Goal: Task Accomplishment & Management: Manage account settings

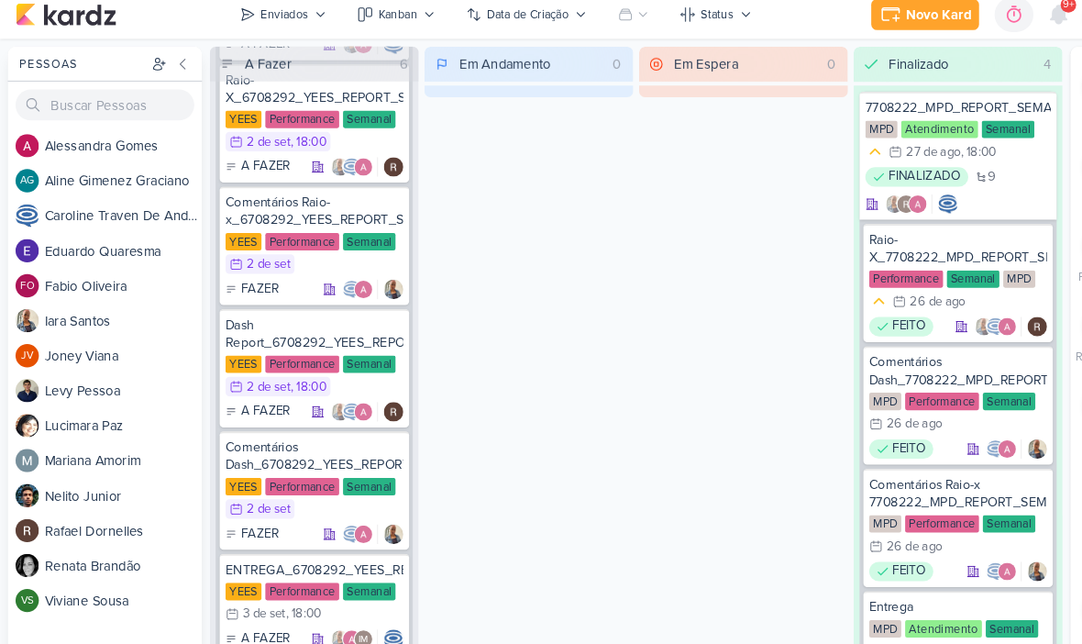
scroll to position [2952, 0]
click at [284, 15] on div "Enviados" at bounding box center [269, 23] width 45 height 17
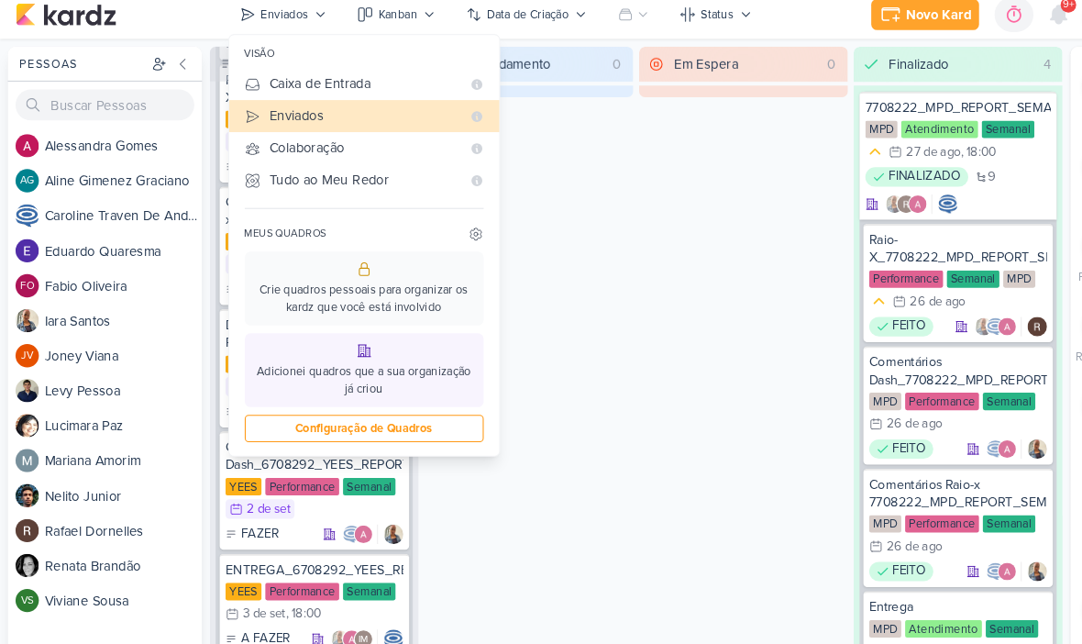
click at [586, 189] on div "Em Andamento 0" at bounding box center [499, 344] width 197 height 583
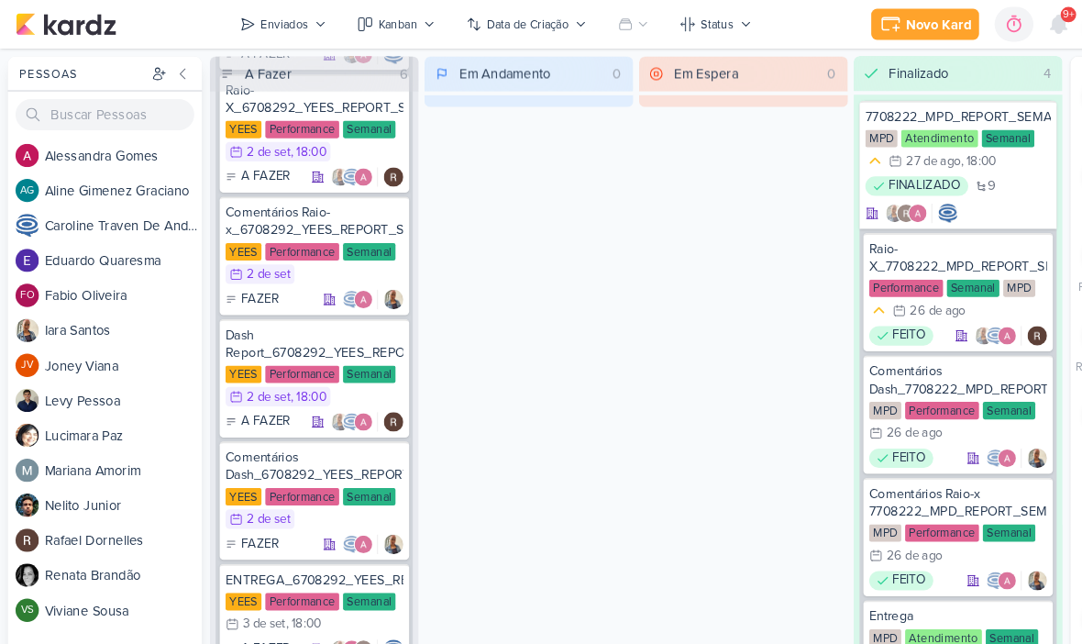
click at [279, 31] on button "Enviados" at bounding box center [268, 22] width 104 height 29
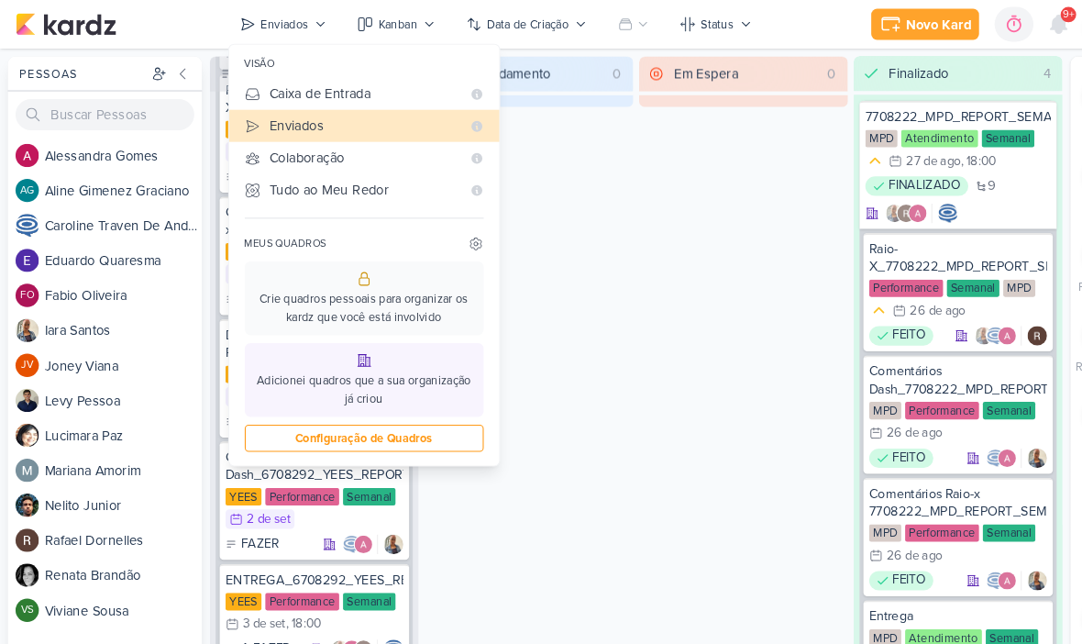
click at [337, 94] on div "Caixa de Entrada" at bounding box center [345, 88] width 180 height 19
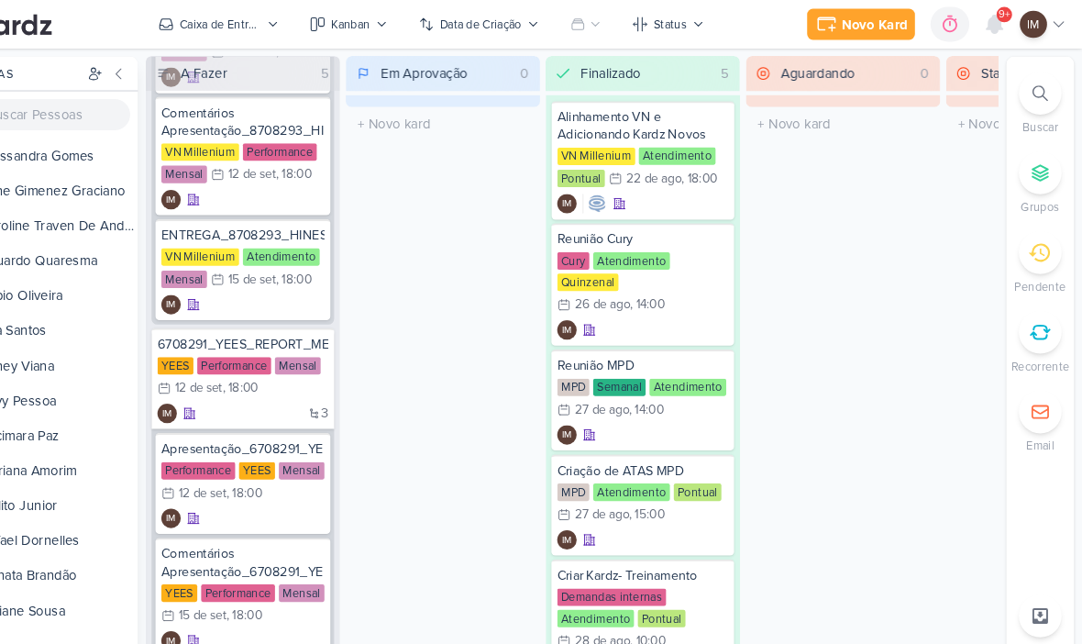
scroll to position [979, 0]
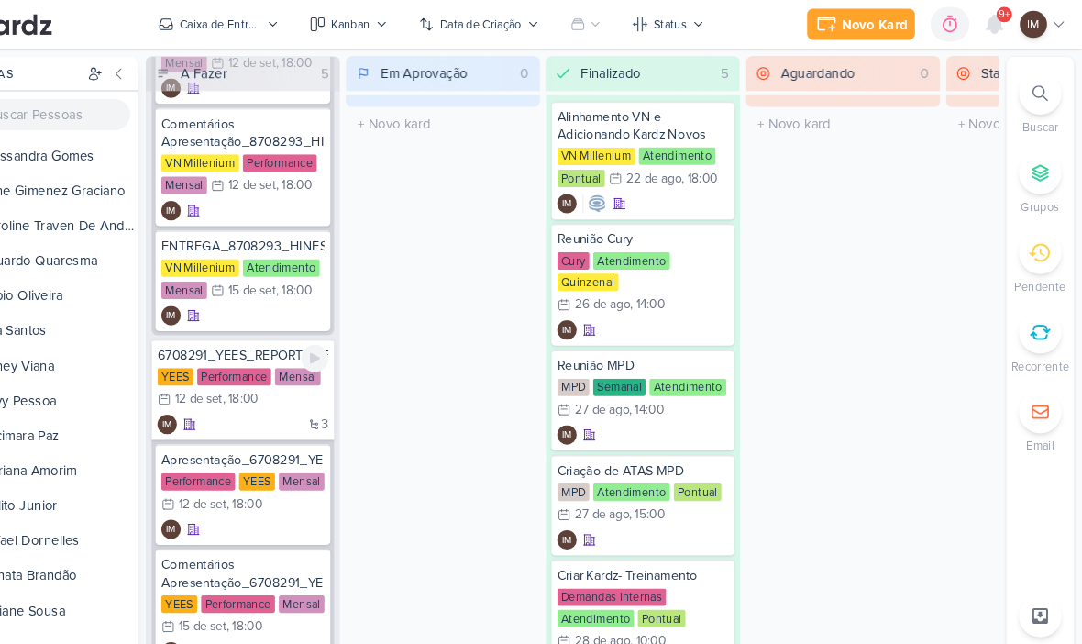
click at [234, 394] on div "3 IM" at bounding box center [289, 401] width 161 height 18
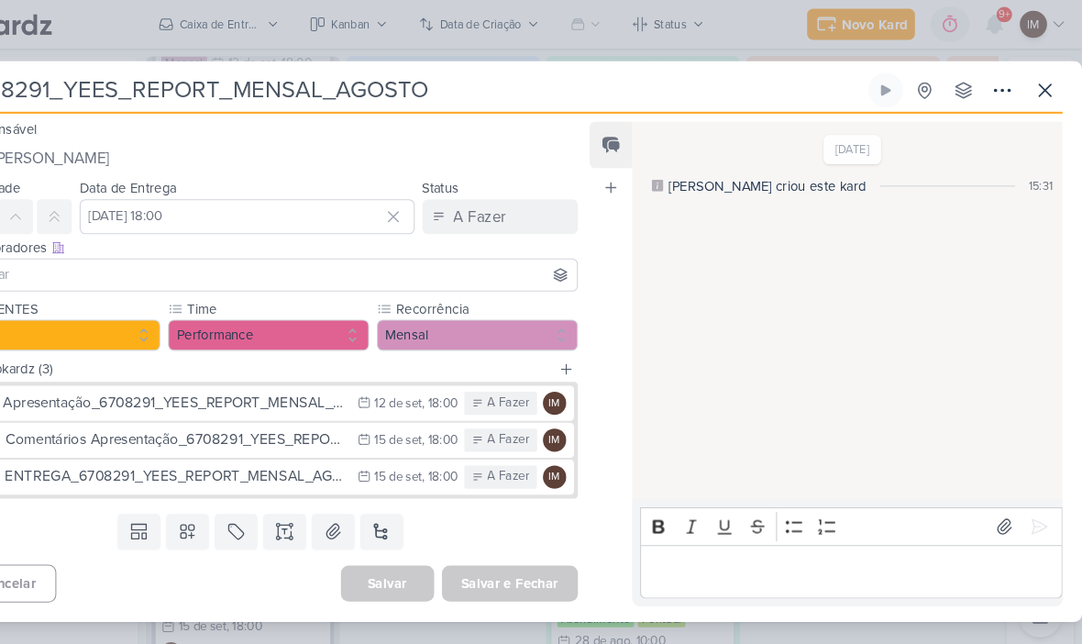
click at [1036, 93] on icon at bounding box center [1047, 85] width 22 height 22
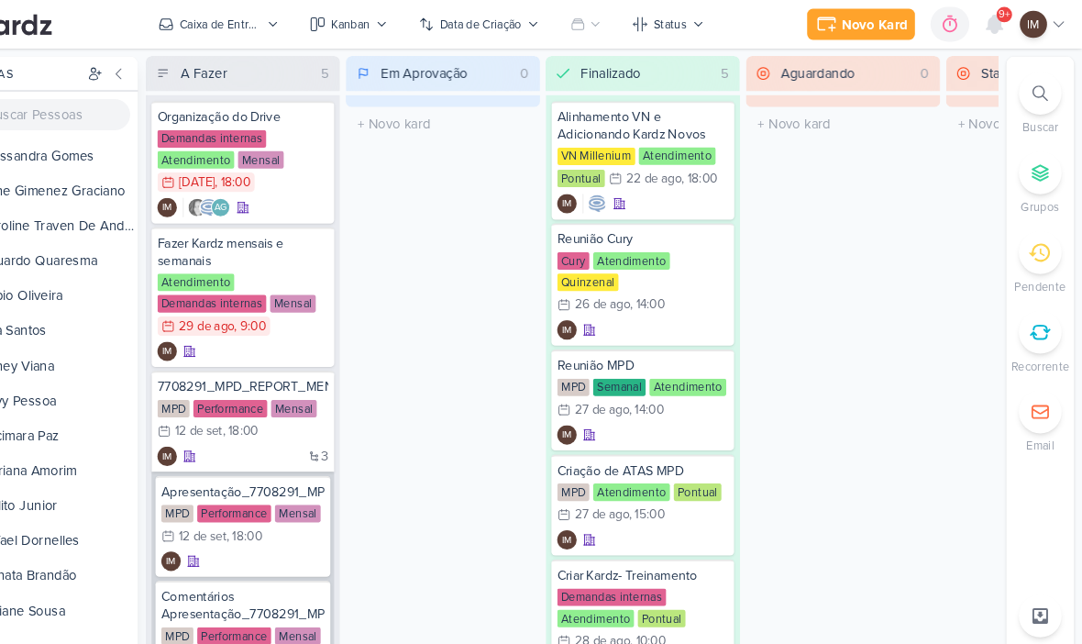
scroll to position [0, 0]
click at [236, 431] on div "3 IM" at bounding box center [289, 431] width 161 height 18
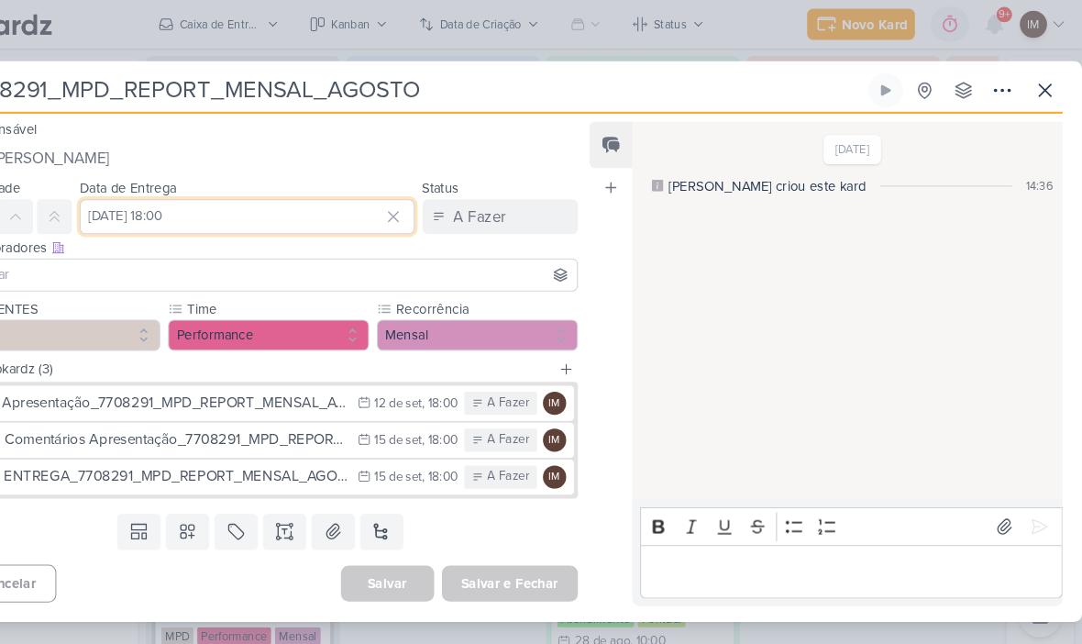
click at [219, 205] on input "[DATE] 18:00" at bounding box center [294, 204] width 316 height 33
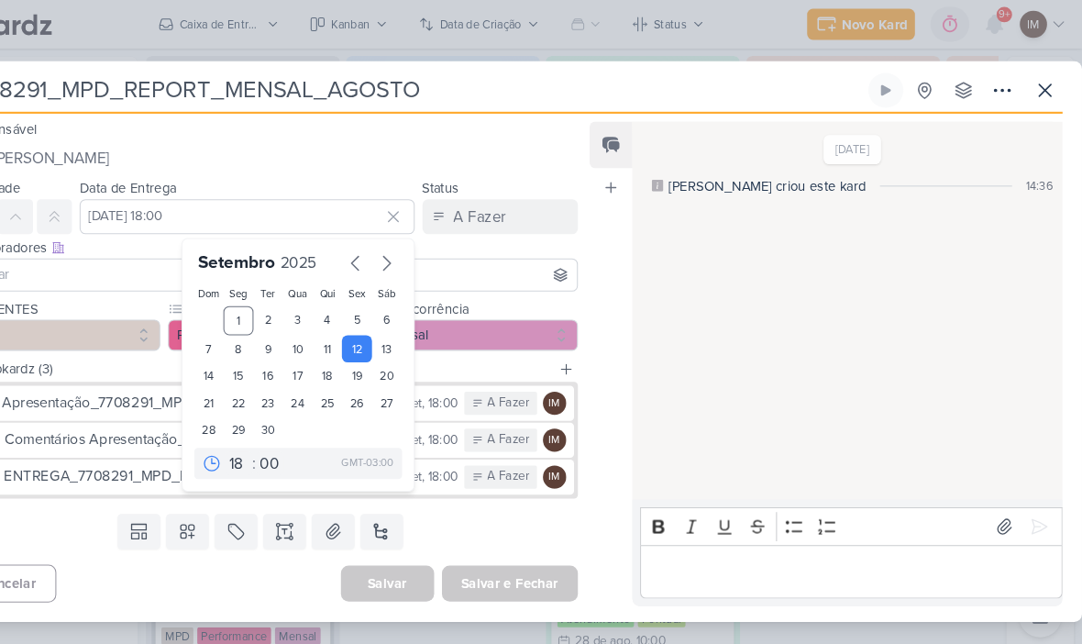
click at [327, 328] on div "10" at bounding box center [341, 329] width 28 height 26
type input "[DATE] 18:00"
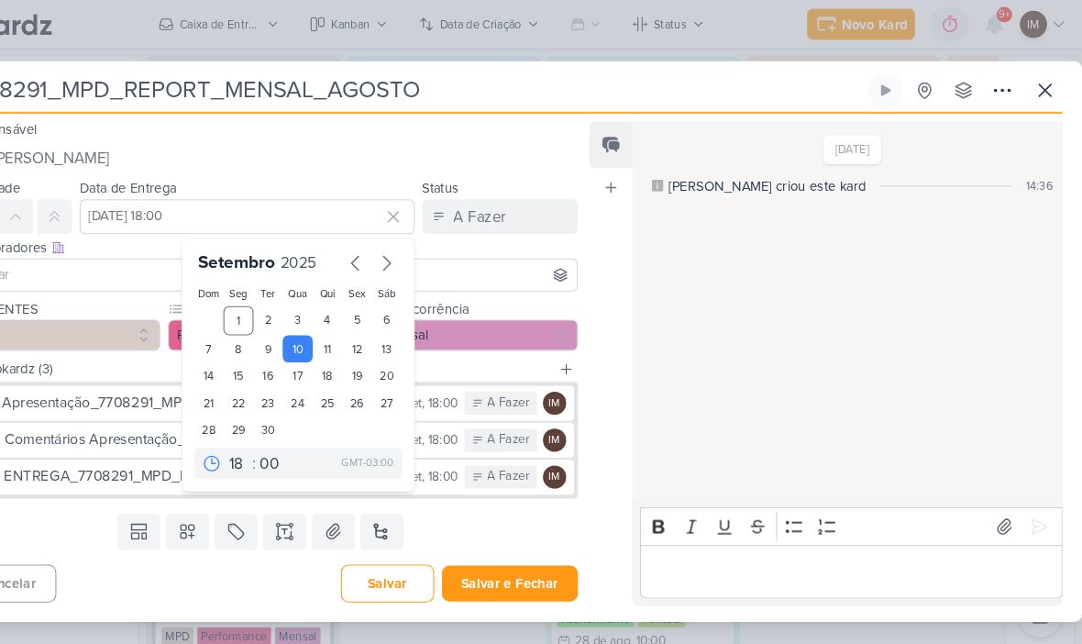
click at [484, 542] on button "Salvar e Fechar" at bounding box center [542, 551] width 128 height 34
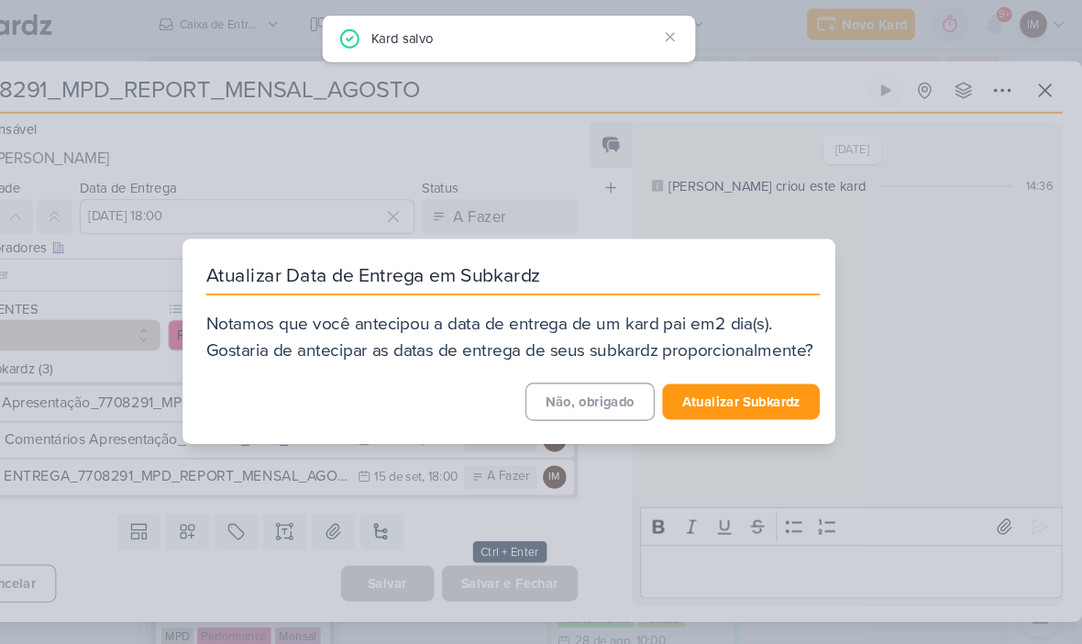
click at [732, 393] on button "Atualizar Subkardz" at bounding box center [760, 379] width 149 height 34
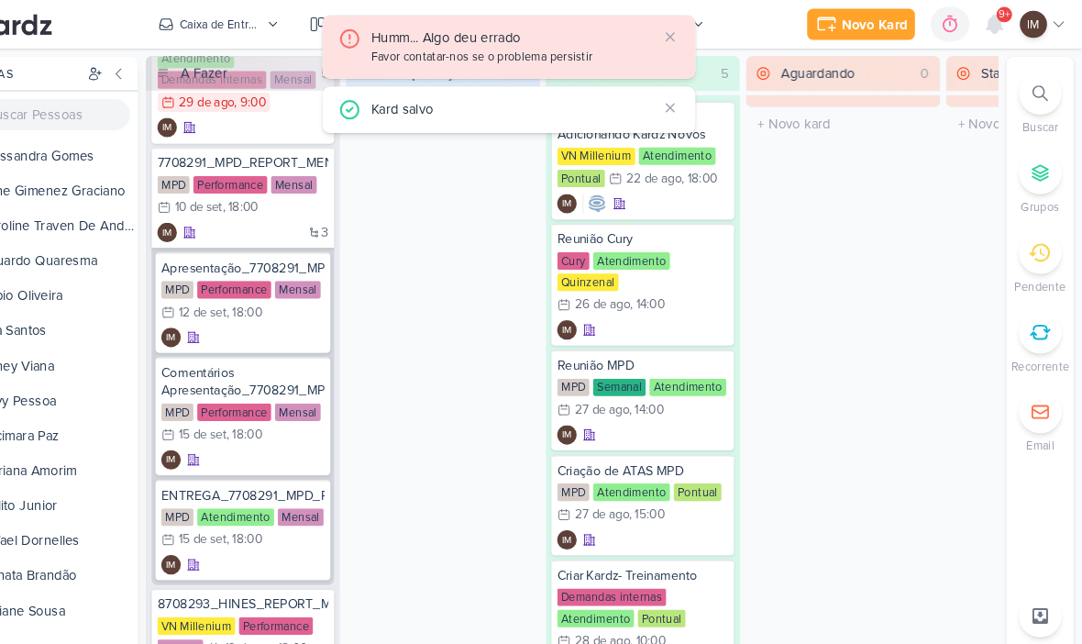
scroll to position [214, 0]
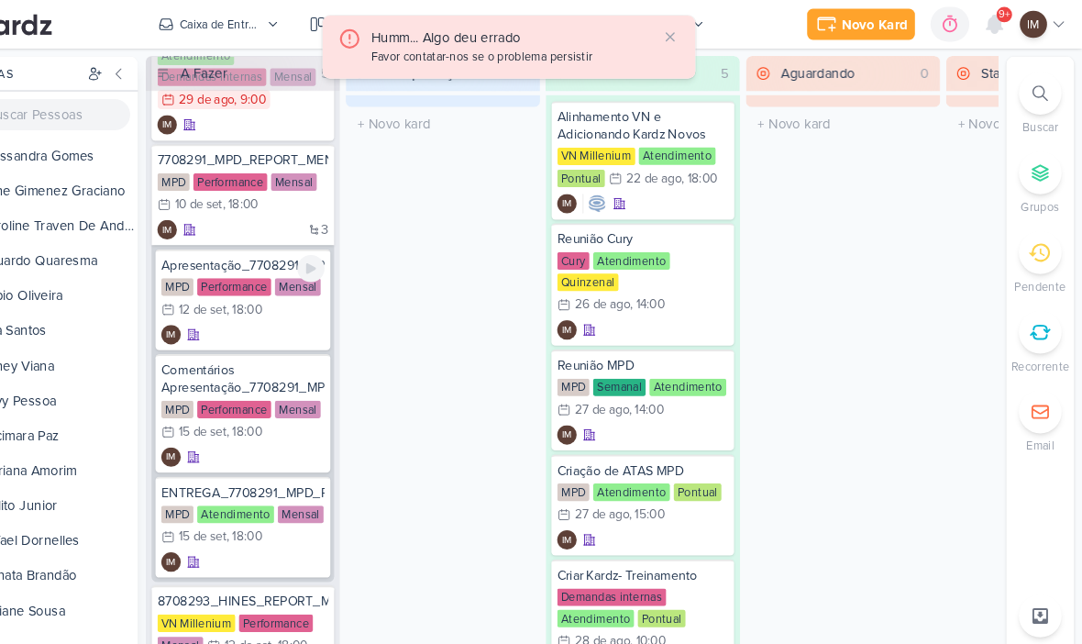
click at [238, 315] on div "IM" at bounding box center [290, 316] width 154 height 18
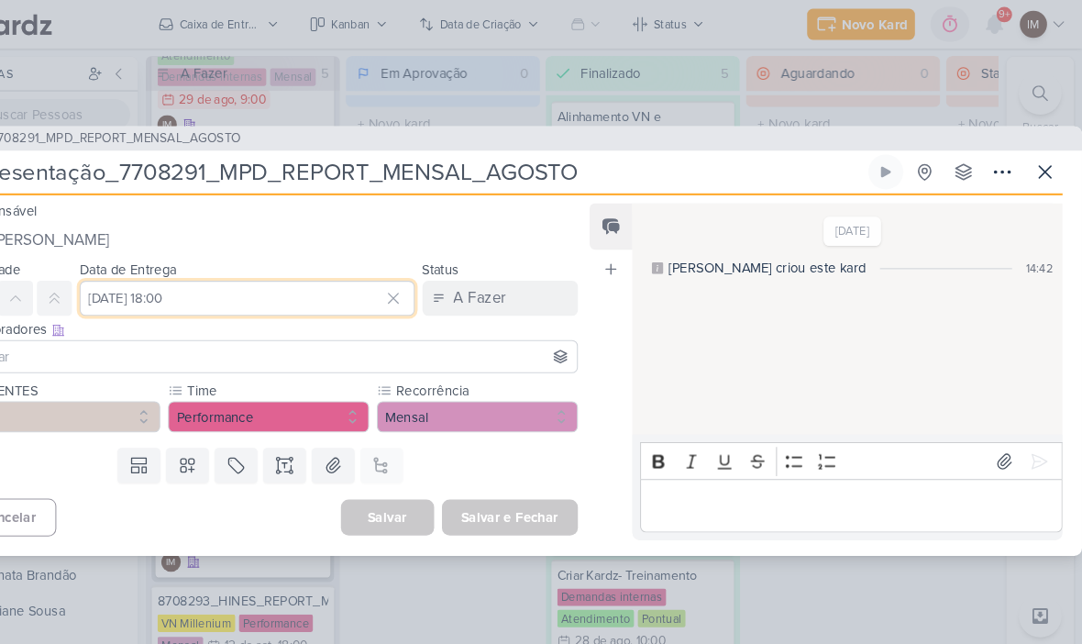
click at [282, 277] on input "[DATE] 18:00" at bounding box center [294, 281] width 316 height 33
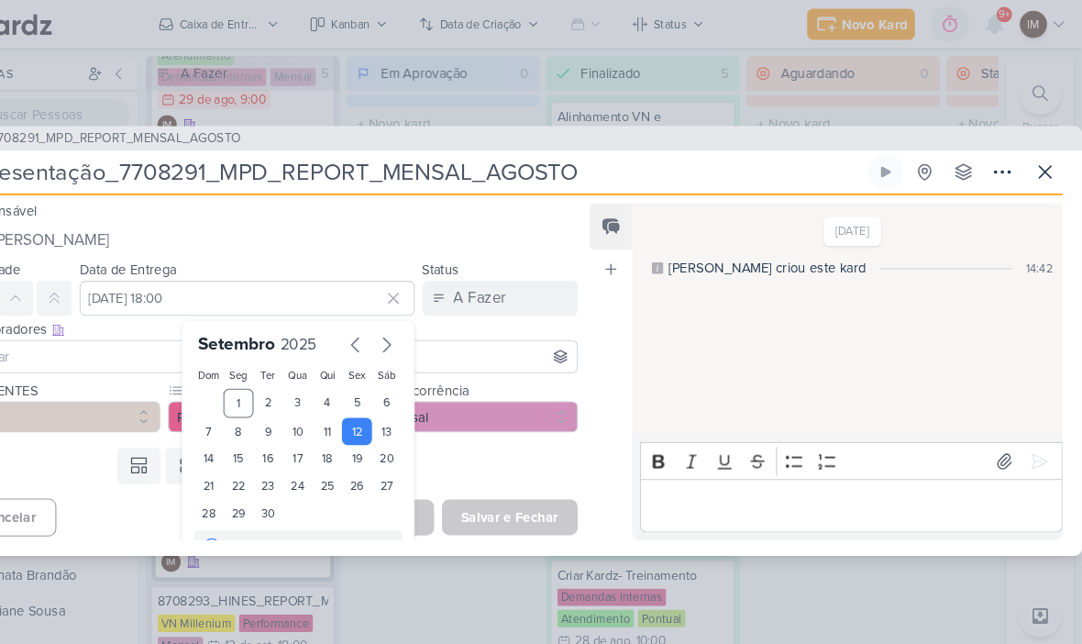
click at [327, 412] on div "10" at bounding box center [341, 407] width 28 height 26
type input "[DATE] 18:00"
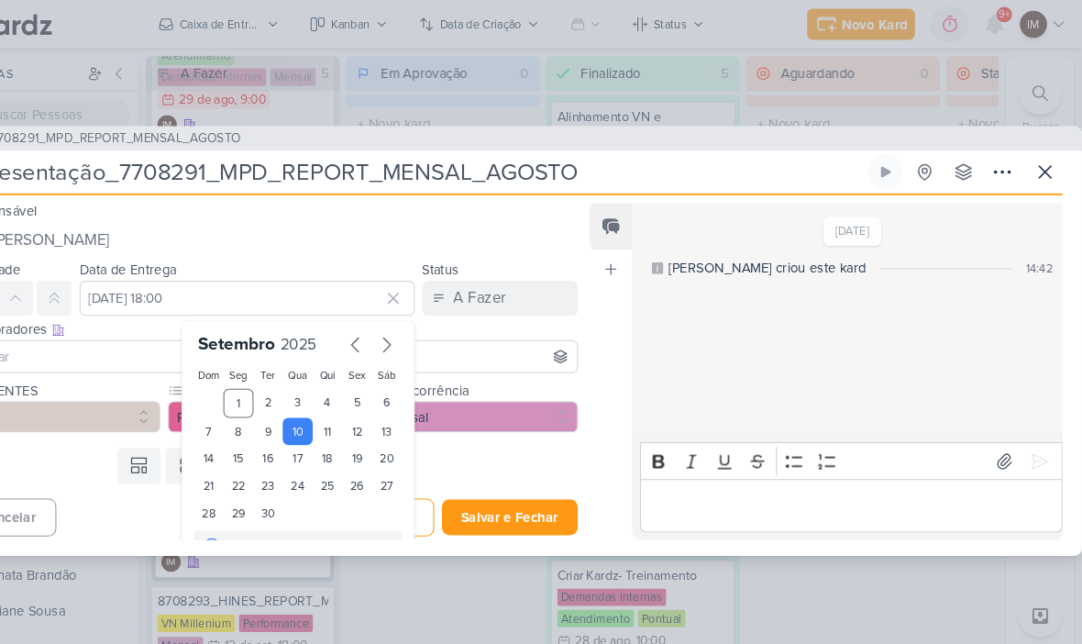
click at [482, 496] on button "Salvar e Fechar" at bounding box center [542, 488] width 128 height 34
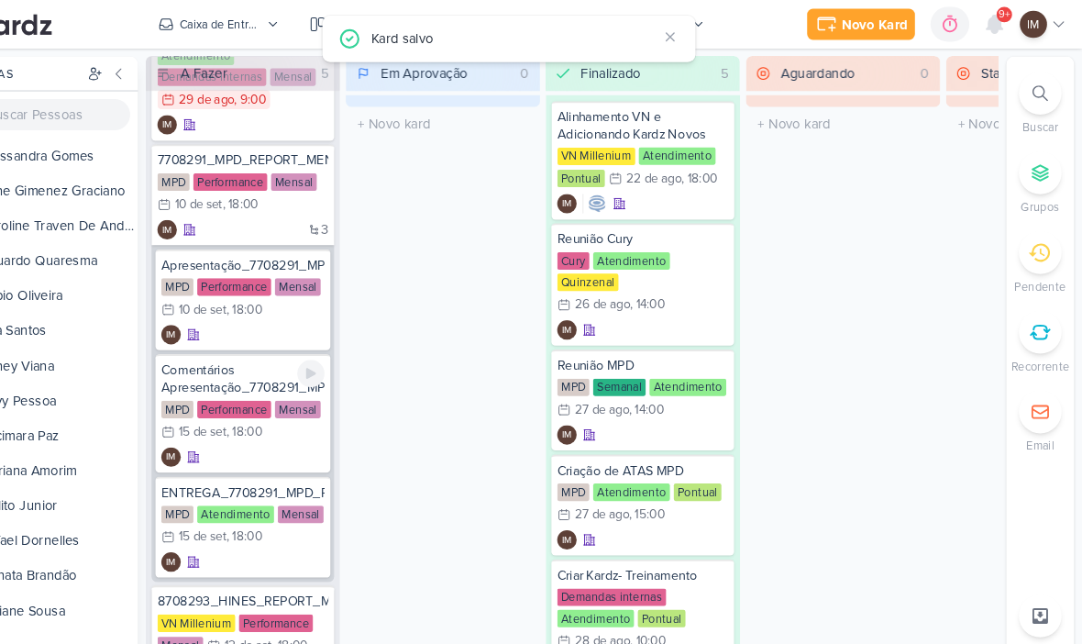
click at [249, 427] on div "IM" at bounding box center [290, 432] width 154 height 18
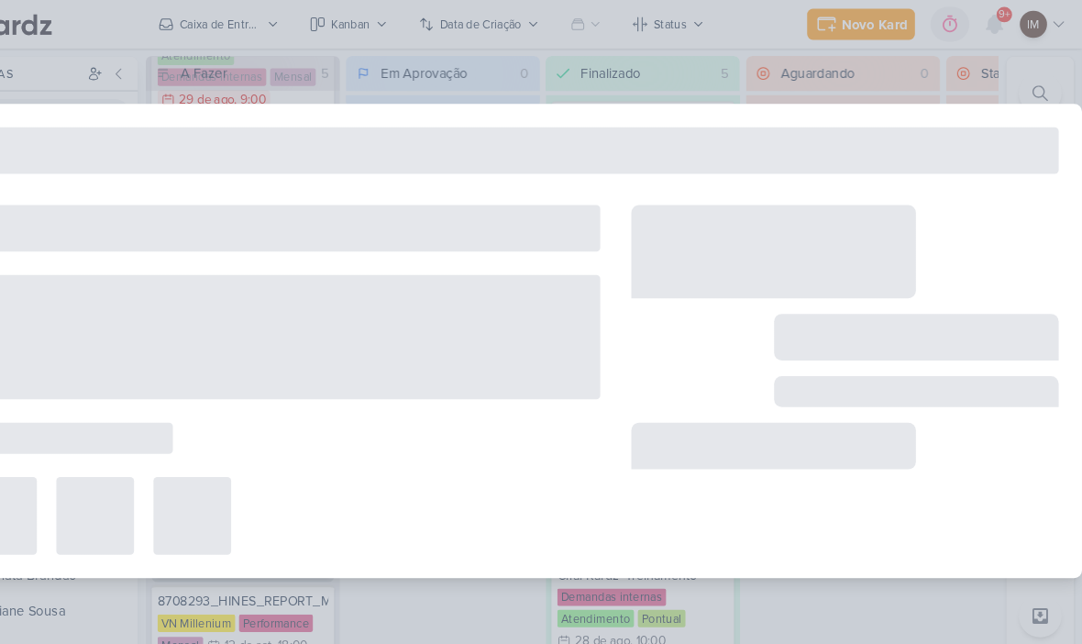
type input "Comentários Apresentação_7708291_MPD_REPORT_MENSAL_AGOSTO"
type input "[DATE] 18:00"
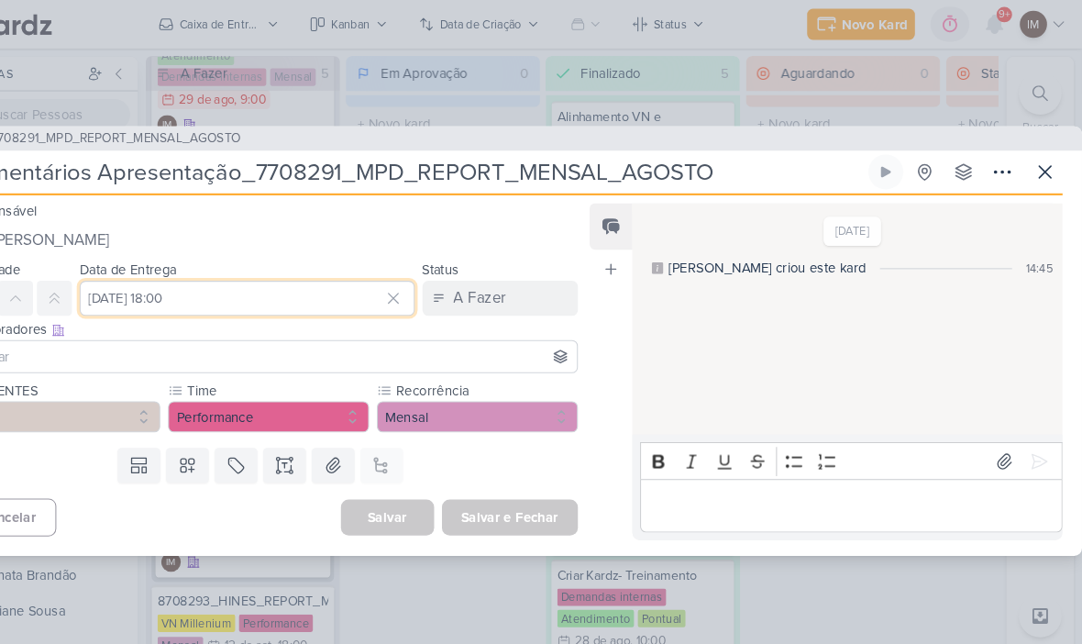
click at [269, 285] on input "[DATE] 18:00" at bounding box center [294, 281] width 316 height 33
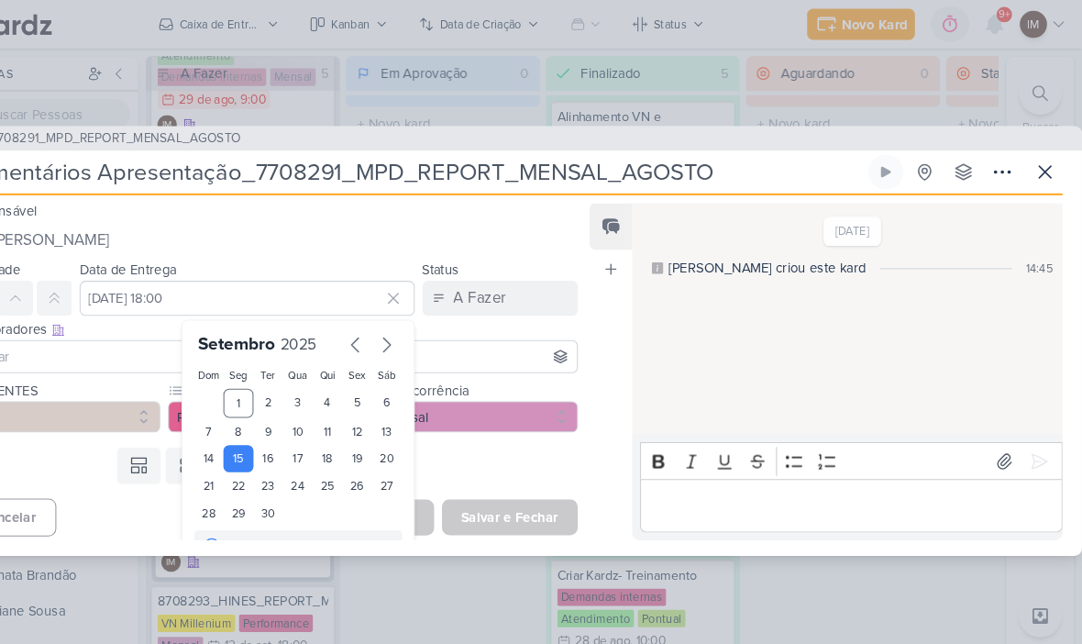
click at [327, 410] on div "10" at bounding box center [341, 407] width 28 height 26
type input "[DATE] 18:00"
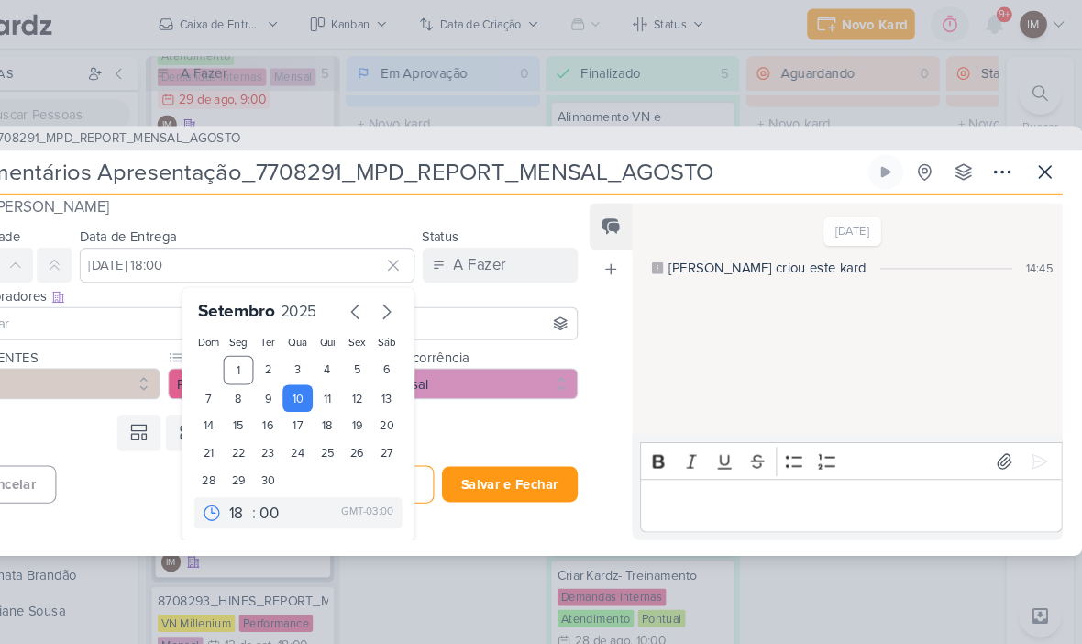
scroll to position [31, 0]
click at [491, 457] on button "Salvar e Fechar" at bounding box center [542, 457] width 128 height 34
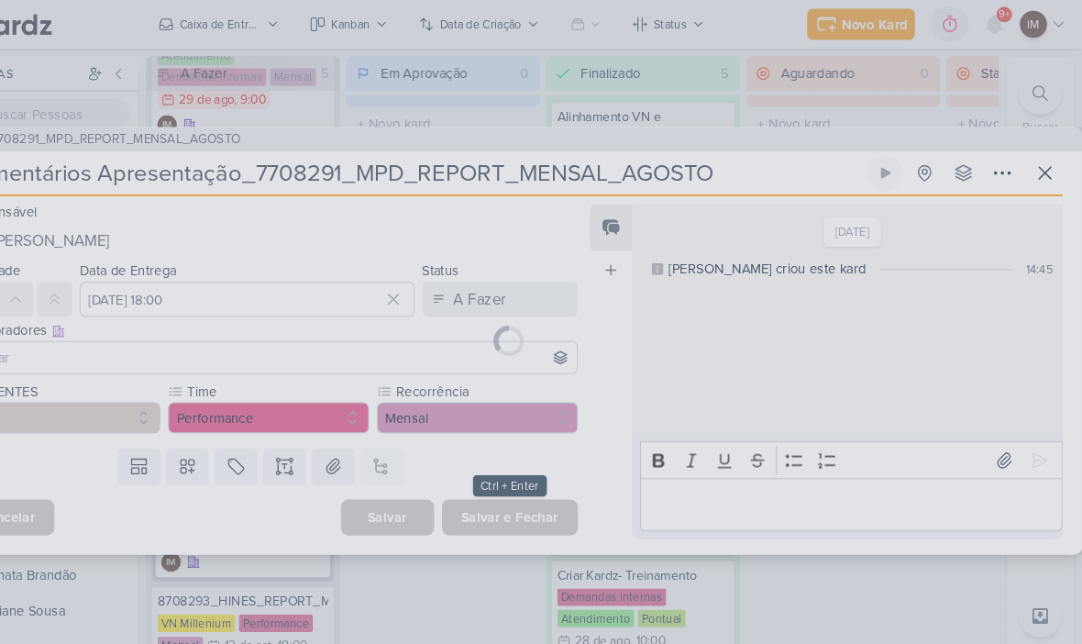
scroll to position [0, 0]
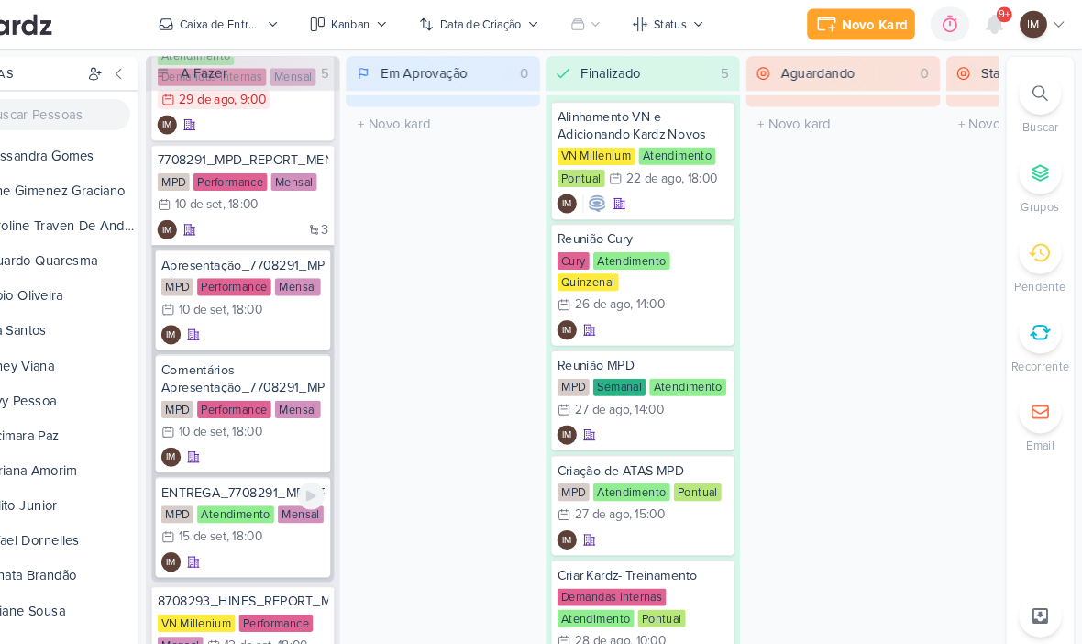
click at [254, 527] on div "IM" at bounding box center [290, 531] width 154 height 18
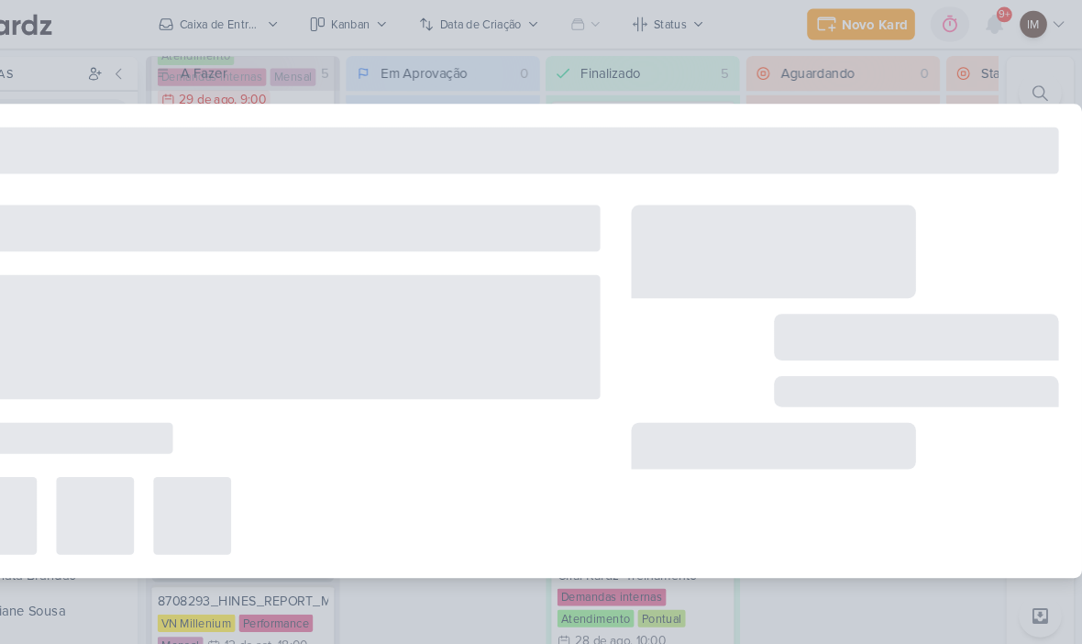
type input "ENTREGA_7708291_MPD_REPORT_MENSAL_AGOSTO"
type input "[DATE] 18:00"
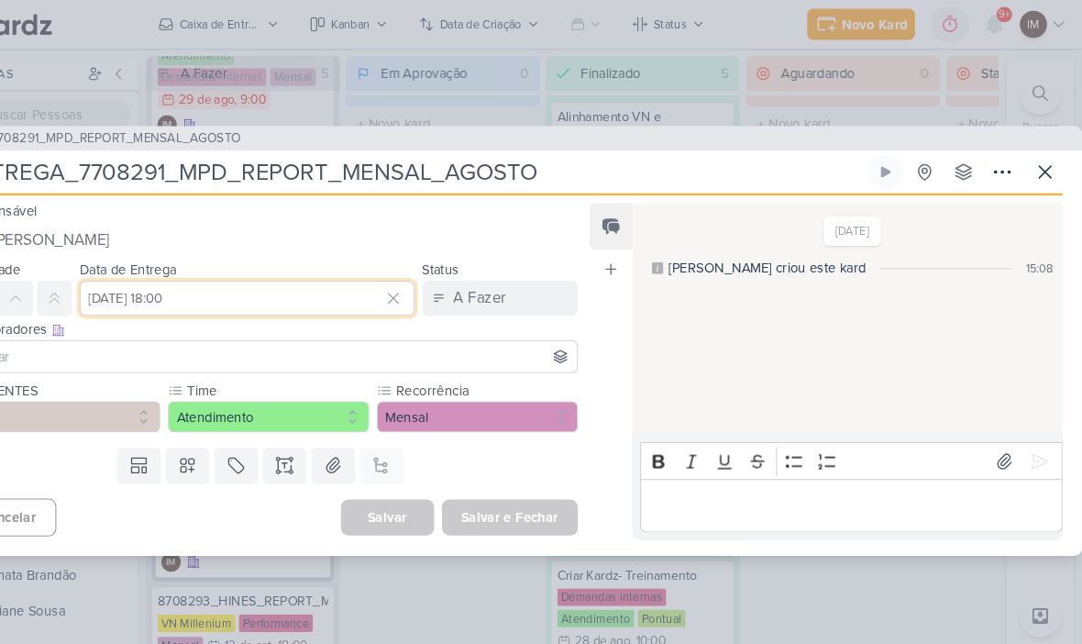
click at [265, 287] on input "[DATE] 18:00" at bounding box center [294, 281] width 316 height 33
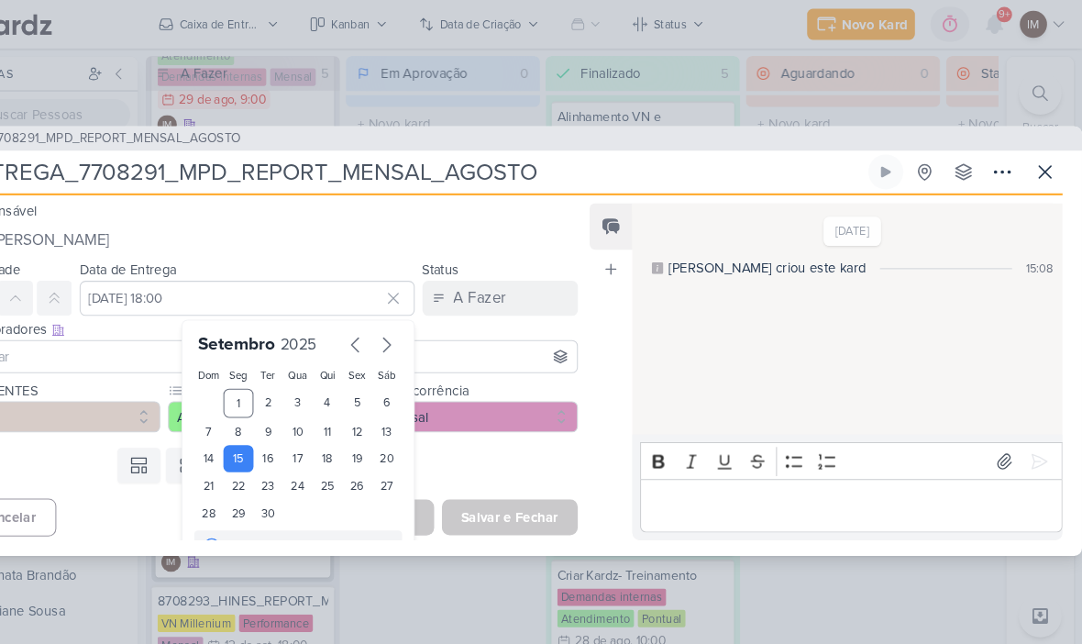
click at [327, 415] on div "10" at bounding box center [341, 407] width 28 height 26
type input "[DATE] 18:00"
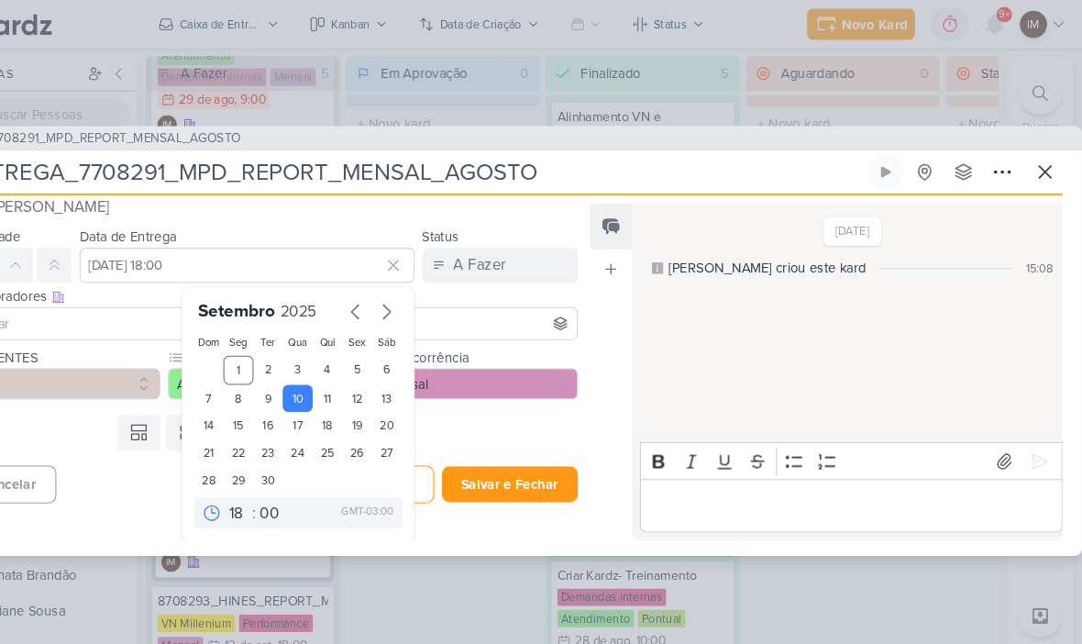
scroll to position [31, 0]
click at [485, 460] on button "Salvar e Fechar" at bounding box center [542, 457] width 128 height 34
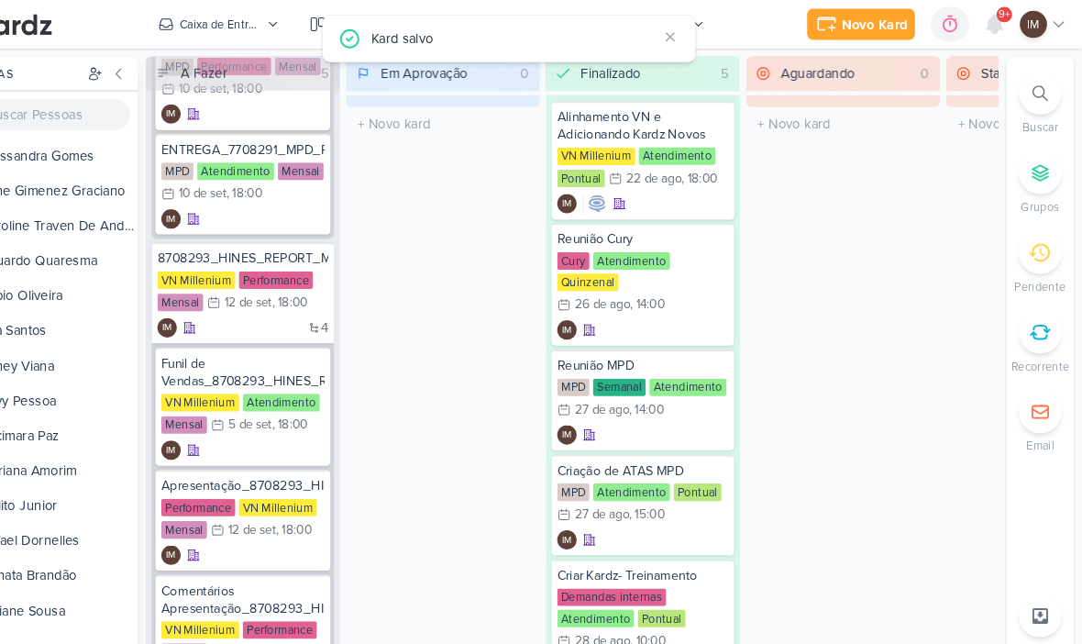
scroll to position [539, 0]
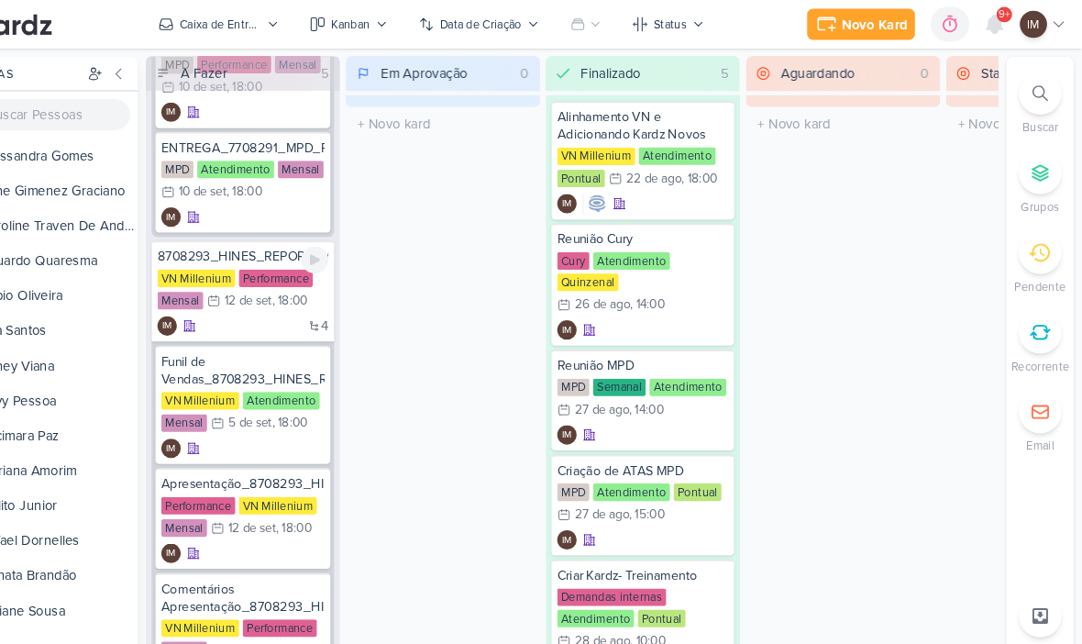
click at [241, 311] on div "4 IM" at bounding box center [289, 308] width 161 height 18
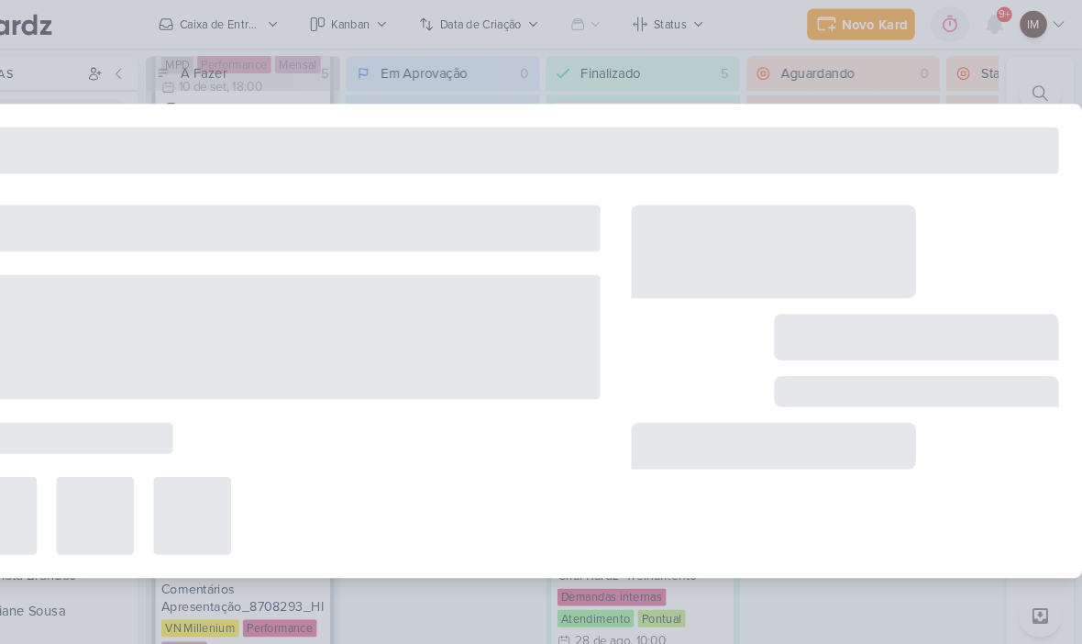
type input "8708293_HINES_REPORT_MENSAL_AGOSTO"
type input "[DATE] 18:00"
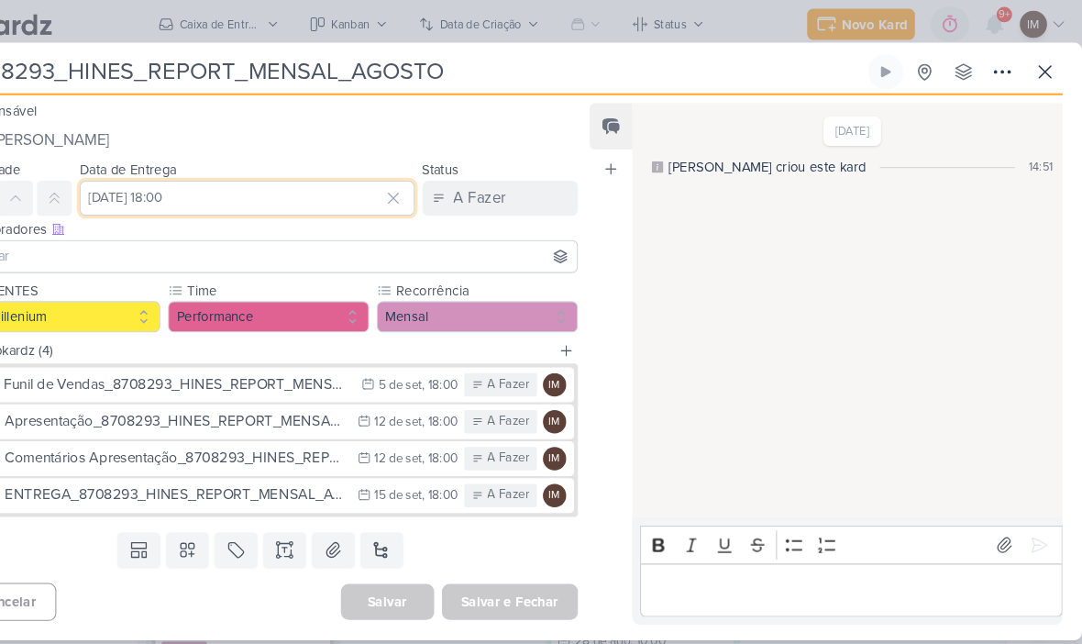
click at [292, 185] on input "[DATE] 18:00" at bounding box center [294, 187] width 316 height 33
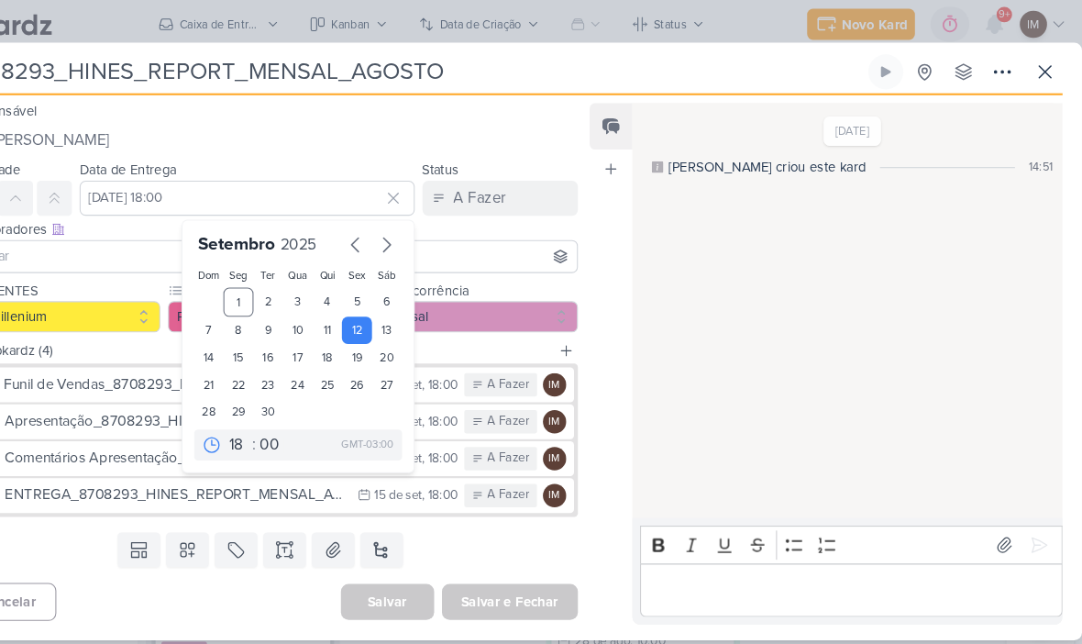
click at [271, 339] on div "15" at bounding box center [285, 338] width 28 height 26
type input "[DATE] 18:00"
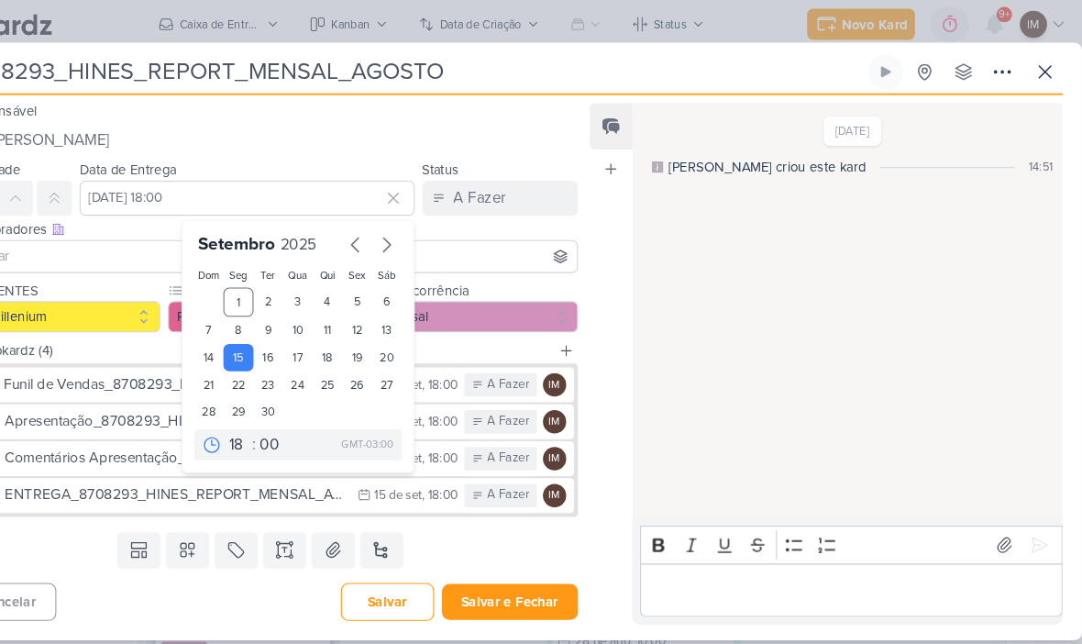
click at [482, 569] on button "Salvar e Fechar" at bounding box center [542, 568] width 128 height 34
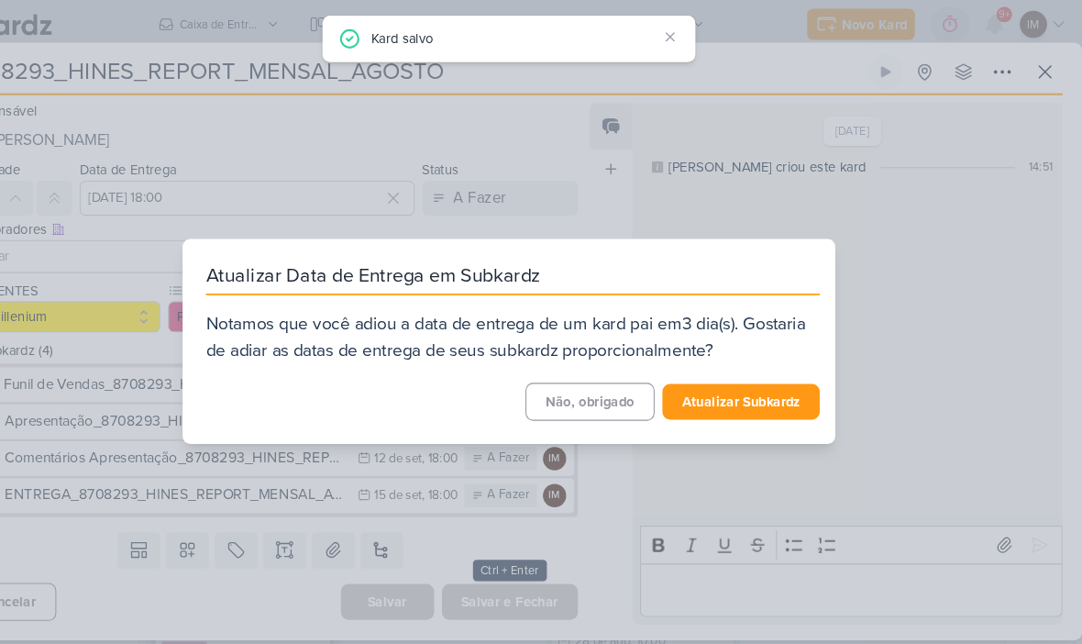
click at [737, 368] on button "Atualizar Subkardz" at bounding box center [760, 379] width 149 height 34
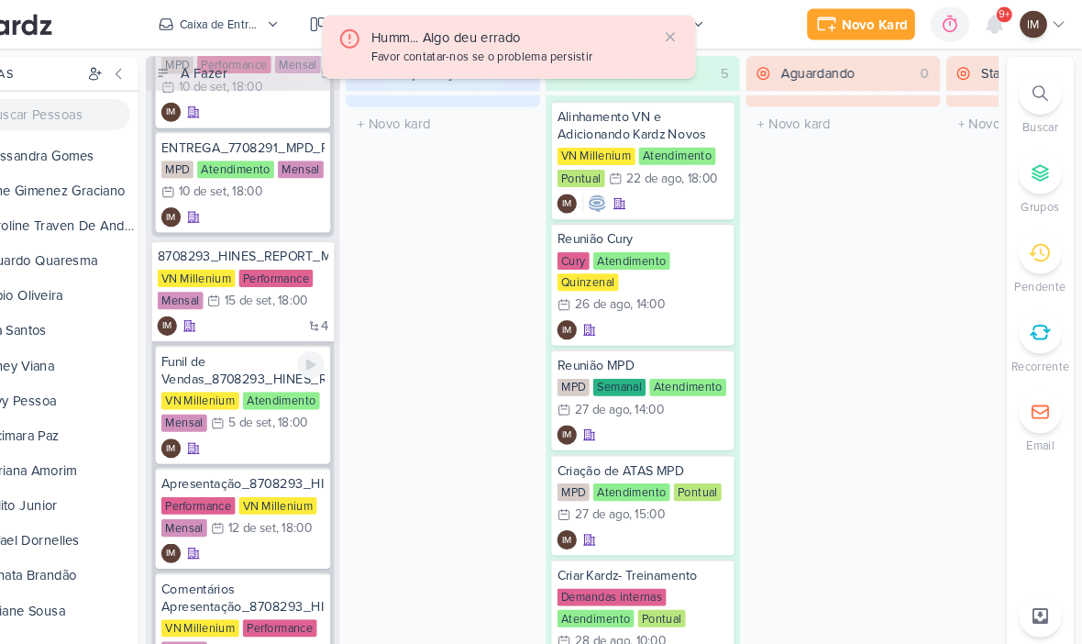
click at [260, 427] on div "IM" at bounding box center [290, 424] width 154 height 18
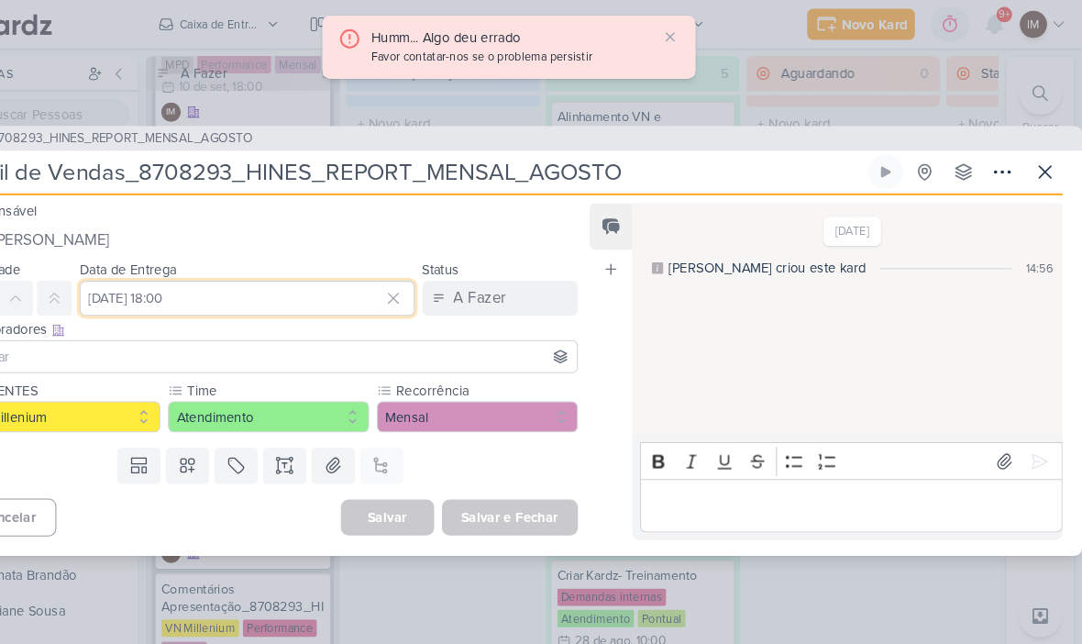
click at [233, 294] on input "[DATE] 18:00" at bounding box center [294, 281] width 316 height 33
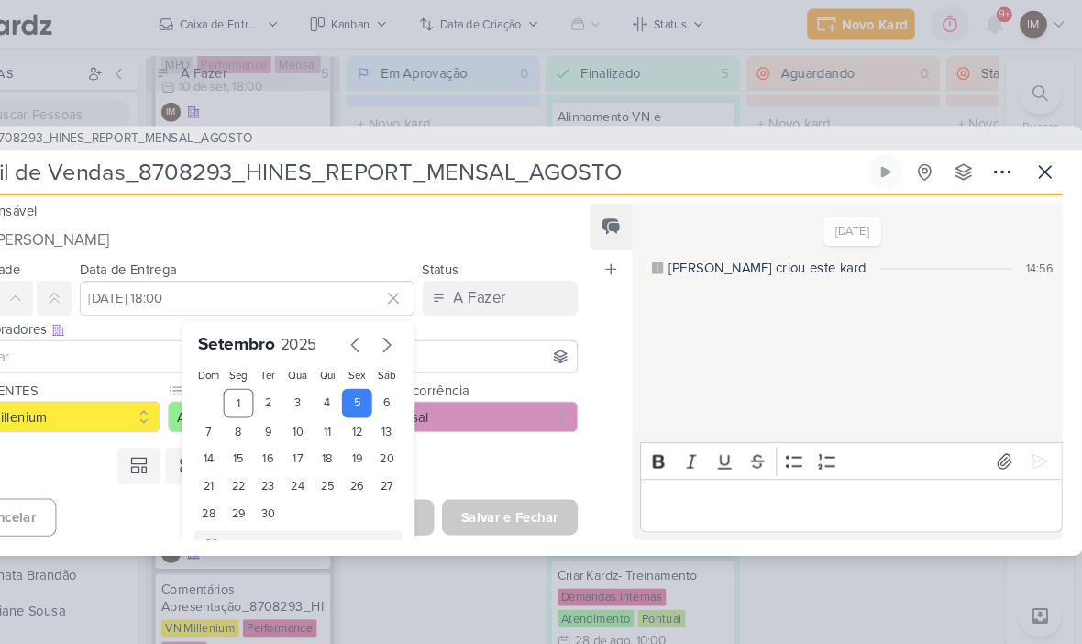
click at [327, 405] on div "10" at bounding box center [341, 407] width 28 height 26
type input "[DATE] 18:00"
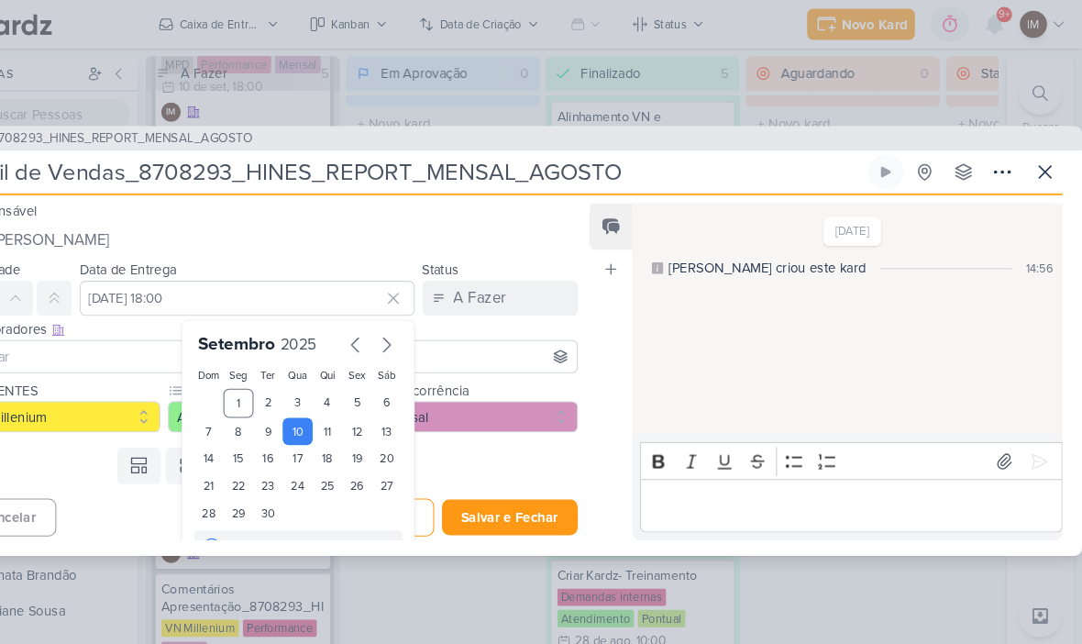
click at [495, 456] on div "Templates Campos Personalizados Marcadores Caixa De Texto Anexo Este kard já é …" at bounding box center [307, 440] width 614 height 48
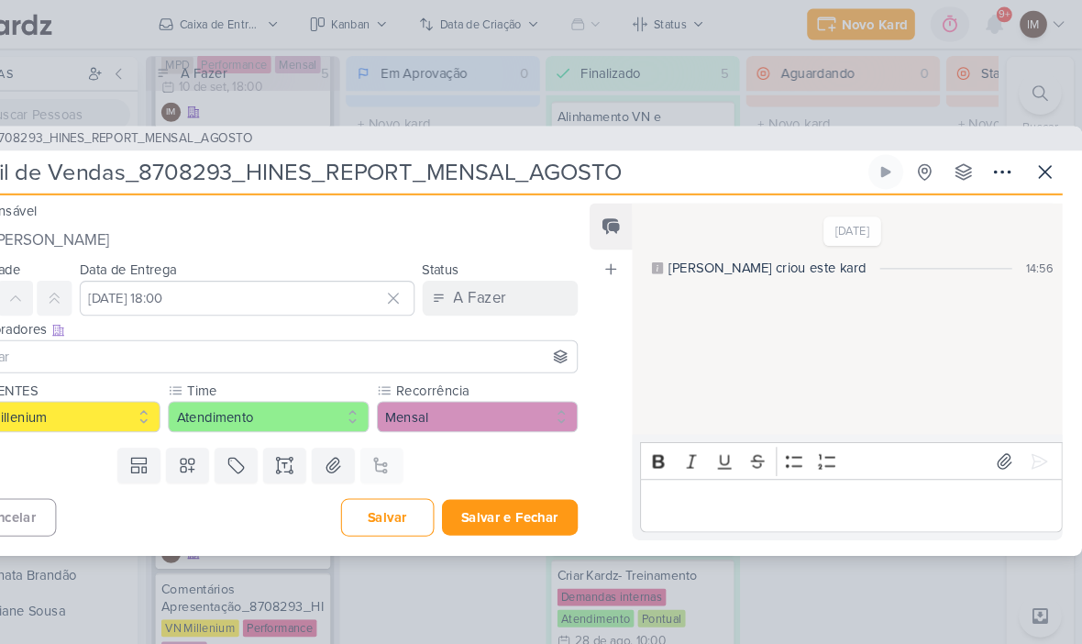
click at [495, 490] on button "Salvar e Fechar" at bounding box center [542, 488] width 128 height 34
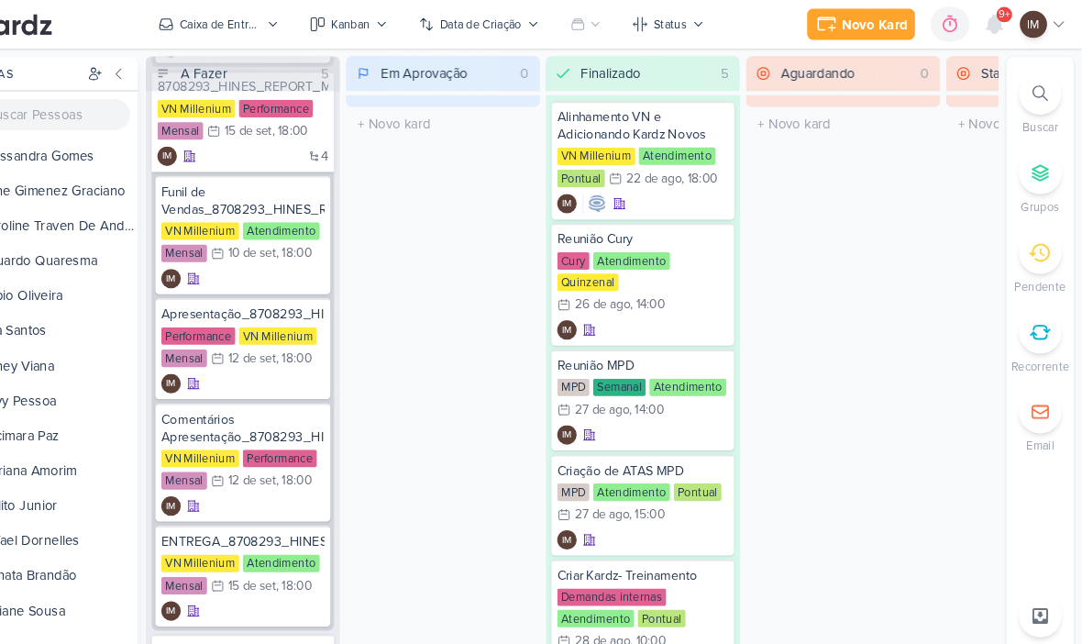
scroll to position [701, 0]
click at [248, 364] on div "IM" at bounding box center [290, 361] width 154 height 18
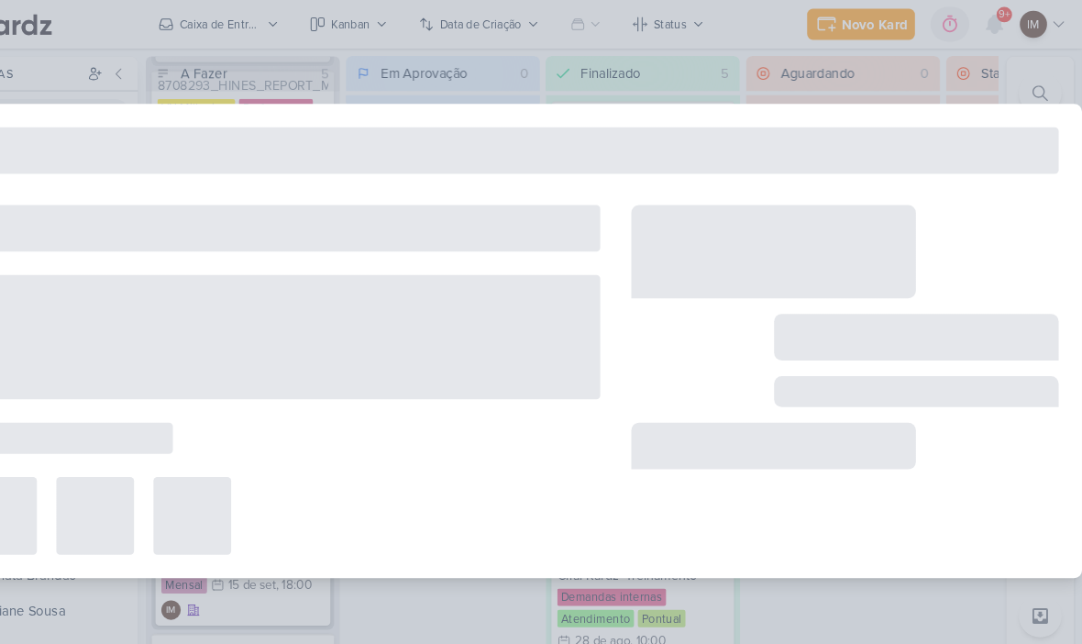
type input "Apresentação_8708293_HINES_REPORT_MENSAL_AGOSTO"
type input "[DATE] 18:00"
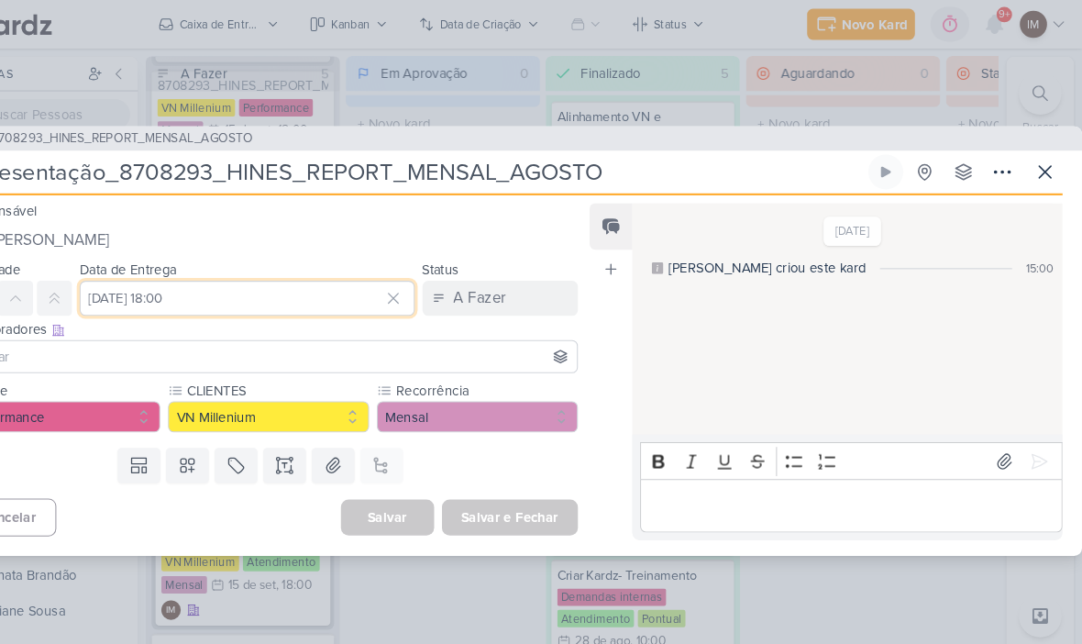
click at [302, 289] on input "[DATE] 18:00" at bounding box center [294, 281] width 316 height 33
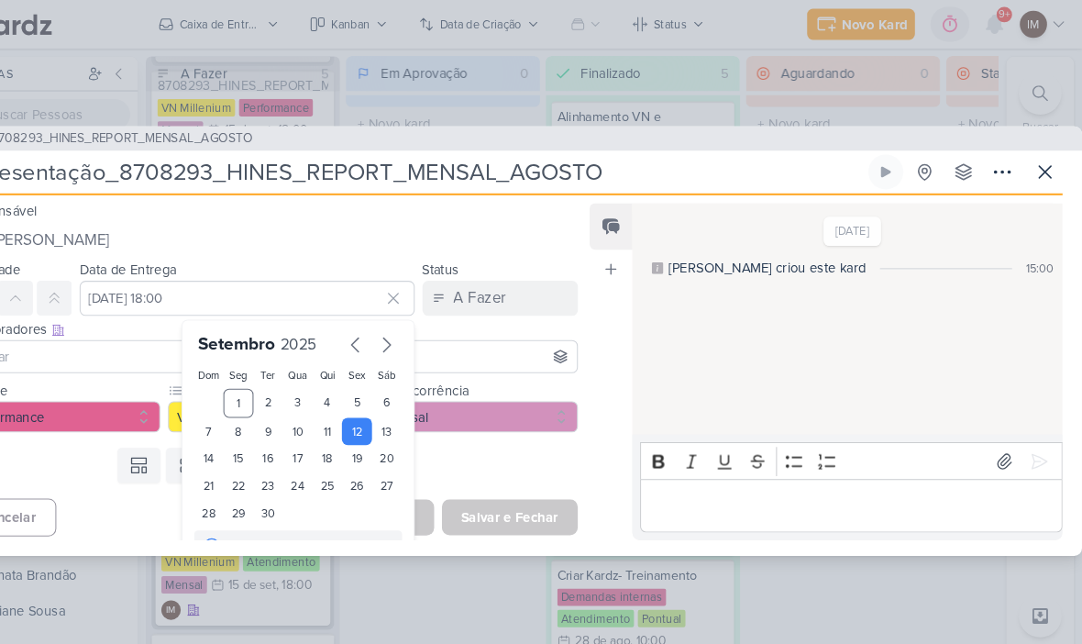
click at [271, 430] on div "15" at bounding box center [285, 433] width 28 height 26
type input "[DATE] 18:00"
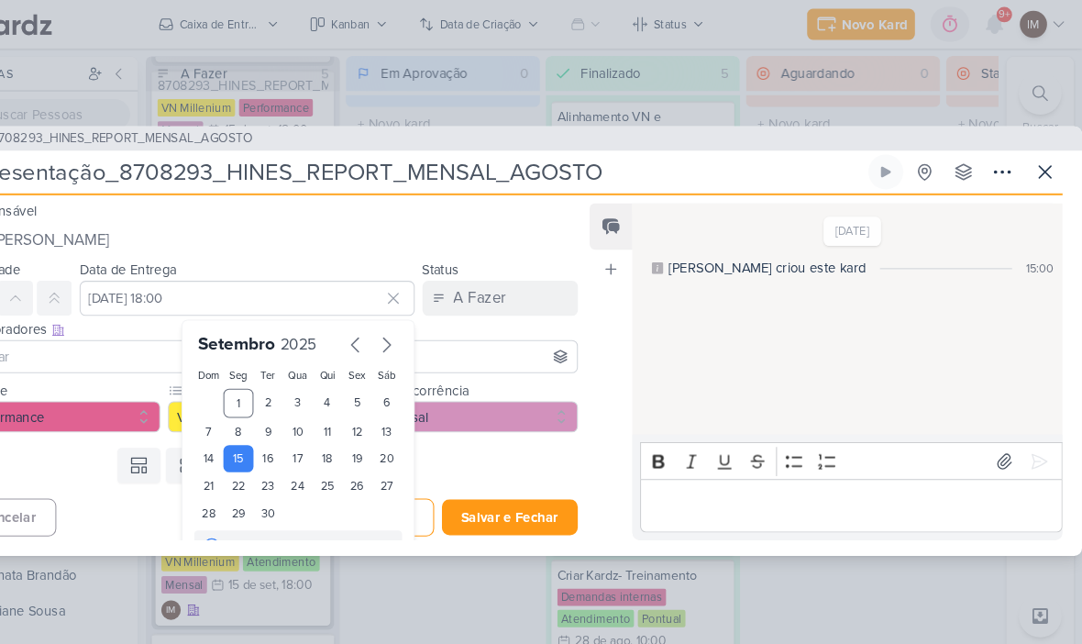
click at [490, 490] on button "Salvar e Fechar" at bounding box center [542, 488] width 128 height 34
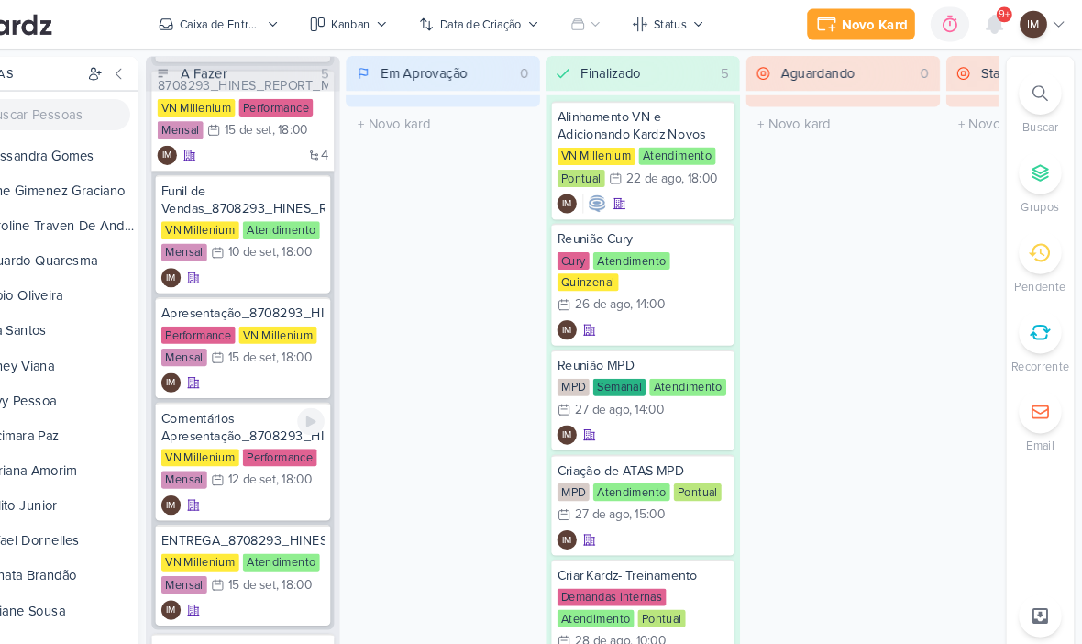
click at [249, 482] on div "IM" at bounding box center [290, 477] width 154 height 18
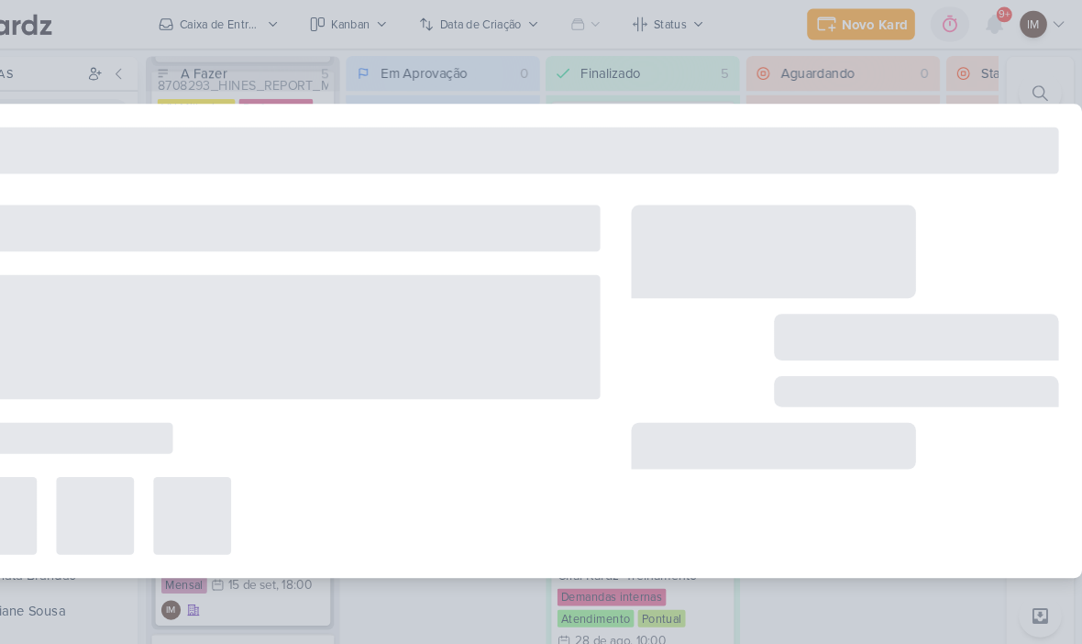
type input "Comentários Apresentação_8708293_HINES_REPORT_MENSAL_AGOSTO"
type input "[DATE] 18:00"
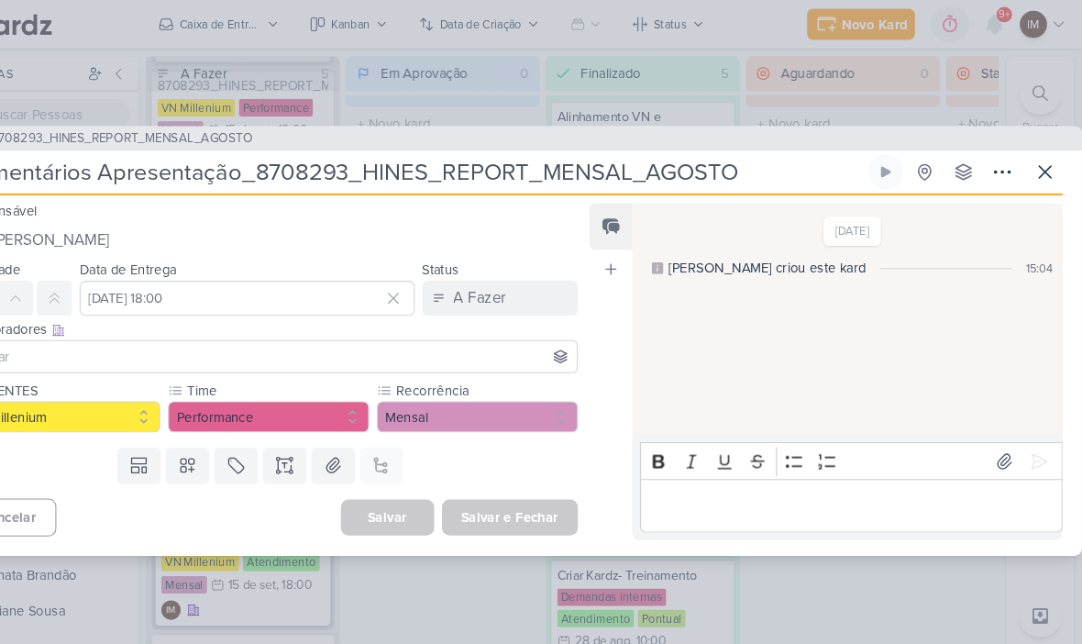
click at [1036, 170] on icon at bounding box center [1047, 162] width 22 height 22
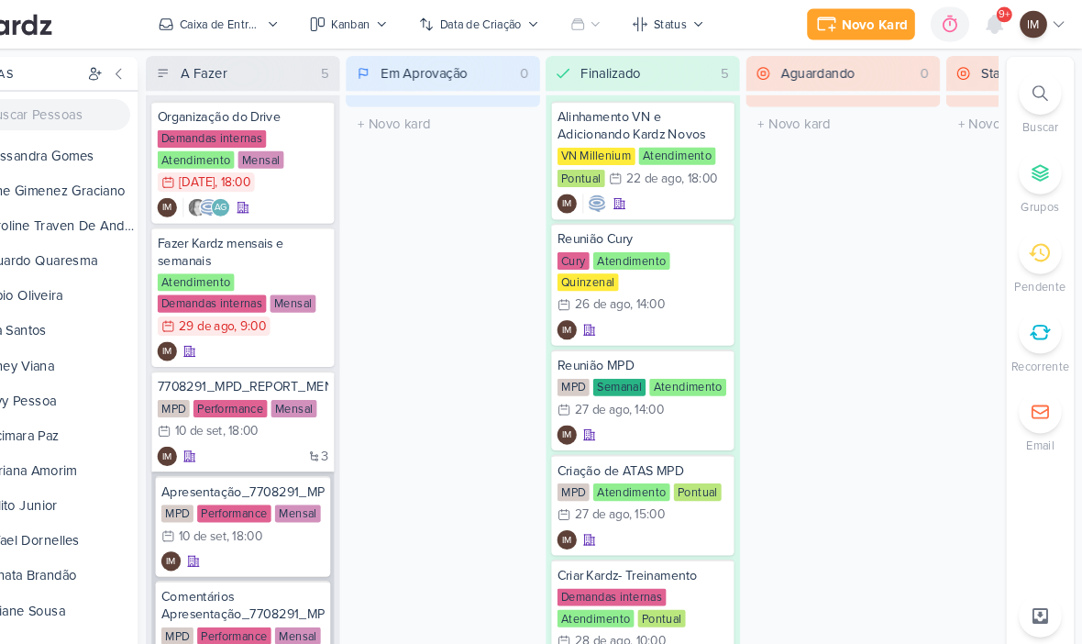
scroll to position [0, 0]
click at [350, 226] on icon at bounding box center [357, 233] width 15 height 15
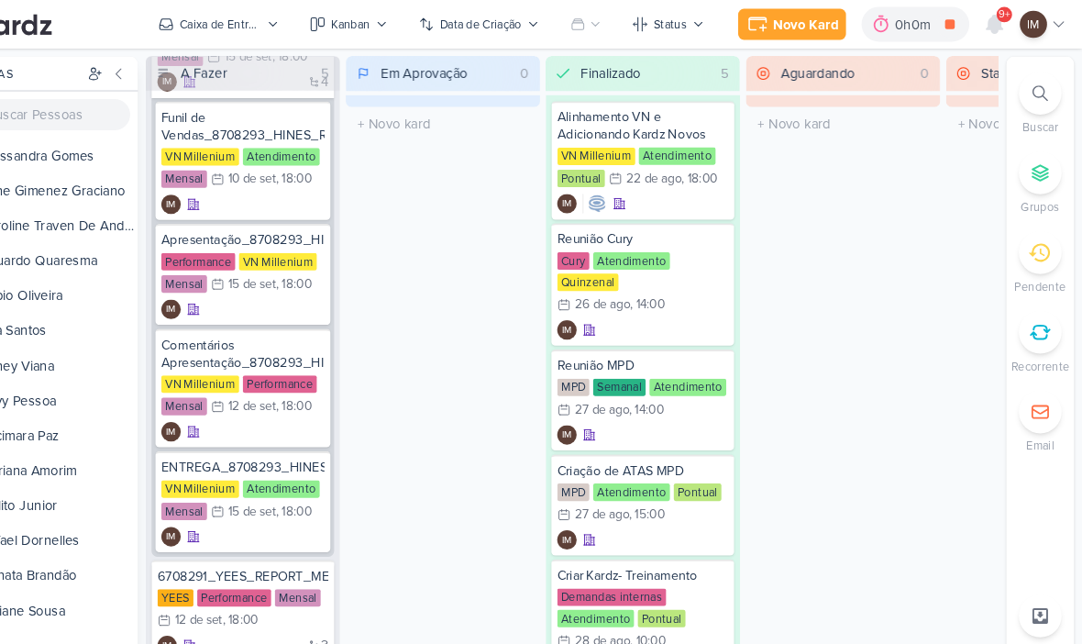
scroll to position [774, 0]
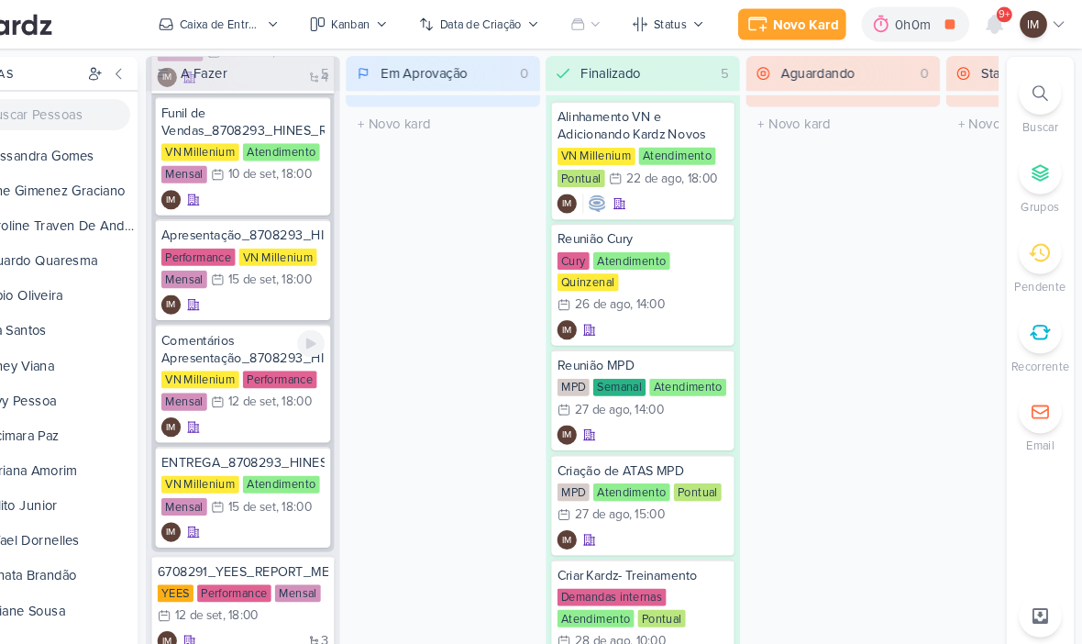
click at [237, 400] on div "IM" at bounding box center [290, 403] width 154 height 18
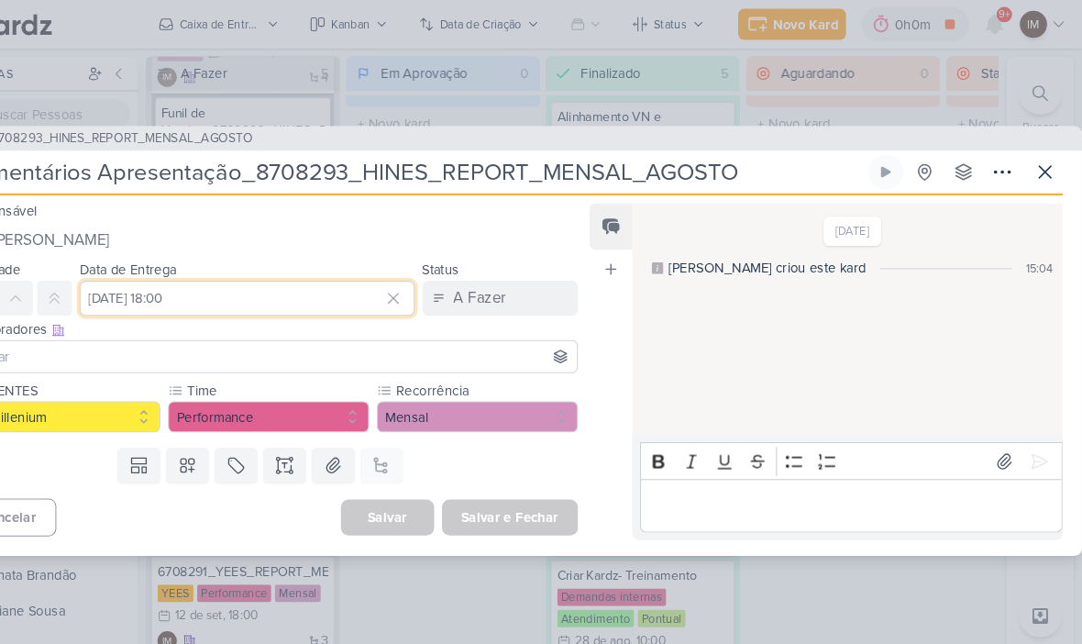
click at [255, 293] on input "[DATE] 18:00" at bounding box center [294, 281] width 316 height 33
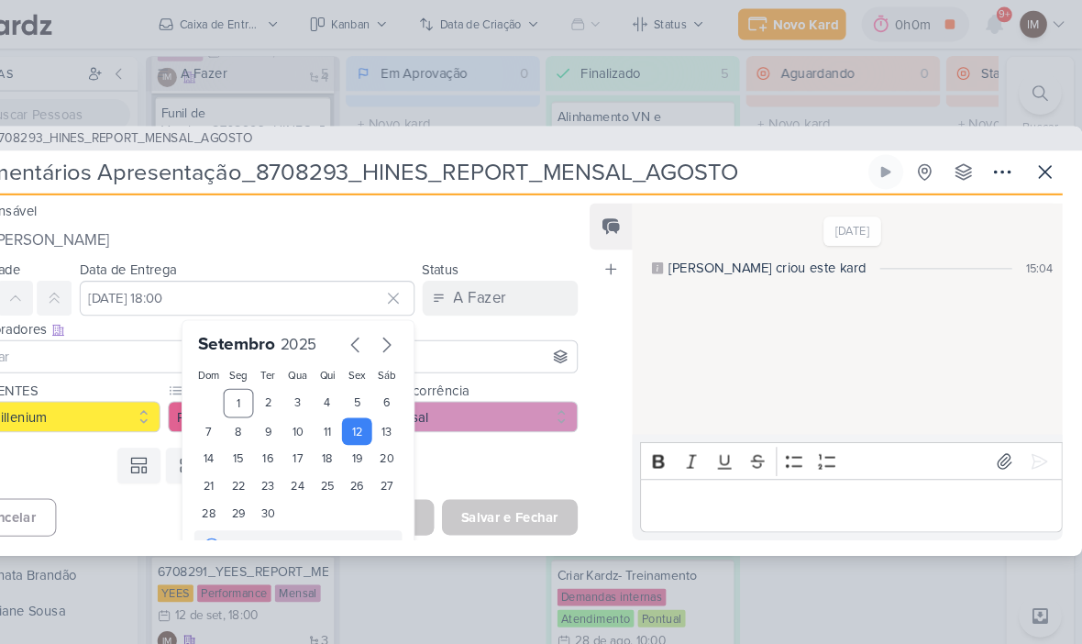
click at [271, 430] on div "15" at bounding box center [285, 433] width 28 height 26
type input "[DATE] 18:00"
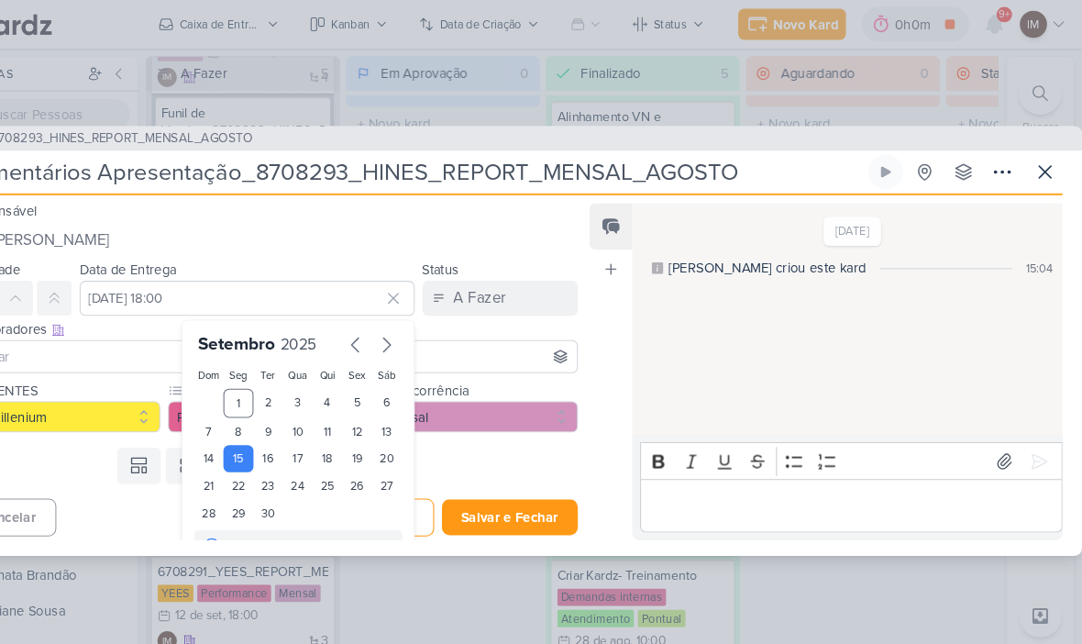
click at [478, 482] on button "Salvar e Fechar" at bounding box center [542, 488] width 128 height 34
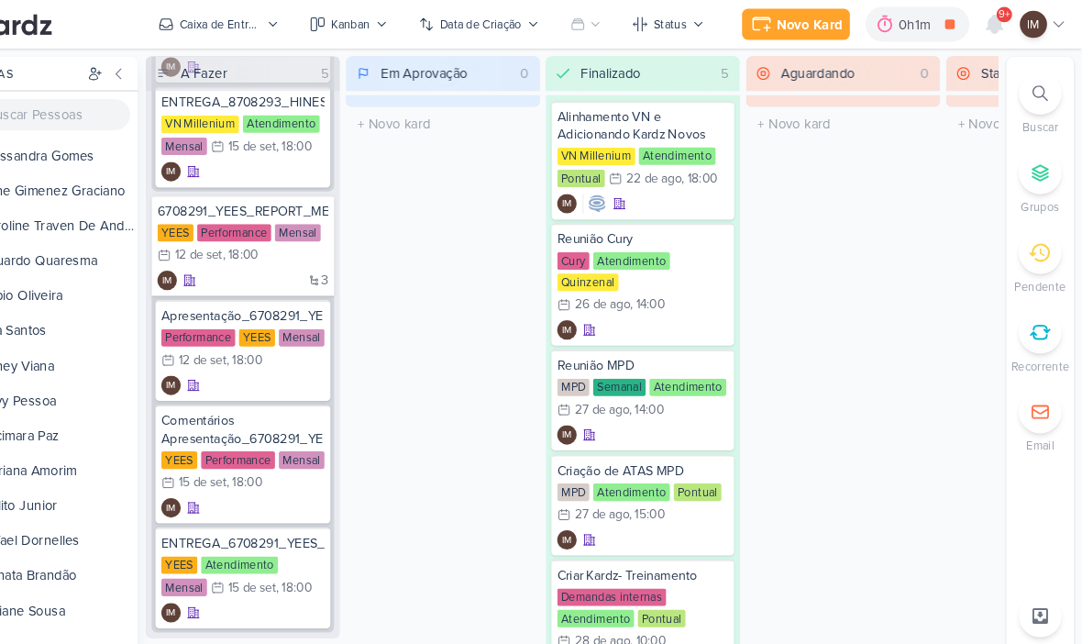
scroll to position [1114, 0]
click at [232, 476] on div "IM" at bounding box center [290, 480] width 154 height 18
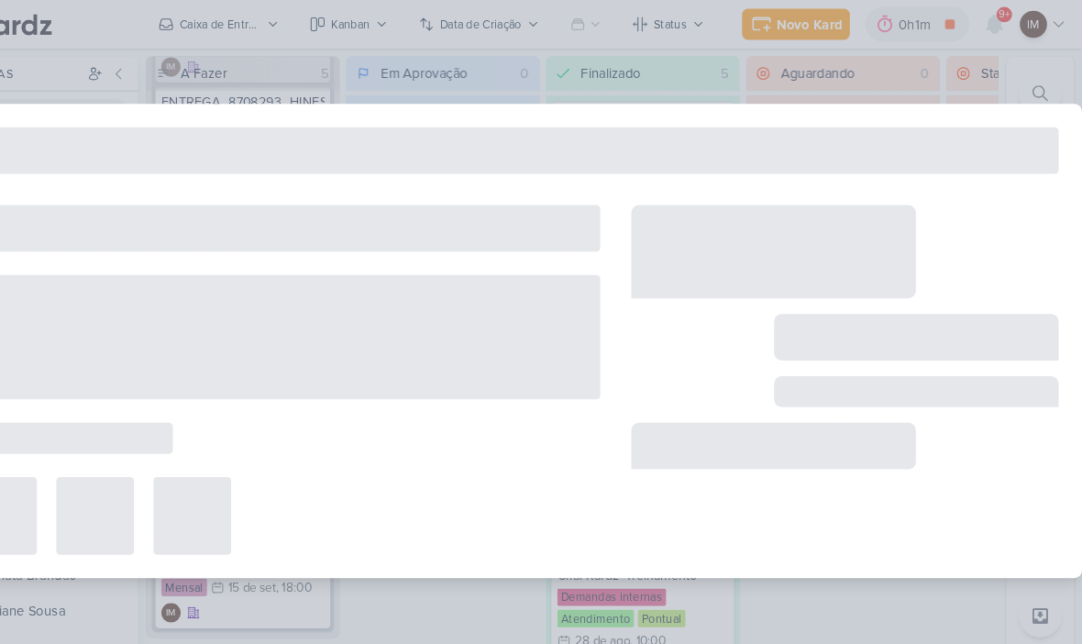
type input "Comentários Apresentação_6708291_YEES_REPORT_MENSAL_AGOSTO"
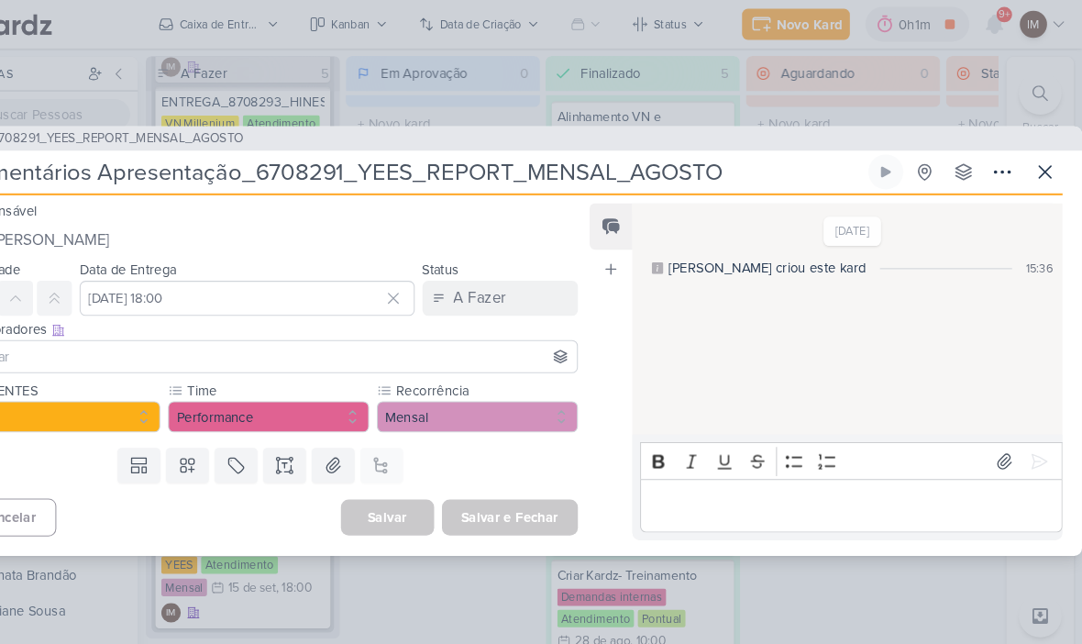
click at [249, 259] on div "Data de Entrega [DATE] 18:00 [DATE] Dom Seg Ter Qua Qui Sex Sáb 1 2 3 4 5 6 7 8…" at bounding box center [294, 270] width 316 height 55
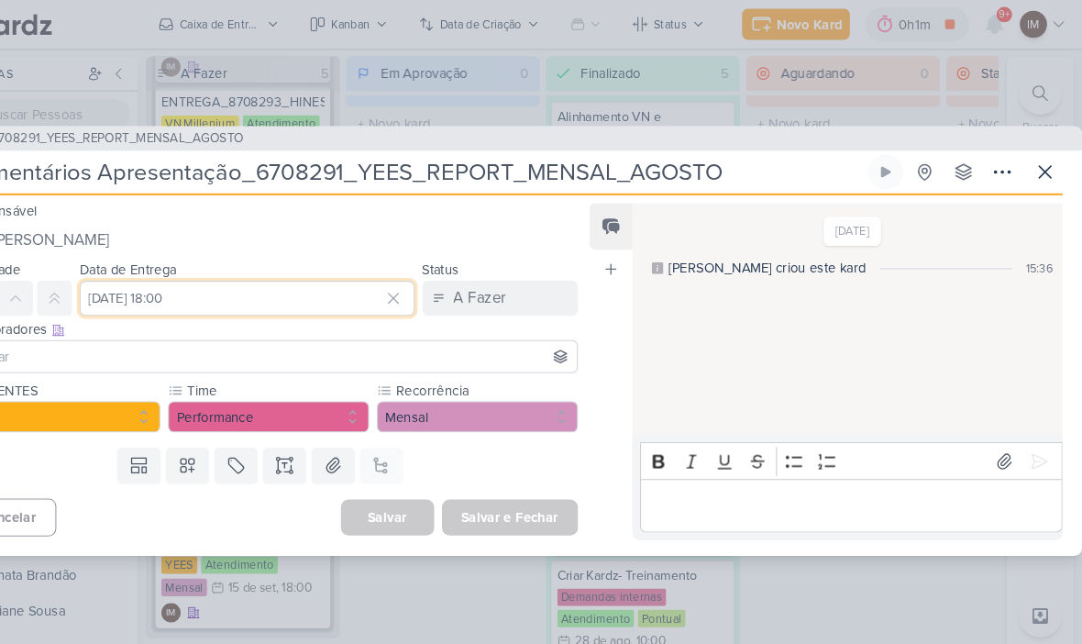
click at [254, 288] on input "[DATE] 18:00" at bounding box center [294, 281] width 316 height 33
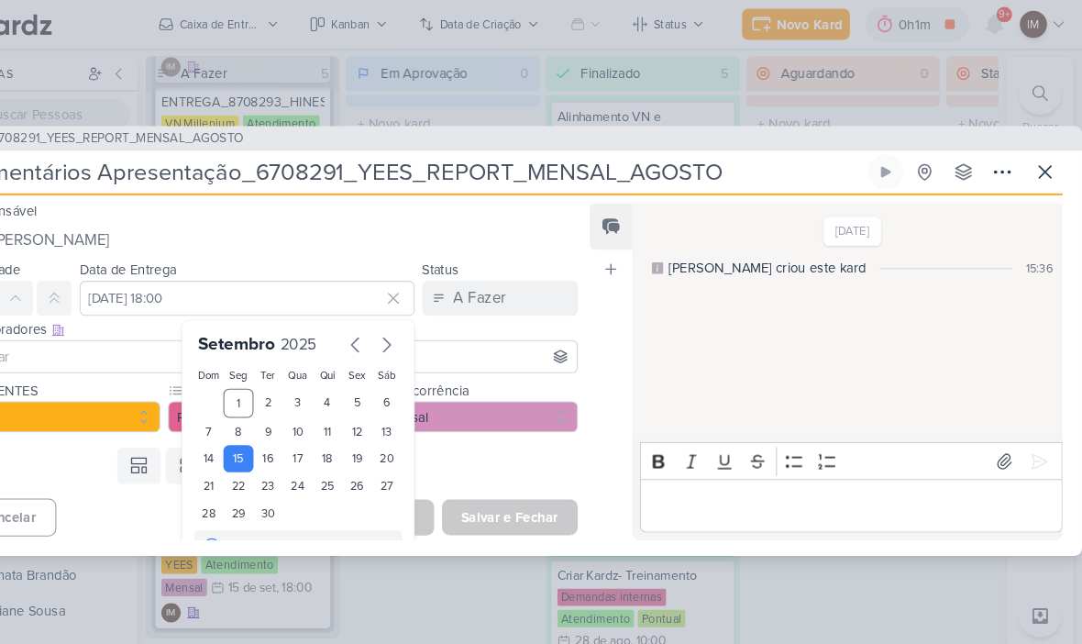
click at [383, 404] on div "12" at bounding box center [397, 407] width 28 height 26
type input "[DATE] 18:00"
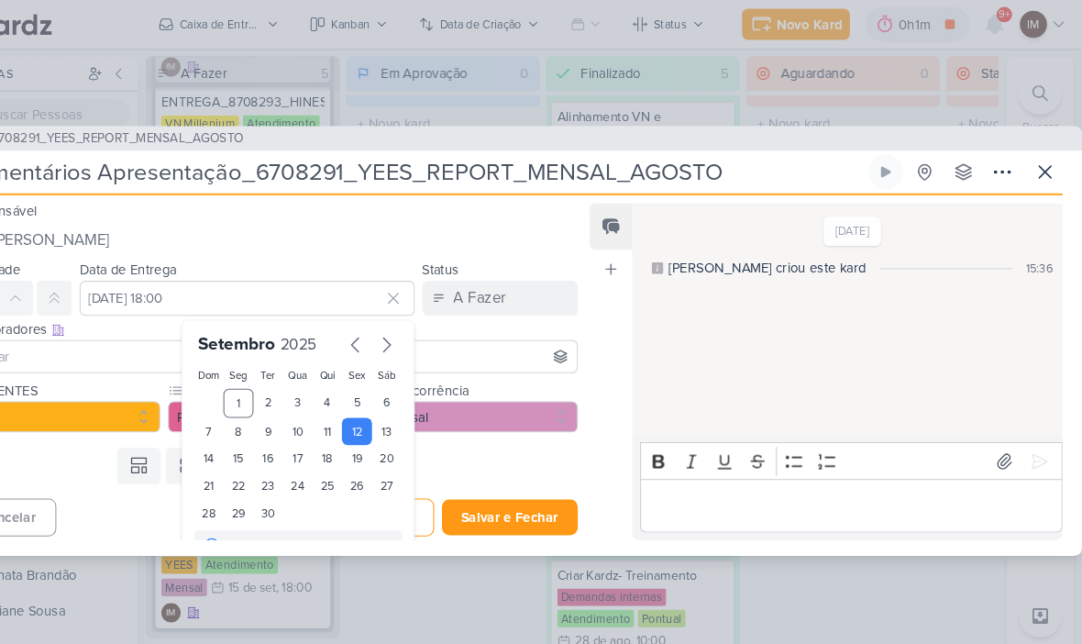
click at [485, 482] on button "Salvar e Fechar" at bounding box center [542, 488] width 128 height 34
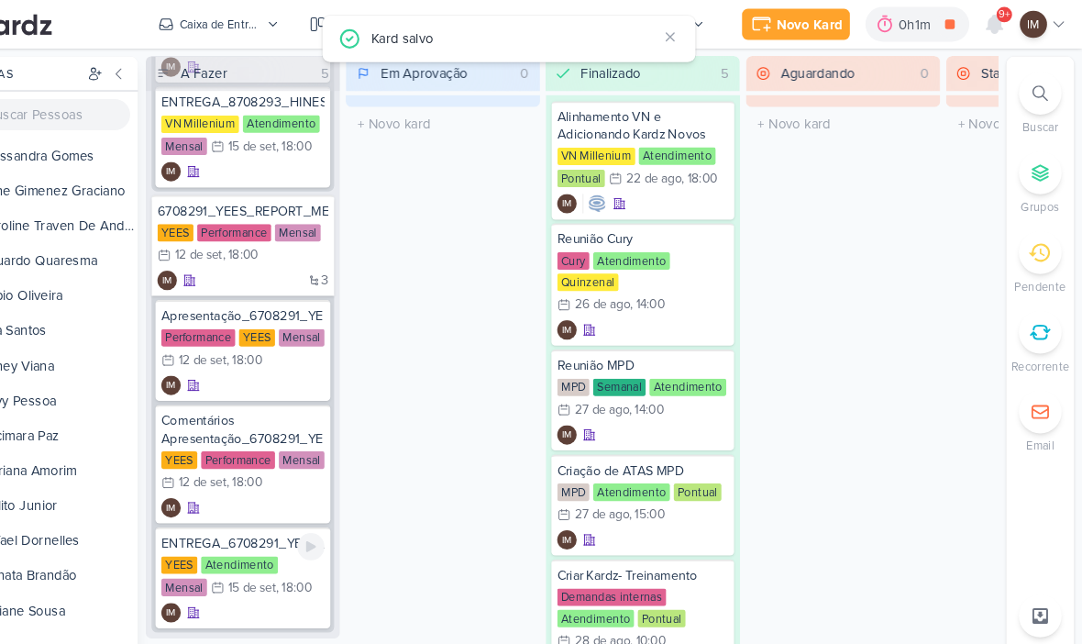
click at [251, 561] on div "YEES Atendimento Mensal 15/9 [DATE] 18:00" at bounding box center [290, 546] width 154 height 40
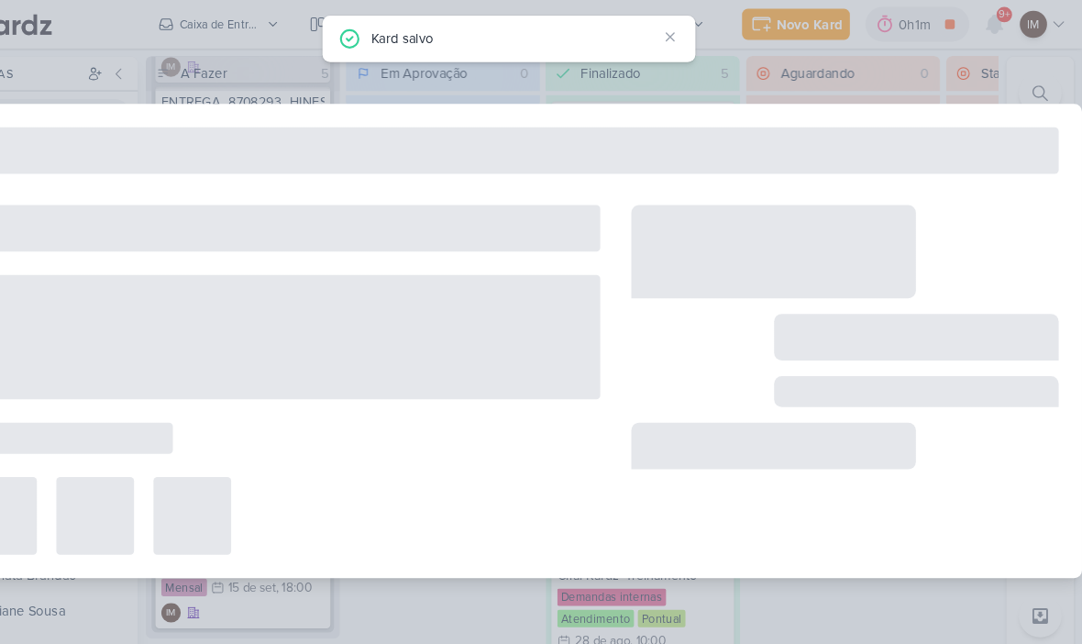
type input "ENTREGA_6708291_YEES_REPORT_MENSAL_AGOSTO"
type input "[DATE] 18:00"
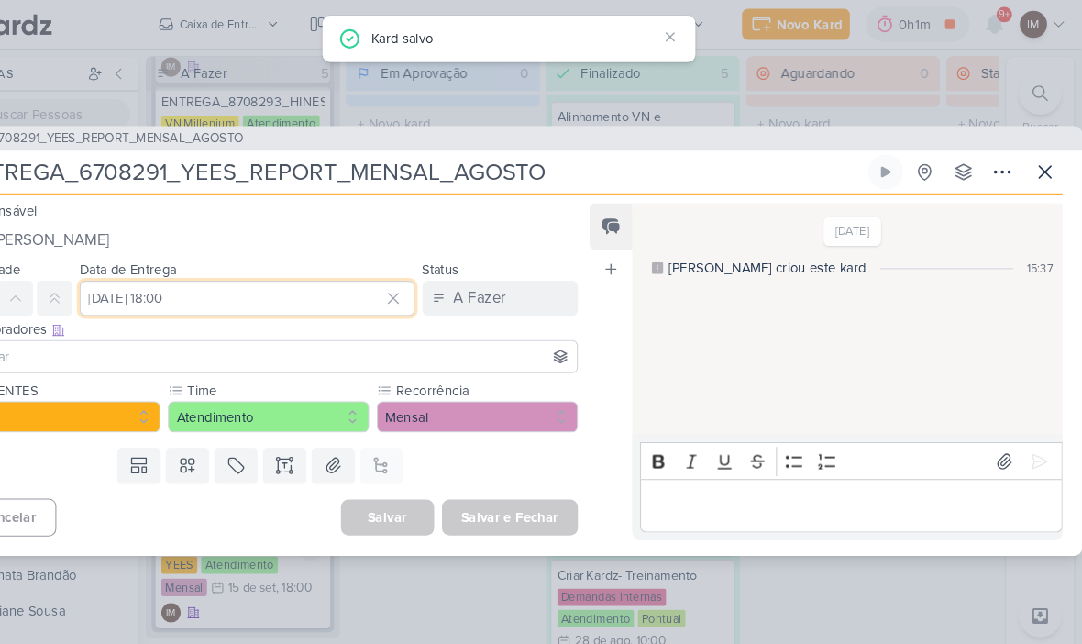
click at [251, 283] on input "[DATE] 18:00" at bounding box center [294, 281] width 316 height 33
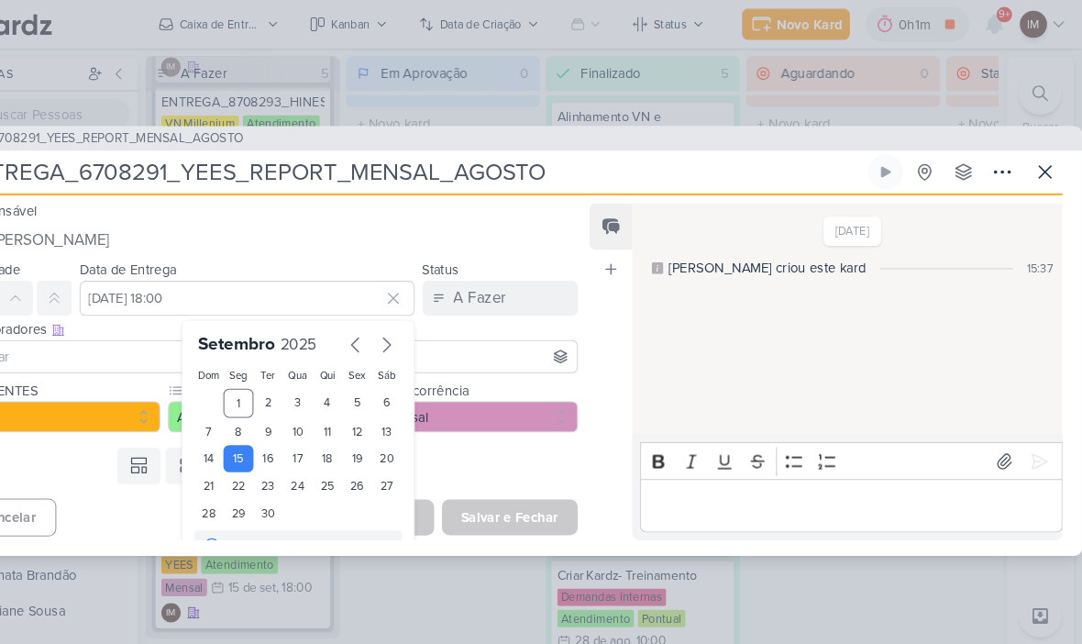
click at [383, 406] on div "12" at bounding box center [397, 407] width 28 height 26
type input "[DATE] 18:00"
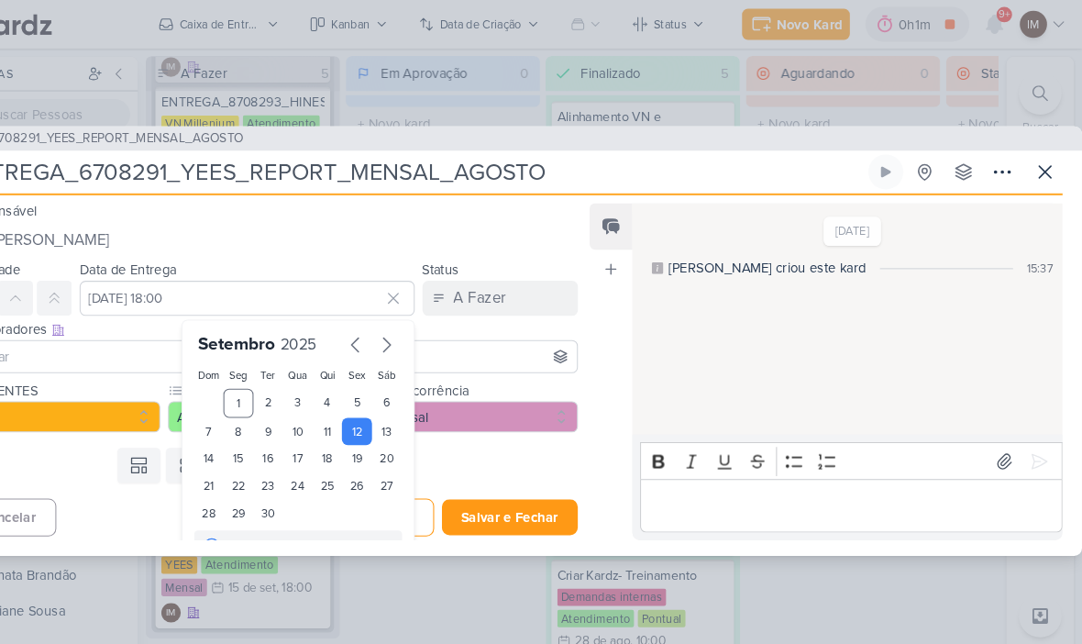
click at [478, 478] on button "Salvar e Fechar" at bounding box center [542, 488] width 128 height 34
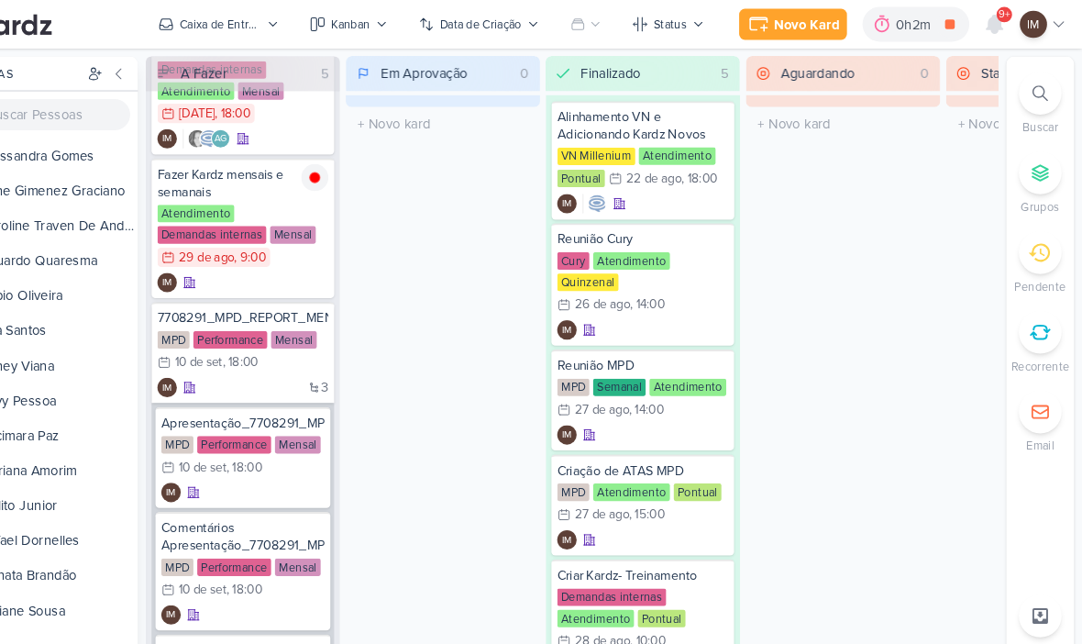
scroll to position [64, 0]
click at [222, 368] on div "3 IM" at bounding box center [289, 367] width 161 height 18
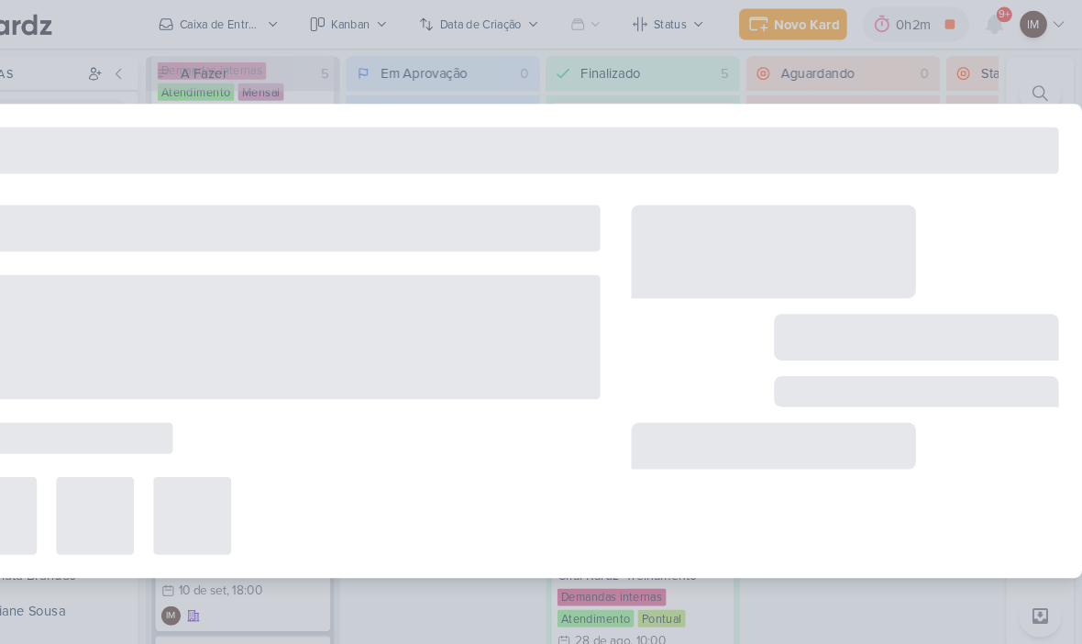
type input "7708291_MPD_REPORT_MENSAL_AGOSTO"
type input "[DATE] 18:00"
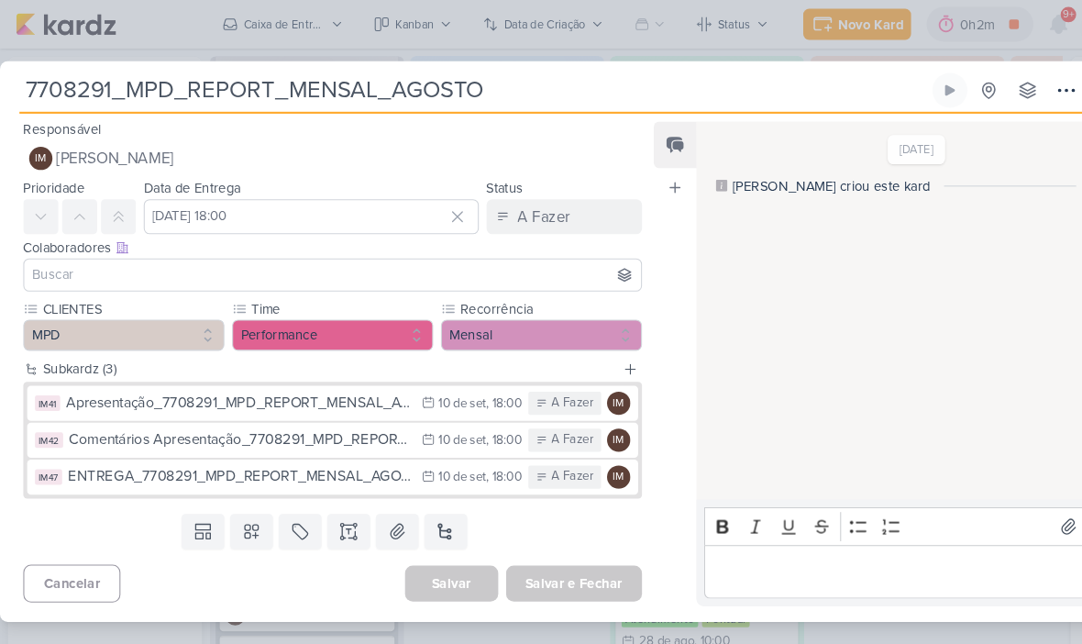
click at [164, 158] on span "[PERSON_NAME]" at bounding box center [108, 150] width 111 height 22
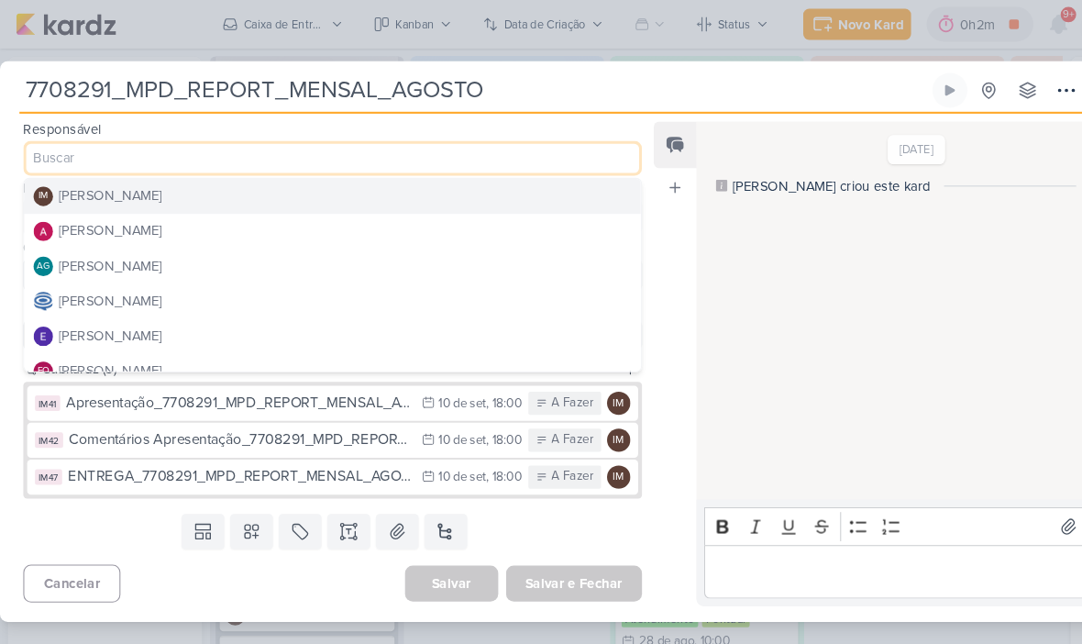
click at [141, 216] on div "[PERSON_NAME]" at bounding box center [104, 217] width 97 height 19
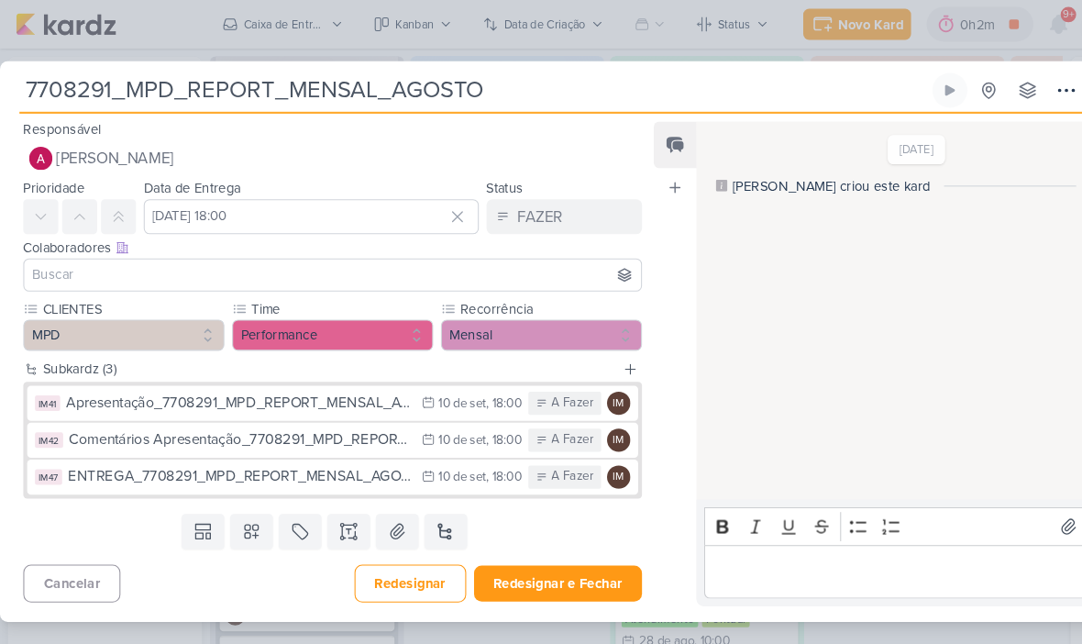
click at [157, 263] on input at bounding box center [314, 260] width 575 height 22
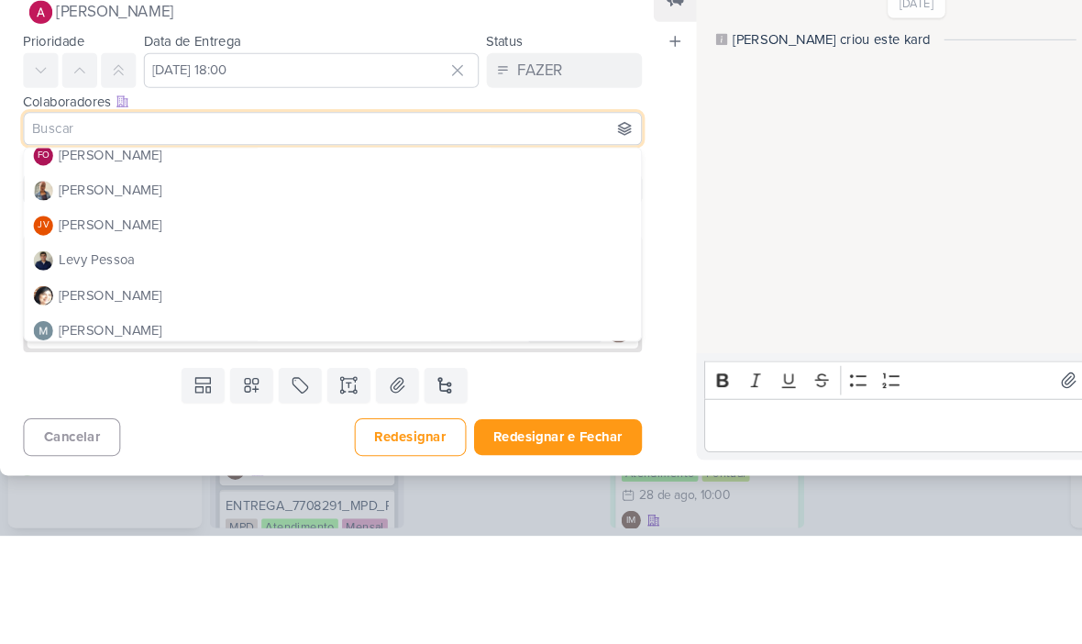
scroll to position [175, 0]
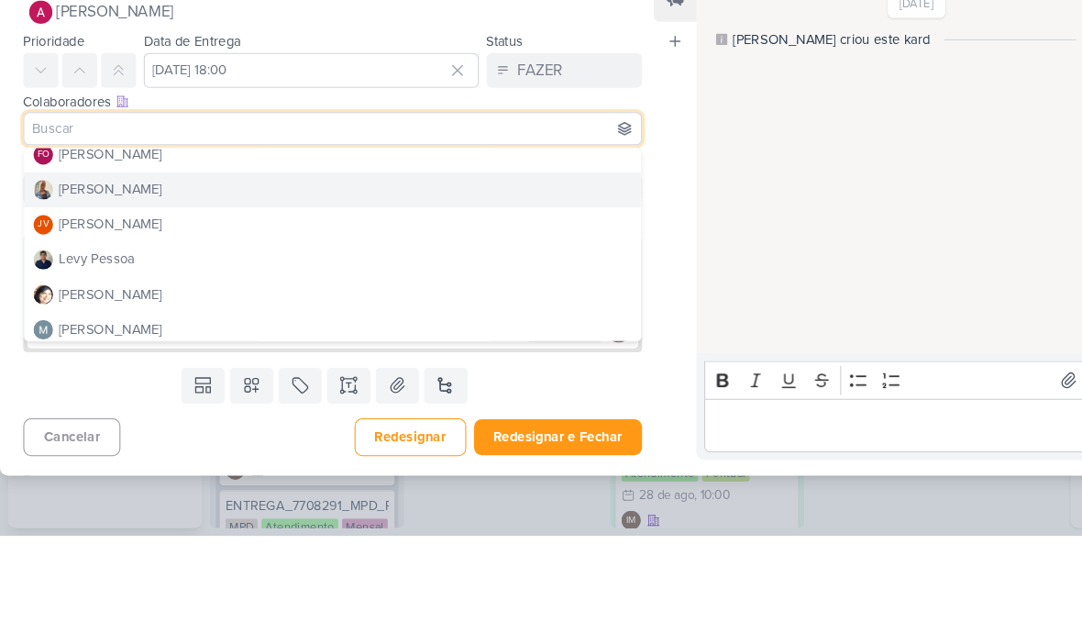
click at [246, 301] on button "[PERSON_NAME]" at bounding box center [314, 317] width 582 height 33
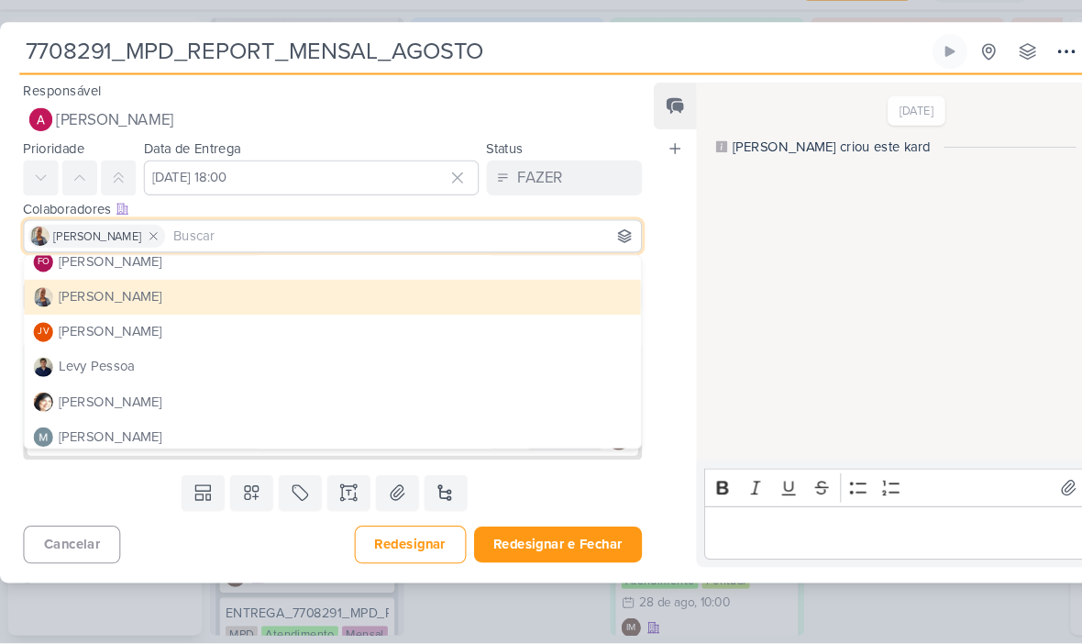
click at [238, 249] on input at bounding box center [381, 260] width 442 height 22
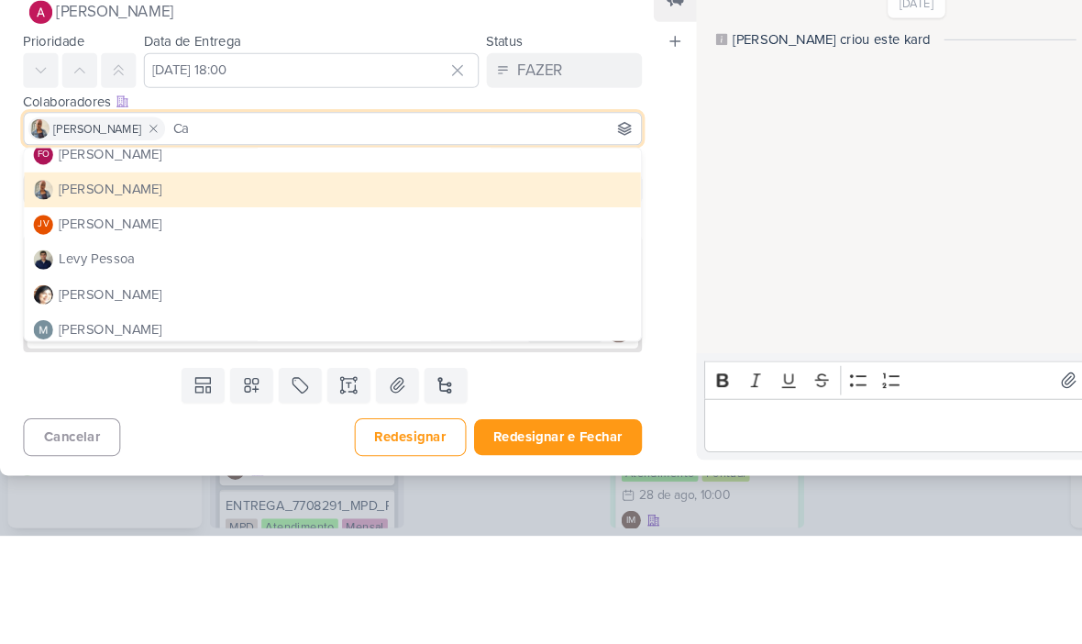
scroll to position [0, 0]
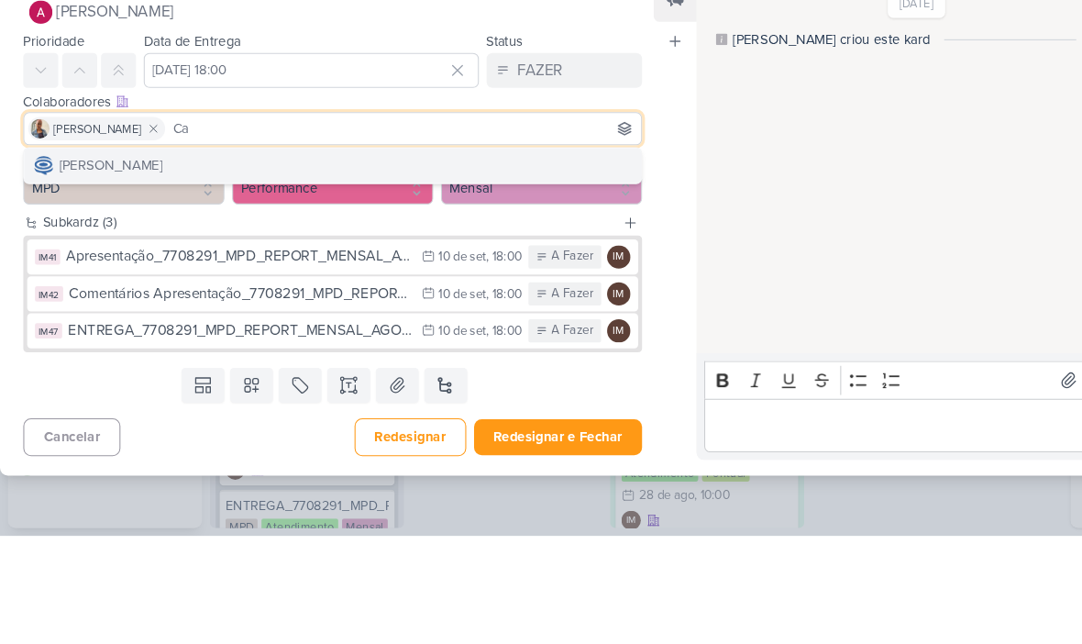
type input "Ca"
click at [255, 278] on button "[PERSON_NAME]" at bounding box center [314, 294] width 582 height 33
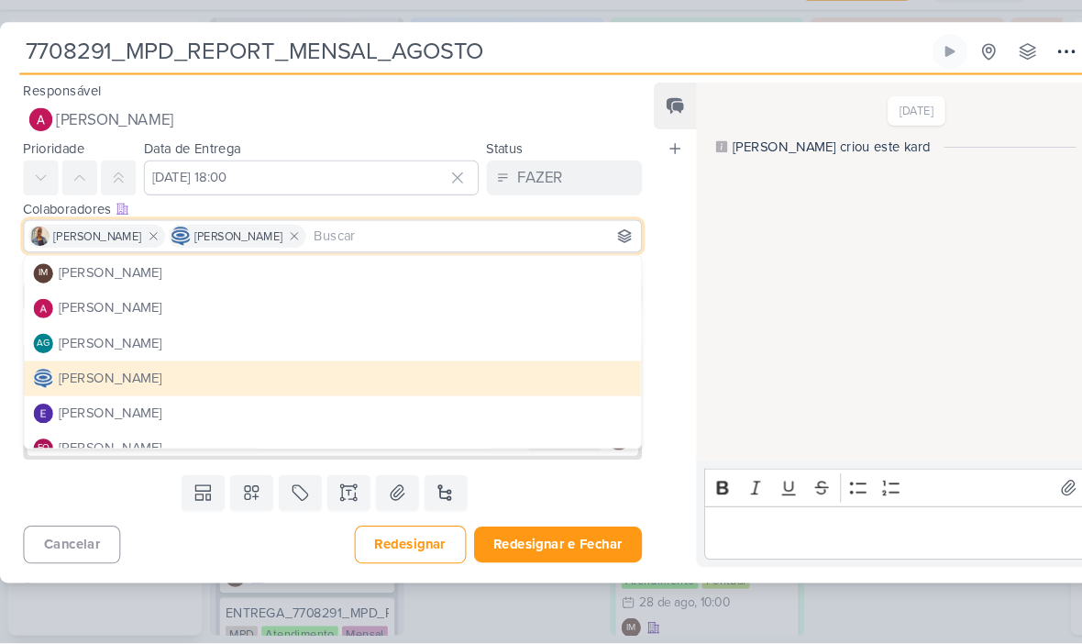
click at [525, 534] on button "Redesignar e Fechar" at bounding box center [527, 551] width 159 height 34
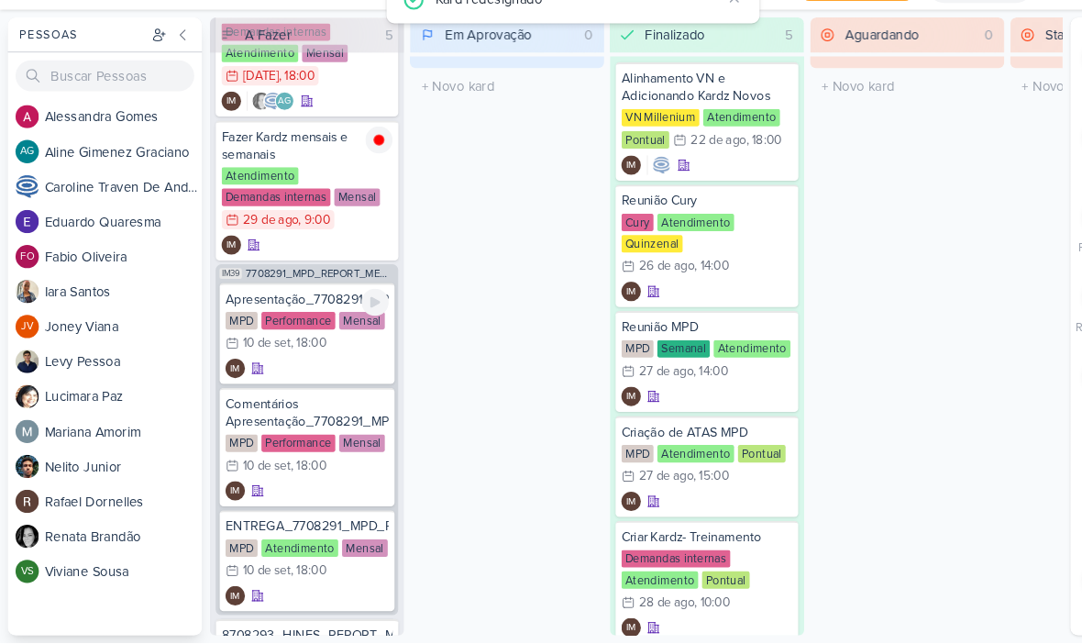
click at [294, 375] on div "IM" at bounding box center [290, 384] width 154 height 18
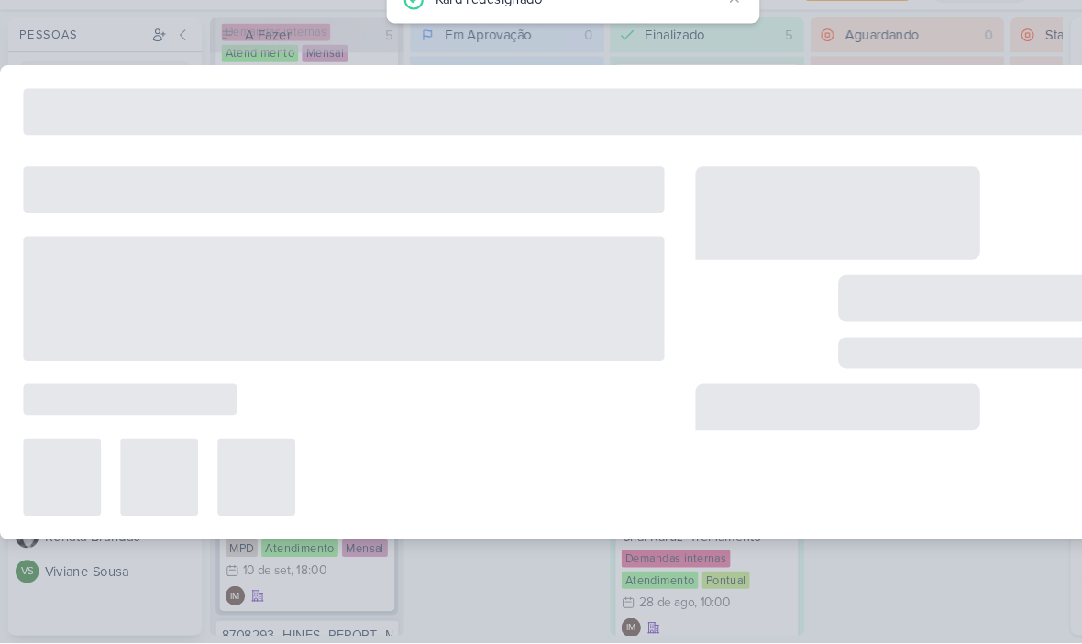
type input "Apresentação_7708291_MPD_REPORT_MENSAL_AGOSTO"
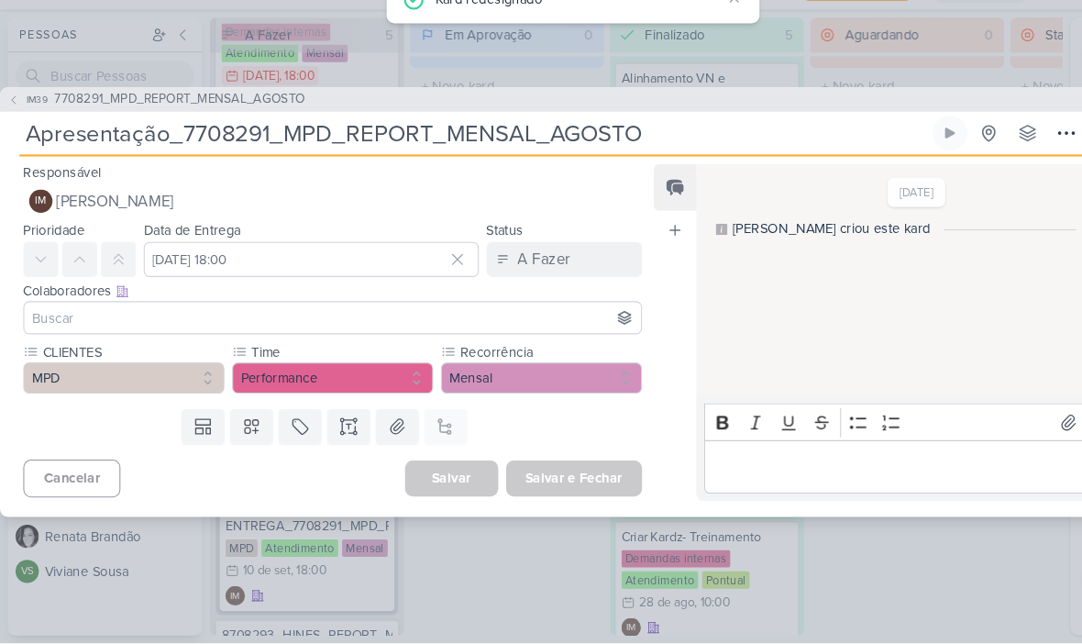
click at [458, 210] on button "IM [PERSON_NAME]" at bounding box center [314, 226] width 584 height 33
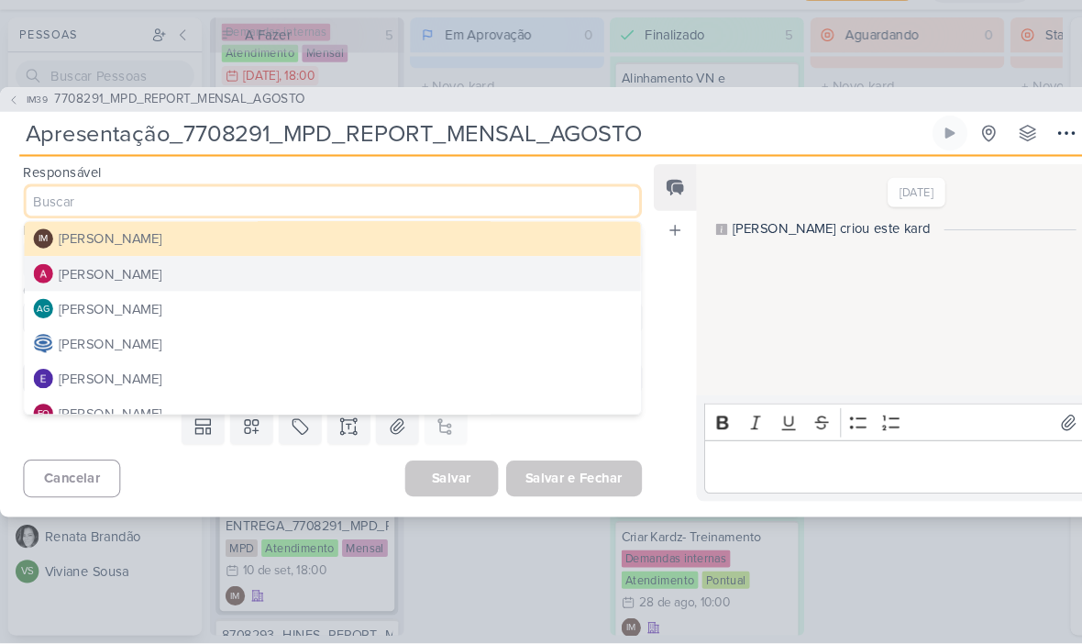
click at [358, 279] on button "[PERSON_NAME]" at bounding box center [314, 295] width 582 height 33
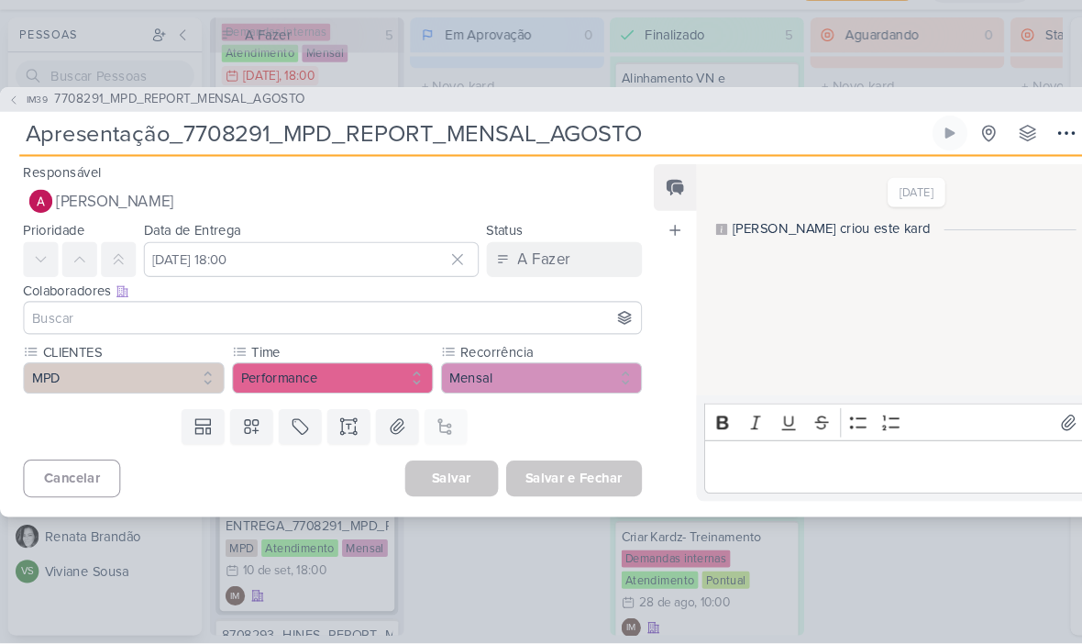
click at [328, 326] on input at bounding box center [314, 337] width 575 height 22
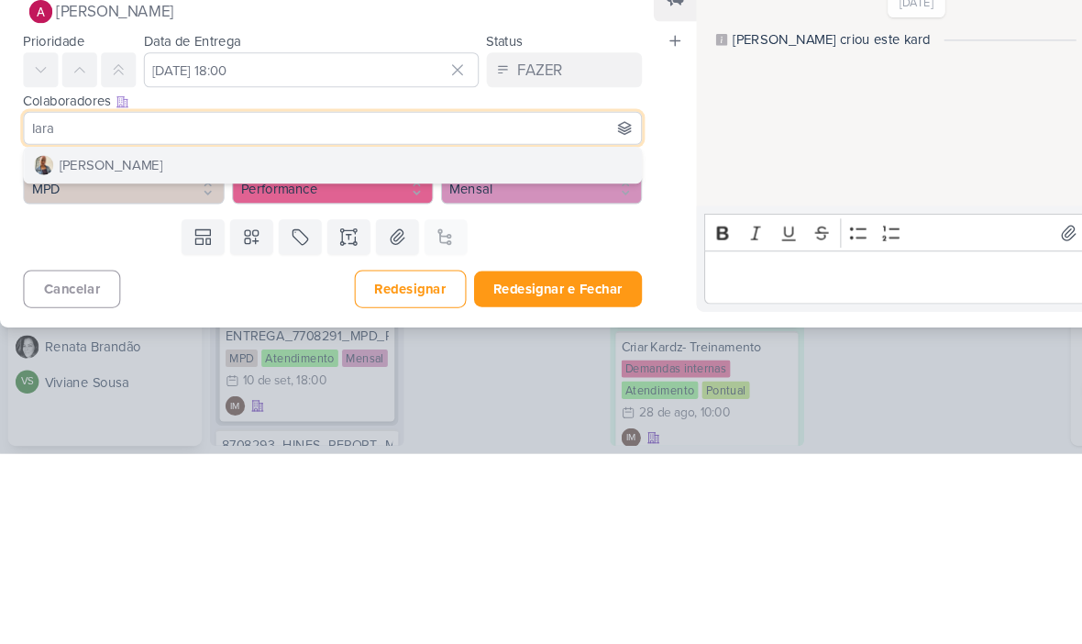
type input "Iara"
click at [305, 355] on button "[PERSON_NAME]" at bounding box center [314, 371] width 582 height 33
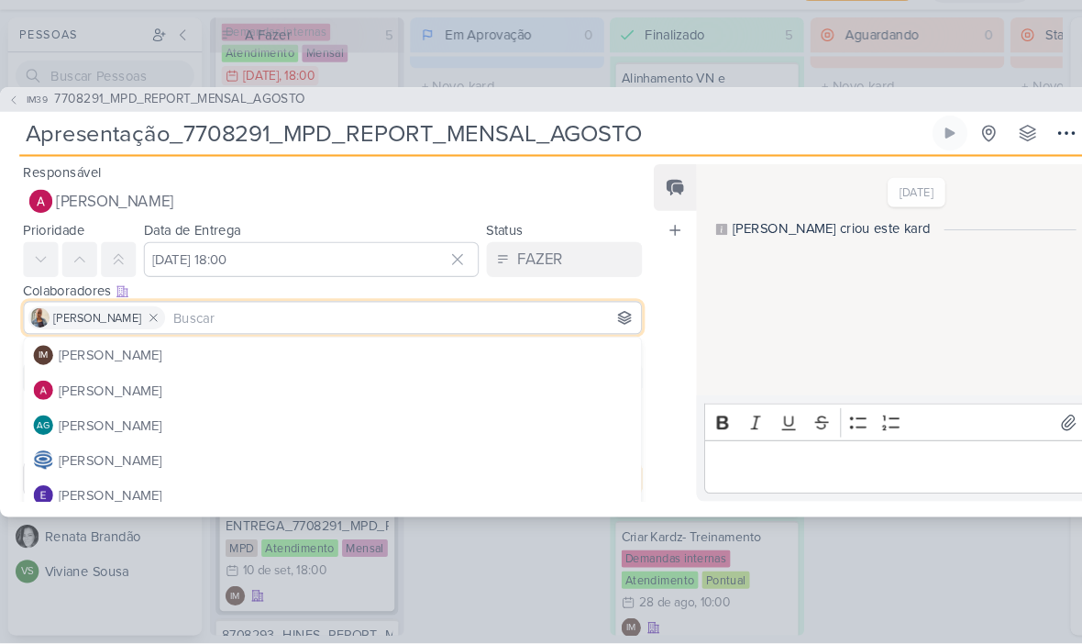
click at [259, 326] on input at bounding box center [381, 337] width 442 height 22
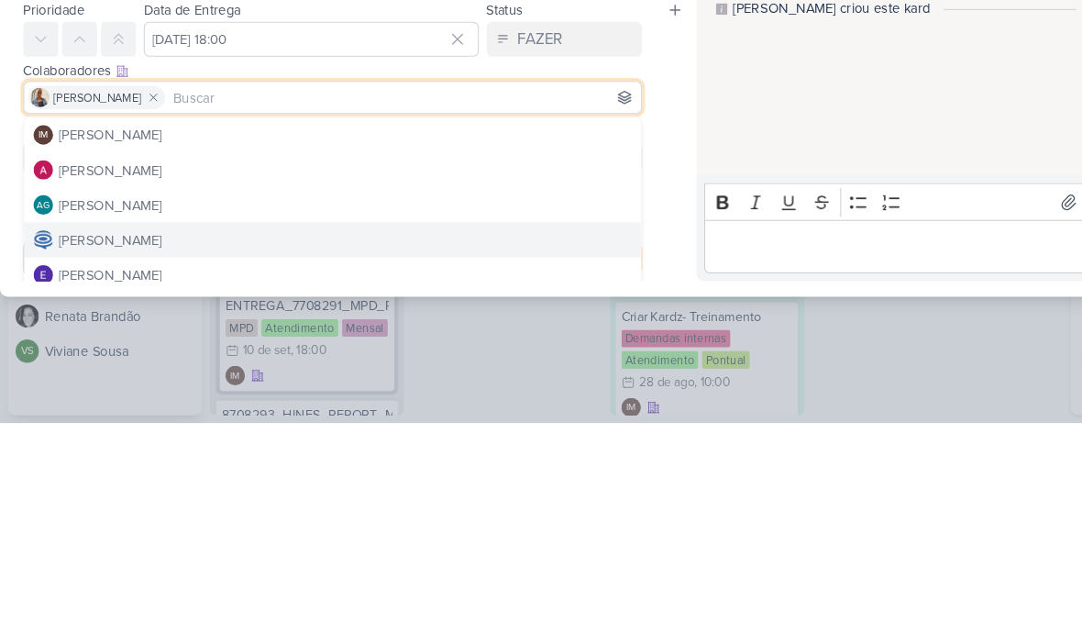
click at [427, 454] on button "[PERSON_NAME]" at bounding box center [314, 470] width 582 height 33
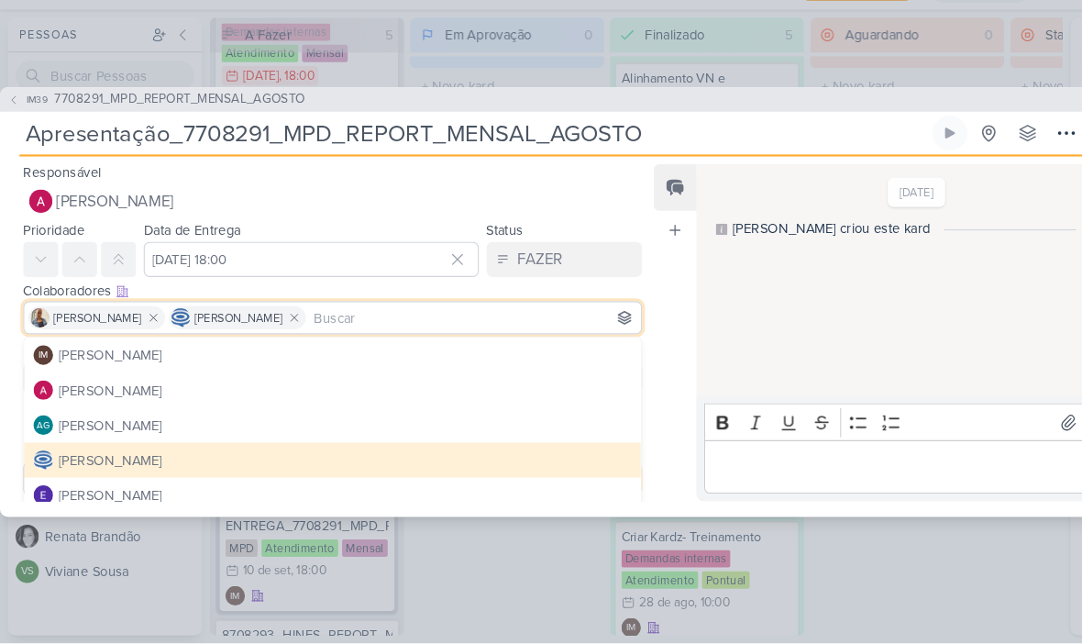
click at [634, 399] on div "Feed Atrelar email Solte o email para atrelar ao kard" at bounding box center [637, 351] width 40 height 318
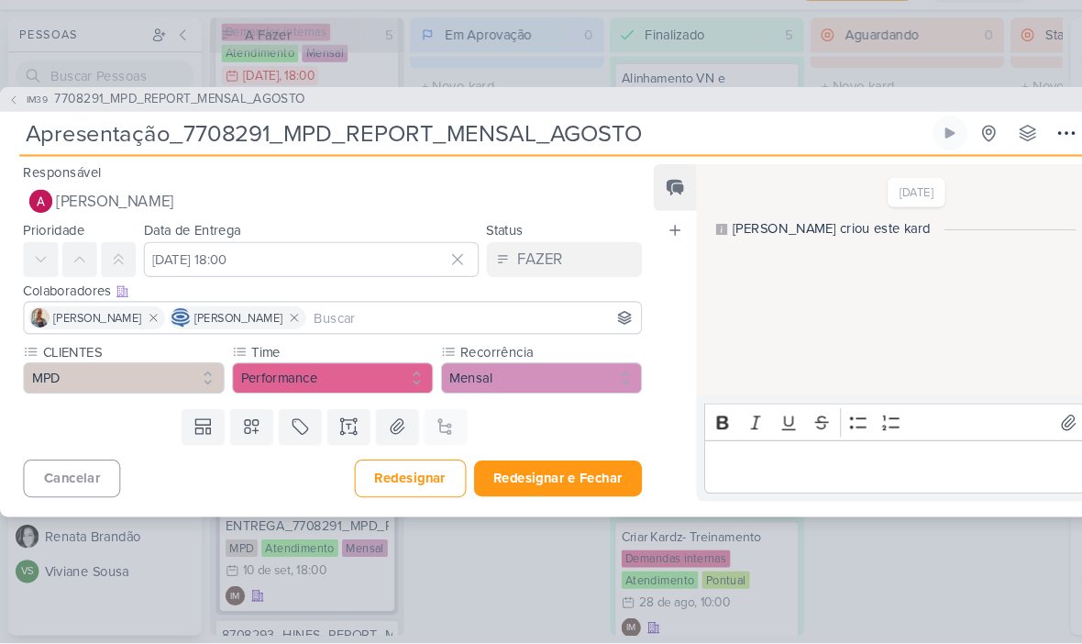
click at [514, 471] on button "Redesignar e Fechar" at bounding box center [527, 488] width 159 height 34
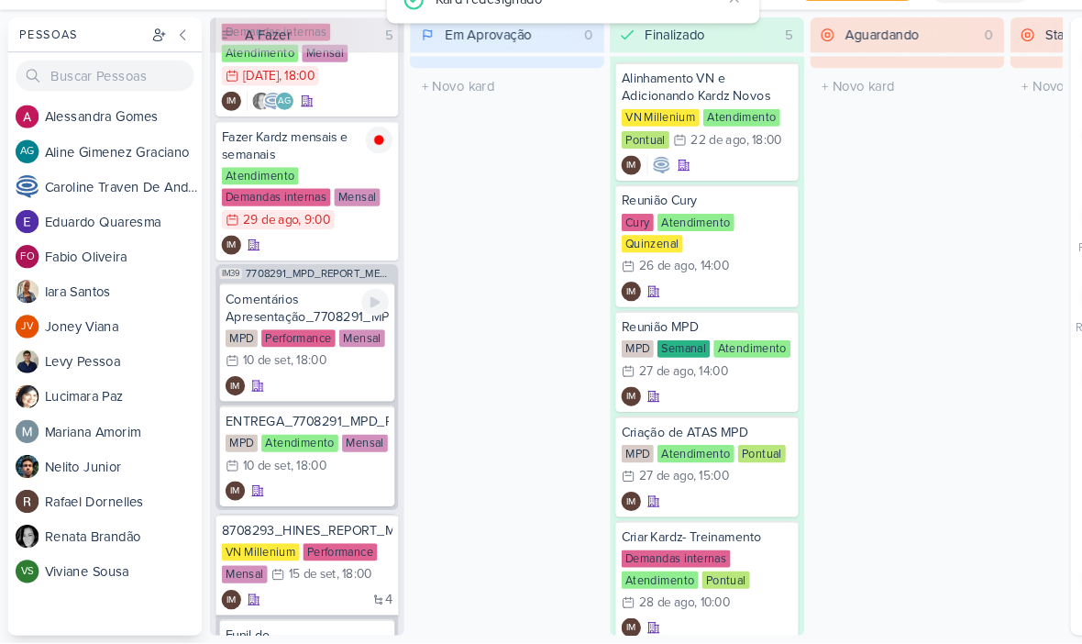
click at [326, 392] on div "IM" at bounding box center [290, 401] width 154 height 18
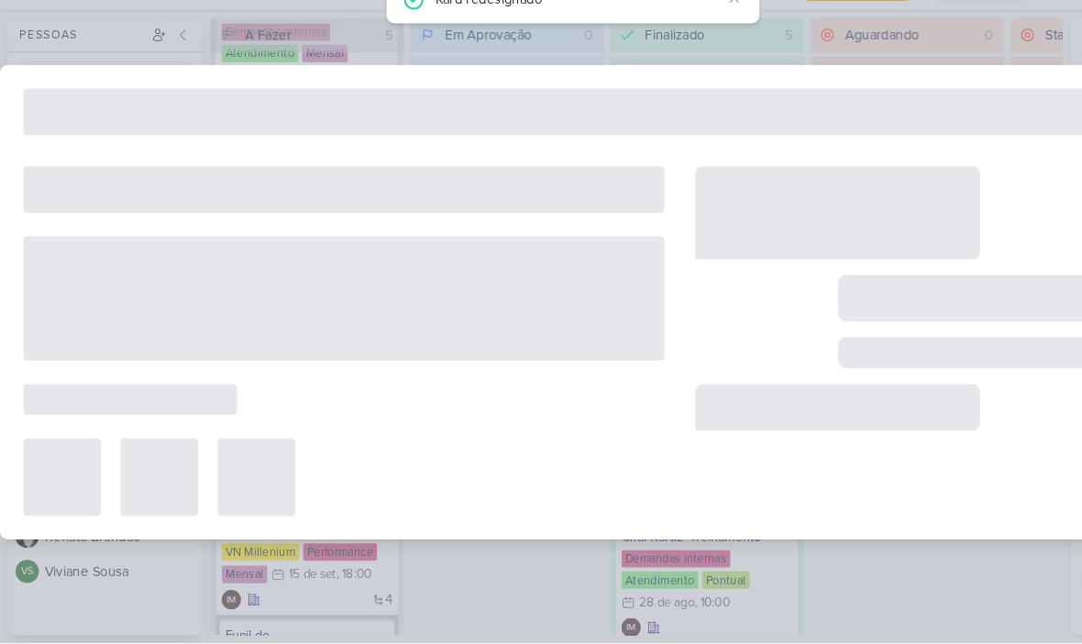
type input "Comentários Apresentação_7708291_MPD_REPORT_MENSAL_AGOSTO"
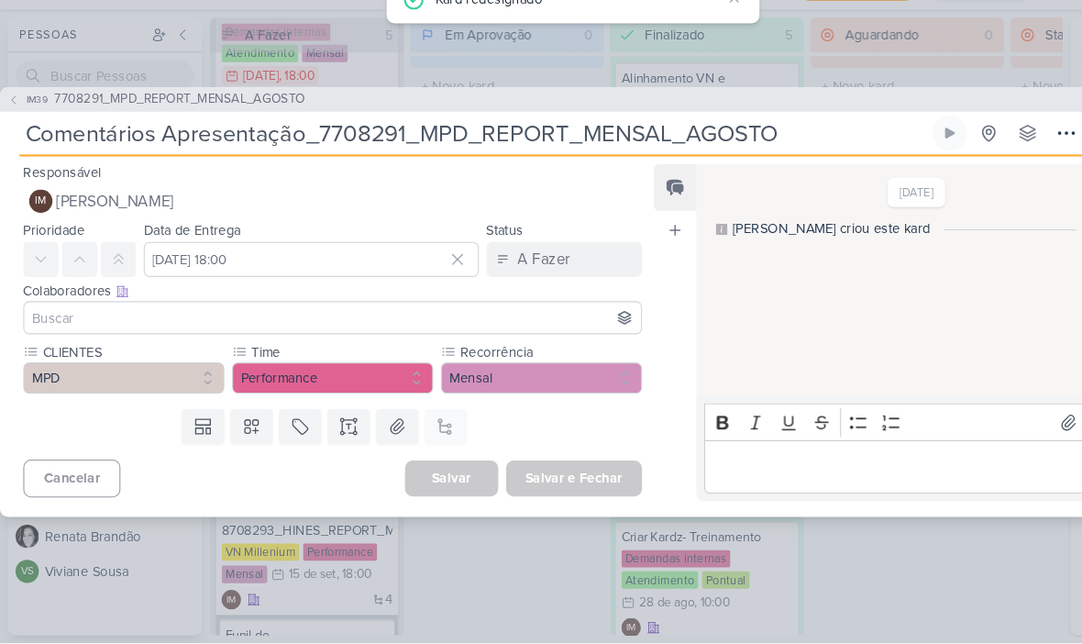
click at [456, 210] on button "IM [PERSON_NAME]" at bounding box center [314, 226] width 584 height 33
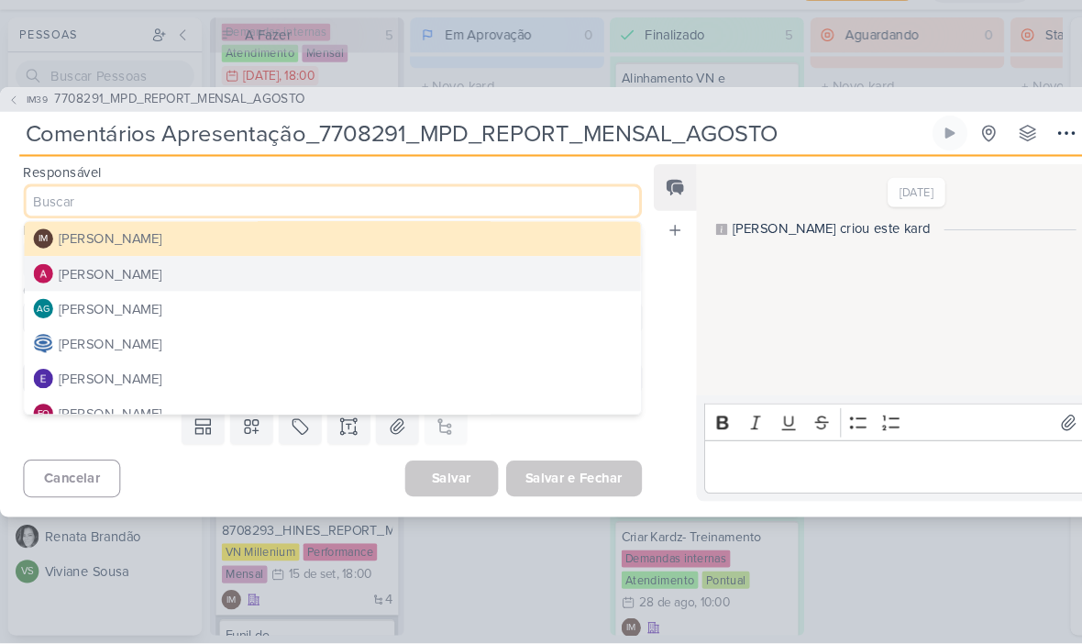
click at [349, 279] on button "[PERSON_NAME]" at bounding box center [314, 295] width 582 height 33
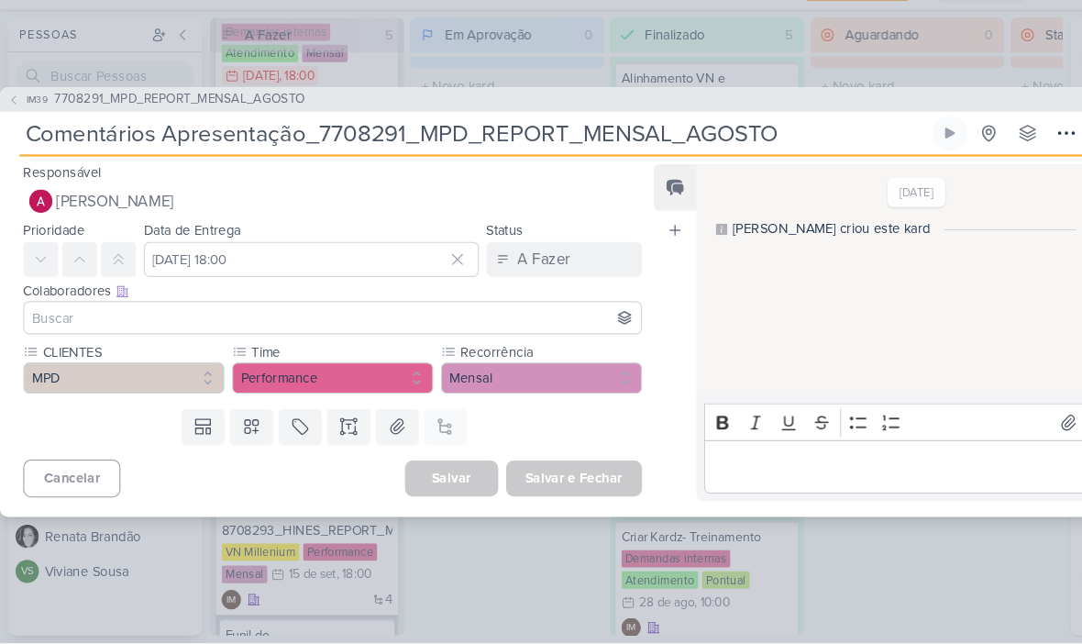
click at [335, 326] on input at bounding box center [314, 337] width 575 height 22
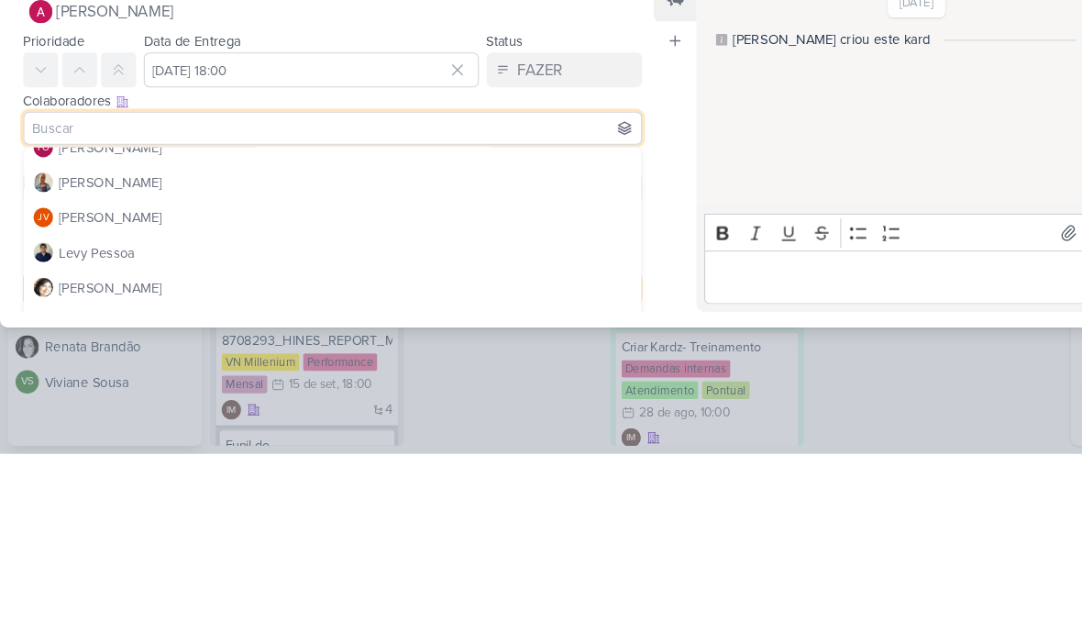
scroll to position [183, 0]
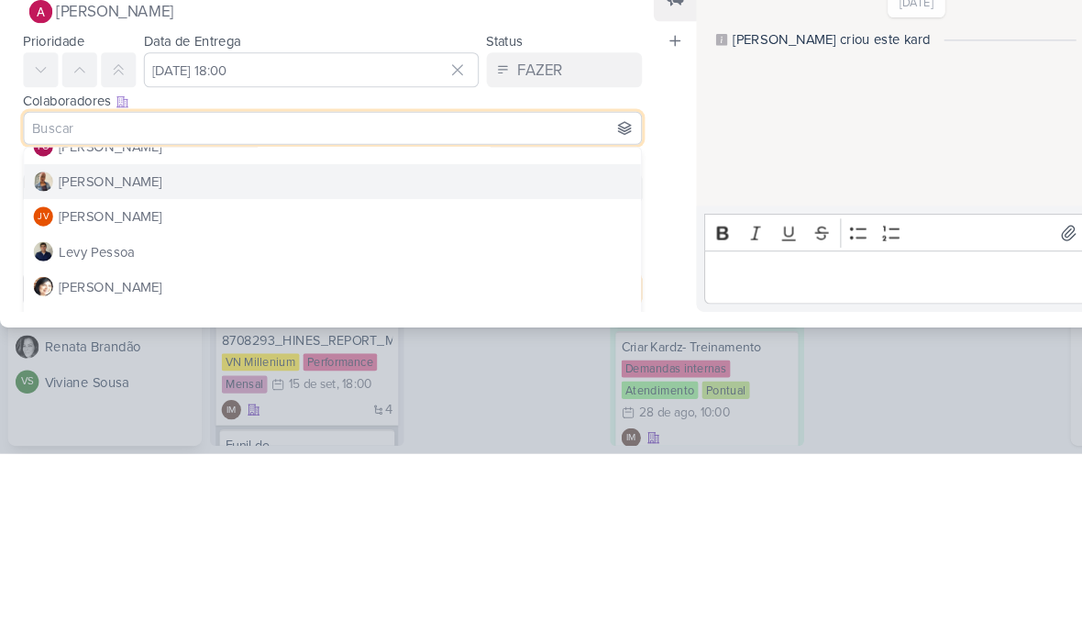
click at [411, 371] on button "[PERSON_NAME]" at bounding box center [314, 387] width 582 height 33
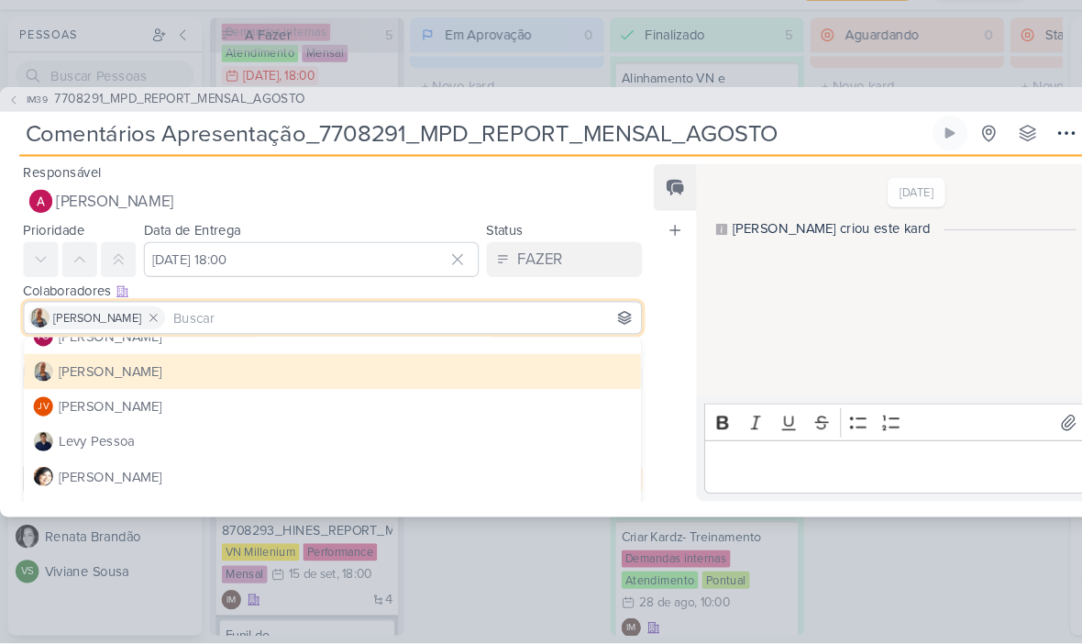
click at [368, 326] on input at bounding box center [381, 337] width 442 height 22
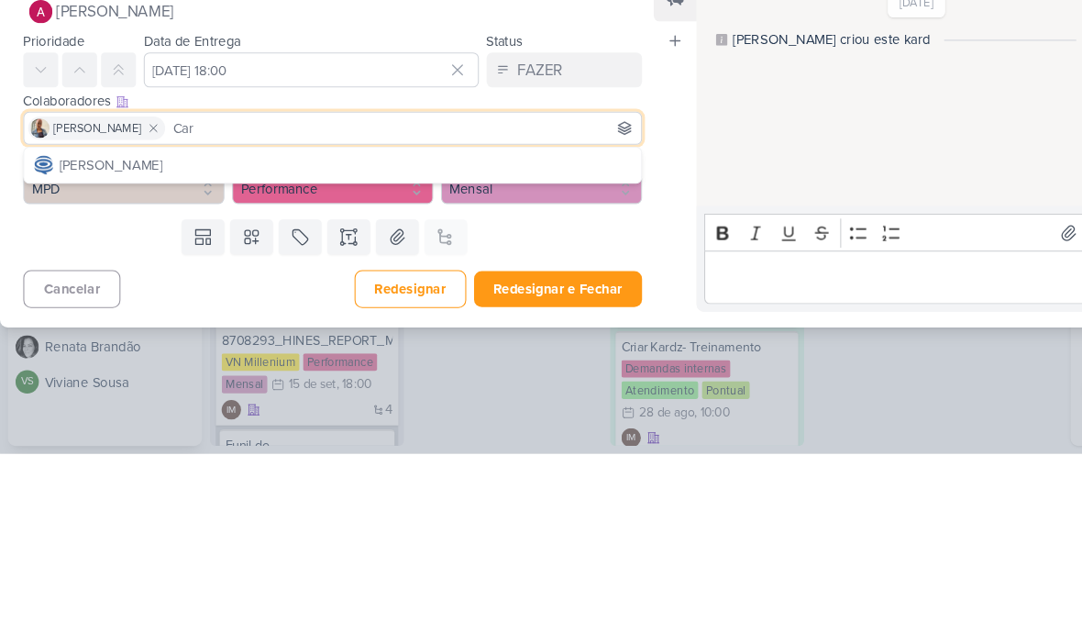
scroll to position [0, 0]
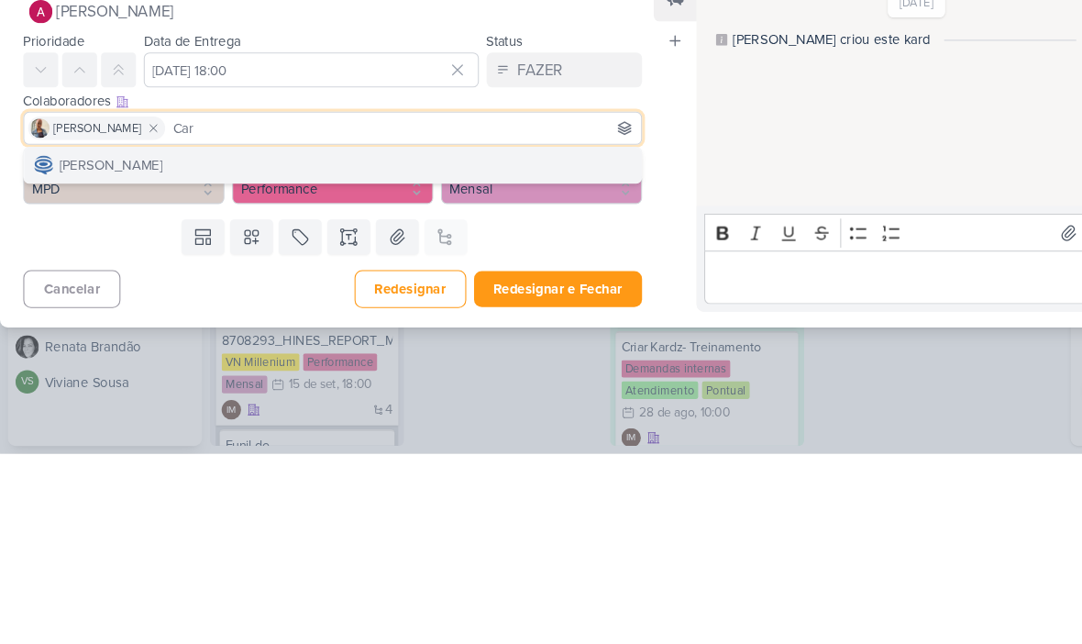
type input "Car"
click at [442, 355] on button "[PERSON_NAME]" at bounding box center [314, 371] width 582 height 33
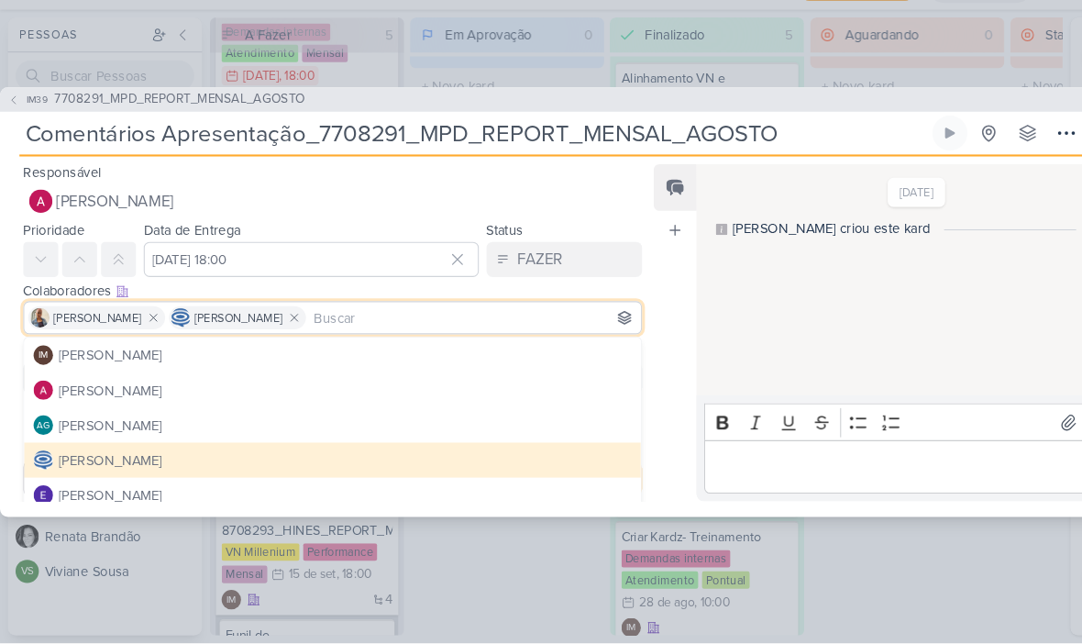
click at [634, 376] on div "Feed Atrelar email Solte o email para atrelar ao kard" at bounding box center [637, 351] width 40 height 318
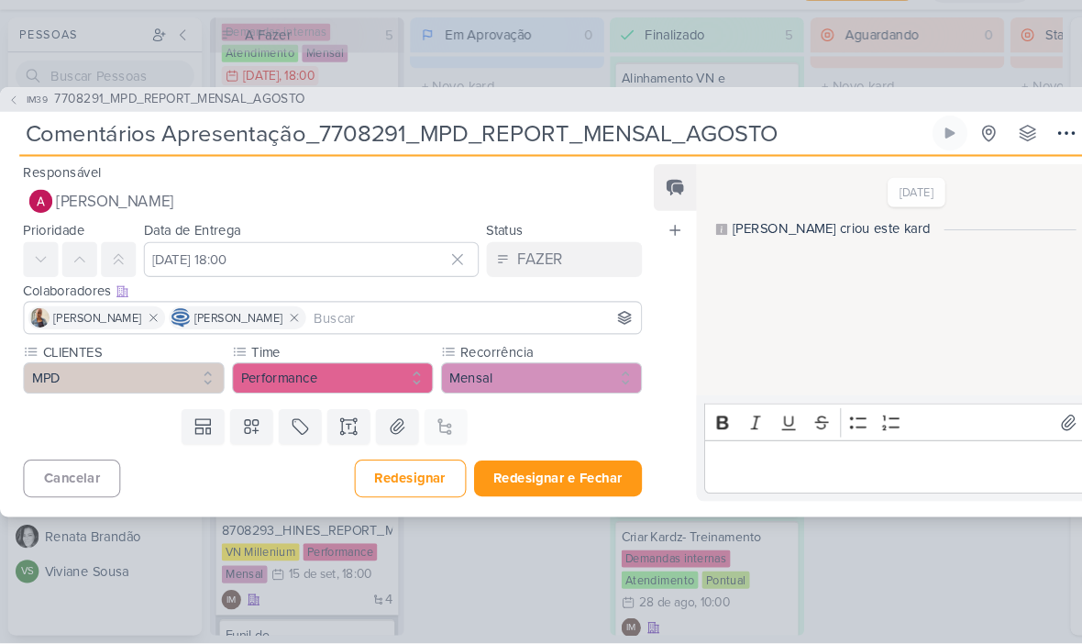
click at [558, 471] on button "Redesignar e Fechar" at bounding box center [527, 488] width 159 height 34
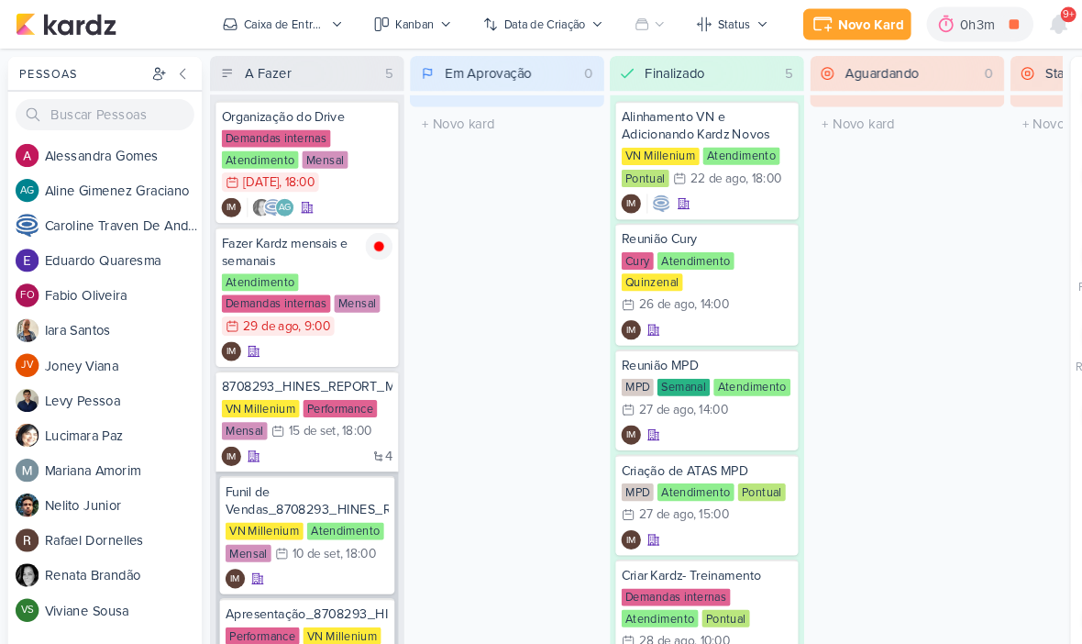
click at [295, 26] on div "Caixa de Entrada" at bounding box center [268, 23] width 77 height 17
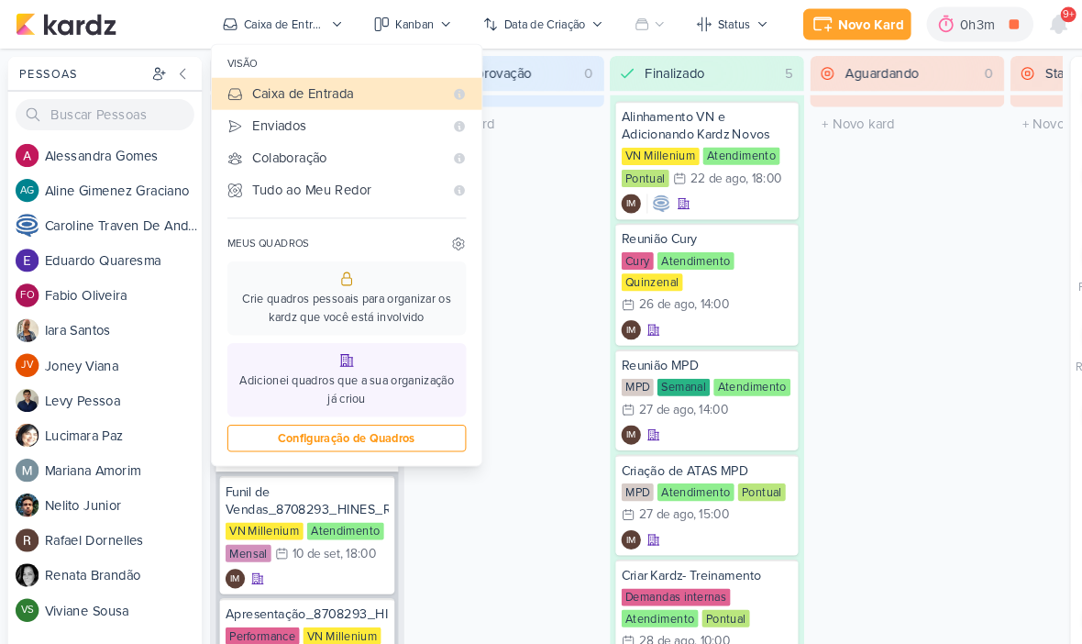
click at [336, 125] on div "Enviados" at bounding box center [328, 118] width 180 height 19
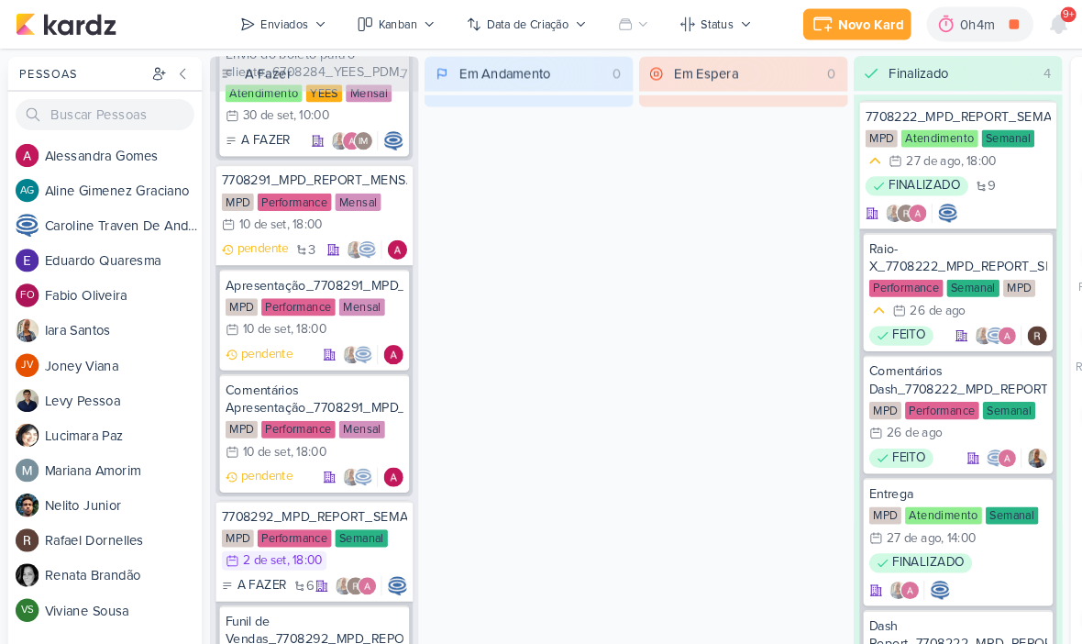
scroll to position [1078, 0]
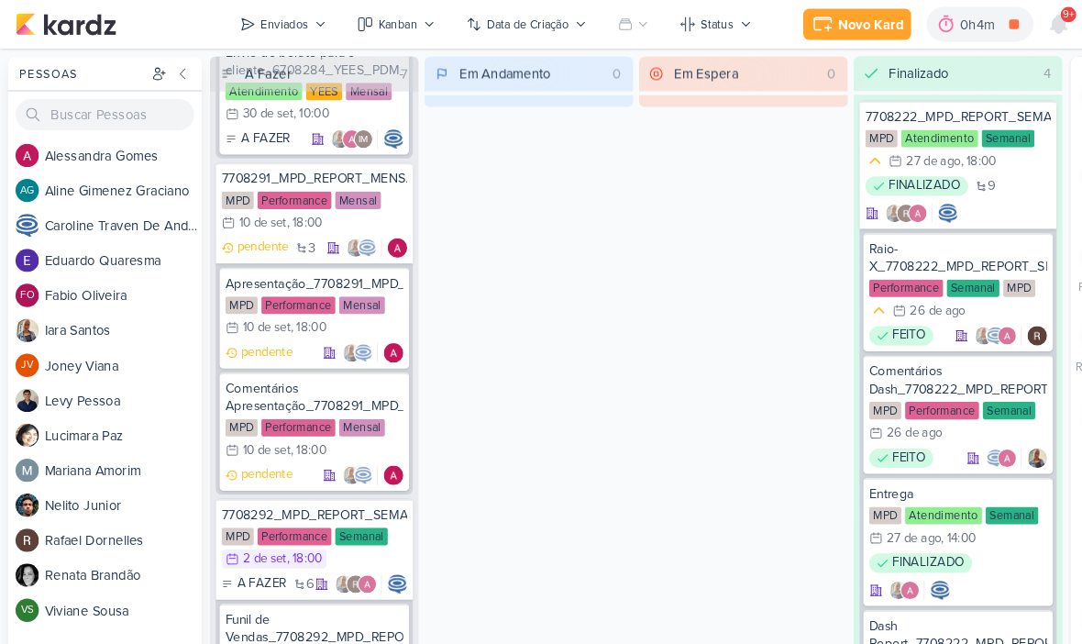
click at [278, 32] on button "Enviados" at bounding box center [268, 22] width 104 height 29
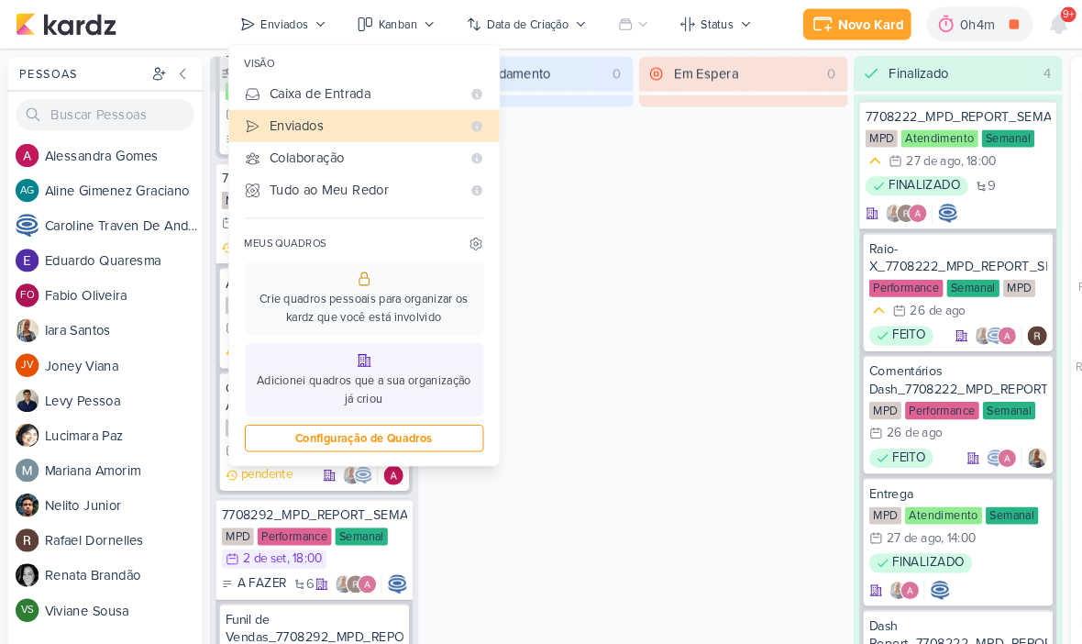
click at [348, 92] on div "Caixa de Entrada" at bounding box center [345, 88] width 180 height 19
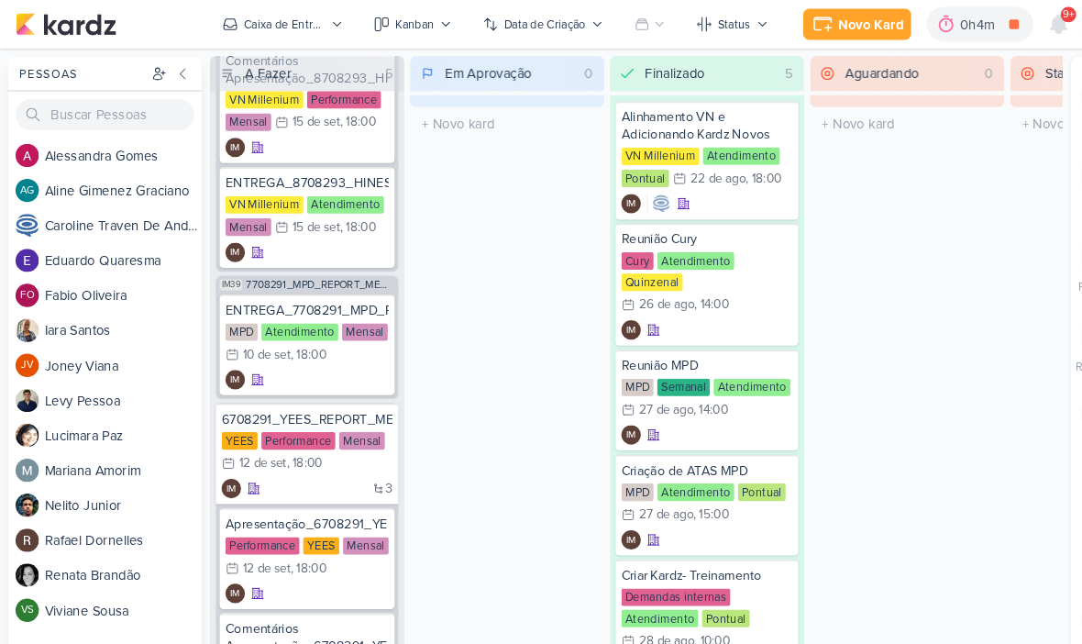
scroll to position [614, 0]
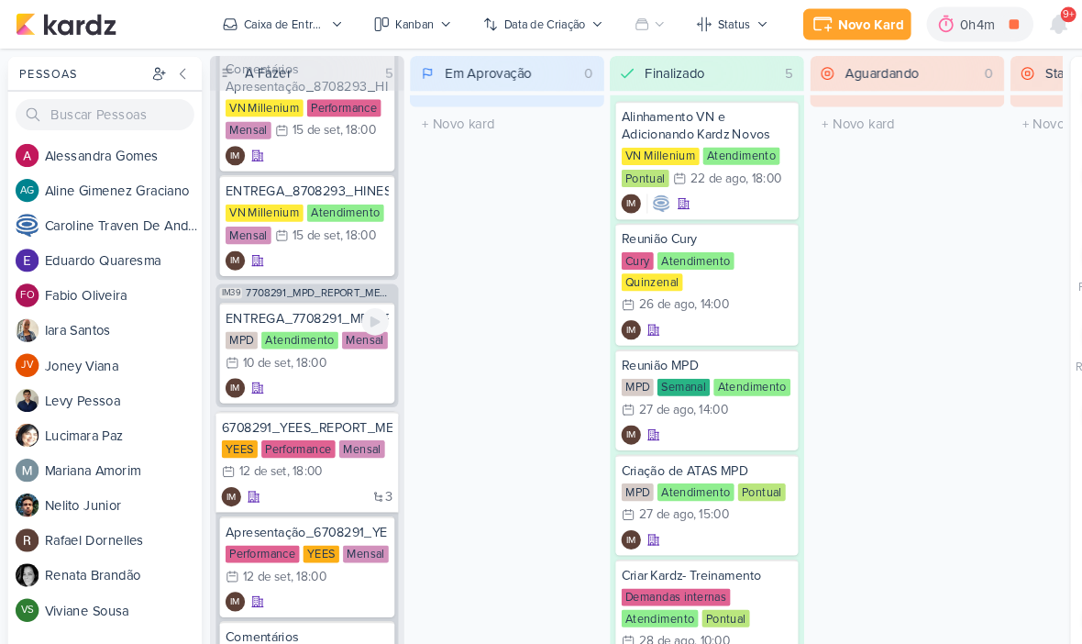
click at [301, 369] on div "IM" at bounding box center [290, 367] width 154 height 18
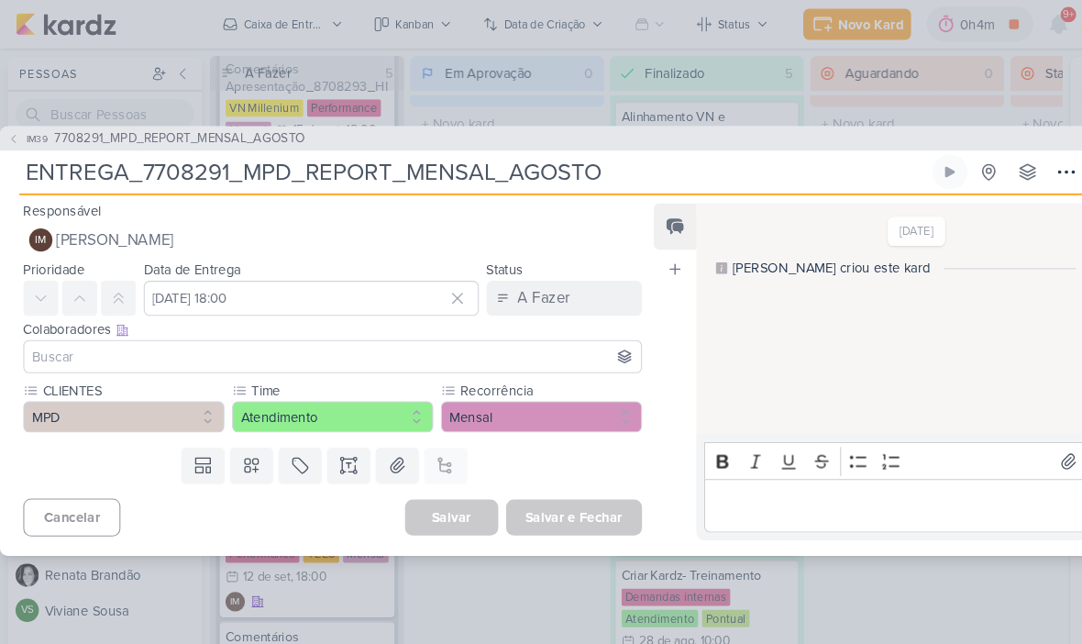
click at [316, 221] on button "IM [PERSON_NAME]" at bounding box center [314, 226] width 584 height 33
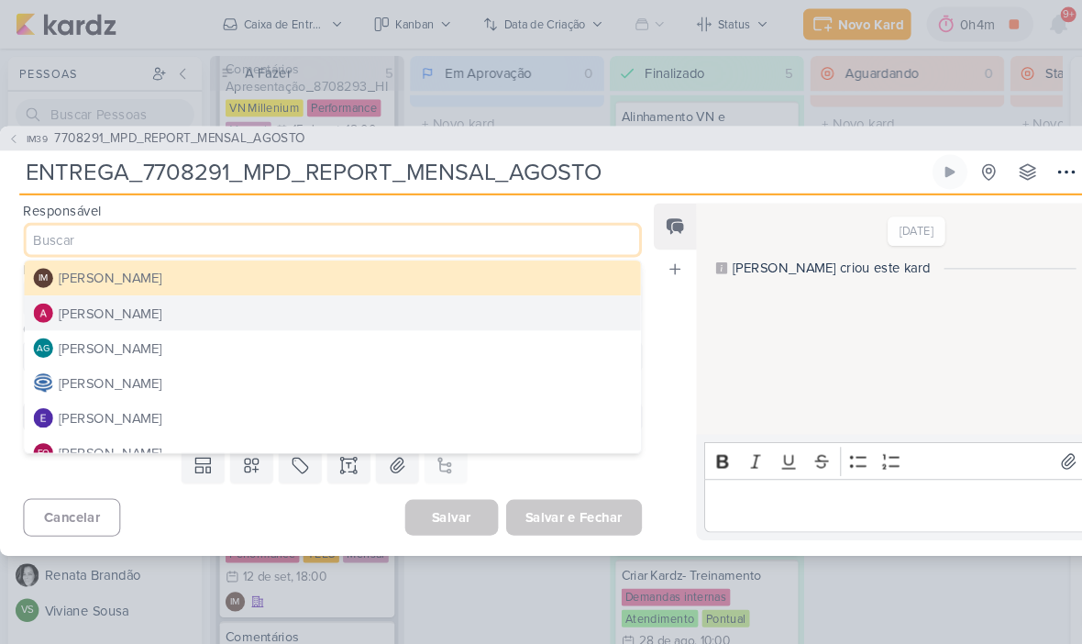
scroll to position [47, 0]
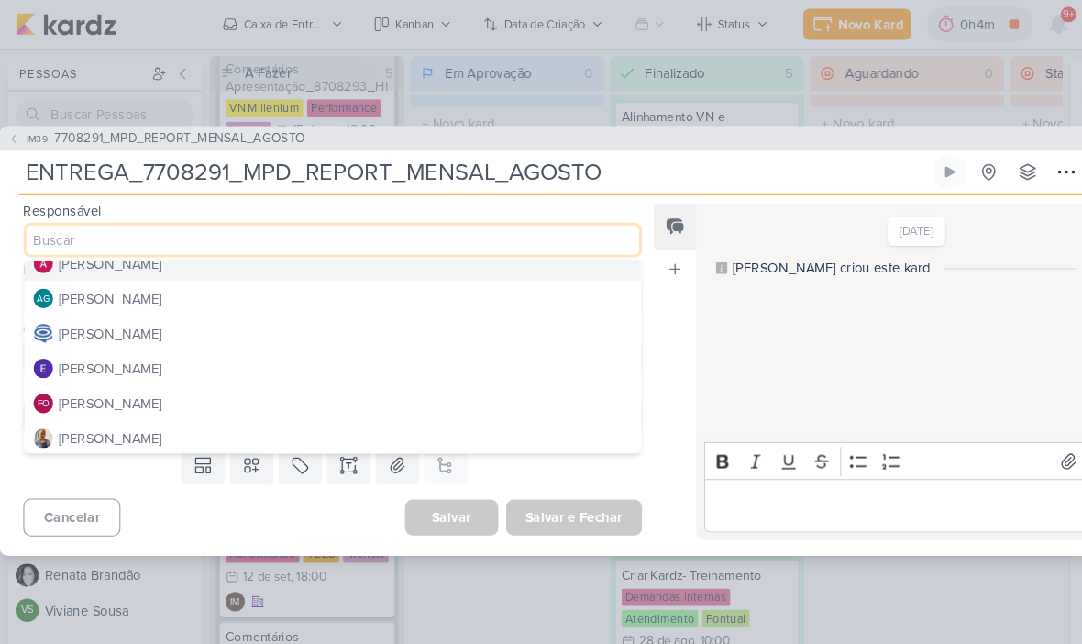
click at [278, 316] on button "[PERSON_NAME]" at bounding box center [314, 314] width 582 height 33
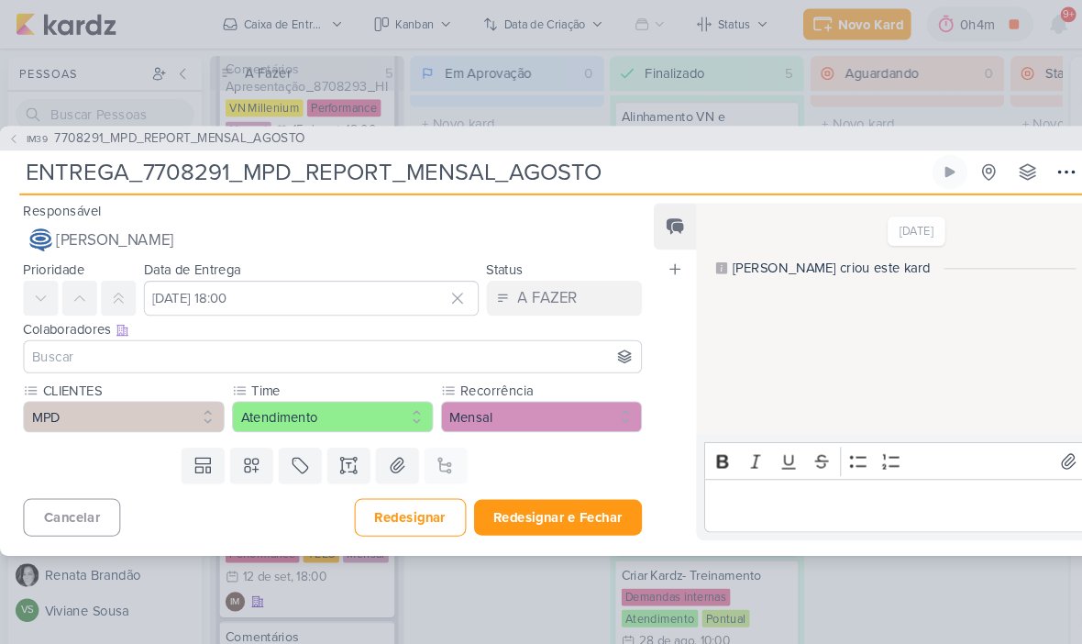
click at [283, 330] on input at bounding box center [314, 337] width 575 height 22
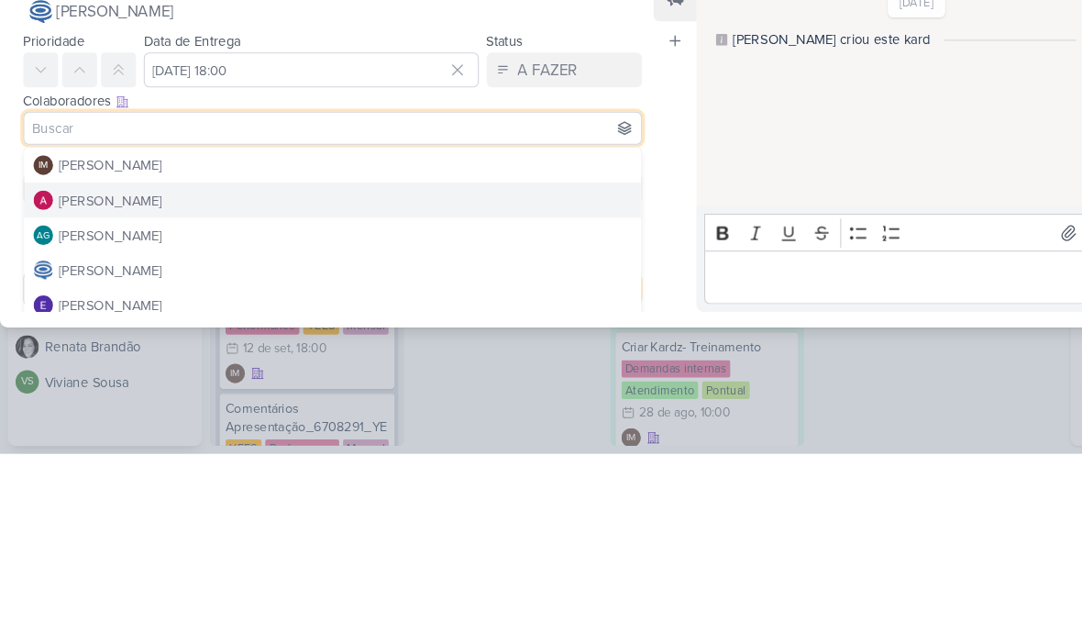
click at [301, 388] on button "[PERSON_NAME]" at bounding box center [314, 404] width 582 height 33
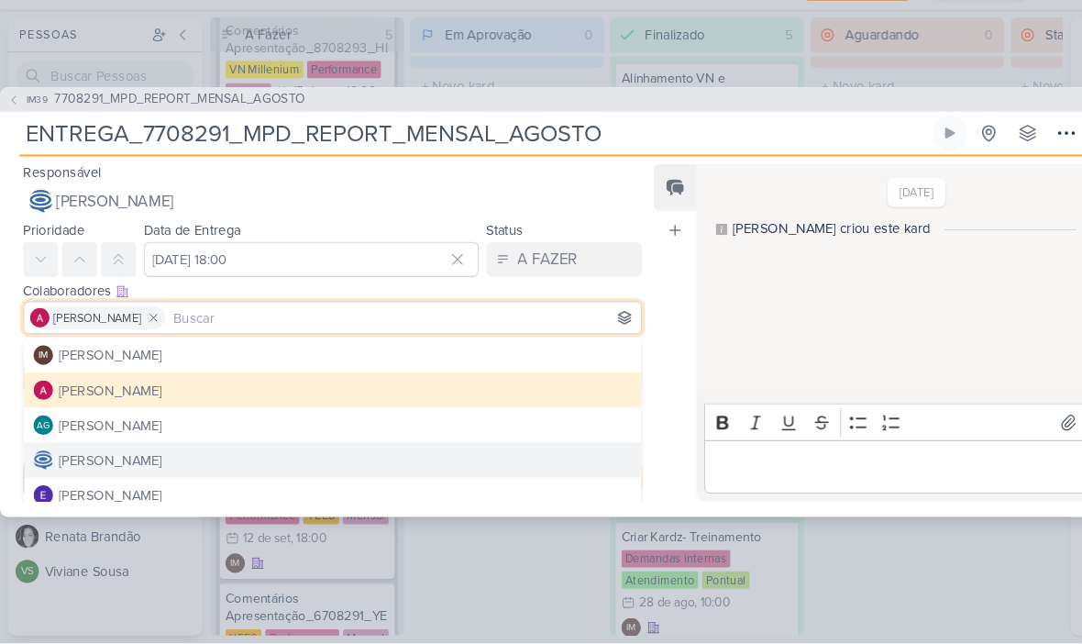
click at [240, 454] on button "[PERSON_NAME]" at bounding box center [314, 470] width 582 height 33
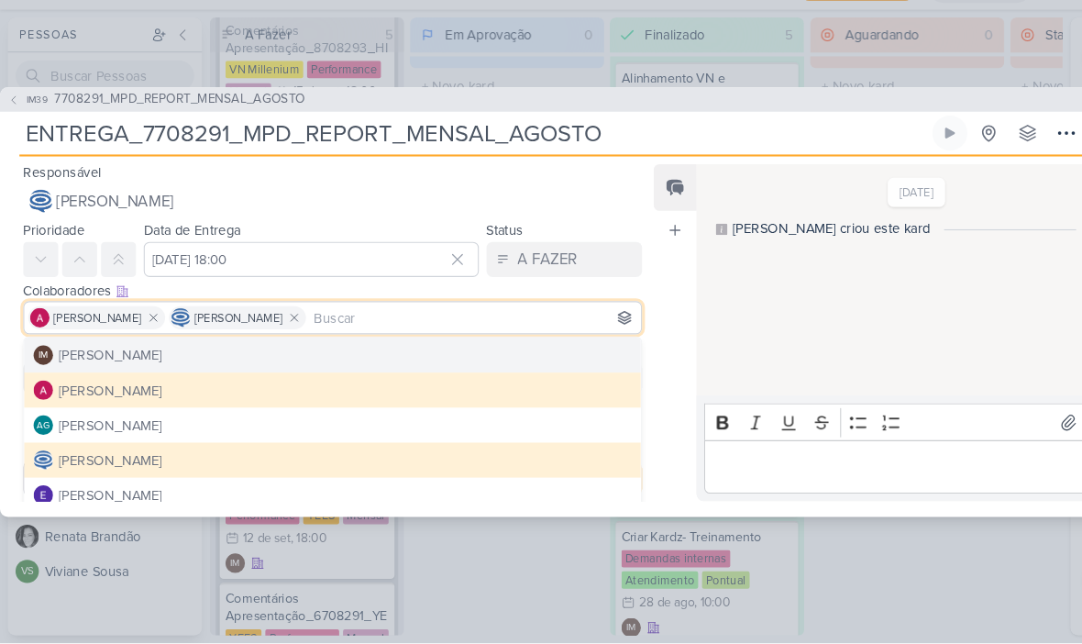
click at [299, 355] on button "IM [PERSON_NAME]" at bounding box center [314, 371] width 582 height 33
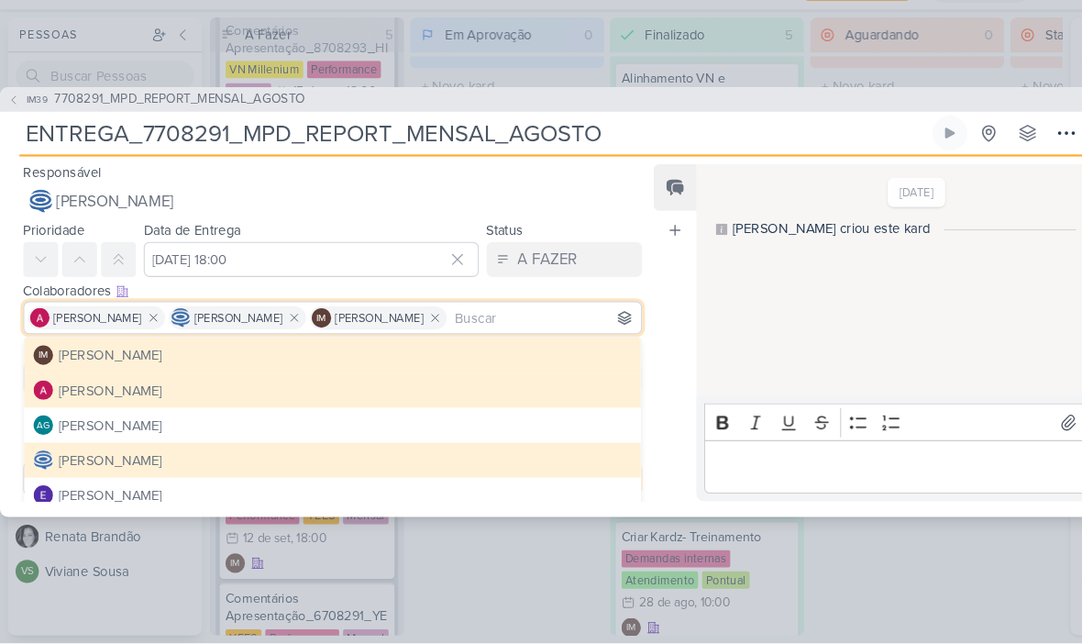
click at [626, 420] on div "Feed Atrelar email Solte o email para atrelar ao kard" at bounding box center [637, 351] width 40 height 318
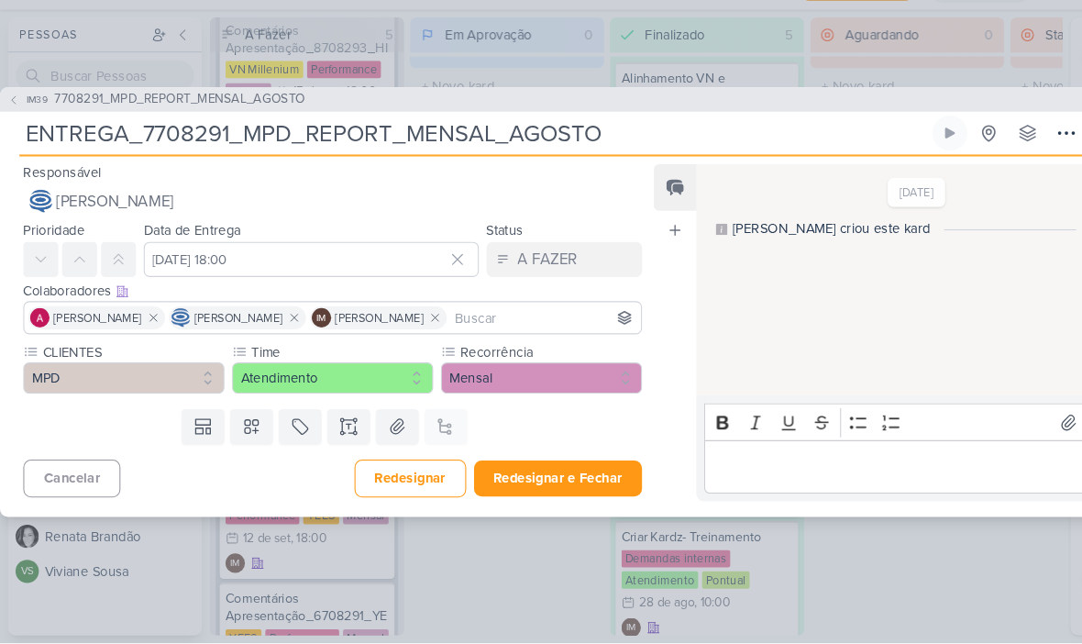
click at [552, 471] on button "Redesignar e Fechar" at bounding box center [527, 488] width 159 height 34
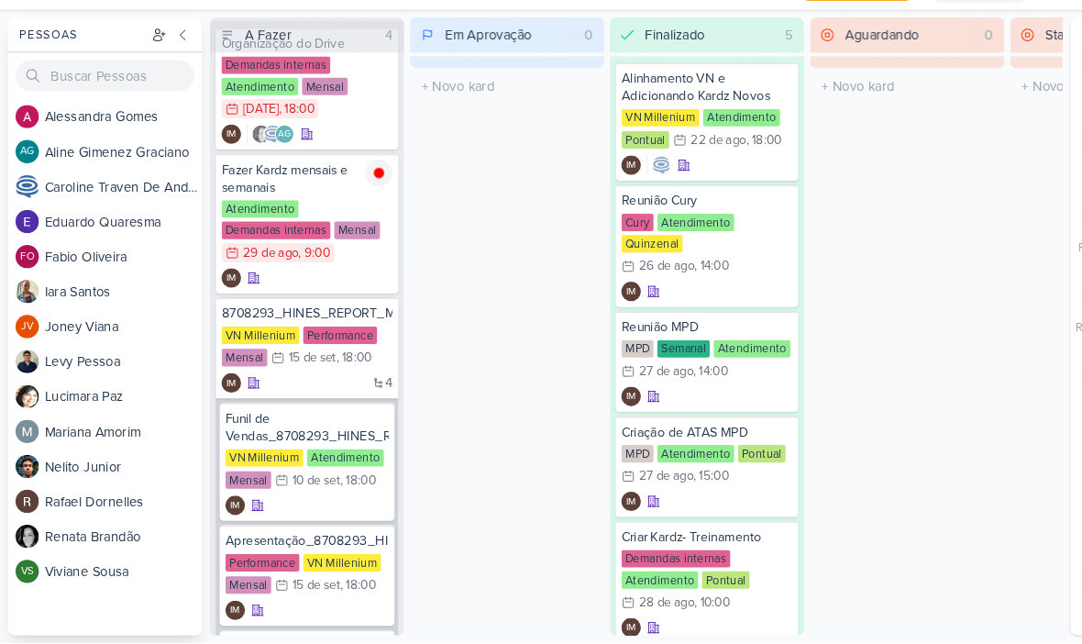
scroll to position [31, 0]
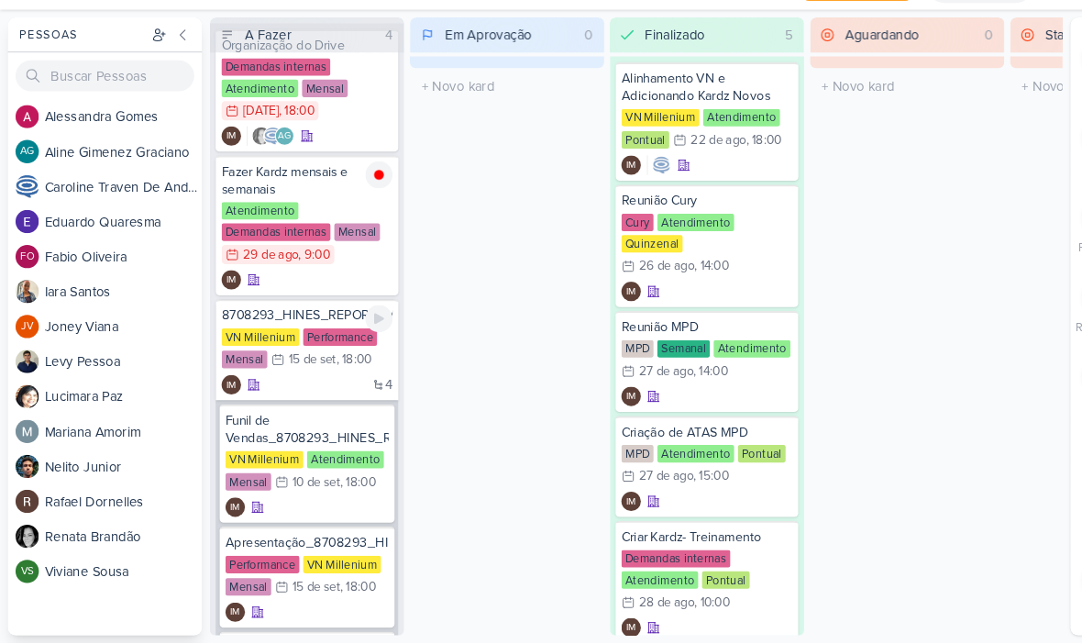
click at [294, 372] on div "8708293_HINES_REPORT_MENSAL_AGOSTO VN Millenium Performance Mensal 15/9 [DATE] …" at bounding box center [290, 366] width 172 height 95
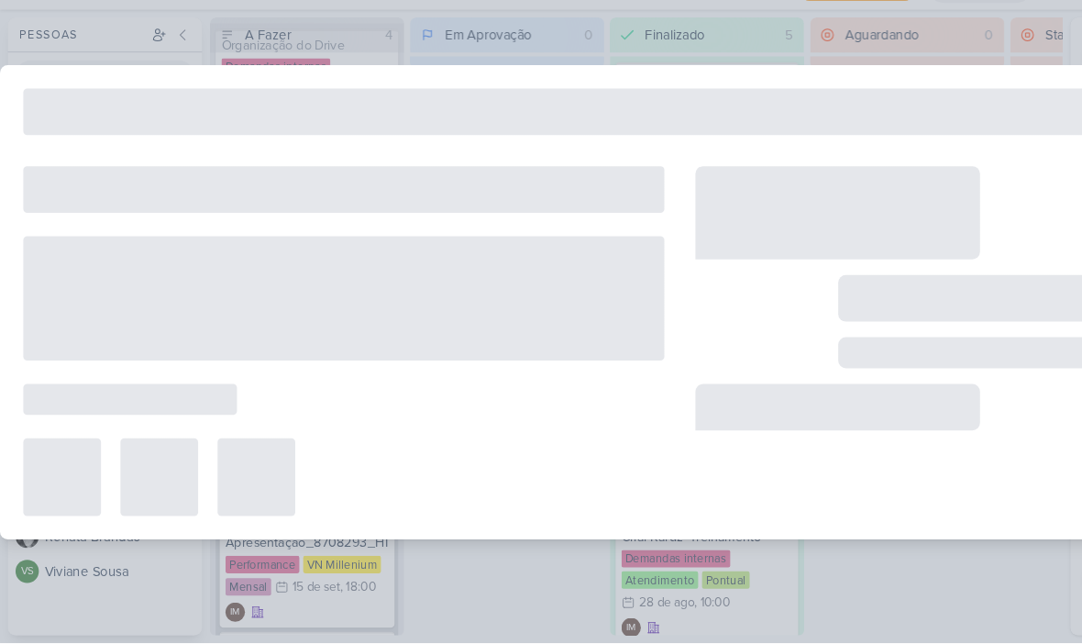
type input "8708293_HINES_REPORT_MENSAL_AGOSTO"
type input "[DATE] 18:00"
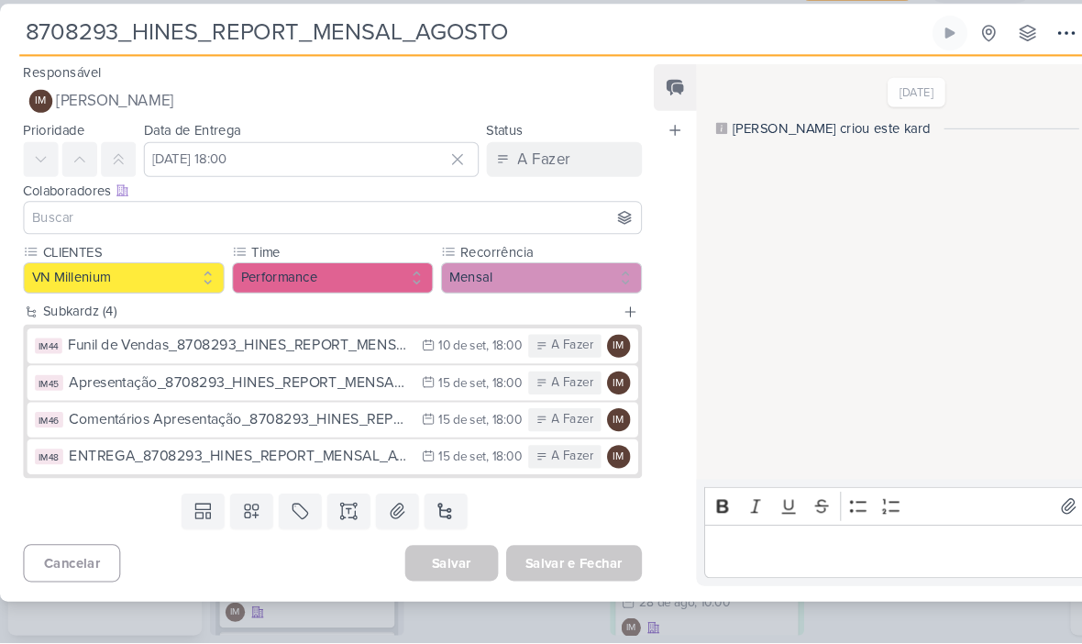
click at [305, 116] on button "IM [PERSON_NAME]" at bounding box center [314, 132] width 584 height 33
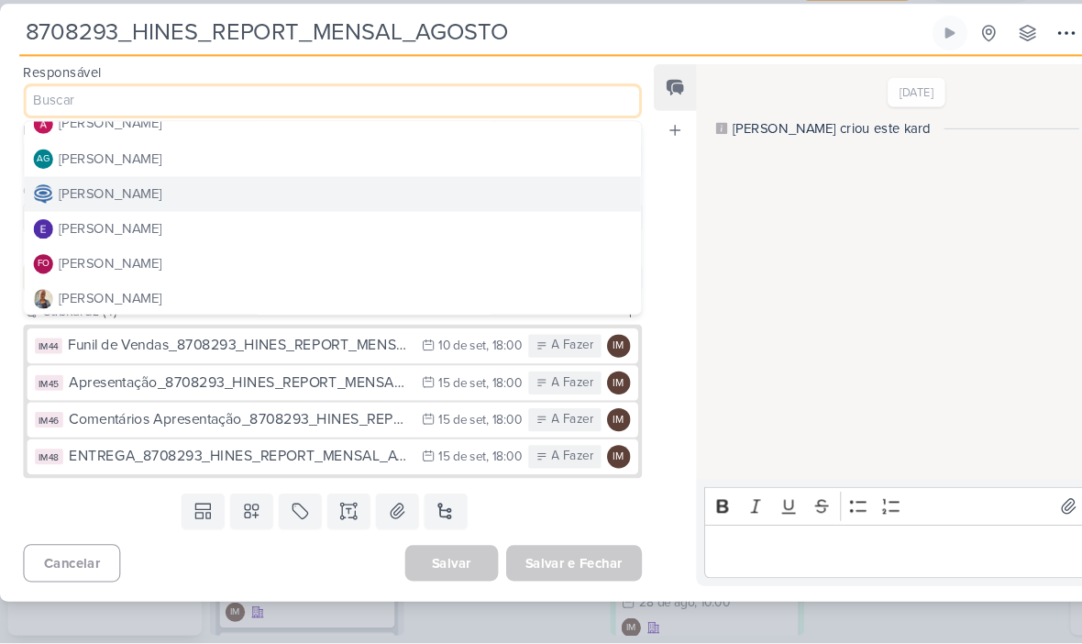
scroll to position [24, 0]
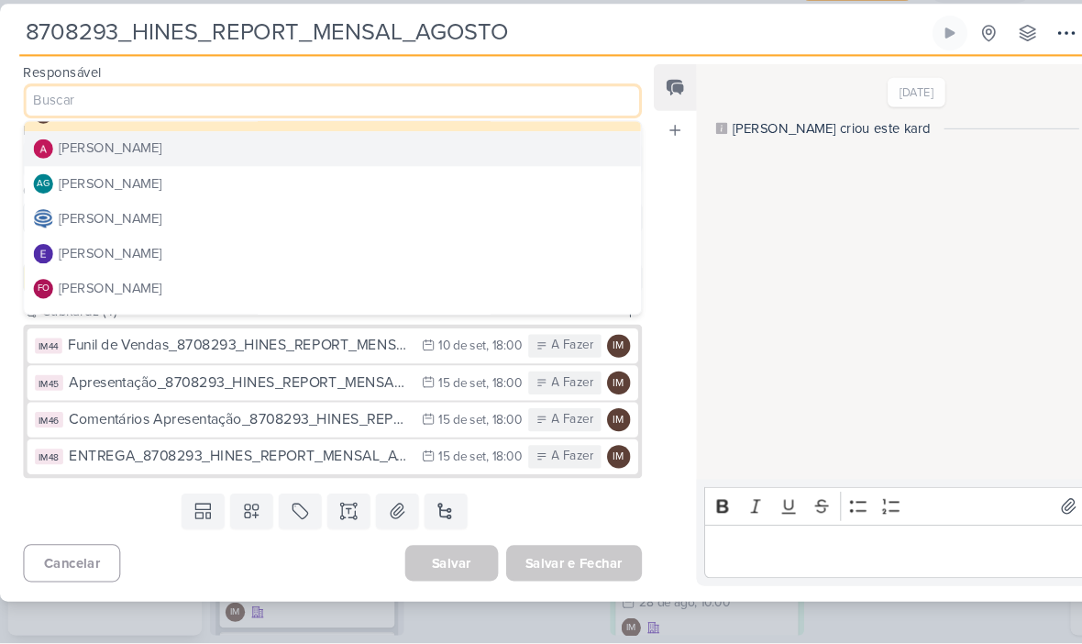
click at [316, 161] on button "[PERSON_NAME]" at bounding box center [314, 177] width 582 height 33
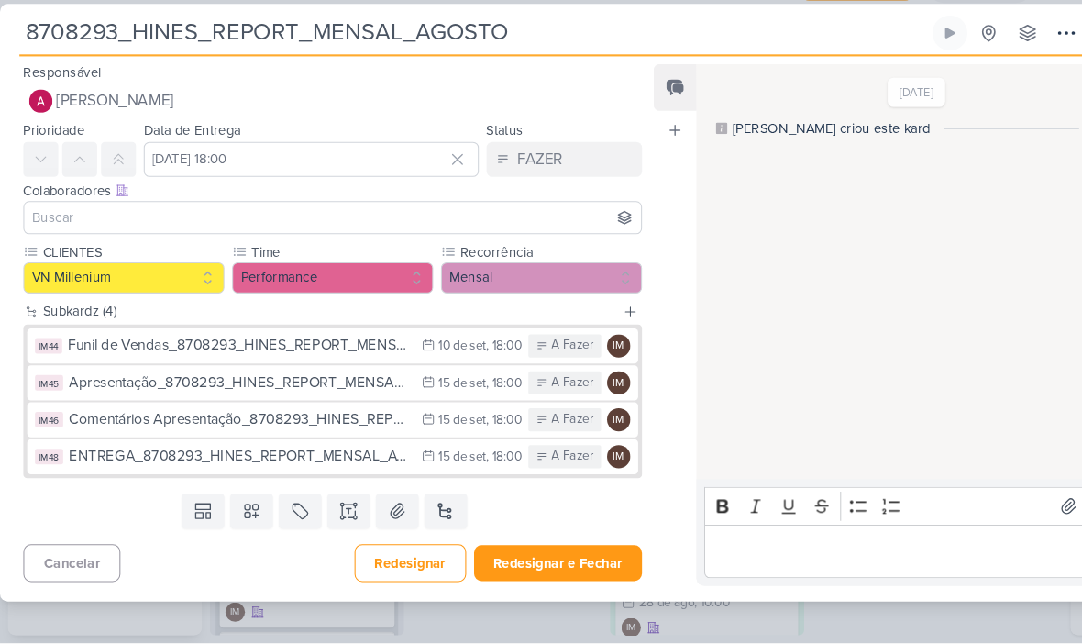
click at [310, 231] on input at bounding box center [314, 242] width 575 height 22
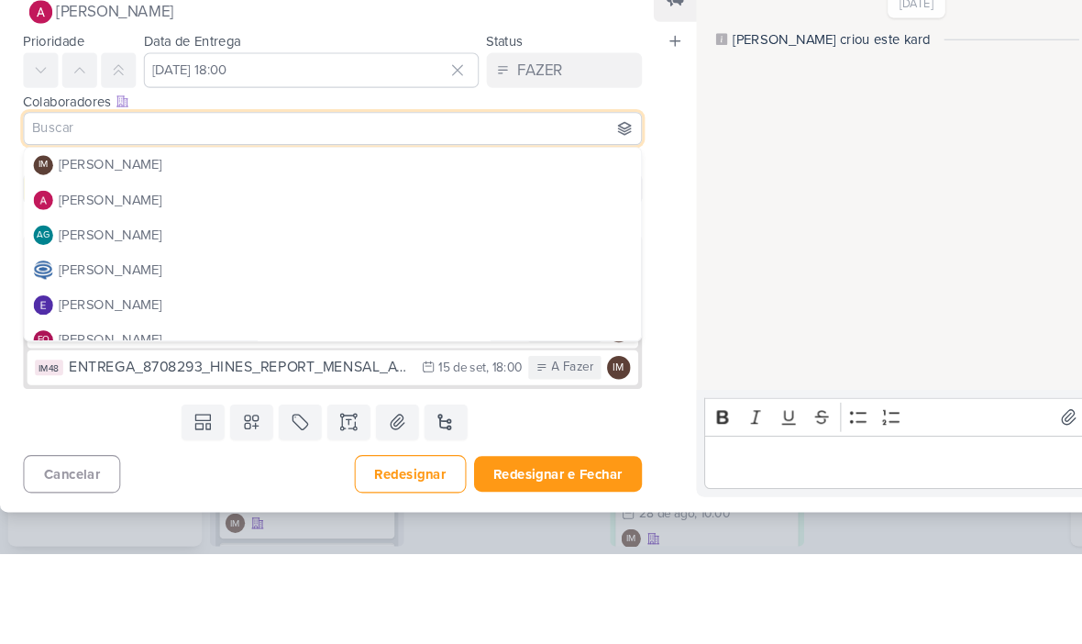
type input "U"
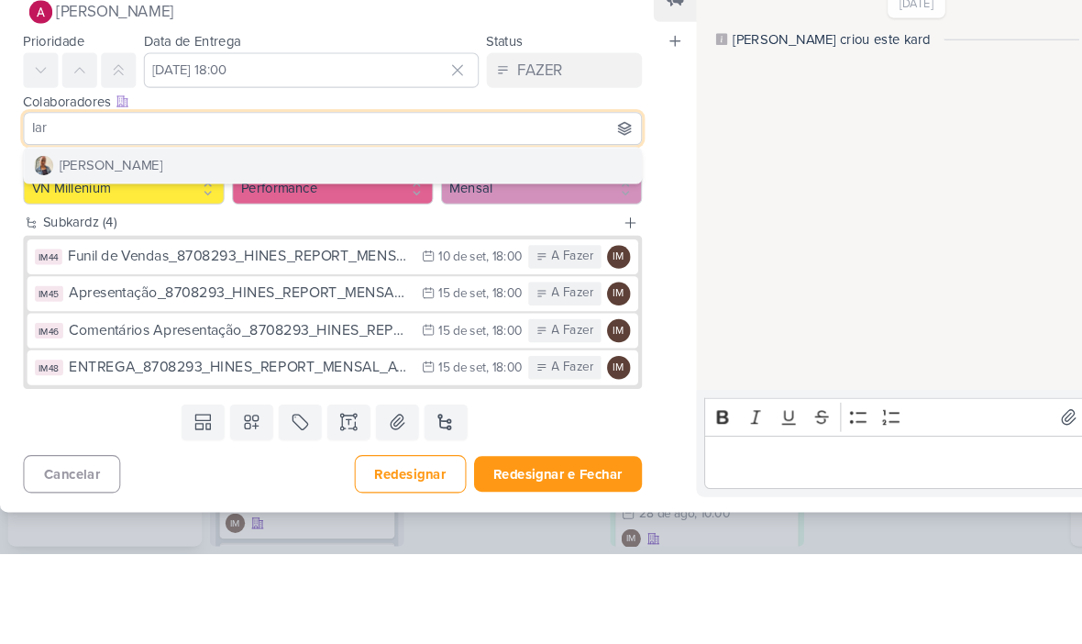
type input "Iar"
click at [327, 260] on button "[PERSON_NAME]" at bounding box center [314, 276] width 582 height 33
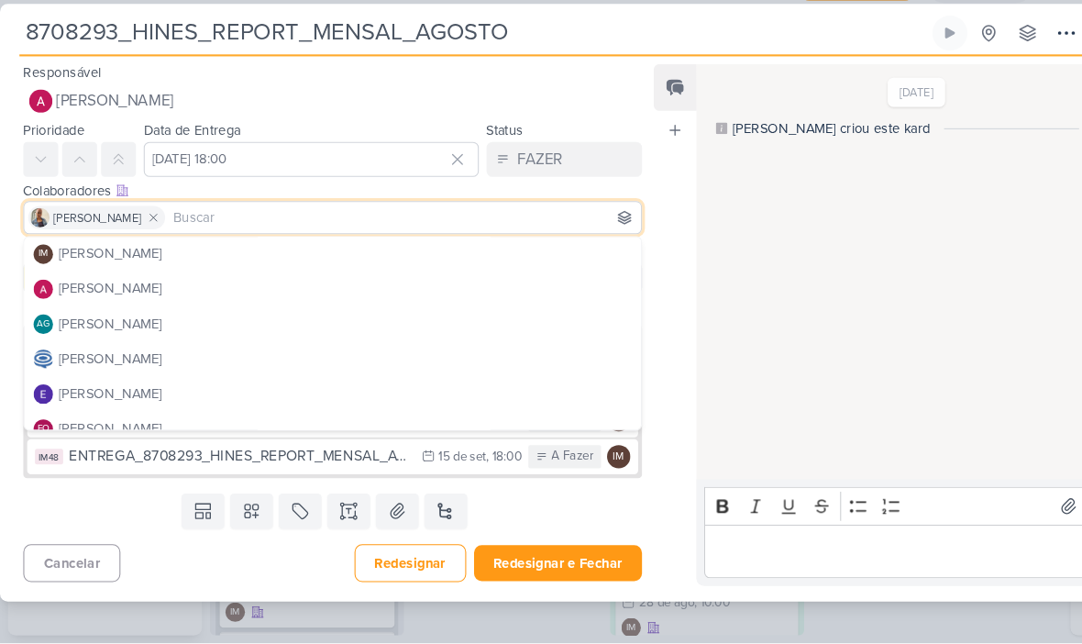
click at [292, 231] on input at bounding box center [381, 242] width 442 height 22
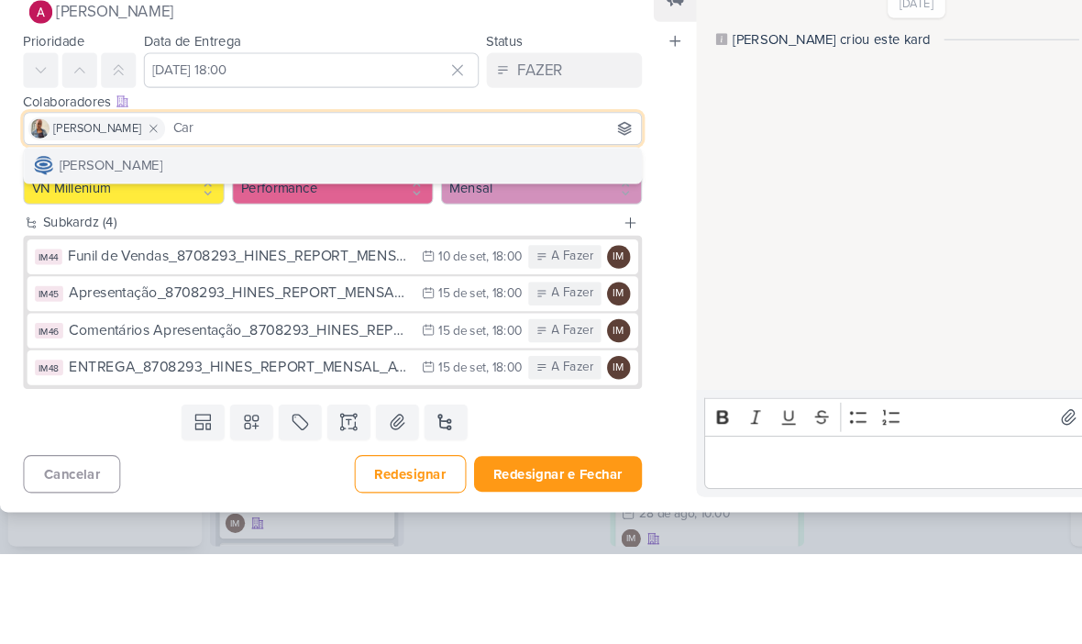
type input "Car"
click at [430, 260] on button "[PERSON_NAME]" at bounding box center [314, 276] width 582 height 33
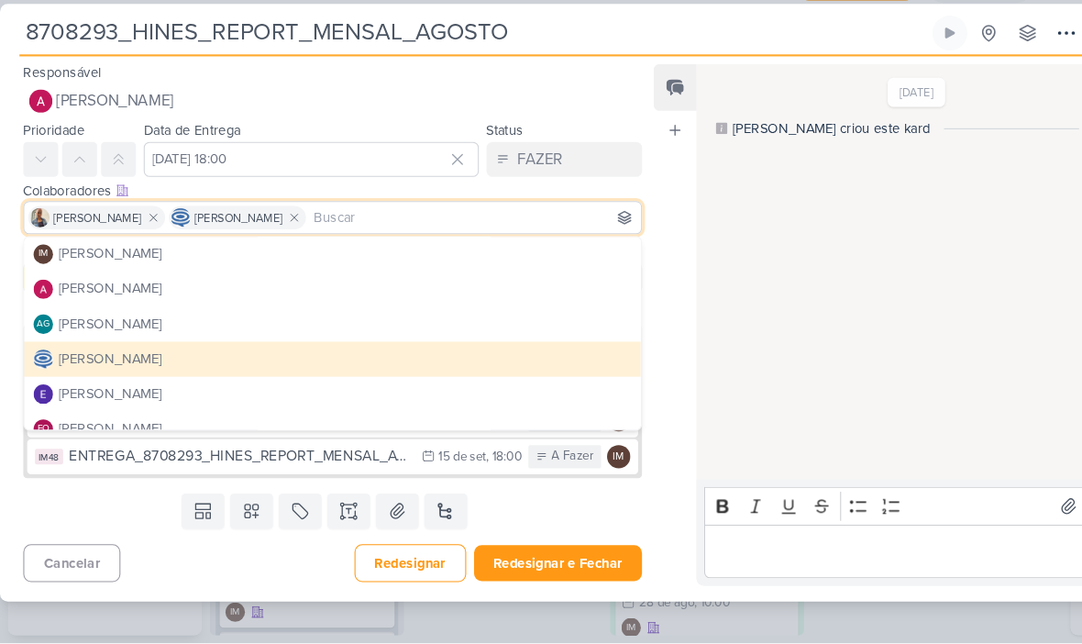
scroll to position [0, 0]
click at [263, 260] on button "IM [PERSON_NAME]" at bounding box center [314, 276] width 582 height 33
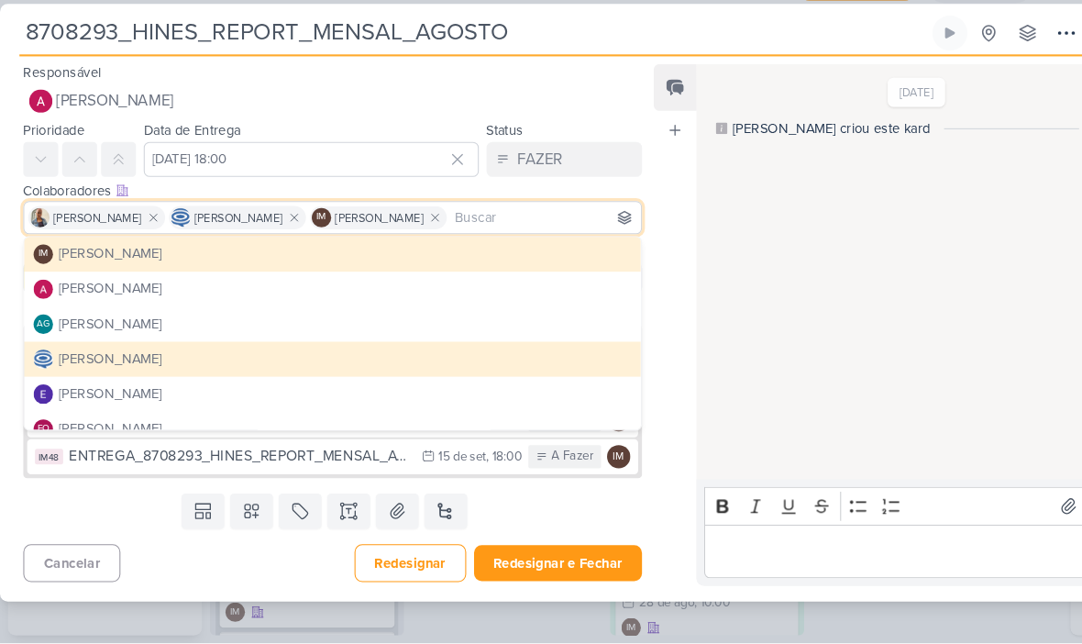
click at [271, 260] on button "IM [PERSON_NAME]" at bounding box center [314, 276] width 582 height 33
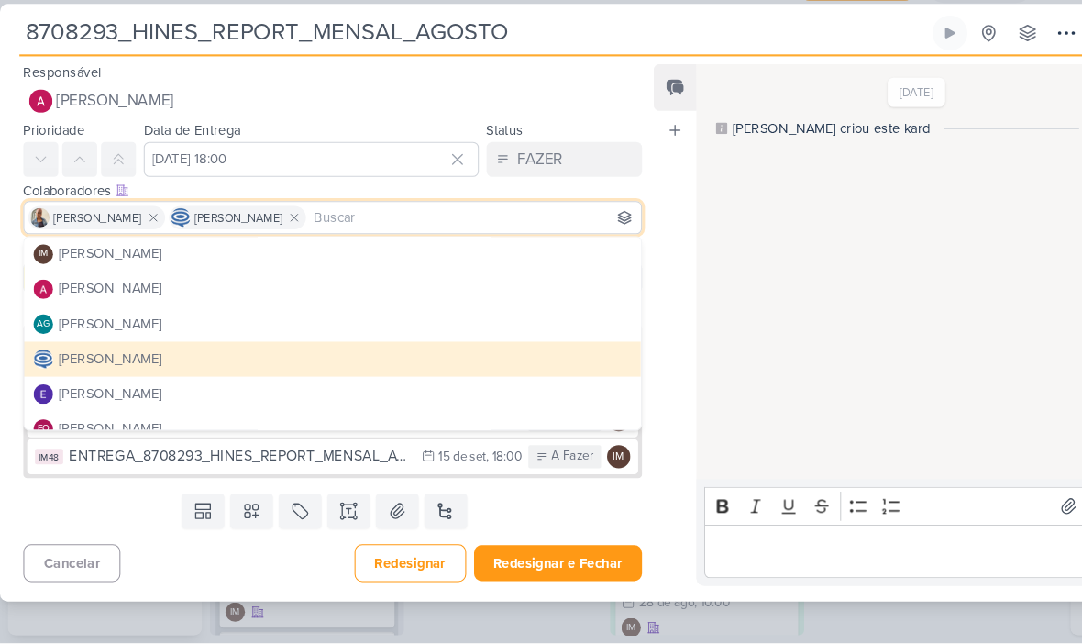
click at [373, 260] on button "IM [PERSON_NAME]" at bounding box center [314, 276] width 582 height 33
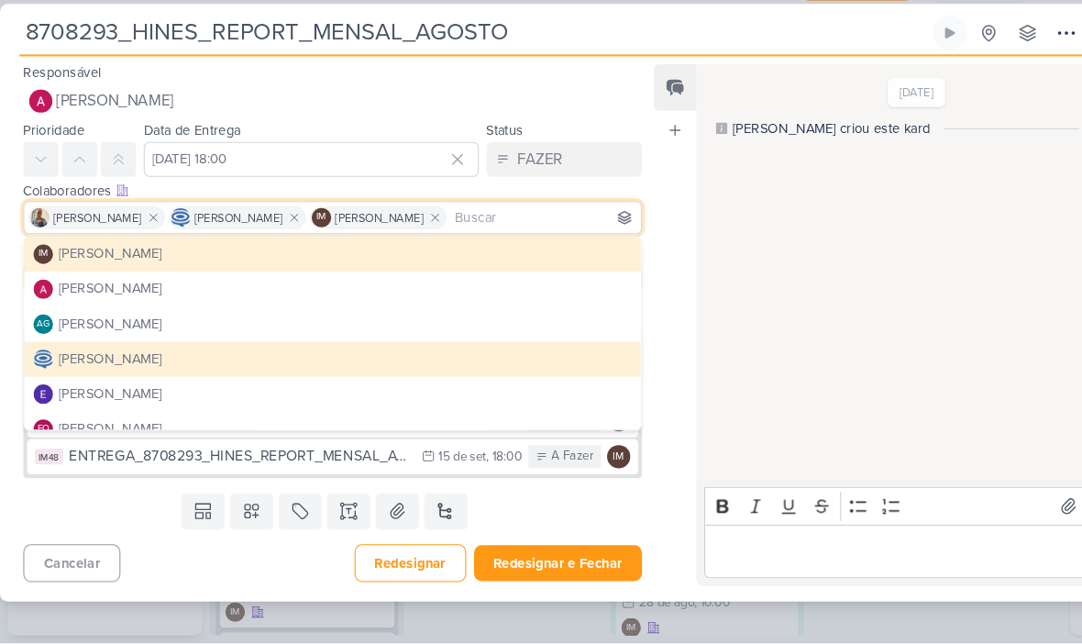
click at [627, 490] on div "Feed Atrelar email Solte o email para atrelar ao kard" at bounding box center [637, 343] width 40 height 493
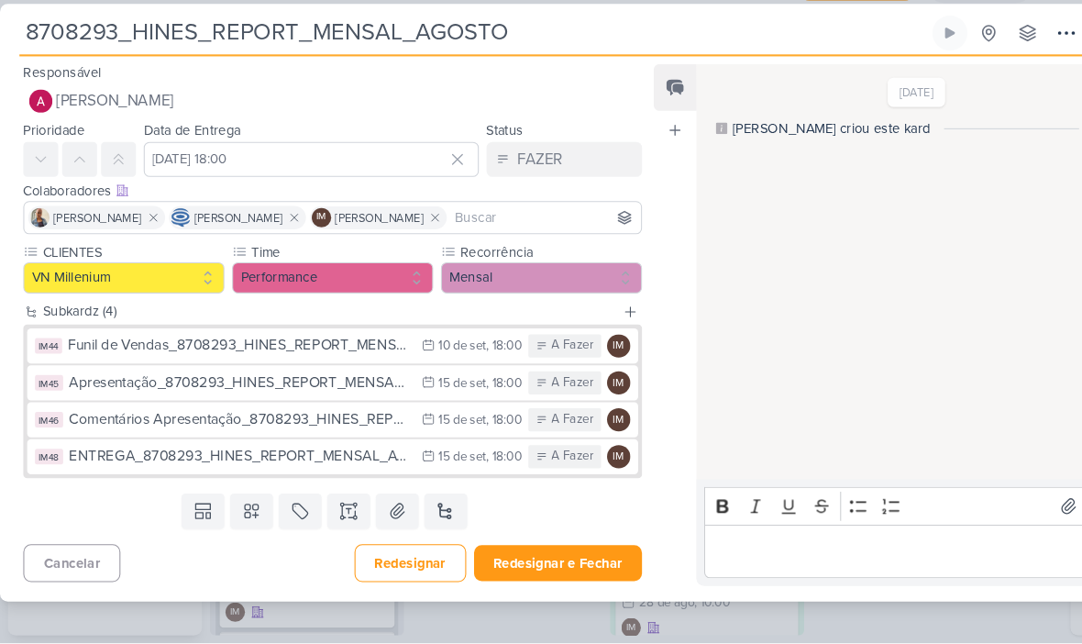
click at [548, 551] on button "Redesignar e Fechar" at bounding box center [527, 568] width 159 height 34
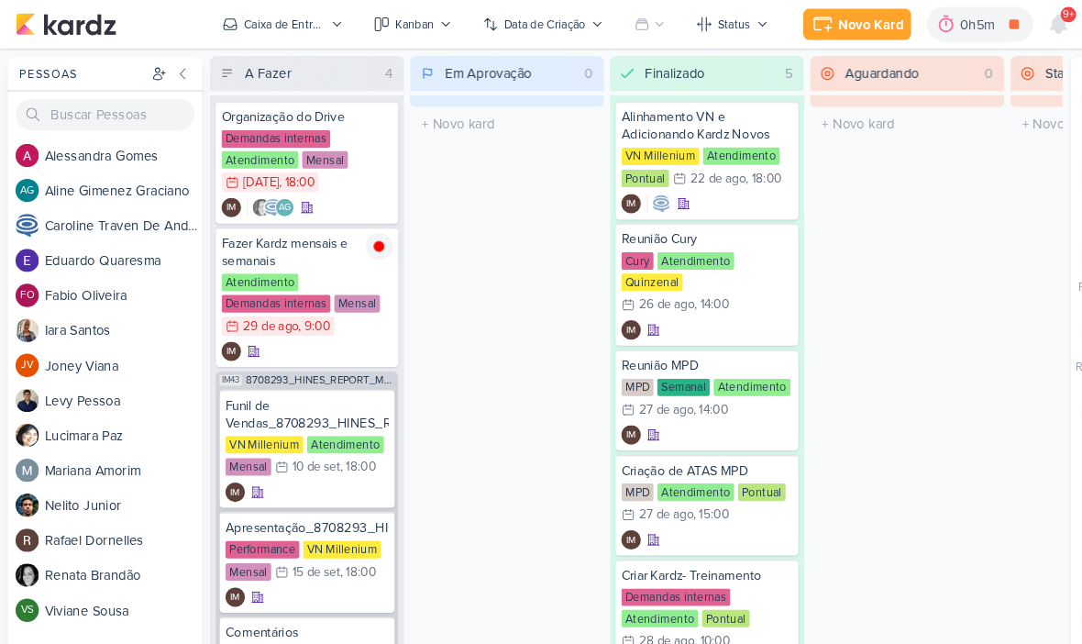
click at [291, 26] on div "Caixa de Entrada" at bounding box center [268, 23] width 77 height 17
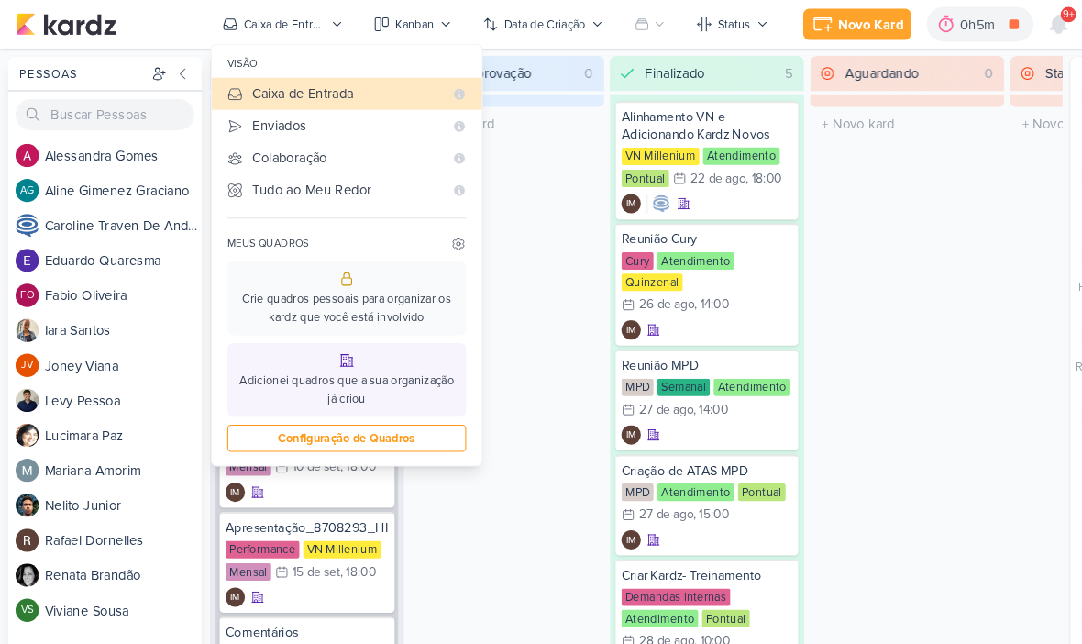
click at [305, 116] on div "Enviados" at bounding box center [328, 118] width 180 height 19
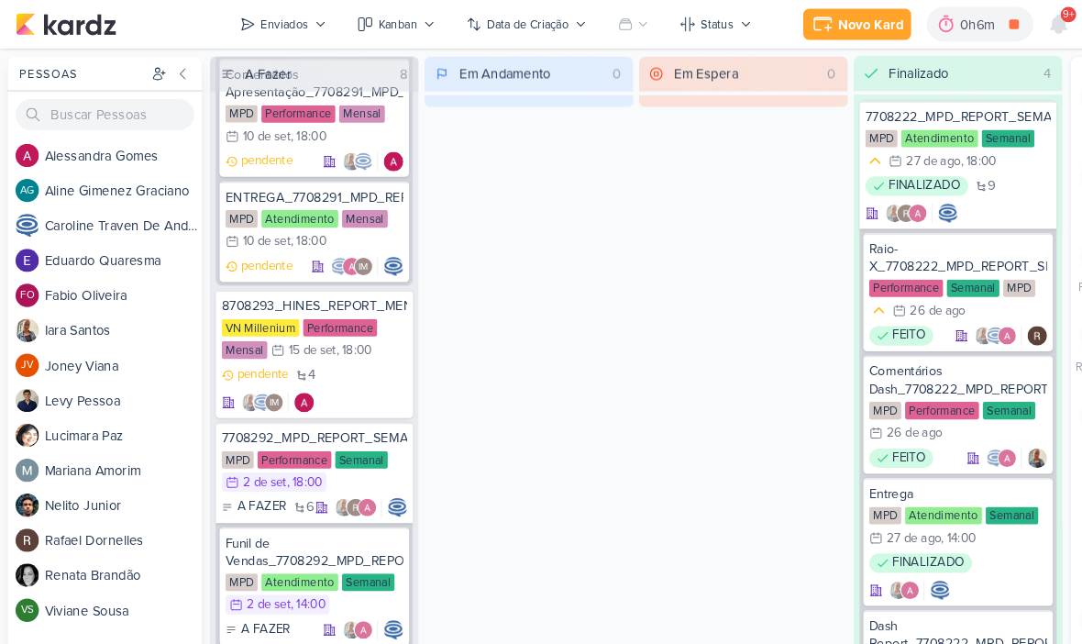
scroll to position [1379, 0]
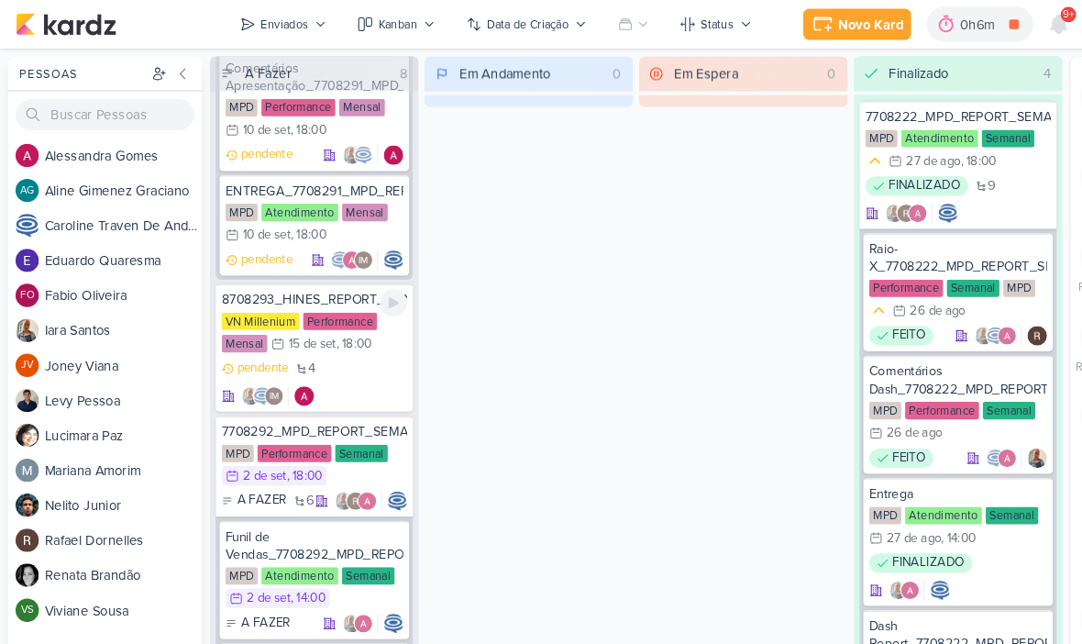
click at [340, 370] on div "pendente 4 IM" at bounding box center [296, 361] width 175 height 44
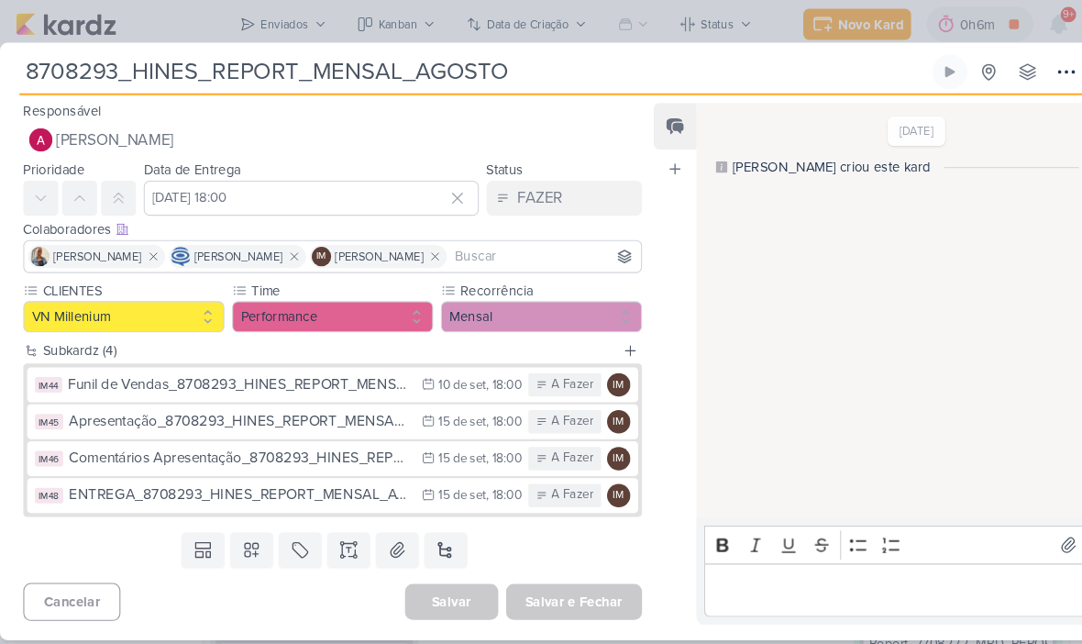
click at [415, 239] on icon at bounding box center [411, 241] width 6 height 6
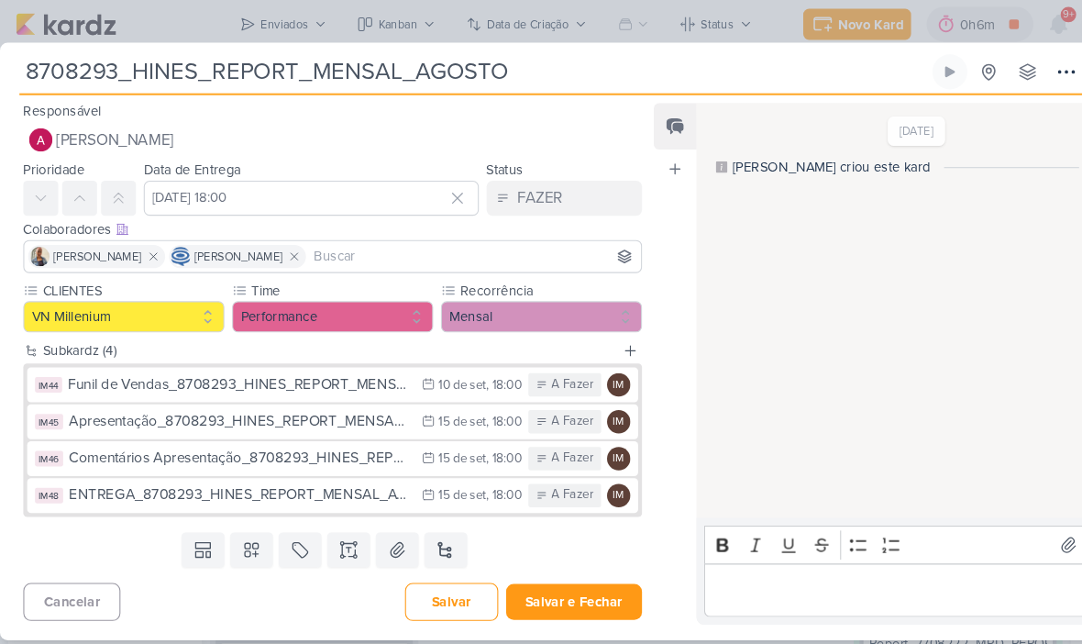
click at [550, 569] on button "Salvar e Fechar" at bounding box center [542, 568] width 128 height 34
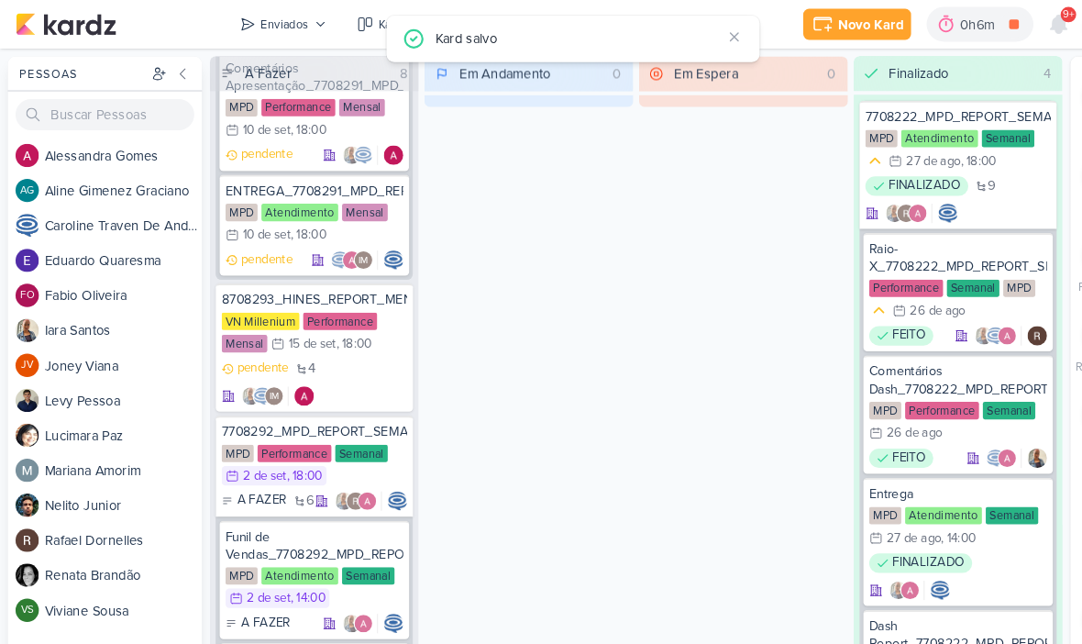
click at [273, 33] on button "Enviados" at bounding box center [268, 22] width 104 height 29
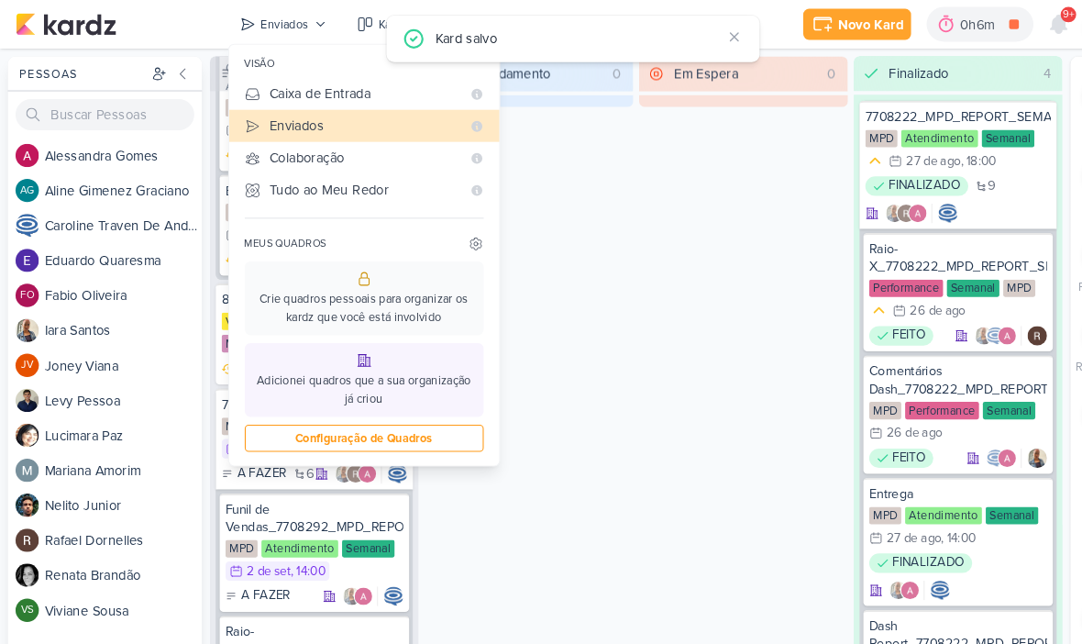
click at [300, 85] on div "Caixa de Entrada" at bounding box center [345, 88] width 180 height 19
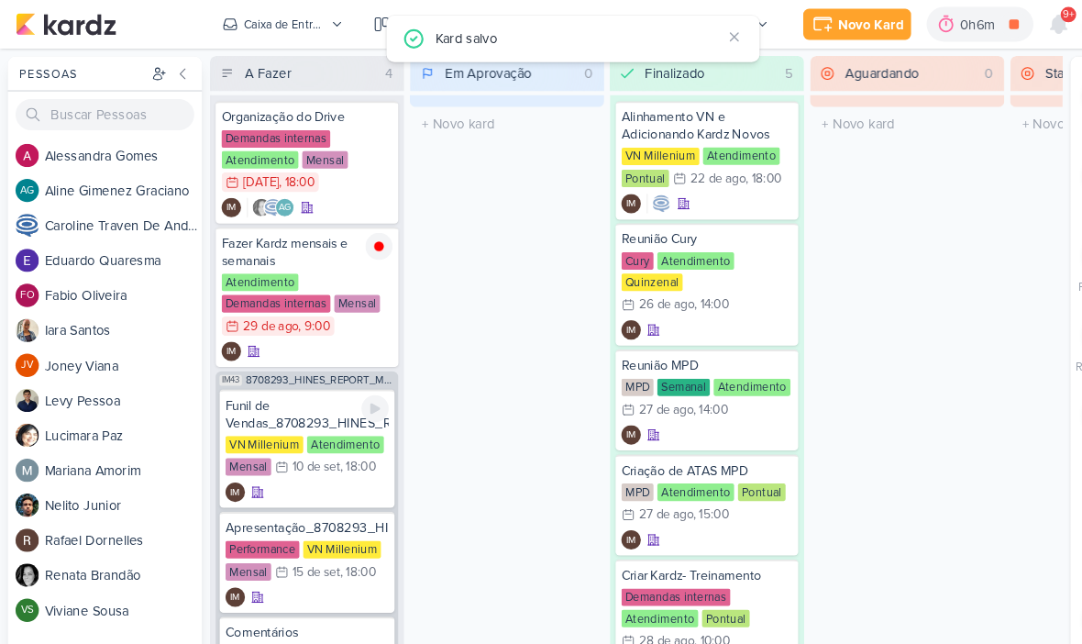
click at [294, 456] on div "IM" at bounding box center [290, 465] width 154 height 18
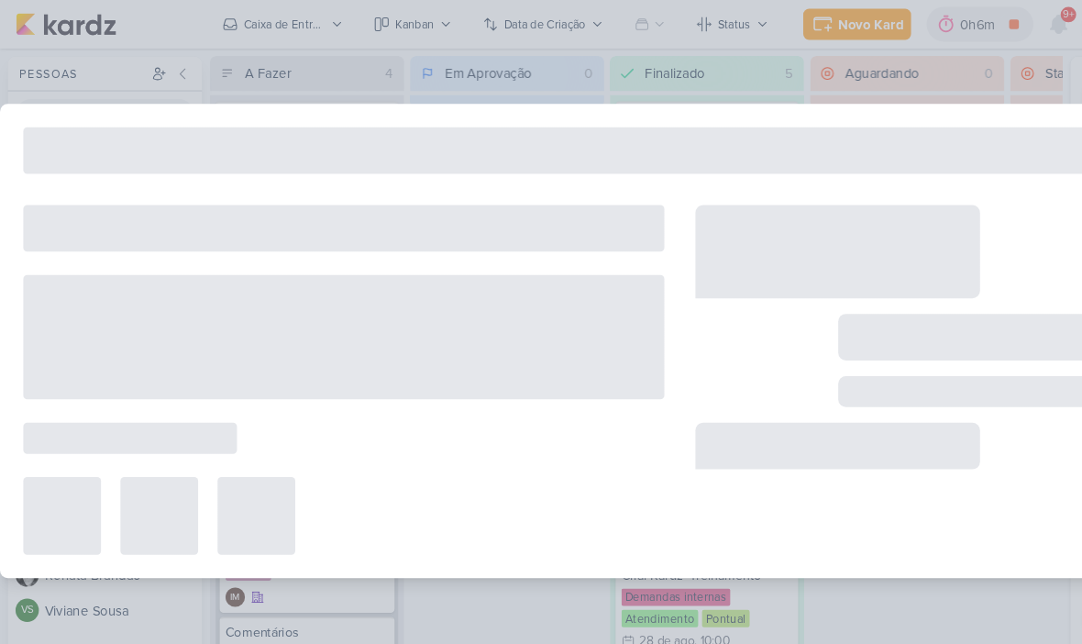
type input "Funil de Vendas_8708293_HINES_REPORT_MENSAL_AGOSTO"
type input "[DATE] 18:00"
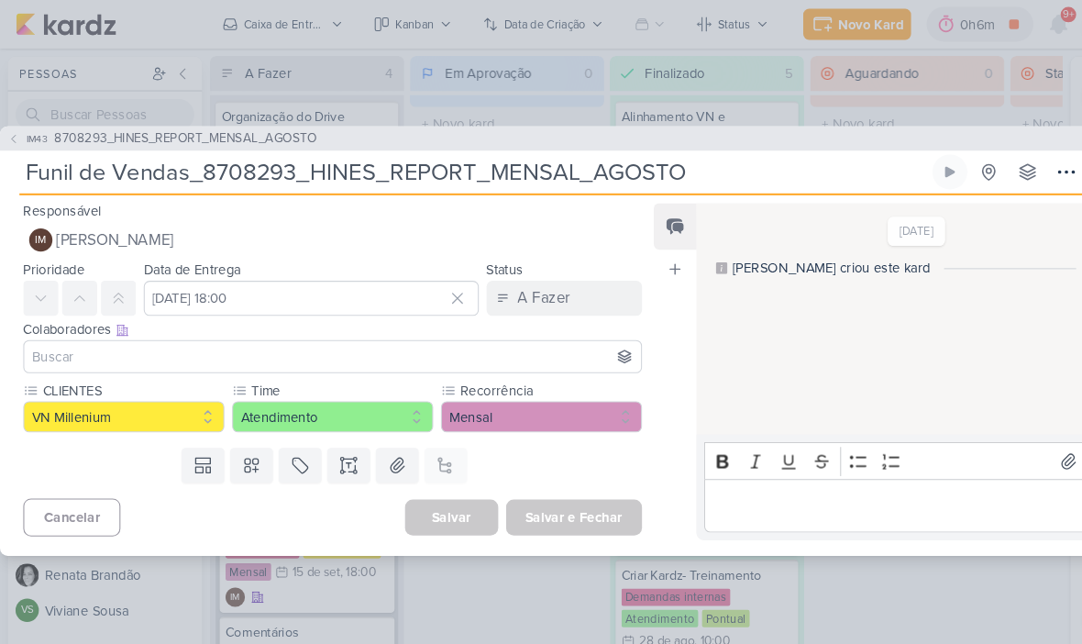
click at [161, 226] on span "[PERSON_NAME]" at bounding box center [108, 227] width 111 height 22
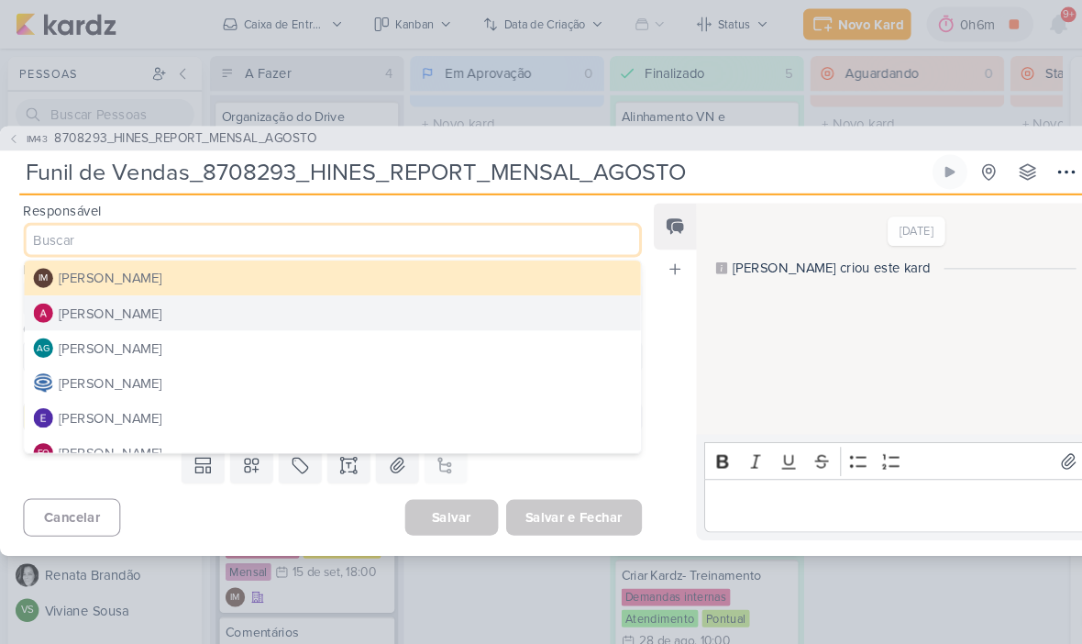
click at [153, 356] on div "[PERSON_NAME]" at bounding box center [104, 361] width 97 height 19
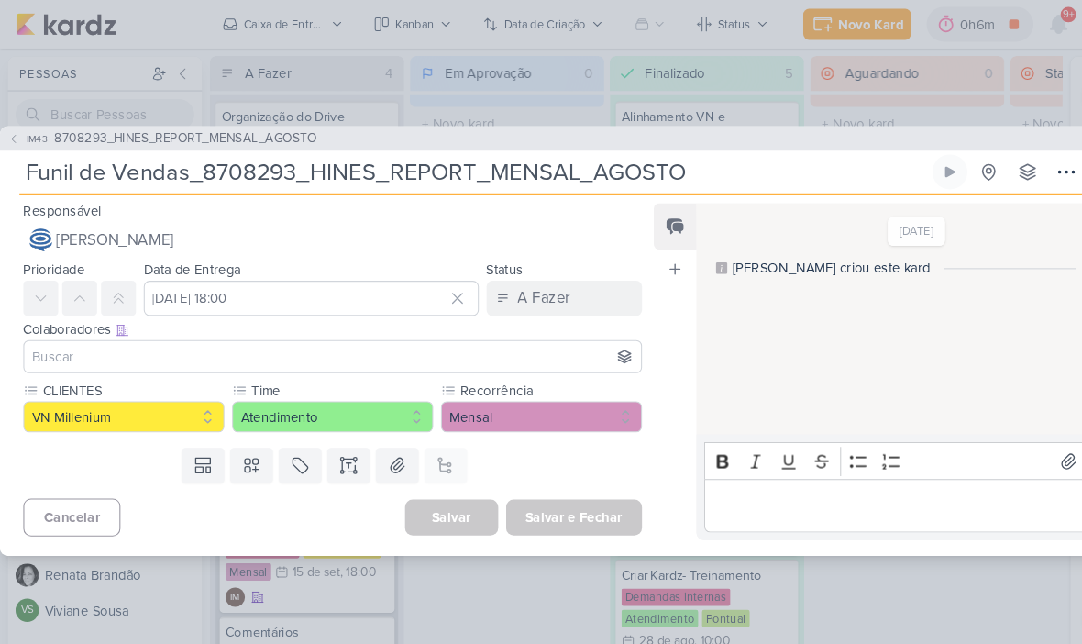
click at [172, 338] on input at bounding box center [314, 337] width 575 height 22
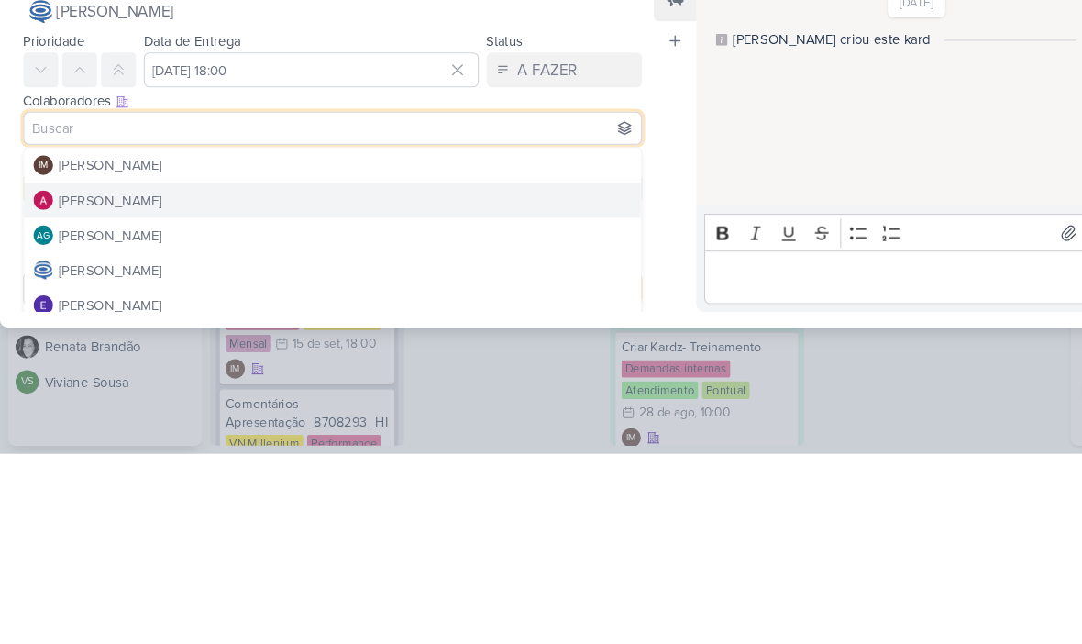
click at [245, 388] on button "[PERSON_NAME]" at bounding box center [314, 404] width 582 height 33
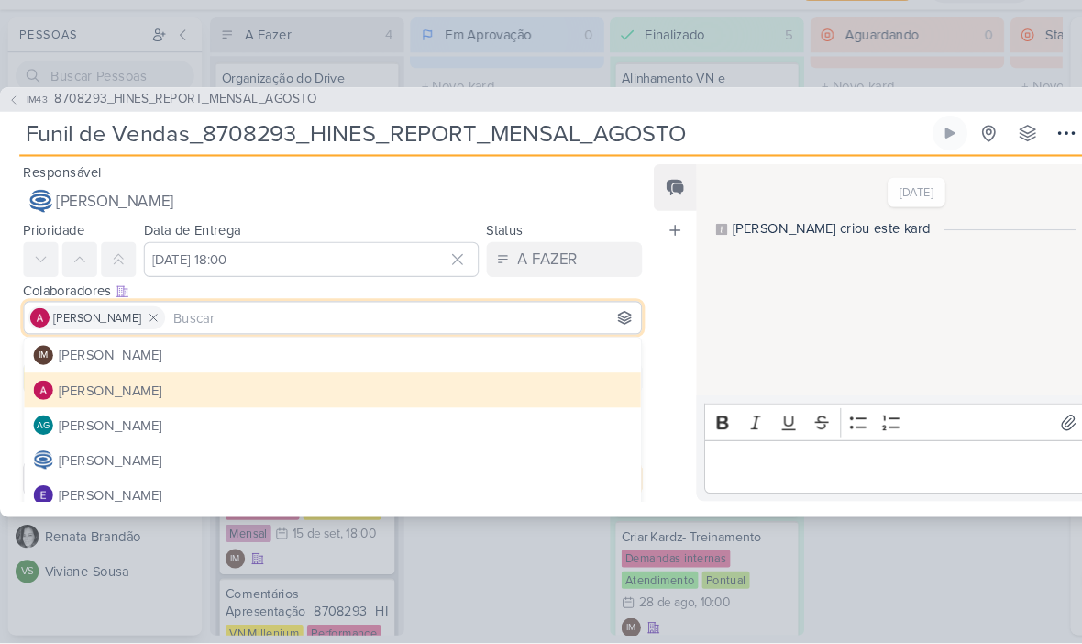
click at [263, 326] on input at bounding box center [381, 337] width 442 height 22
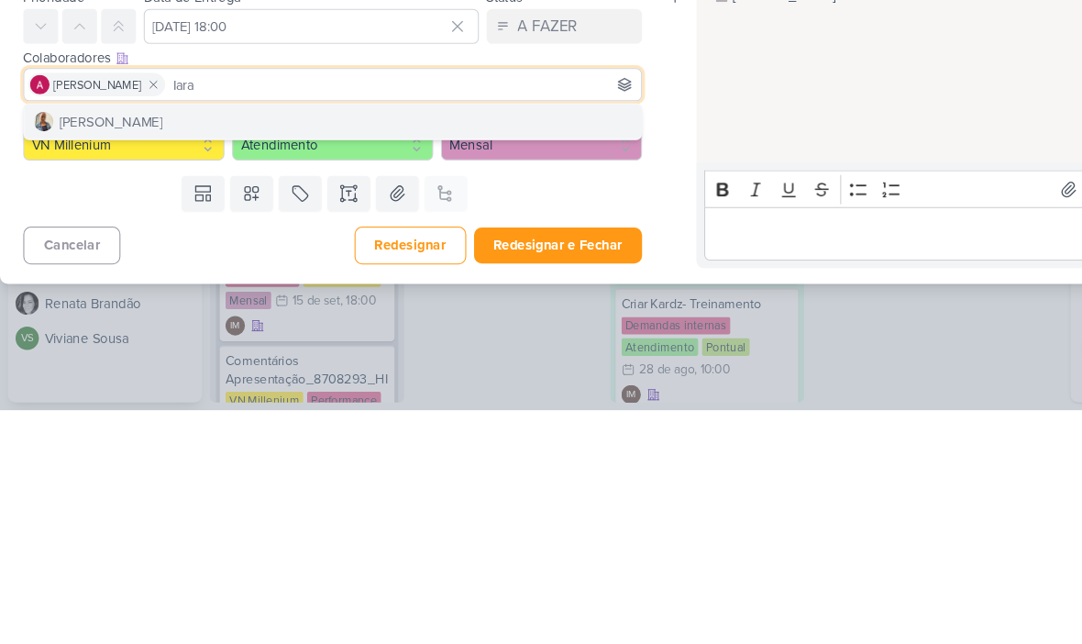
type input "Iara"
click at [446, 355] on button "[PERSON_NAME]" at bounding box center [314, 371] width 582 height 33
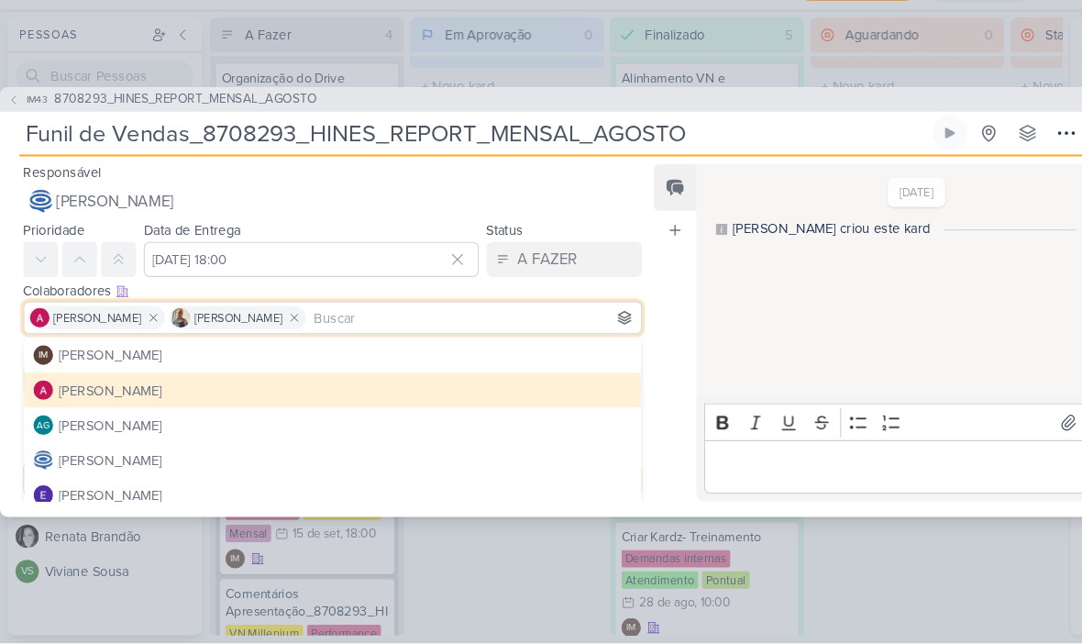
click at [622, 365] on div "Feed Atrelar email Solte o email para atrelar ao kard" at bounding box center [637, 351] width 40 height 318
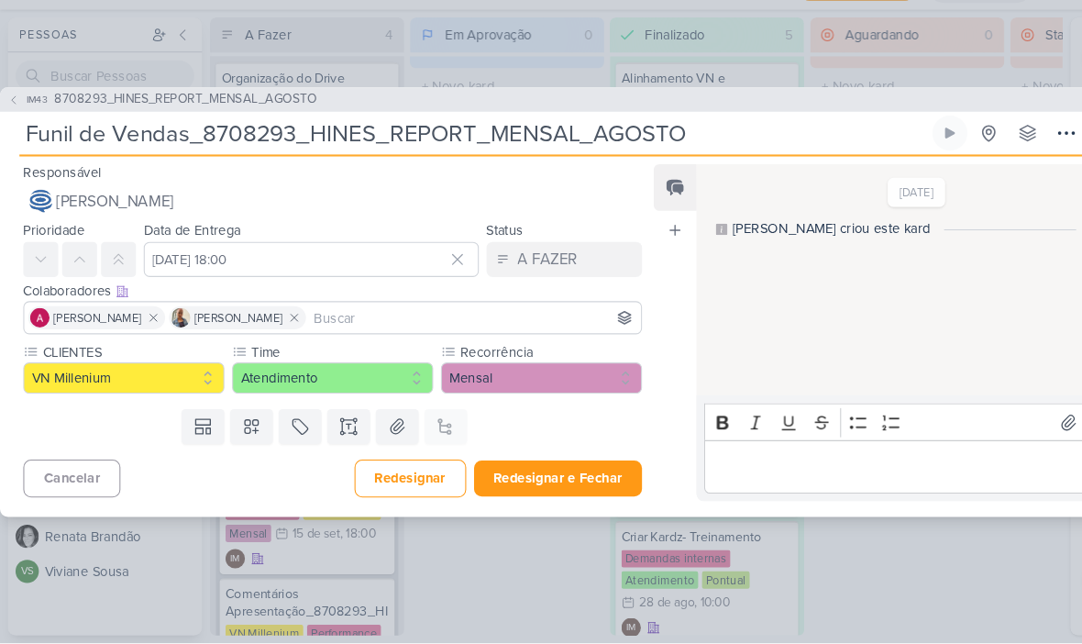
click at [572, 471] on button "Redesignar e Fechar" at bounding box center [527, 488] width 159 height 34
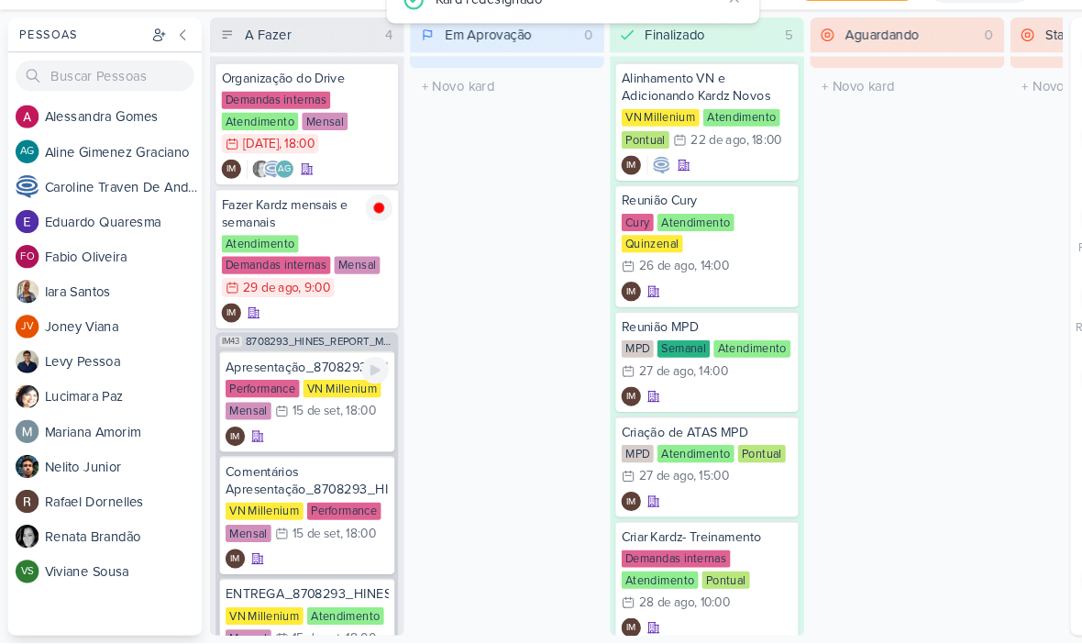
click at [316, 439] on div "IM" at bounding box center [290, 448] width 154 height 18
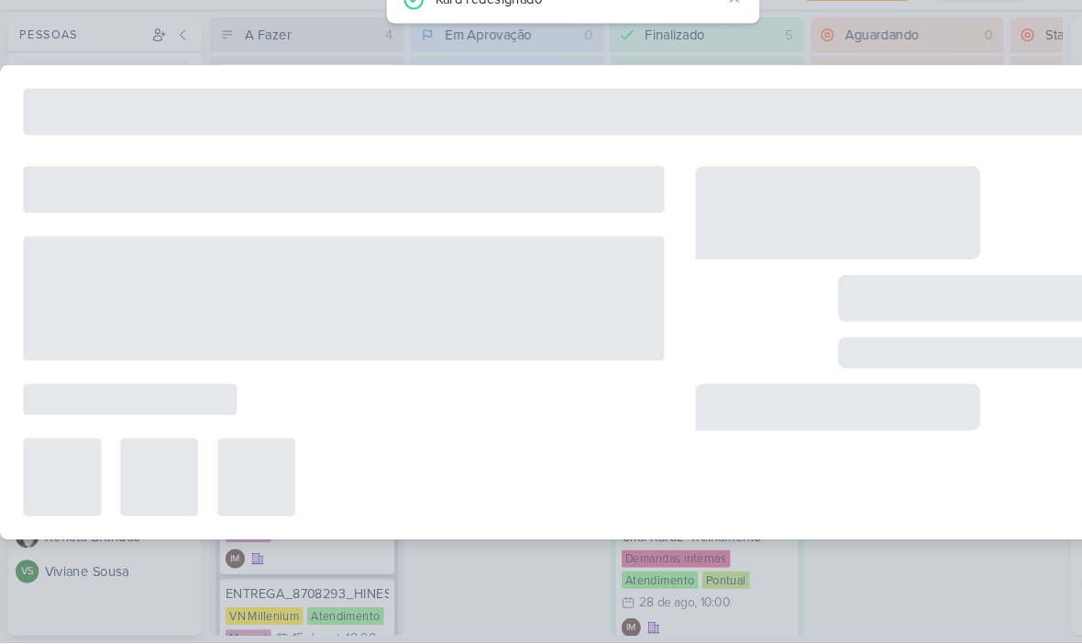
type input "Apresentação_8708293_HINES_REPORT_MENSAL_AGOSTO"
type input "[DATE] 18:00"
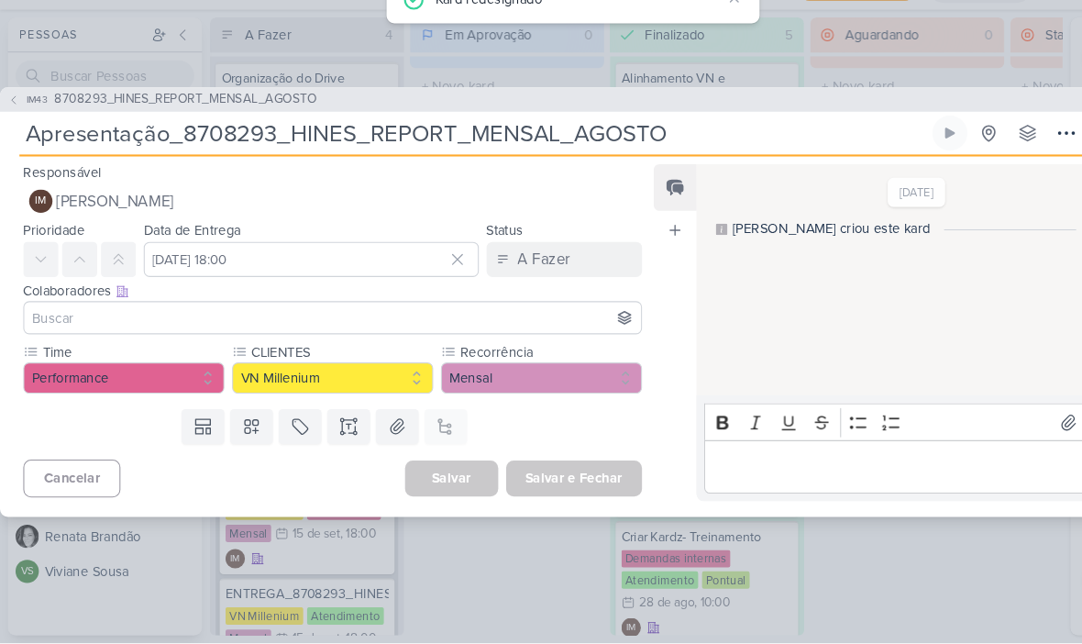
click at [443, 210] on button "IM [PERSON_NAME]" at bounding box center [314, 226] width 584 height 33
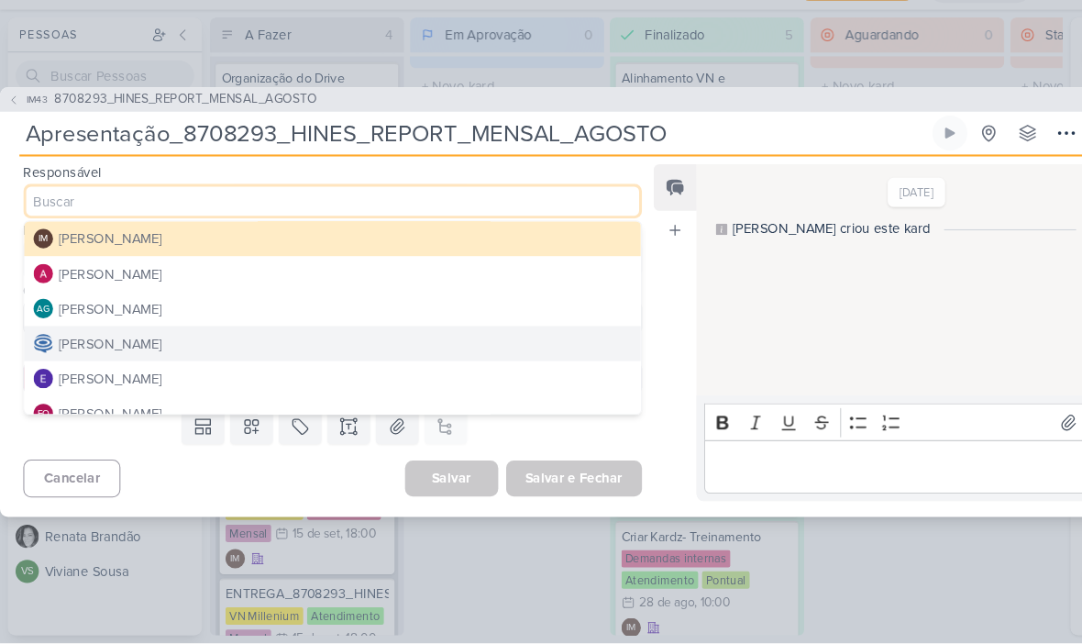
click at [320, 279] on button "[PERSON_NAME]" at bounding box center [314, 295] width 582 height 33
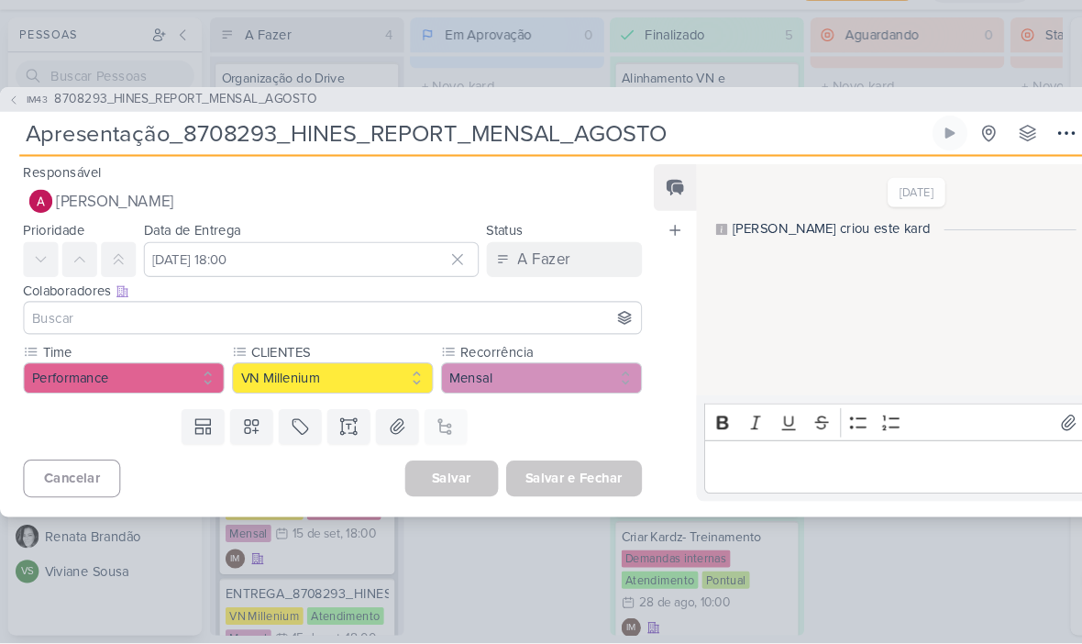
click at [333, 326] on input at bounding box center [314, 337] width 575 height 22
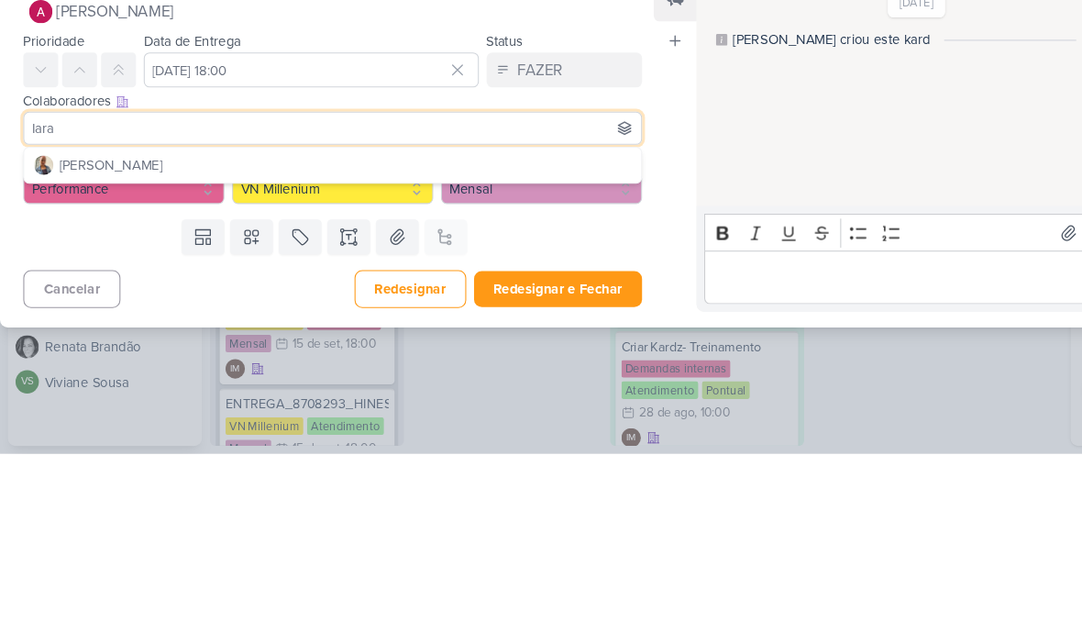
scroll to position [0, 0]
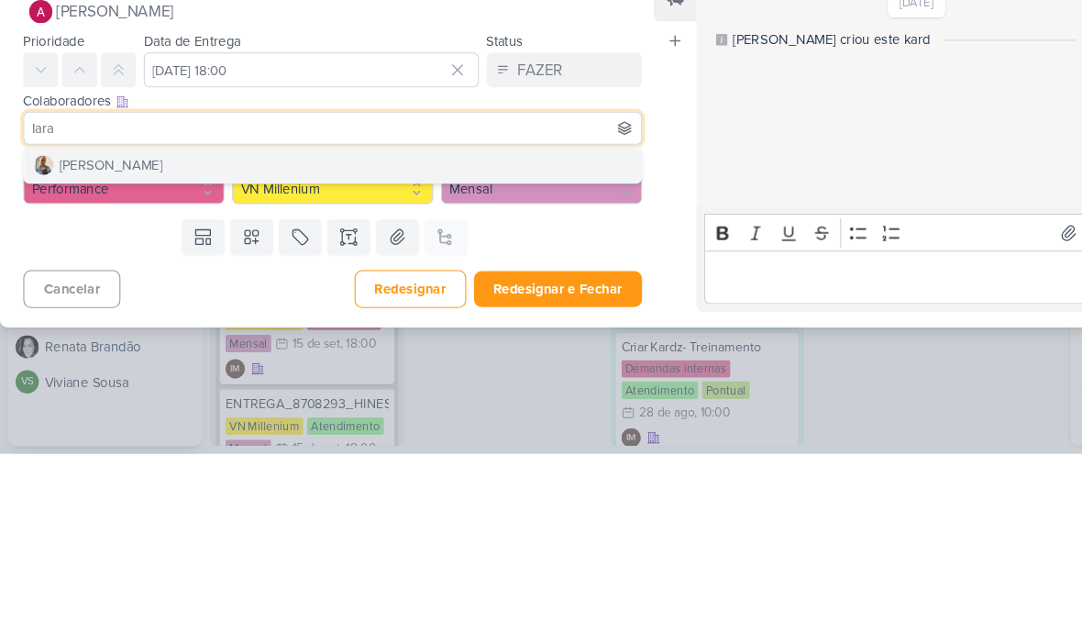
type input "Iara"
click at [123, 355] on button "[PERSON_NAME]" at bounding box center [314, 371] width 582 height 33
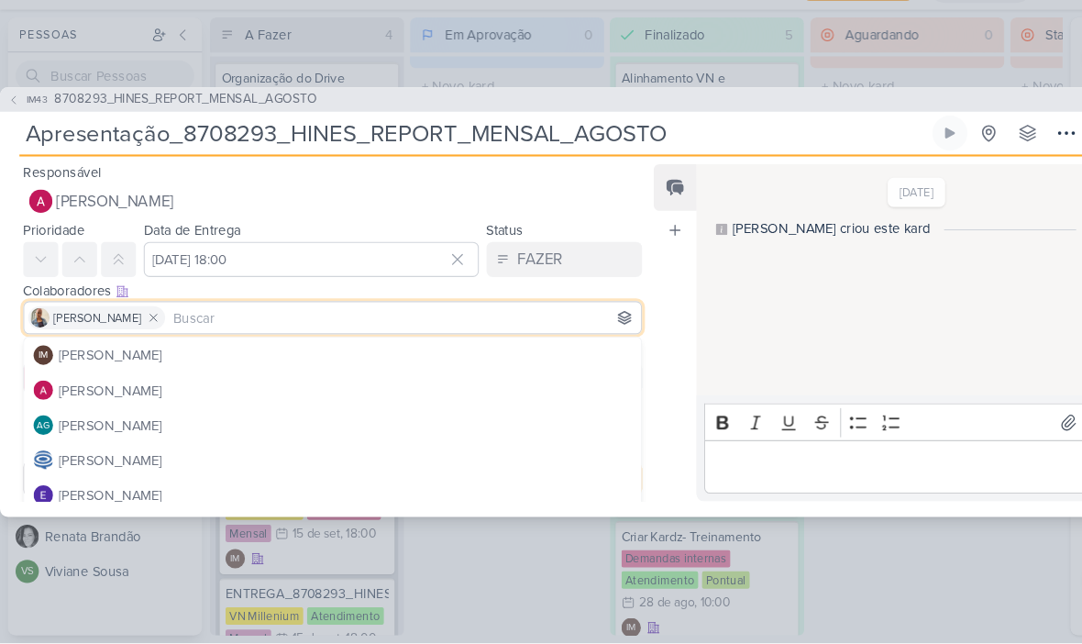
click at [153, 461] on div "[PERSON_NAME]" at bounding box center [104, 470] width 97 height 19
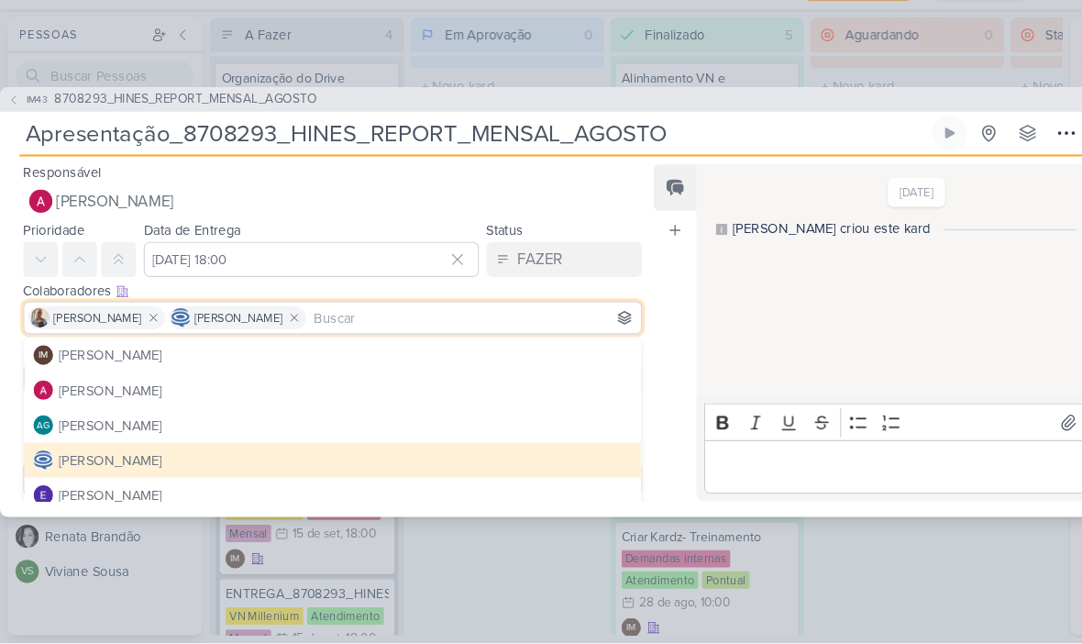
click at [614, 374] on div "Responsável [PERSON_NAME] IM [PERSON_NAME] [PERSON_NAME] AG [PERSON_NAME] [PERS…" at bounding box center [541, 354] width 1082 height 340
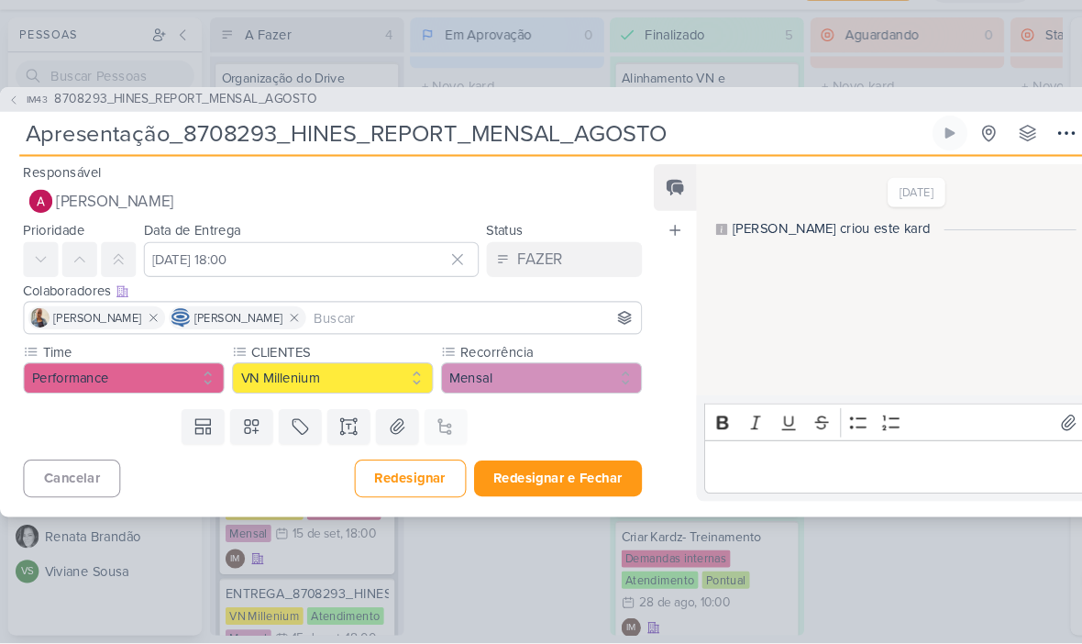
click at [525, 471] on button "Redesignar e Fechar" at bounding box center [527, 488] width 159 height 34
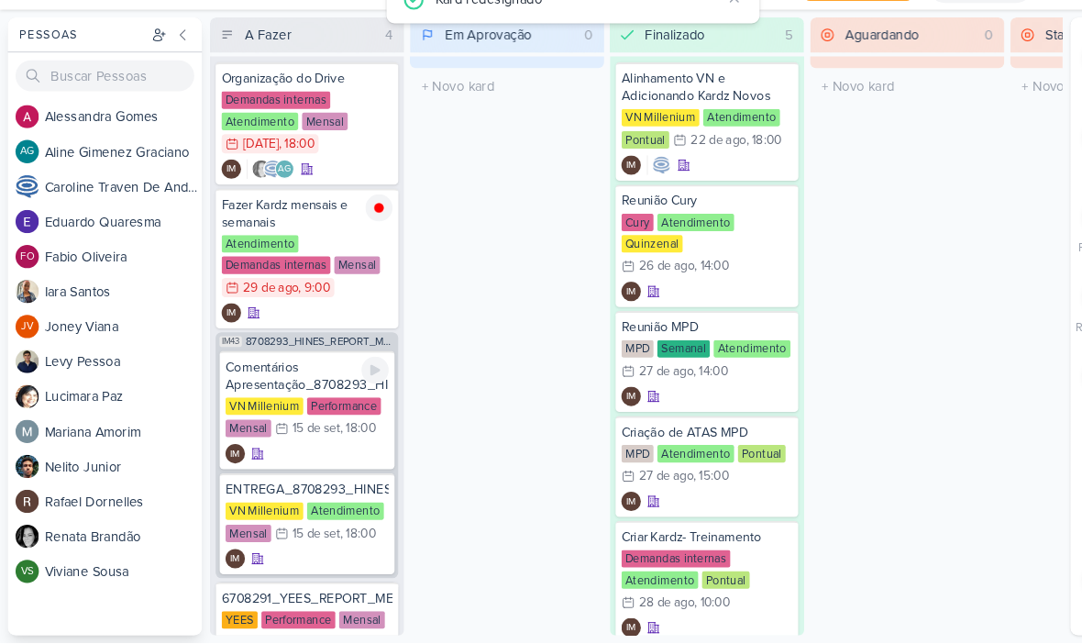
click at [309, 456] on div "IM" at bounding box center [290, 465] width 154 height 18
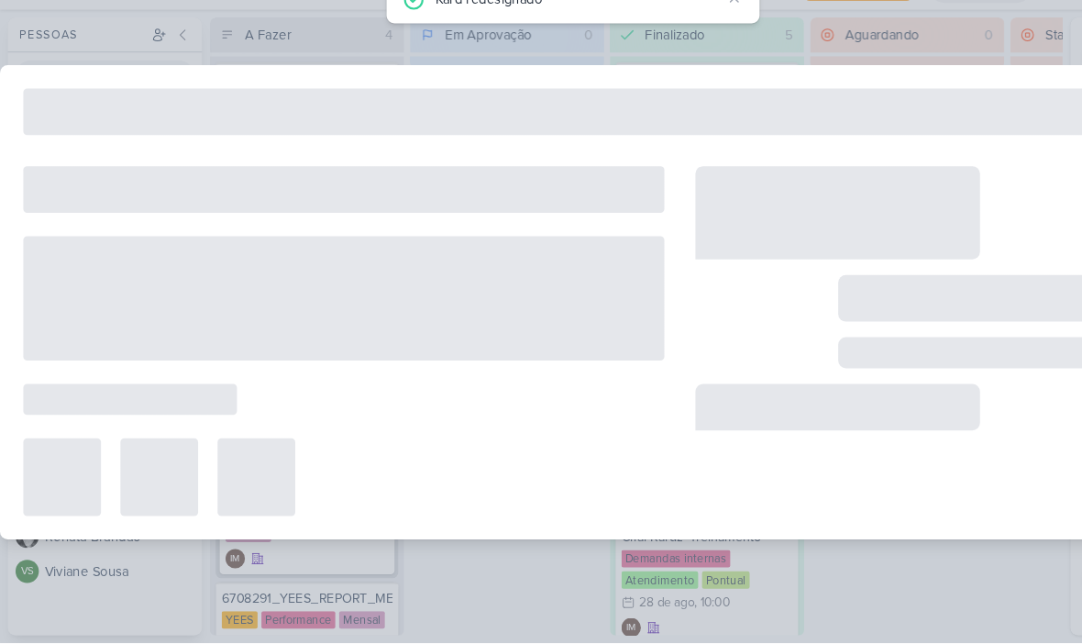
type input "Comentários Apresentação_8708293_HINES_REPORT_MENSAL_AGOSTO"
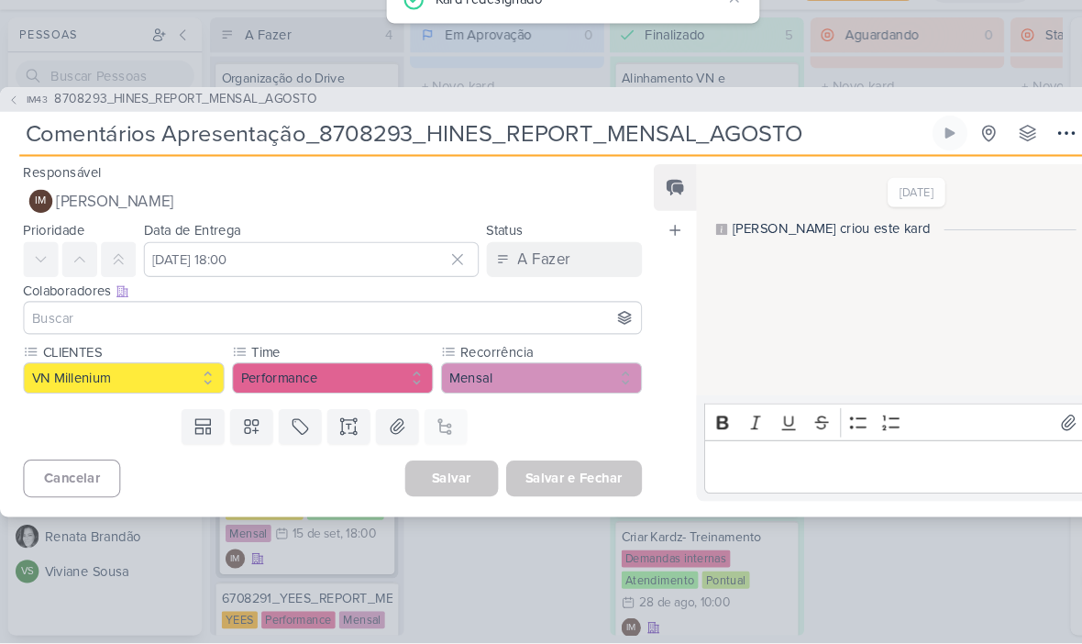
click at [358, 326] on input at bounding box center [314, 337] width 575 height 22
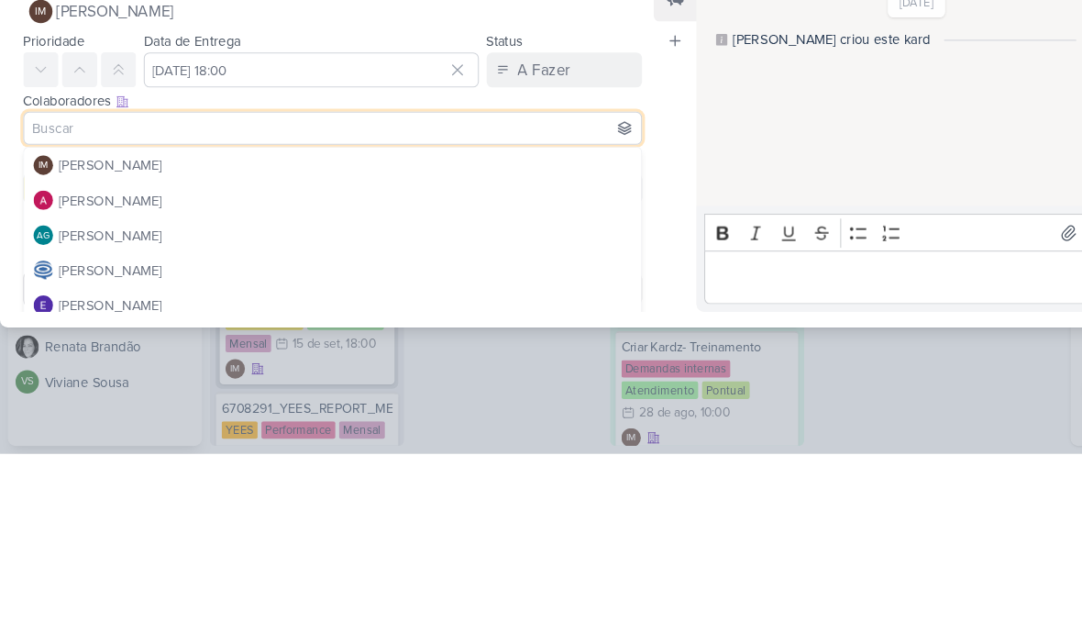
click at [493, 210] on button "IM [PERSON_NAME]" at bounding box center [314, 226] width 584 height 33
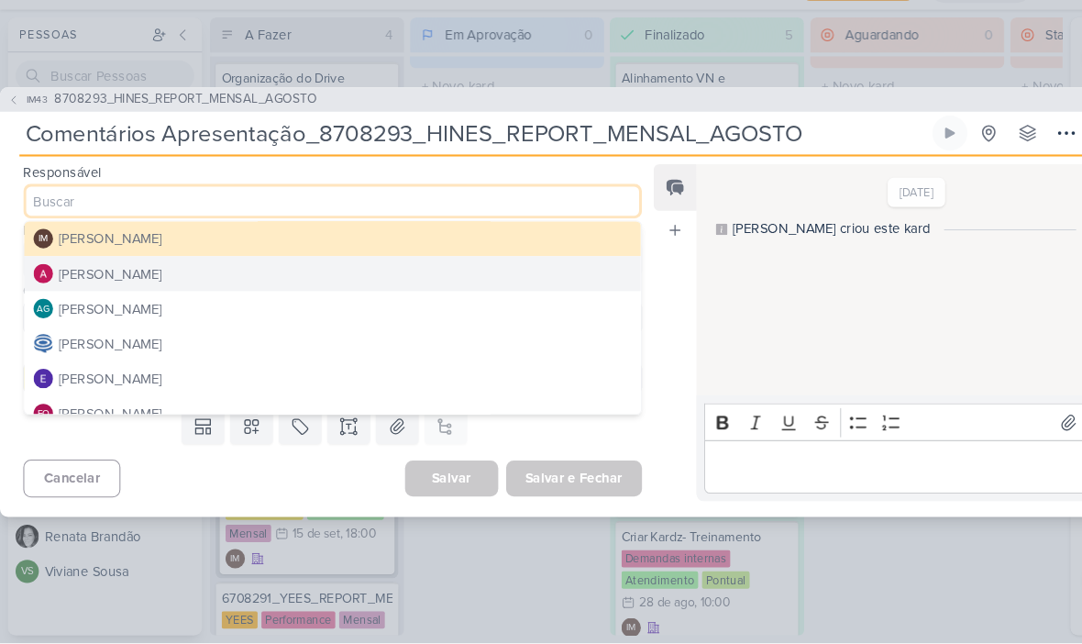
click at [256, 279] on button "[PERSON_NAME]" at bounding box center [314, 295] width 582 height 33
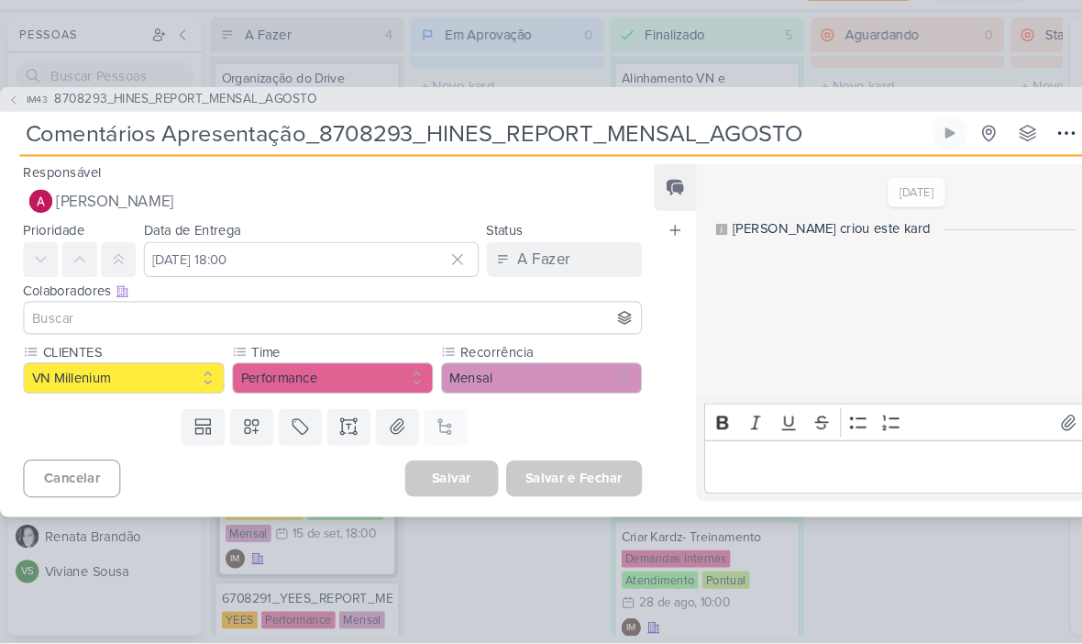
click at [247, 326] on input at bounding box center [314, 337] width 575 height 22
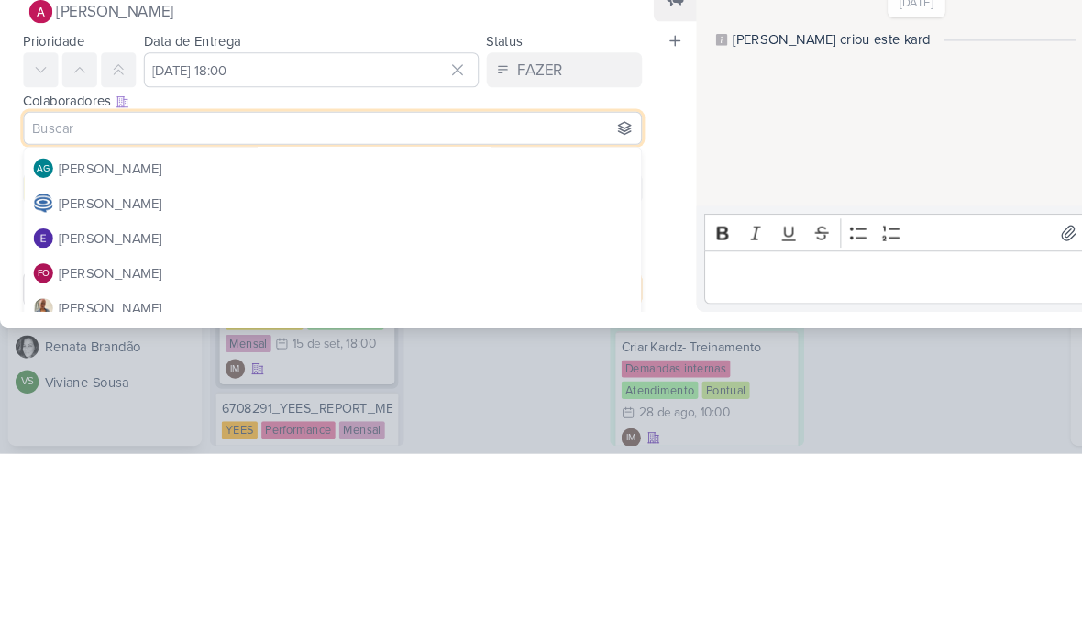
scroll to position [62, 0]
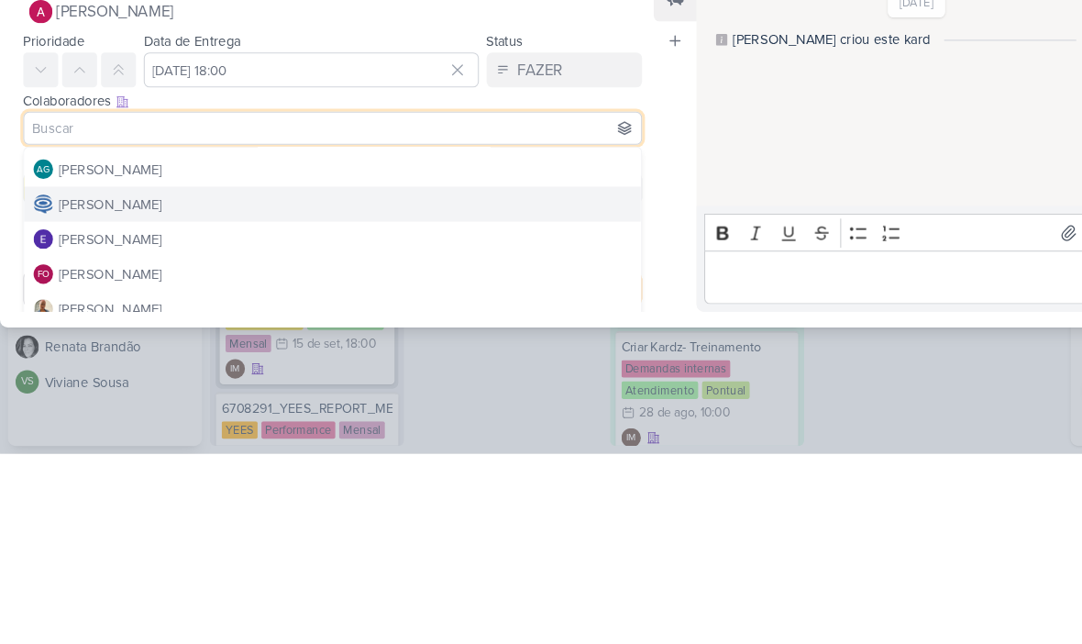
click at [291, 392] on button "[PERSON_NAME]" at bounding box center [314, 408] width 582 height 33
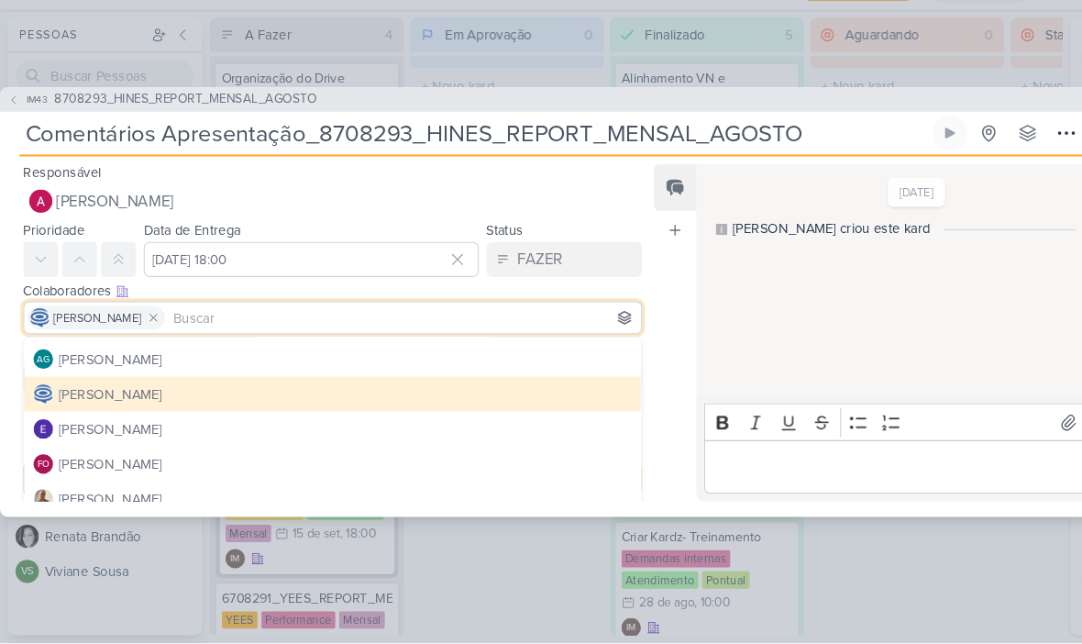
click at [317, 326] on input at bounding box center [381, 337] width 442 height 22
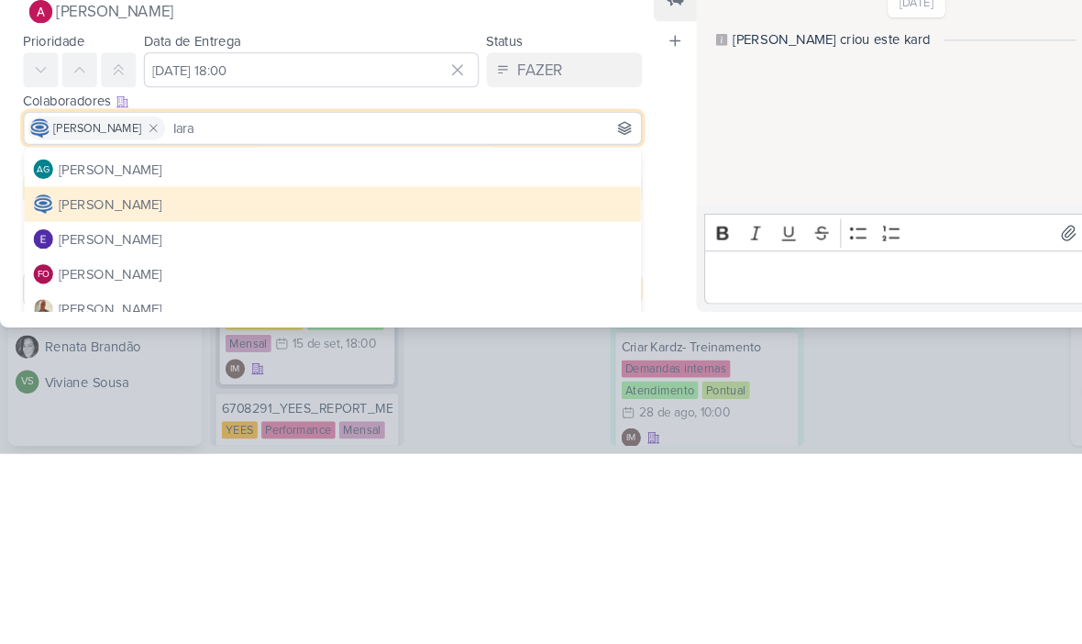
scroll to position [0, 0]
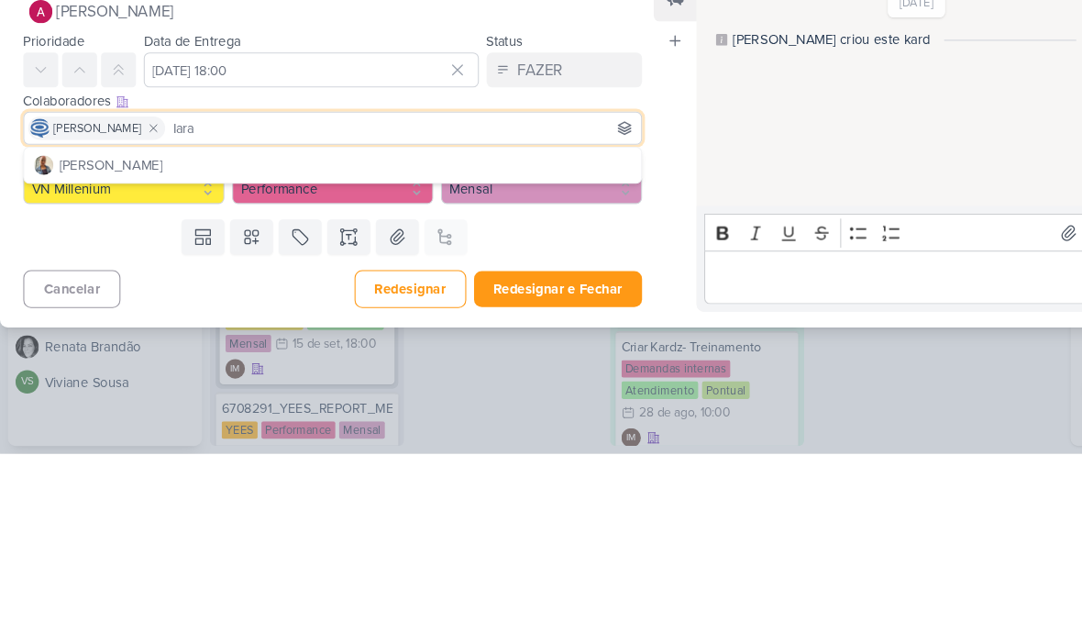
click at [309, 379] on button "Performance" at bounding box center [314, 393] width 190 height 29
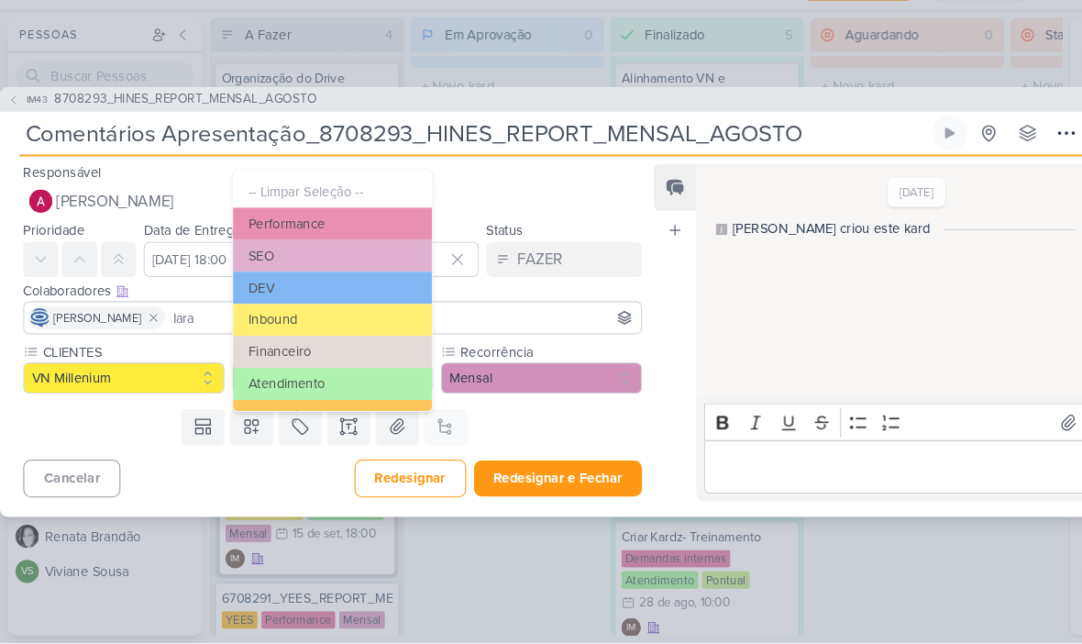
click at [127, 422] on div "Templates Campos Personalizados Marcadores Caixa De Texto Anexo Este kard já é …" at bounding box center [307, 440] width 614 height 48
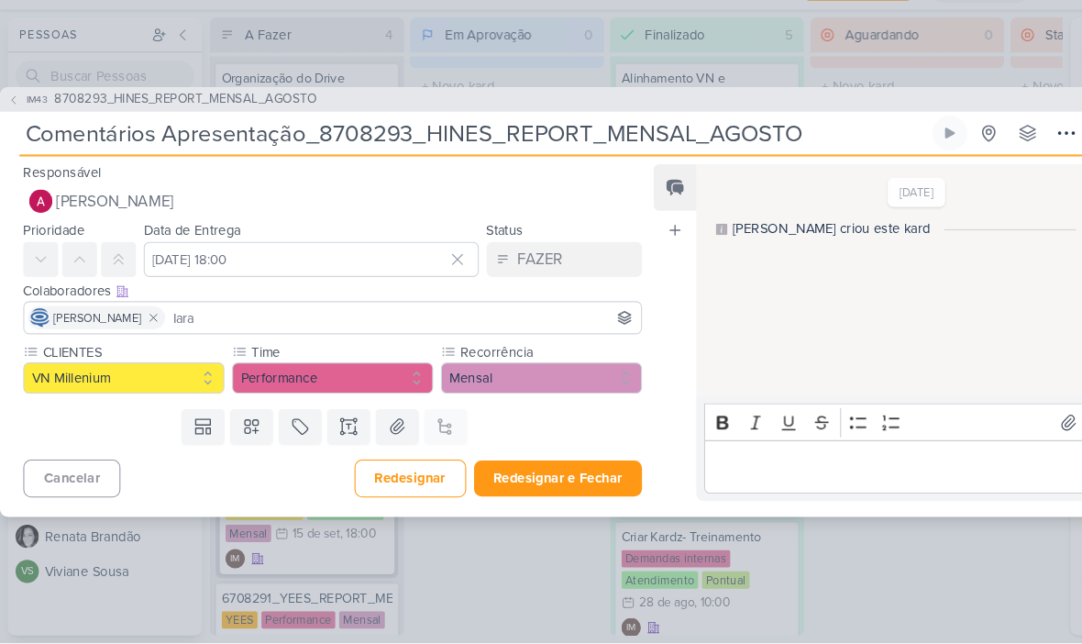
click at [291, 326] on input "Iara" at bounding box center [381, 337] width 442 height 22
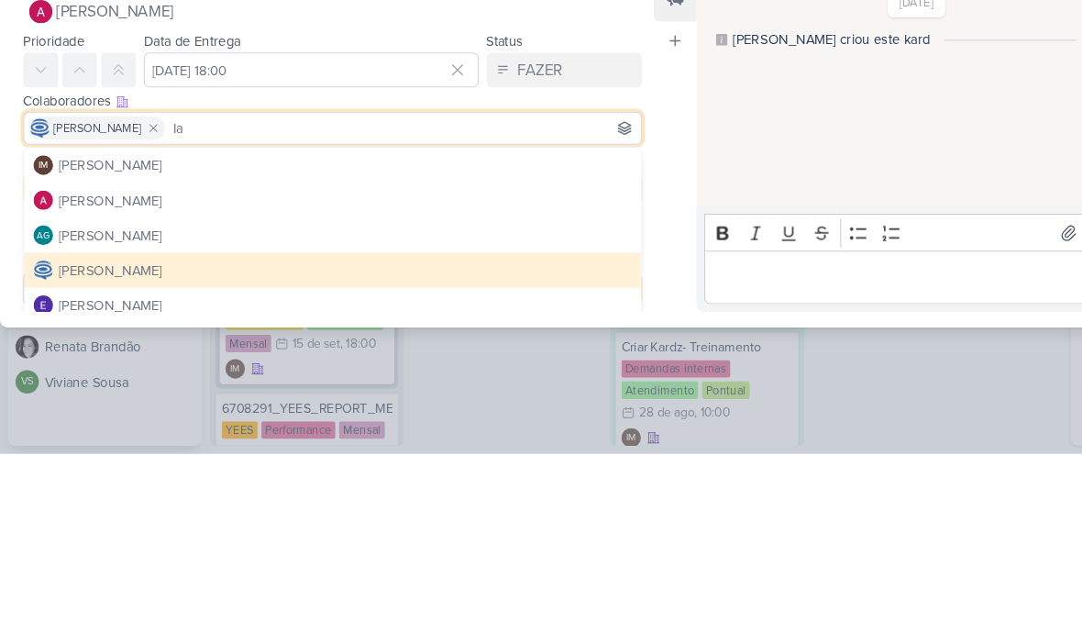
type input "I"
type input "Iara"
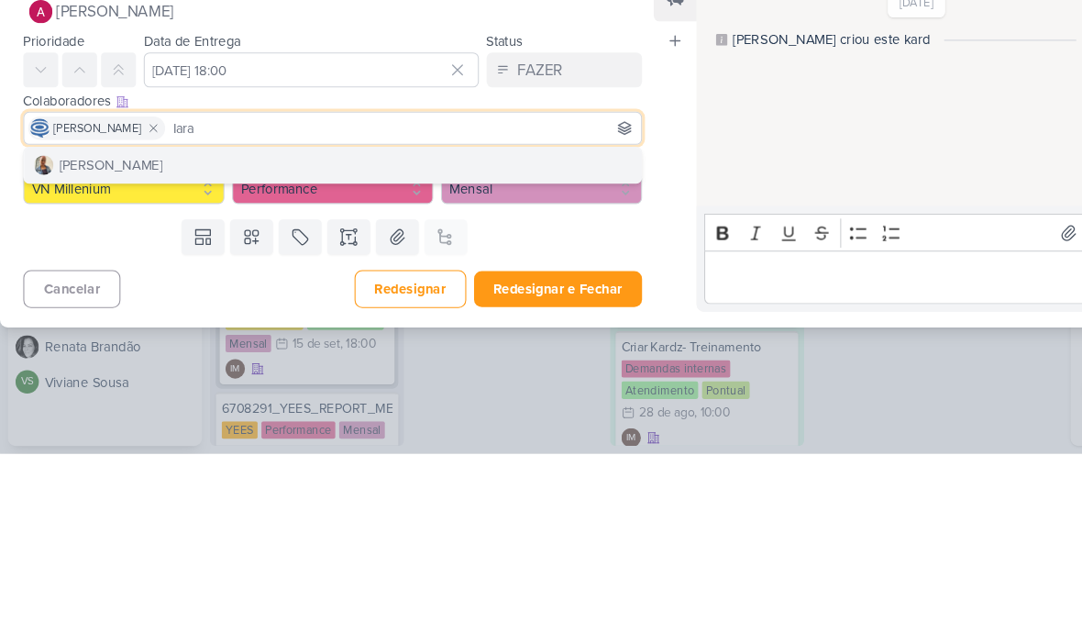
click at [335, 355] on button "[PERSON_NAME]" at bounding box center [314, 371] width 582 height 33
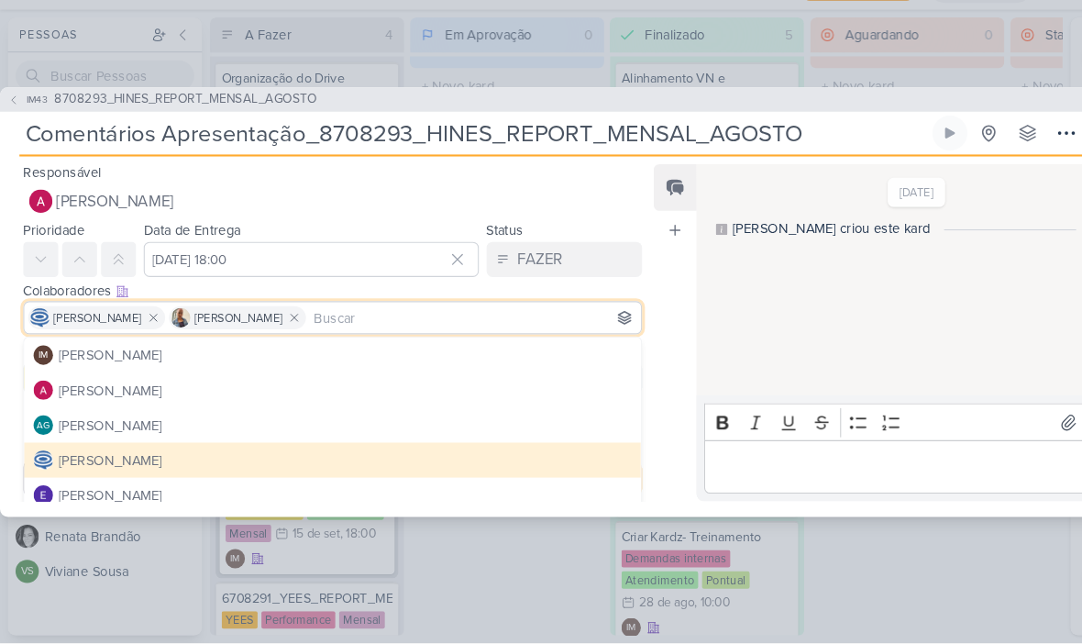
click at [638, 361] on div "Feed Atrelar email Solte o email para atrelar ao kard" at bounding box center [637, 351] width 40 height 318
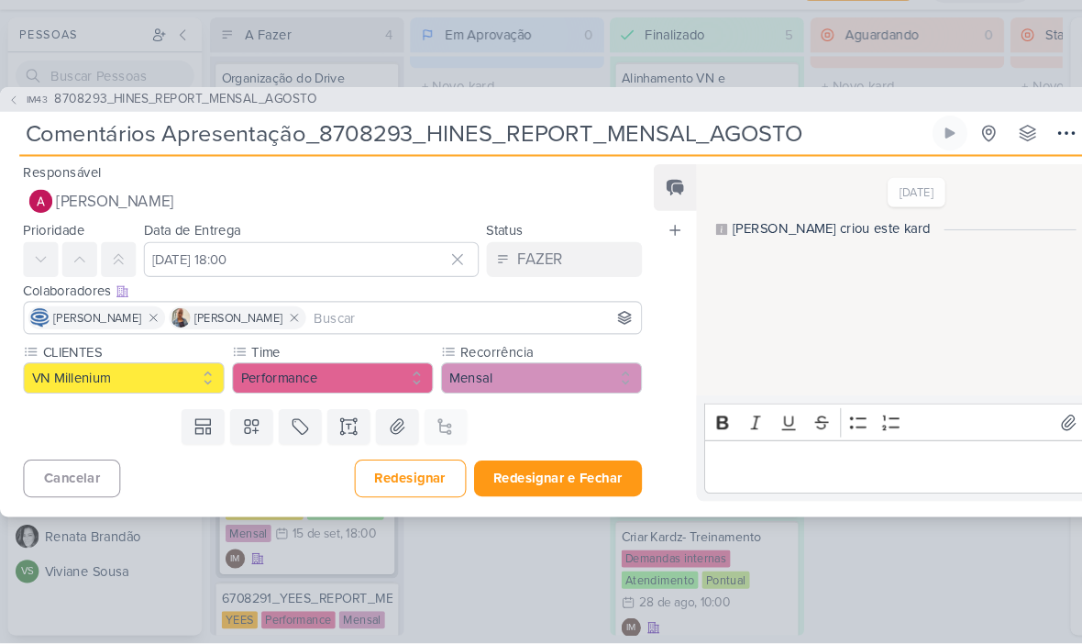
click at [565, 471] on button "Redesignar e Fechar" at bounding box center [527, 488] width 159 height 34
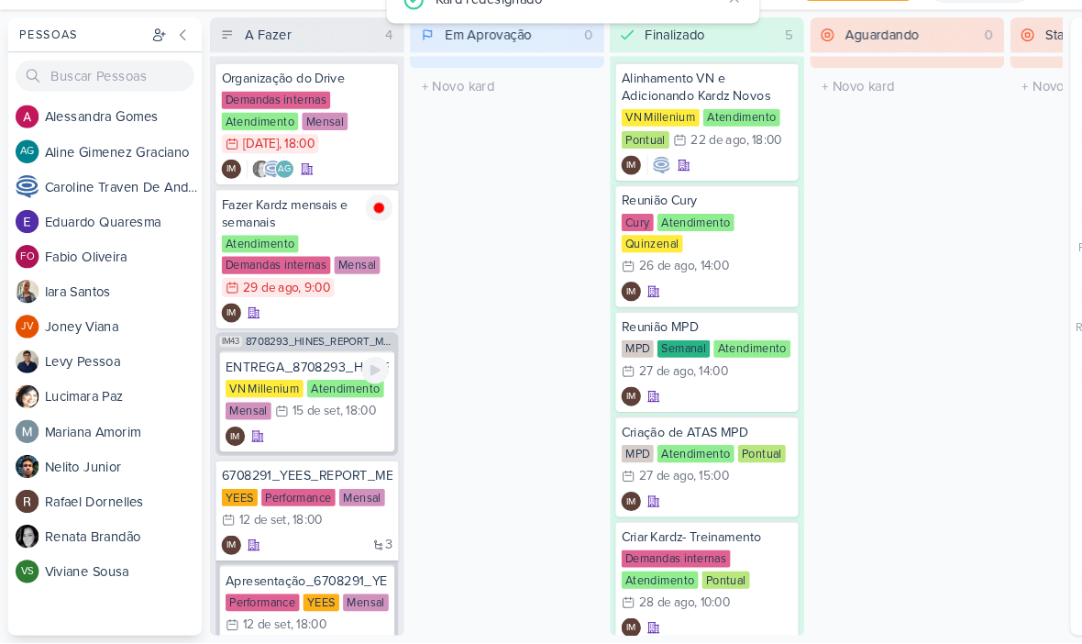
click at [329, 439] on div "IM" at bounding box center [290, 448] width 154 height 18
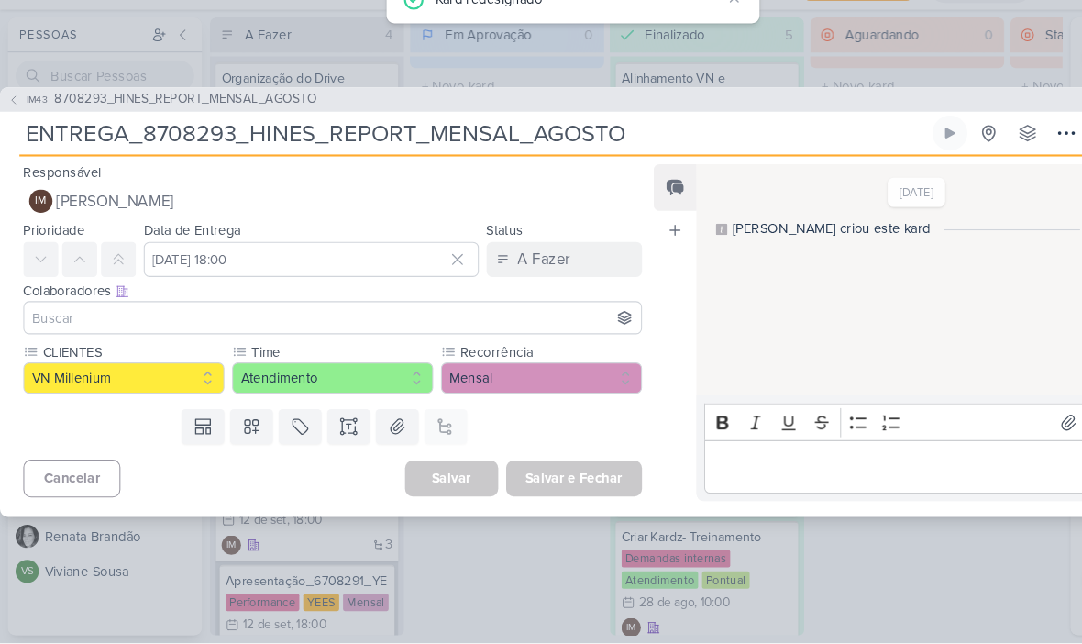
click at [391, 302] on div "Colaboradores Este kard pode ser visível a usuários da sua organização Este kar…" at bounding box center [314, 311] width 584 height 19
click at [434, 210] on button "IM [PERSON_NAME]" at bounding box center [314, 226] width 584 height 33
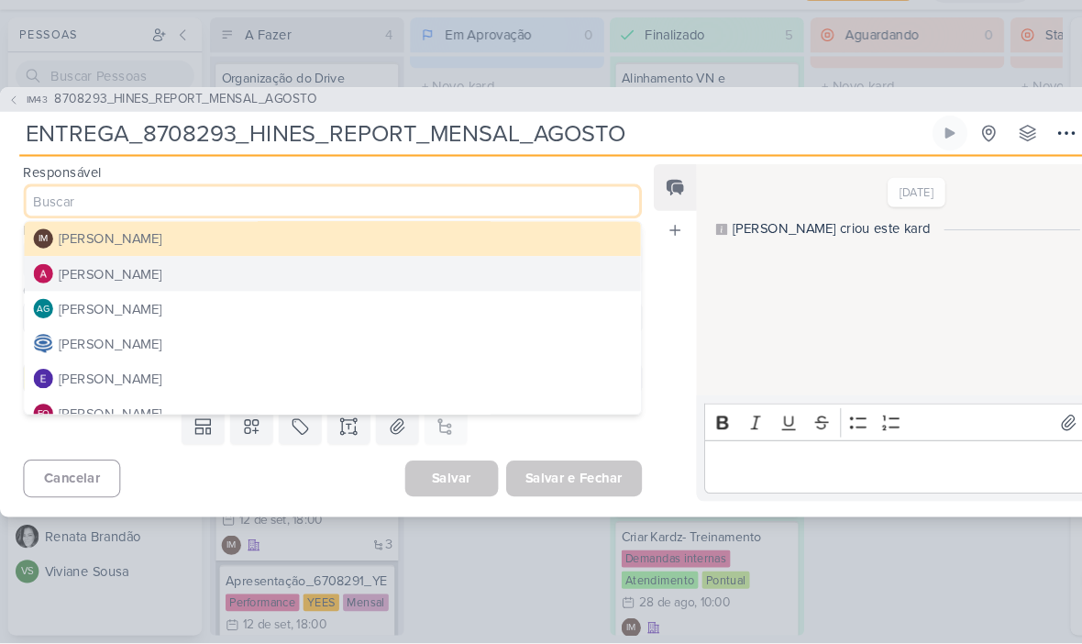
click at [280, 345] on button "[PERSON_NAME]" at bounding box center [314, 361] width 582 height 33
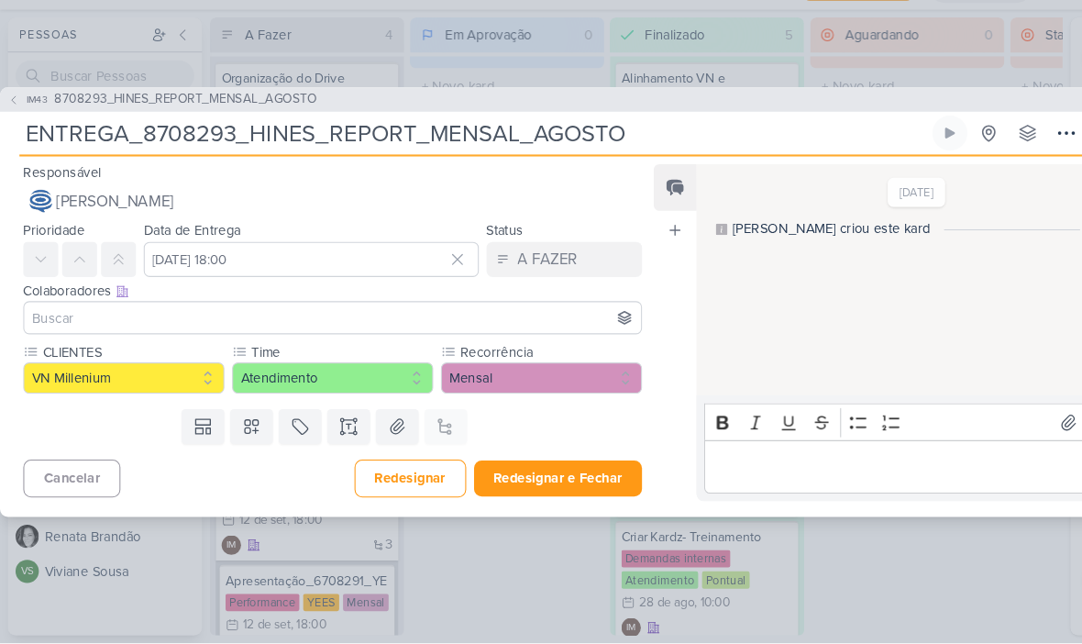
click at [303, 326] on input at bounding box center [314, 337] width 575 height 22
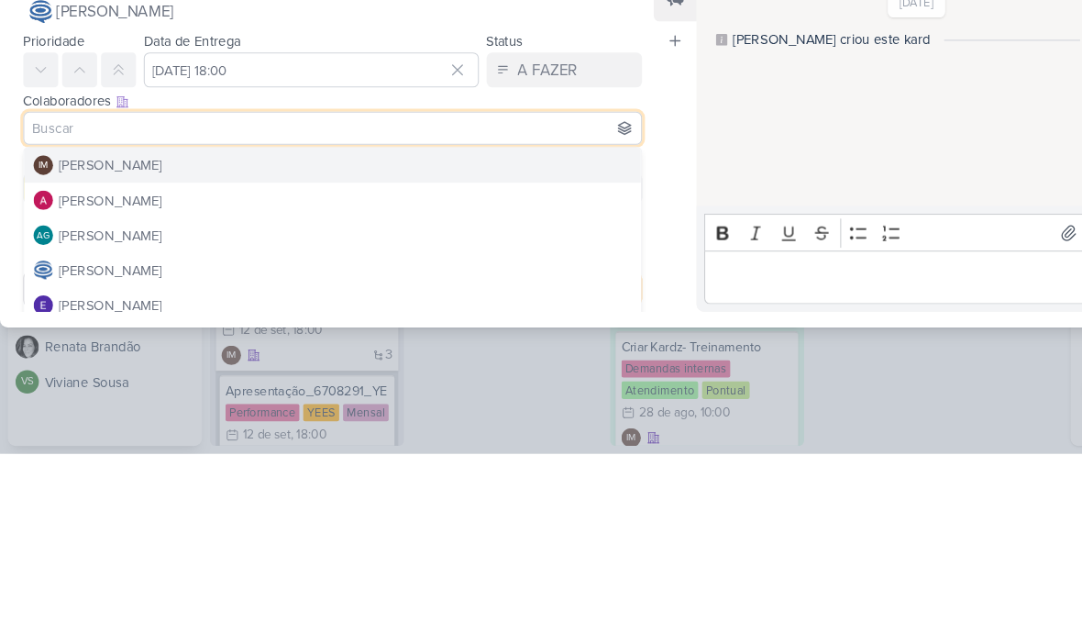
click at [373, 355] on button "IM [PERSON_NAME]" at bounding box center [314, 371] width 582 height 33
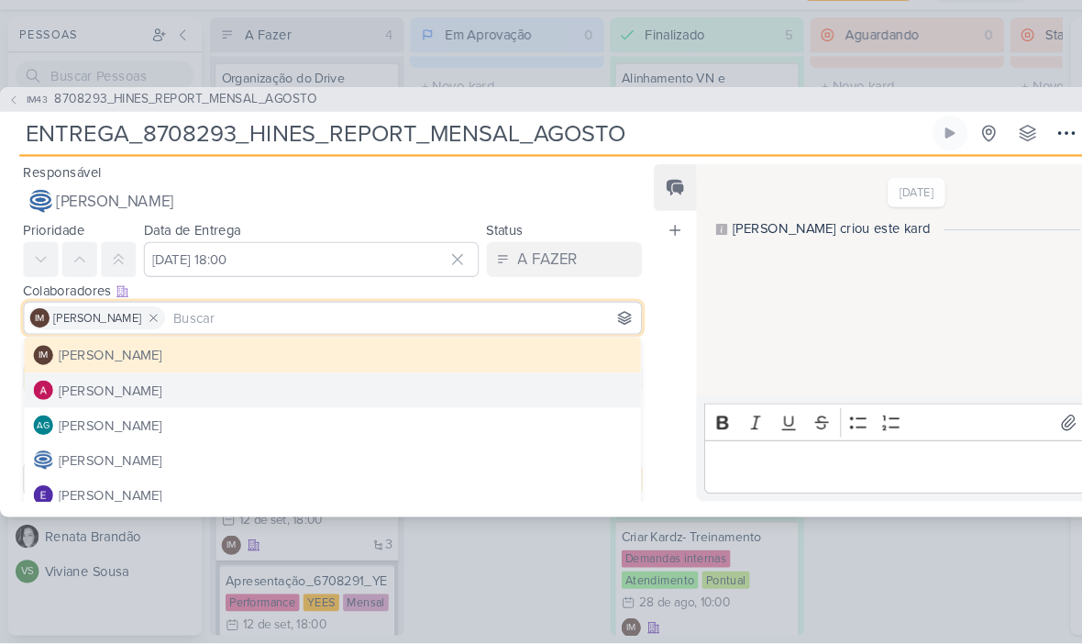
click at [286, 388] on button "[PERSON_NAME]" at bounding box center [314, 404] width 582 height 33
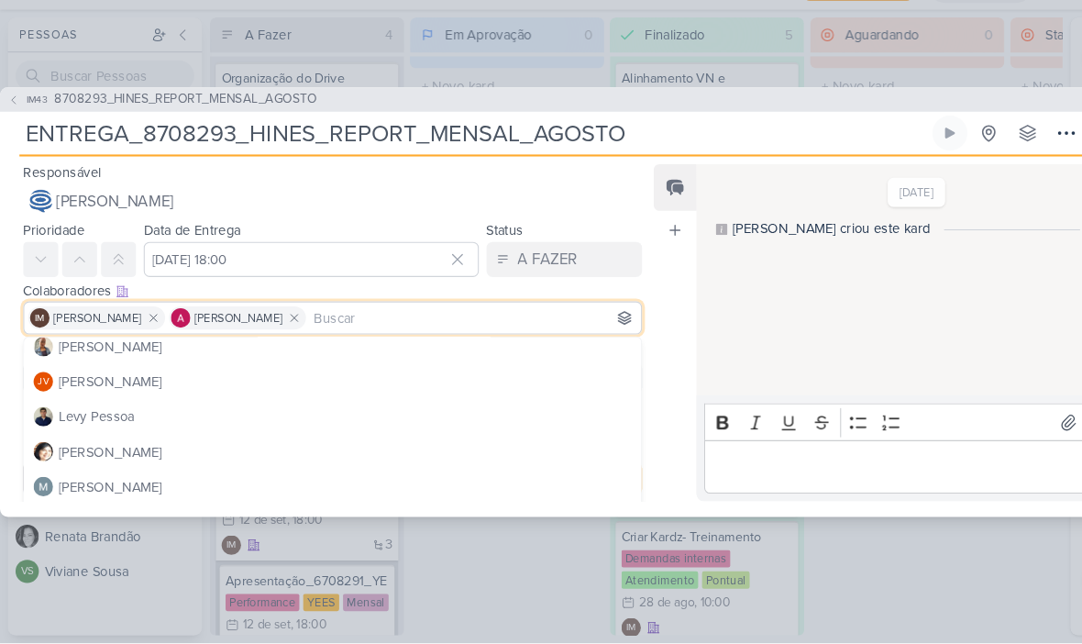
scroll to position [205, 0]
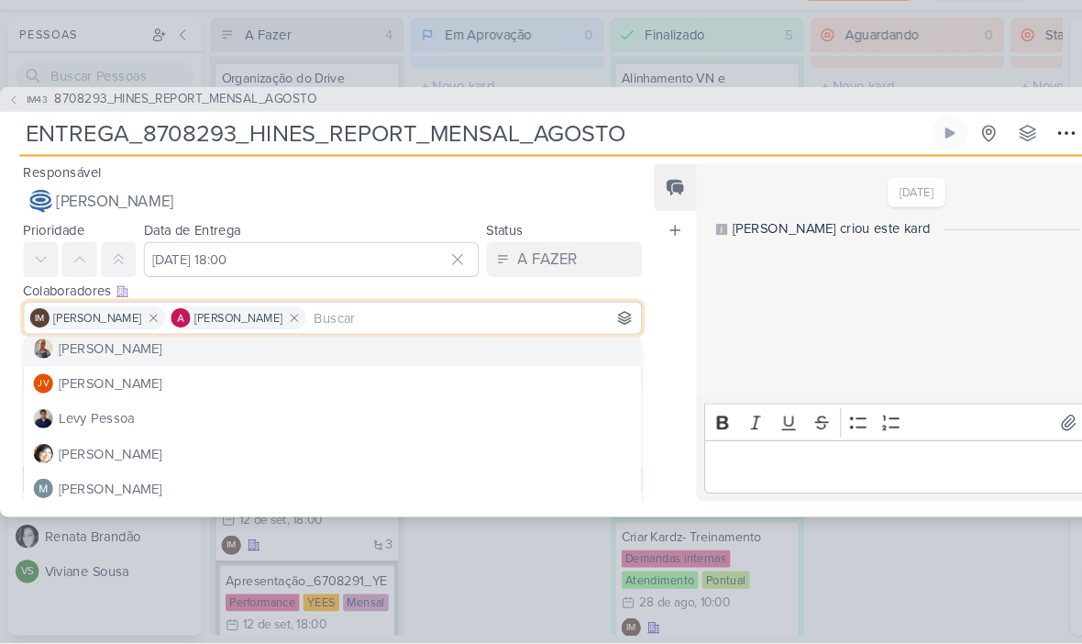
click at [266, 349] on button "[PERSON_NAME]" at bounding box center [314, 365] width 582 height 33
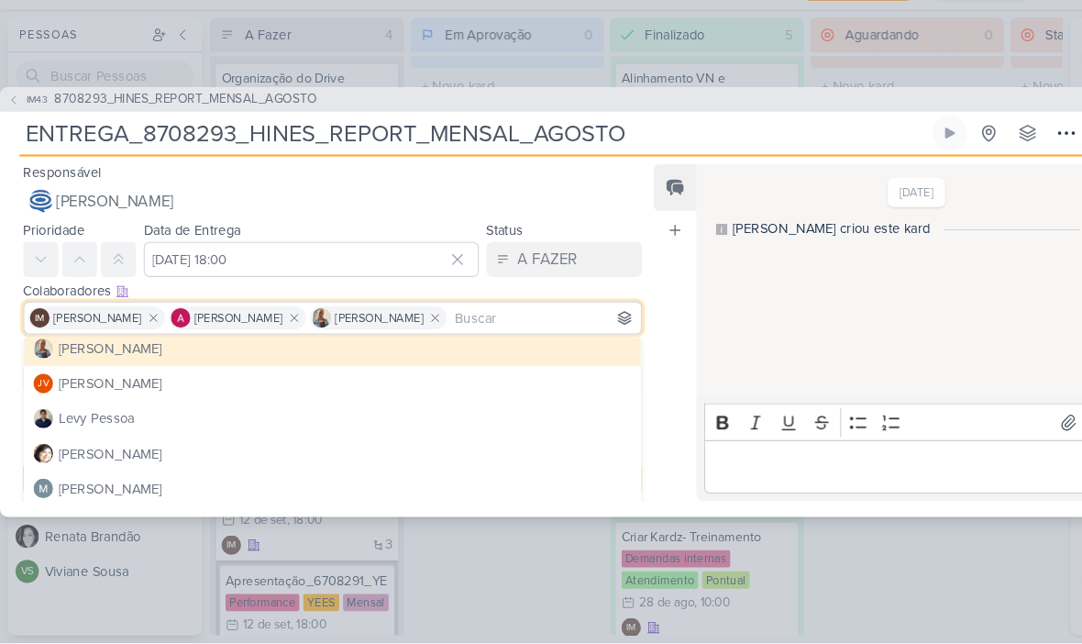
click at [630, 393] on div "Feed Atrelar email Solte o email para atrelar ao kard" at bounding box center [637, 351] width 40 height 318
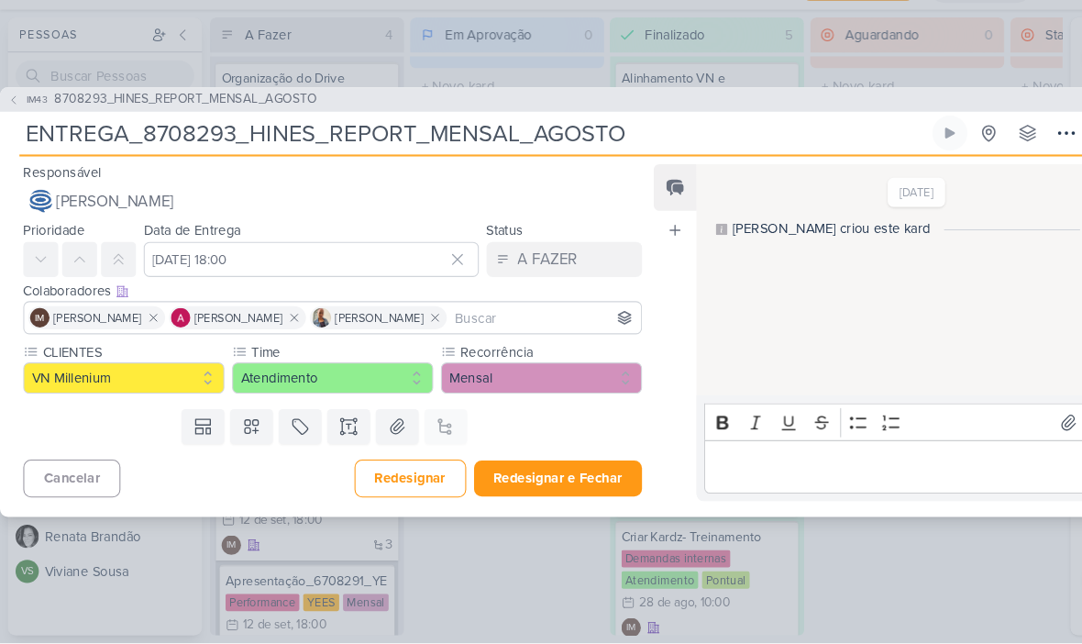
click at [536, 471] on button "Redesignar e Fechar" at bounding box center [527, 488] width 159 height 34
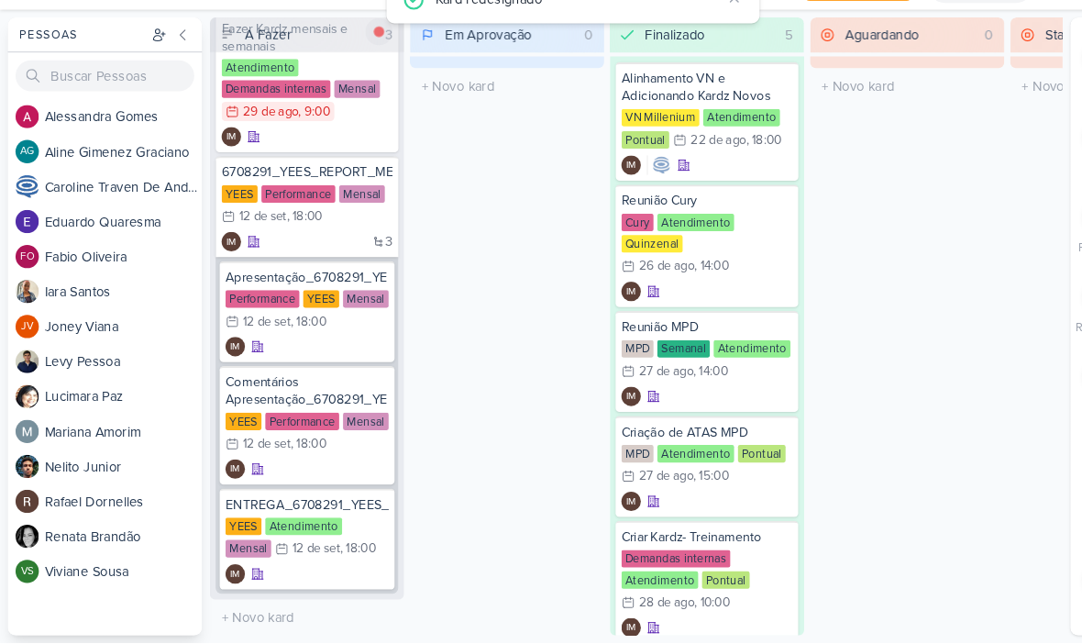
scroll to position [166, 0]
click at [293, 256] on div "3 IM" at bounding box center [289, 265] width 161 height 18
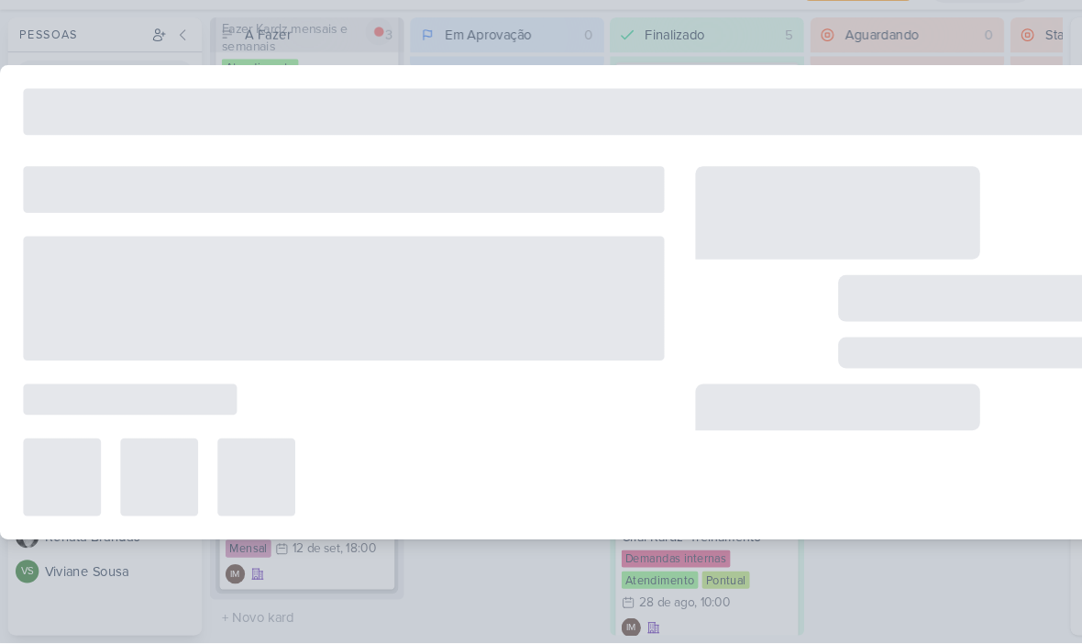
type input "6708291_YEES_REPORT_MENSAL_AGOSTO"
type input "[DATE] 18:00"
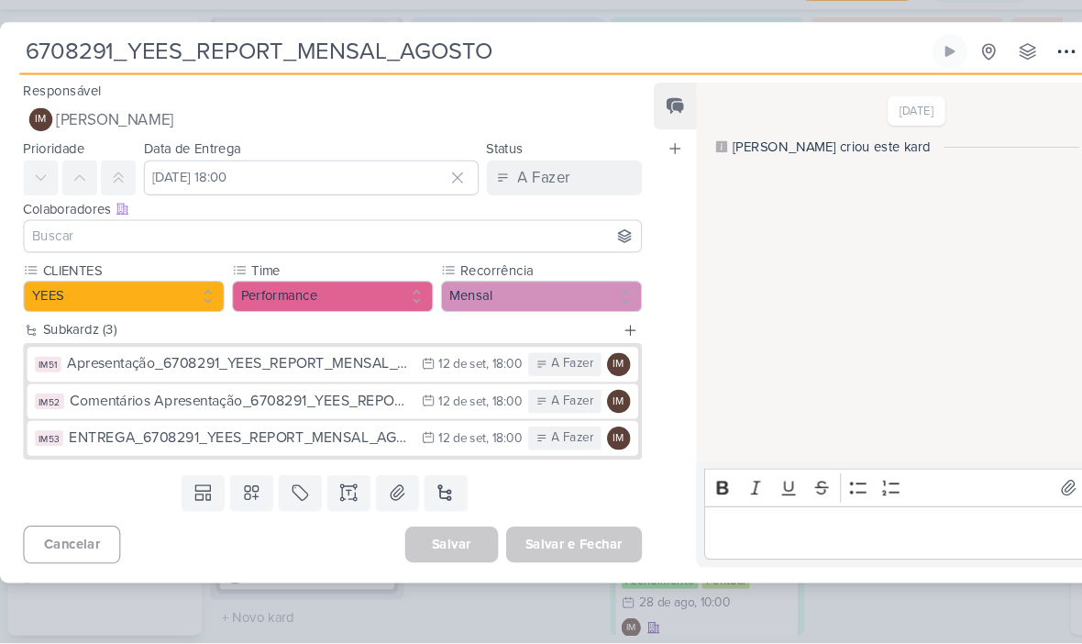
click at [350, 133] on button "IM [PERSON_NAME]" at bounding box center [314, 149] width 584 height 33
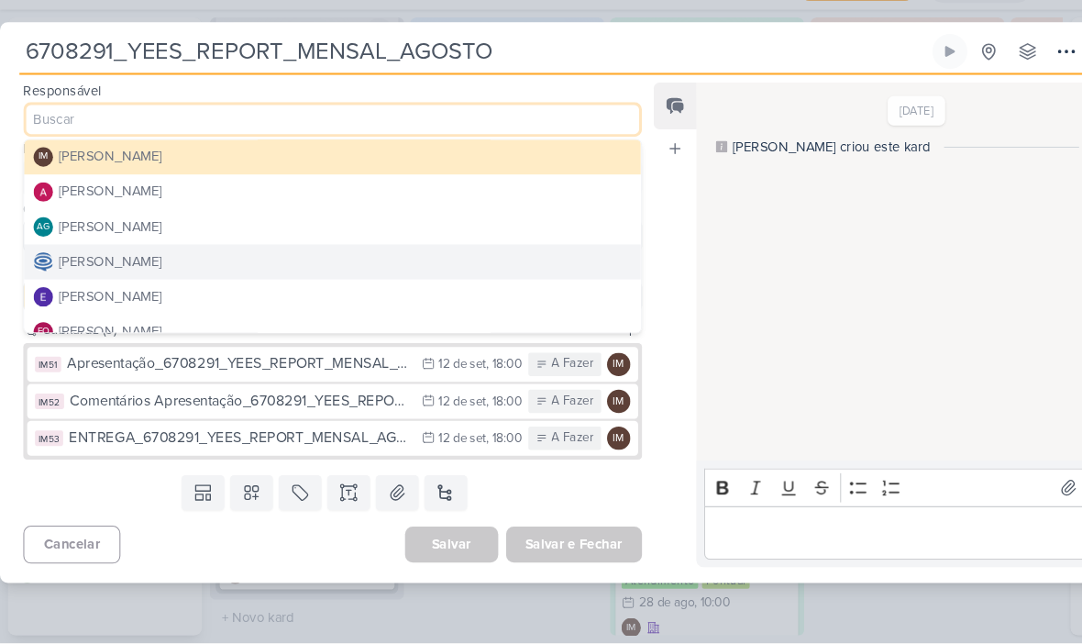
click at [288, 202] on button "[PERSON_NAME]" at bounding box center [314, 218] width 582 height 33
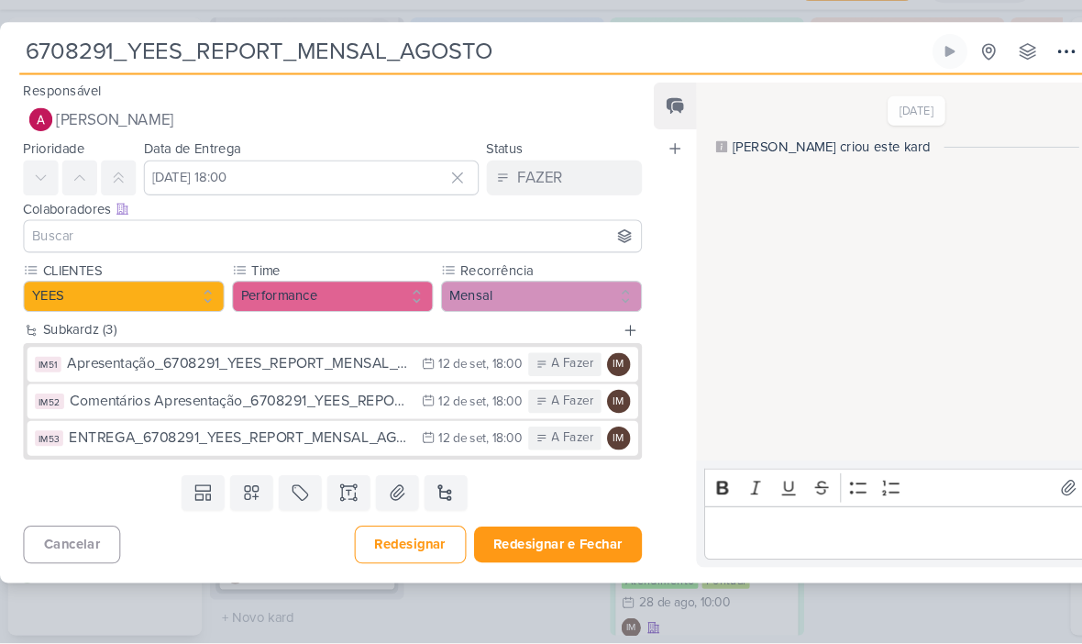
click at [277, 249] on input at bounding box center [314, 260] width 575 height 22
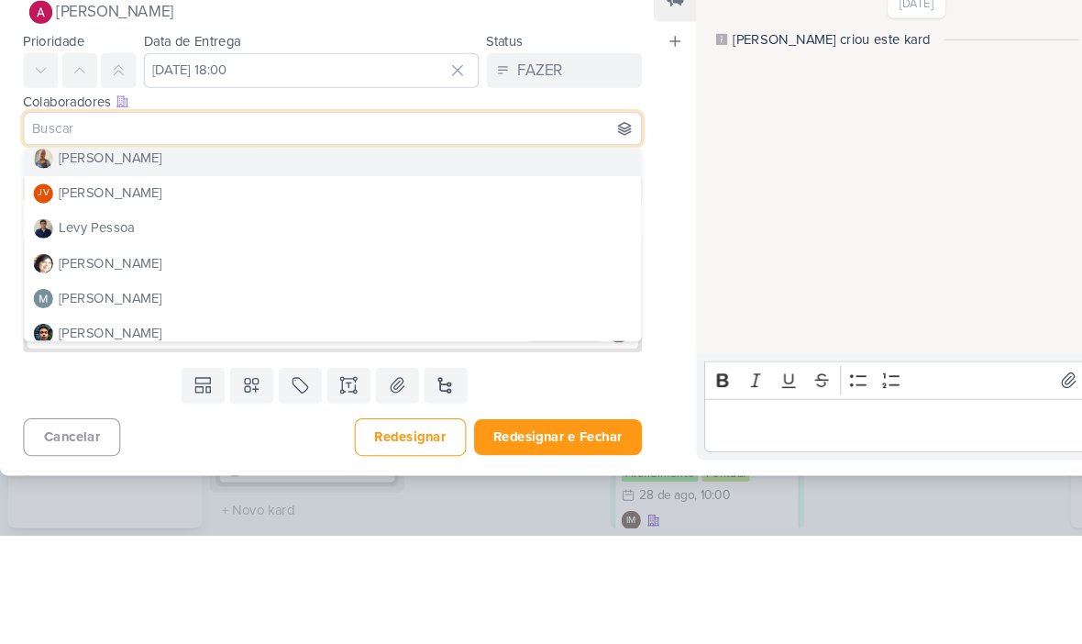
click at [298, 271] on button "[PERSON_NAME]" at bounding box center [314, 287] width 582 height 33
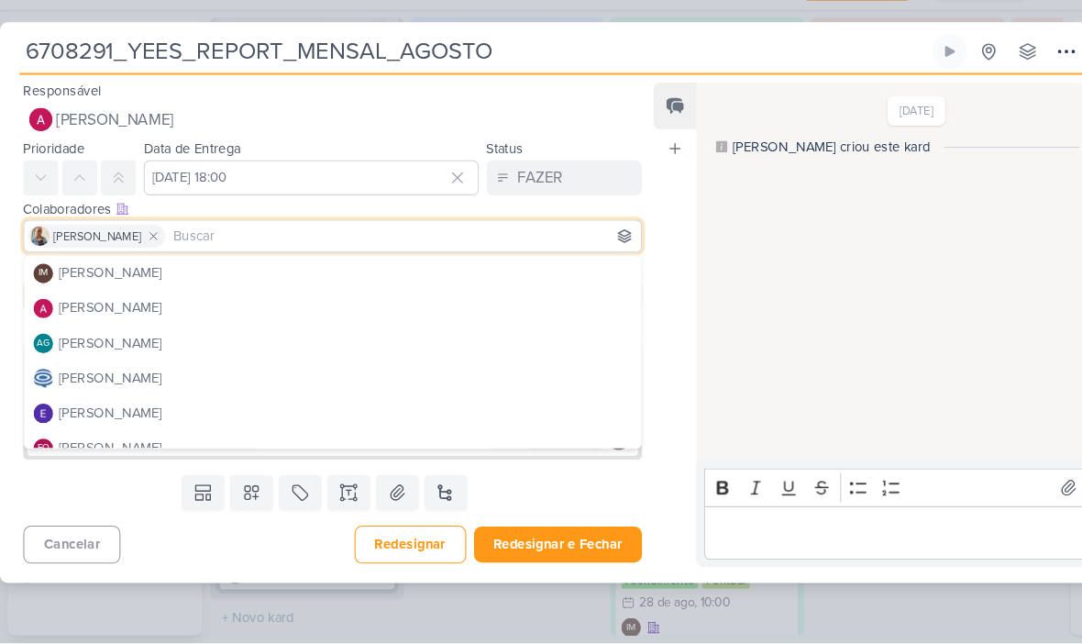
scroll to position [0, 0]
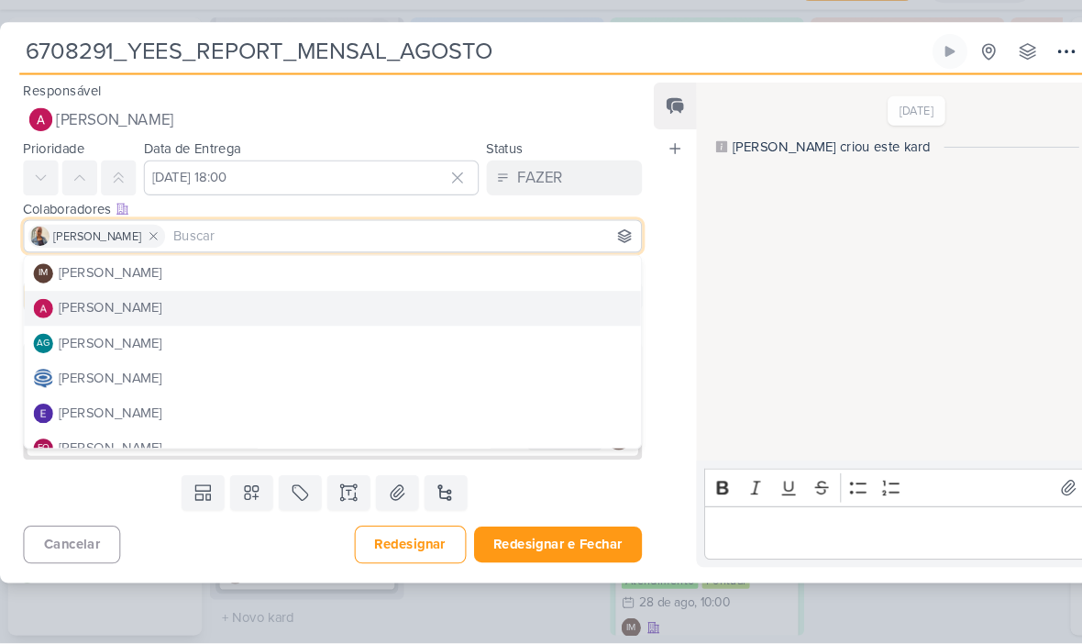
click at [202, 311] on button "[PERSON_NAME]" at bounding box center [314, 327] width 582 height 33
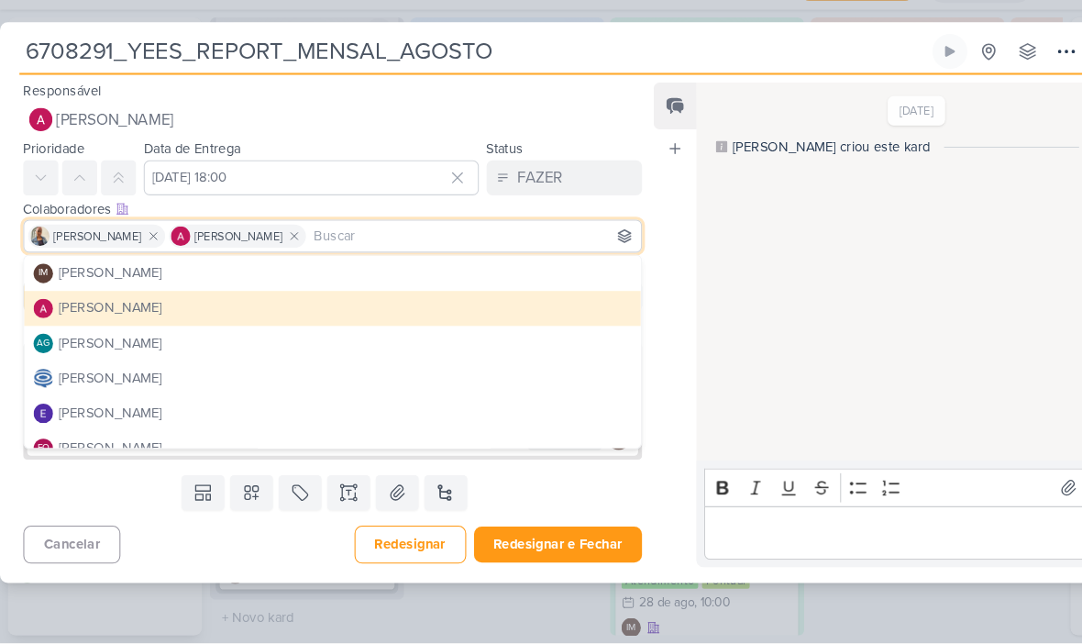
click at [564, 534] on button "Redesignar e Fechar" at bounding box center [527, 551] width 159 height 34
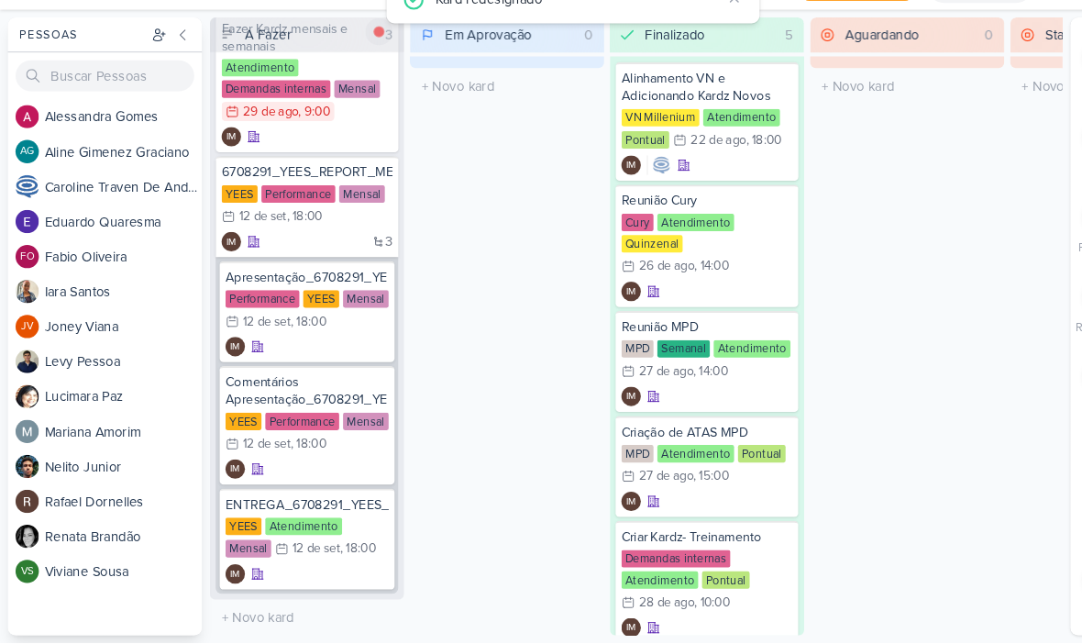
scroll to position [84, 0]
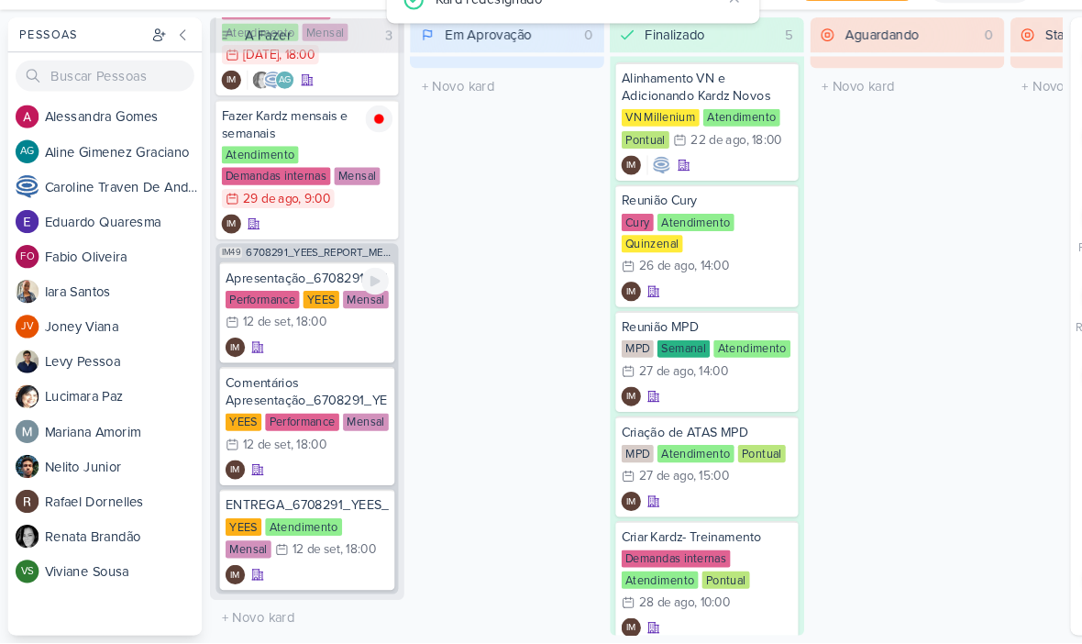
click at [290, 355] on div "IM" at bounding box center [290, 364] width 154 height 18
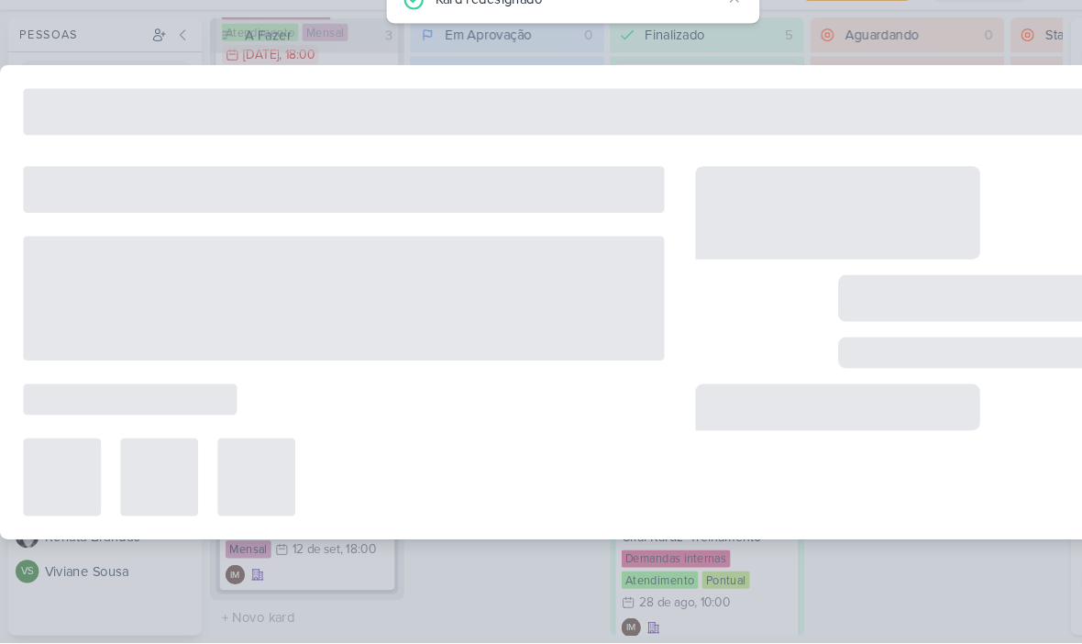
type input "Apresentação_6708291_YEES_REPORT_MENSAL_AGOSTO"
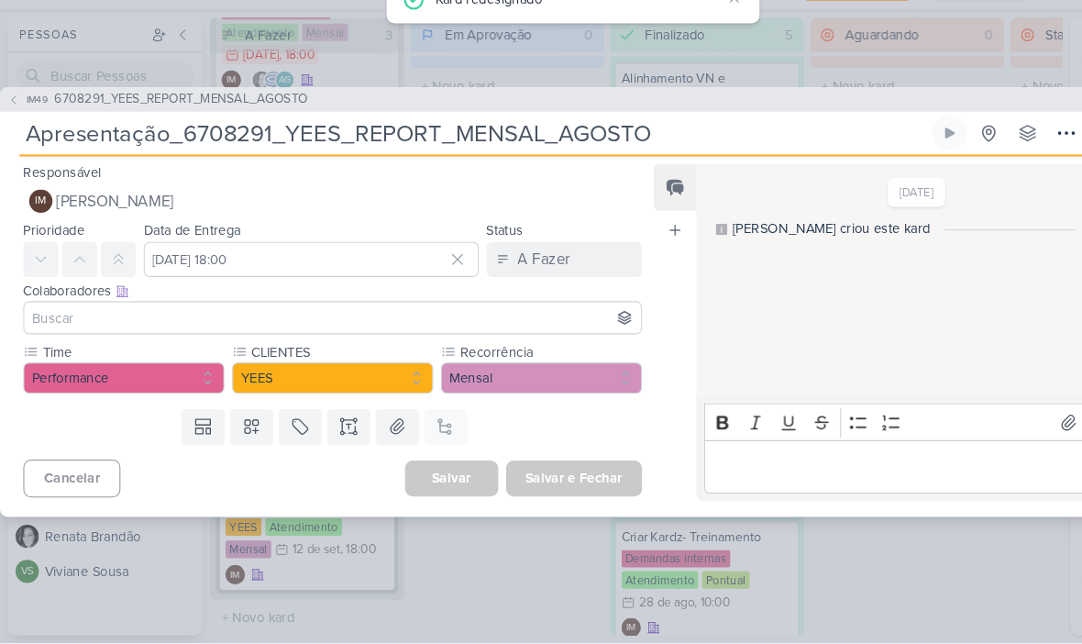
click at [363, 210] on button "IM [PERSON_NAME]" at bounding box center [314, 226] width 584 height 33
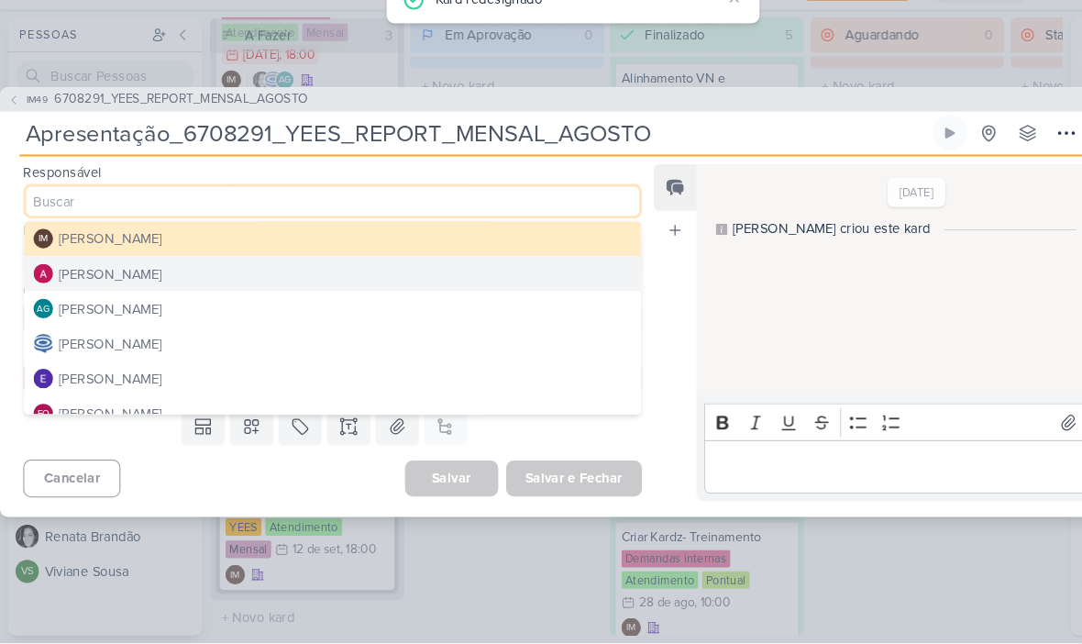
click at [286, 279] on button "[PERSON_NAME]" at bounding box center [314, 295] width 582 height 33
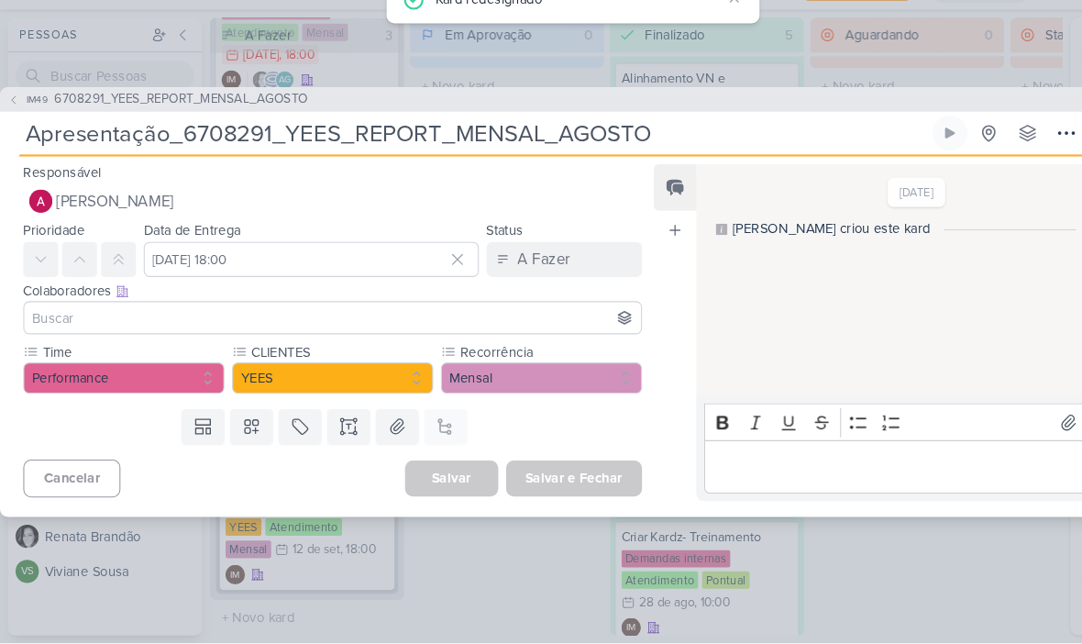
click at [246, 326] on input at bounding box center [314, 337] width 575 height 22
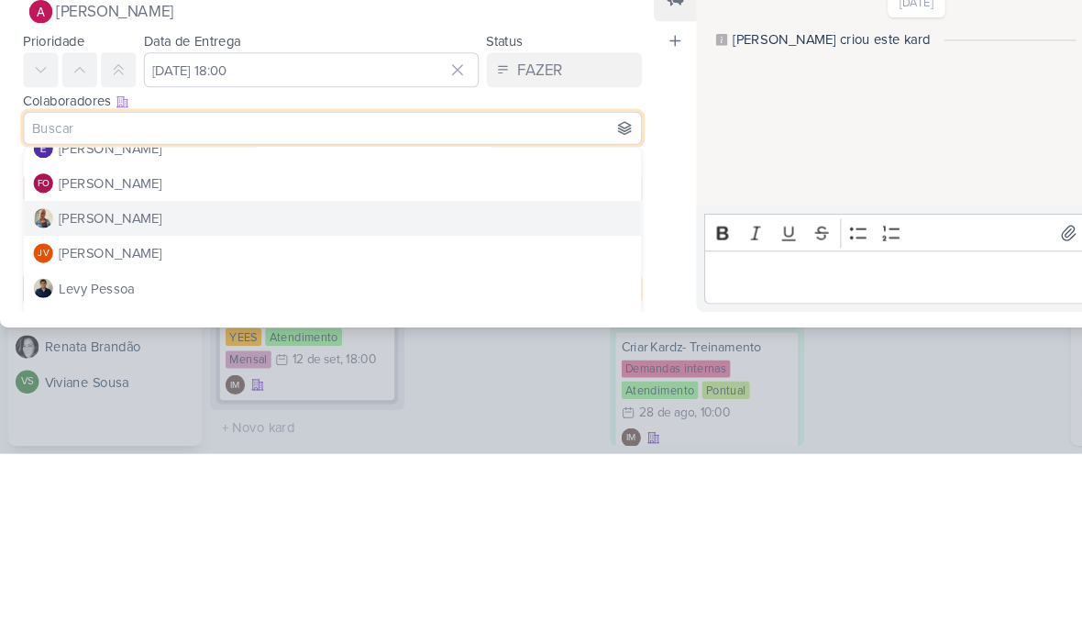
scroll to position [146, 0]
click at [337, 407] on button "[PERSON_NAME]" at bounding box center [314, 423] width 582 height 33
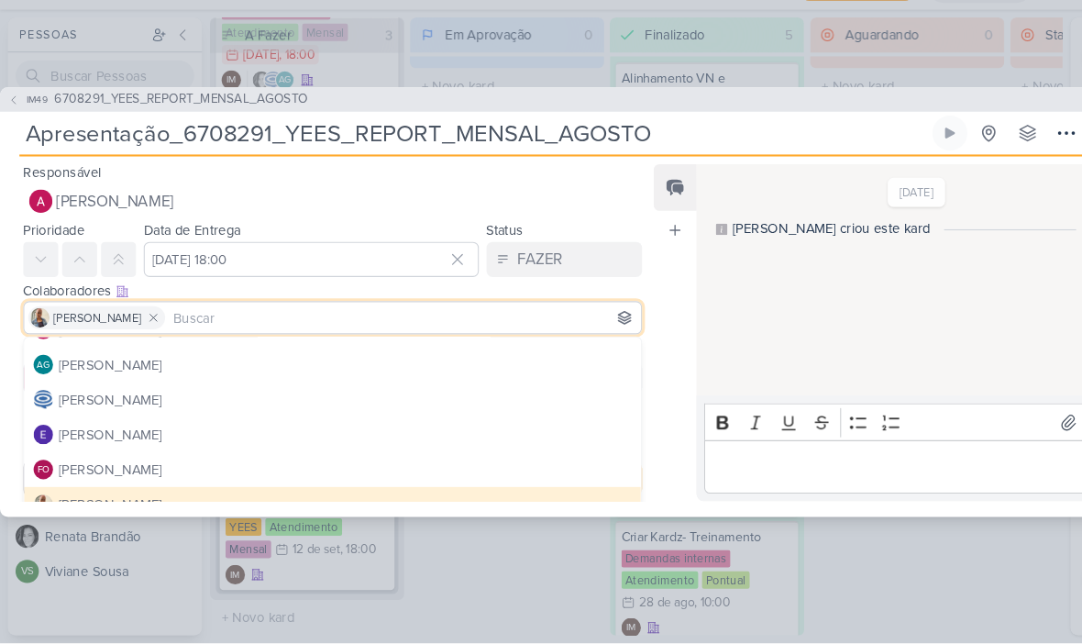
scroll to position [28, 0]
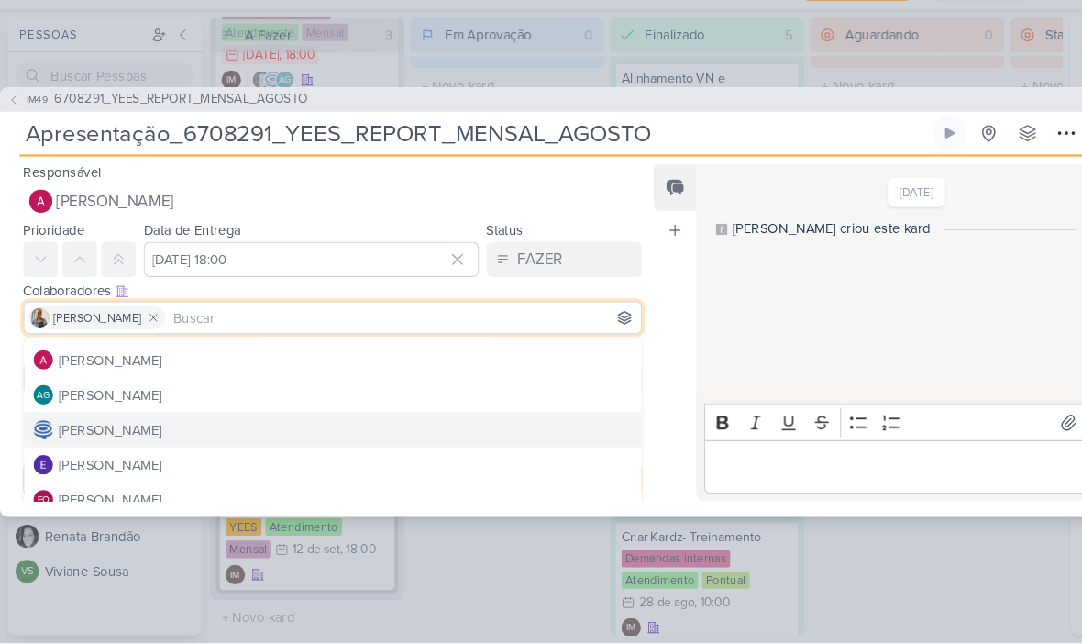
click at [239, 426] on button "[PERSON_NAME]" at bounding box center [314, 442] width 582 height 33
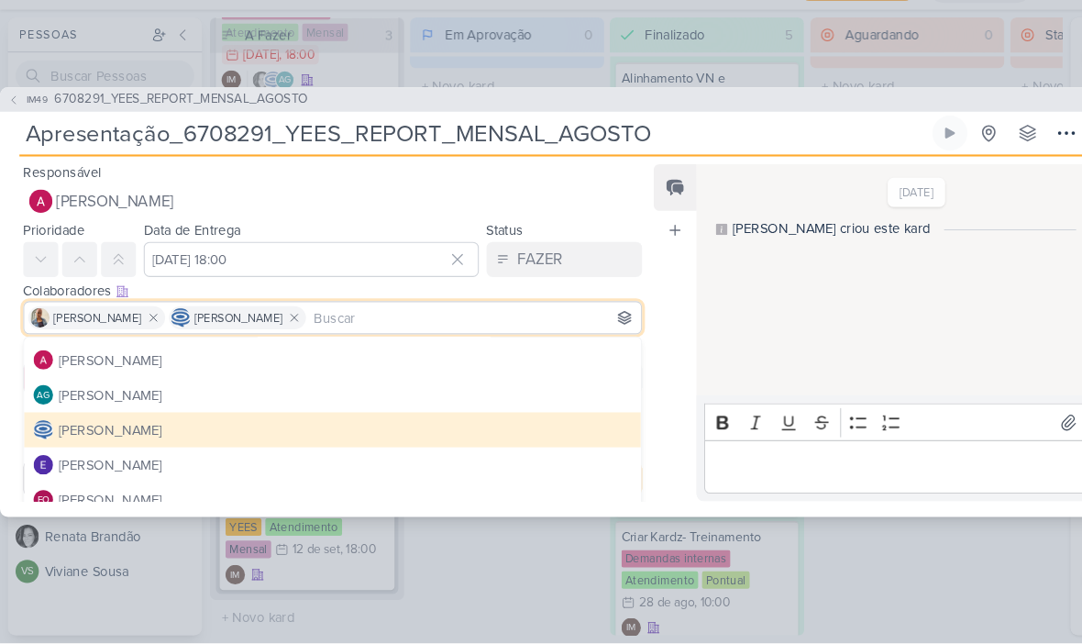
click at [619, 427] on div "Feed Atrelar email Solte o email para atrelar ao kard" at bounding box center [637, 351] width 40 height 318
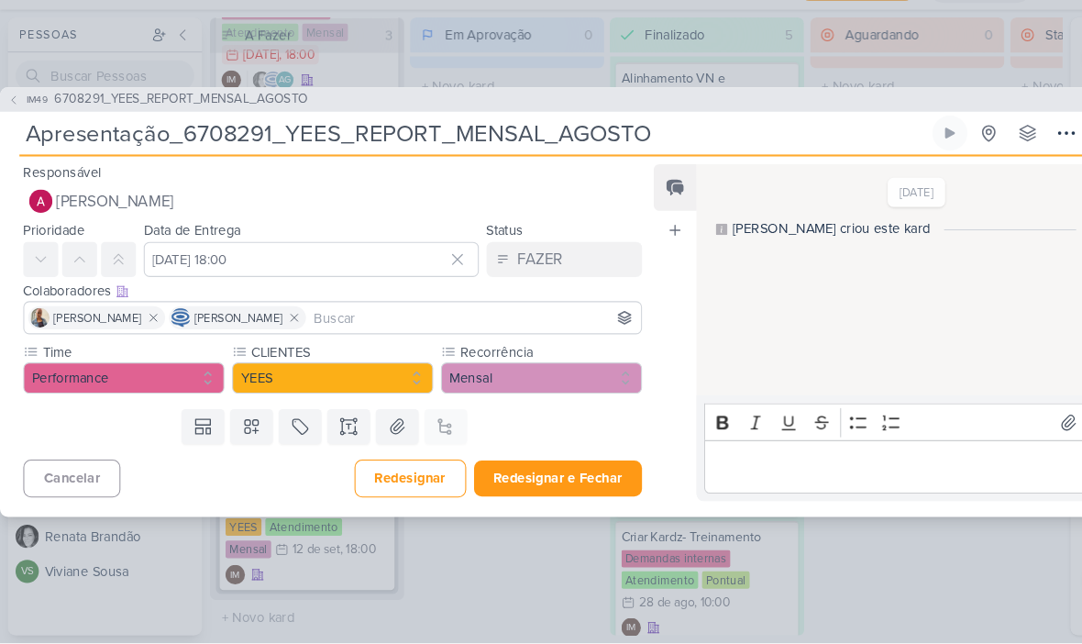
click at [580, 471] on button "Redesignar e Fechar" at bounding box center [527, 488] width 159 height 34
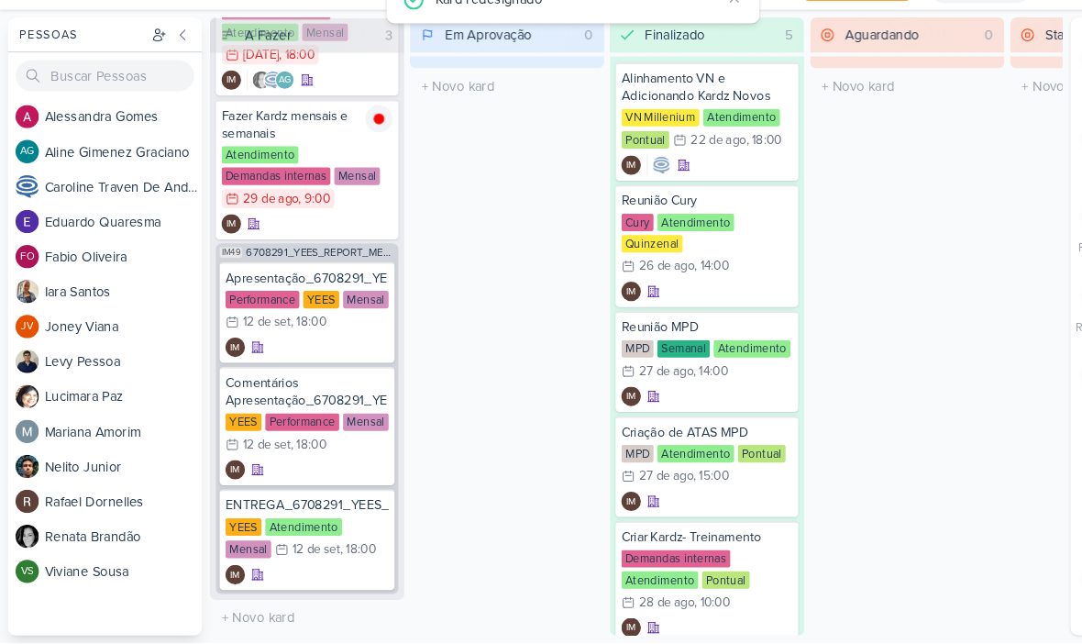
scroll to position [0, 0]
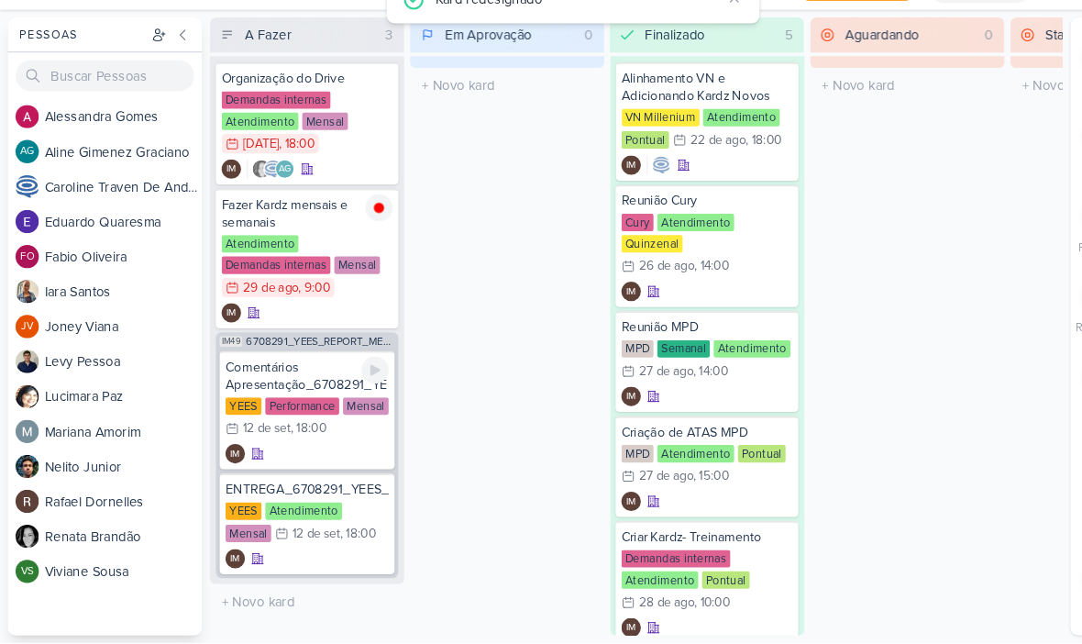
click at [283, 456] on div "IM" at bounding box center [290, 465] width 154 height 18
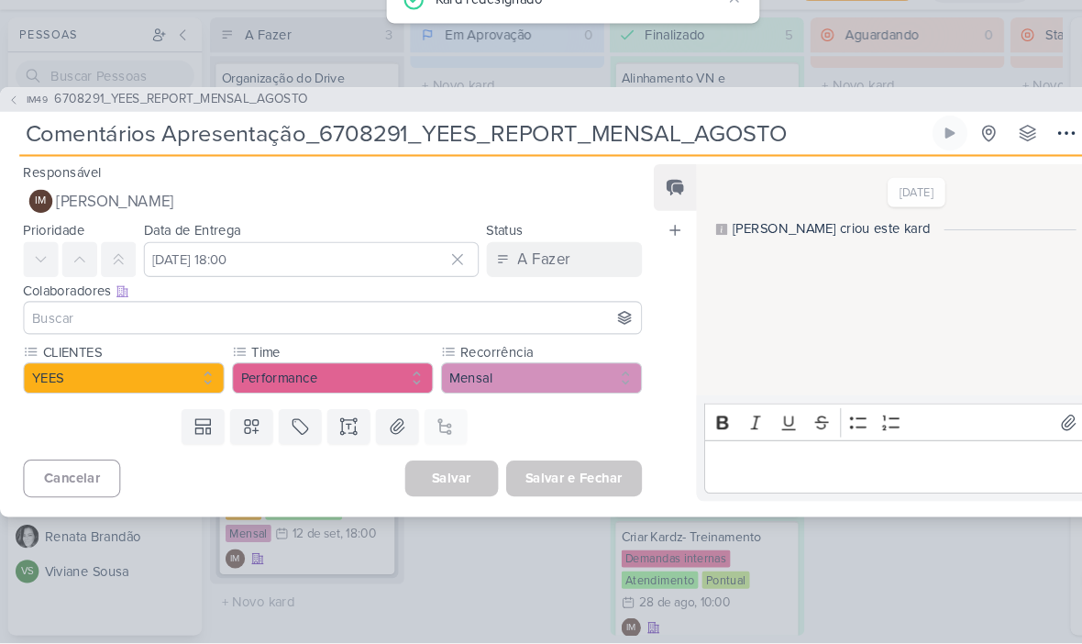
click at [316, 321] on div at bounding box center [314, 336] width 584 height 31
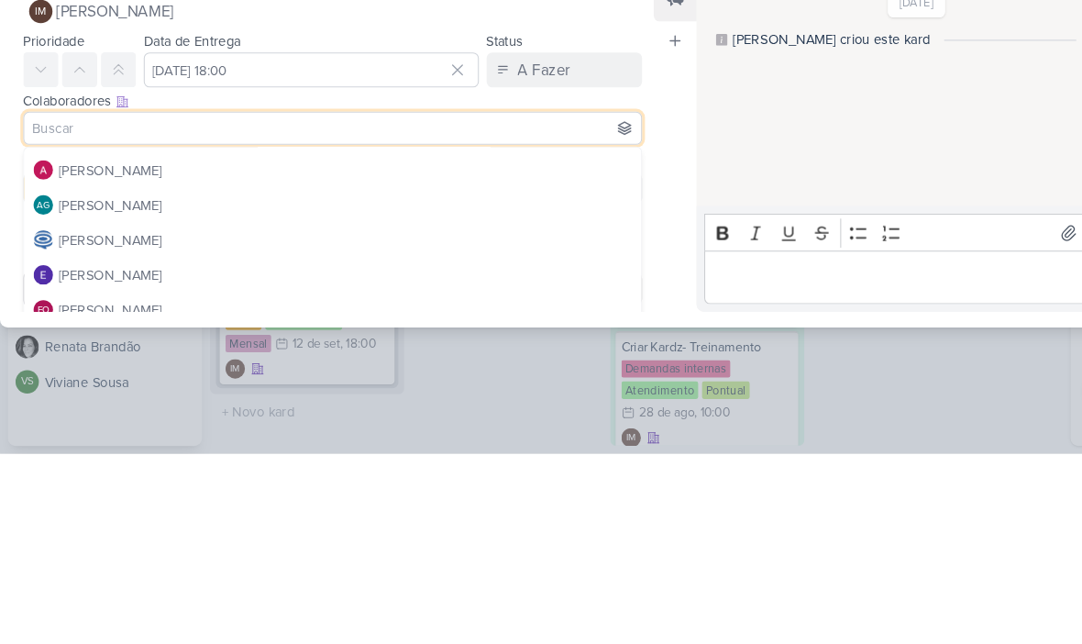
click at [344, 210] on button "IM [PERSON_NAME]" at bounding box center [314, 226] width 584 height 33
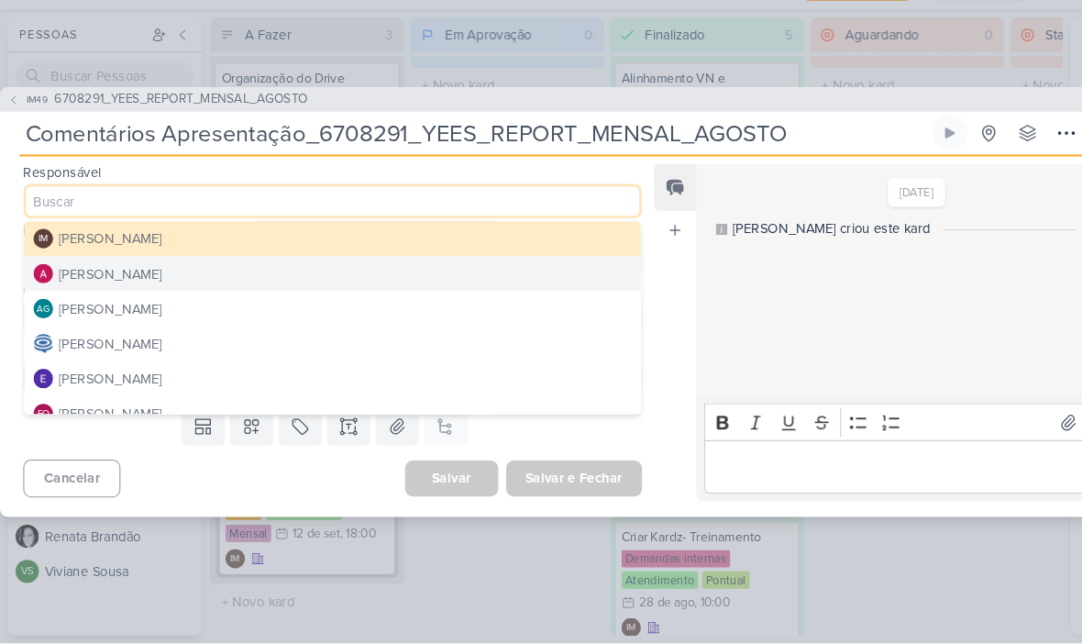
click at [194, 279] on button "[PERSON_NAME]" at bounding box center [314, 295] width 582 height 33
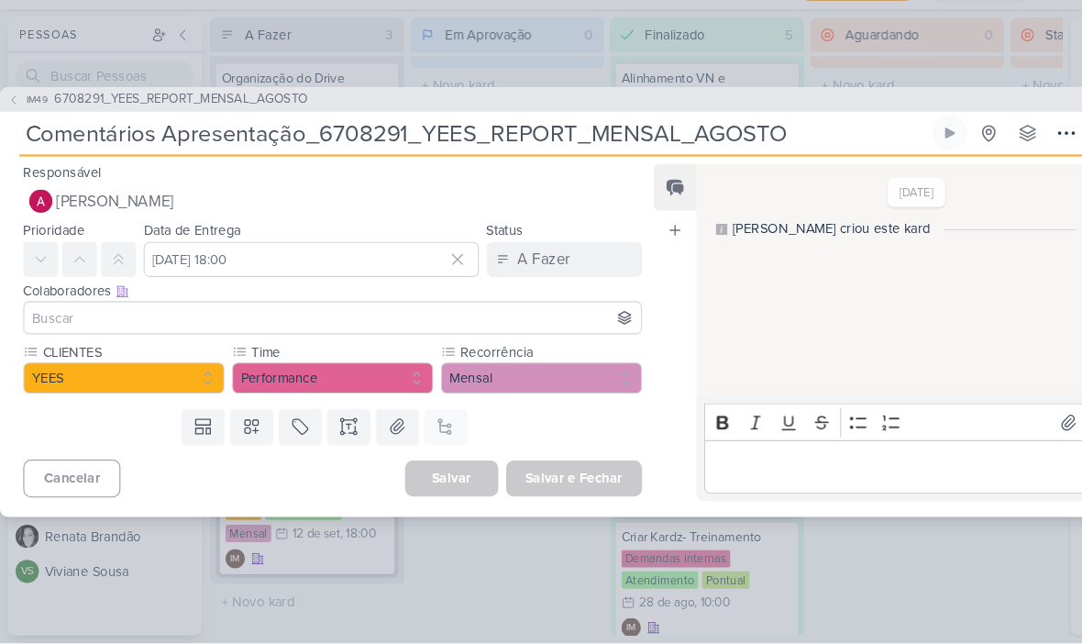
click at [176, 326] on input at bounding box center [314, 337] width 575 height 22
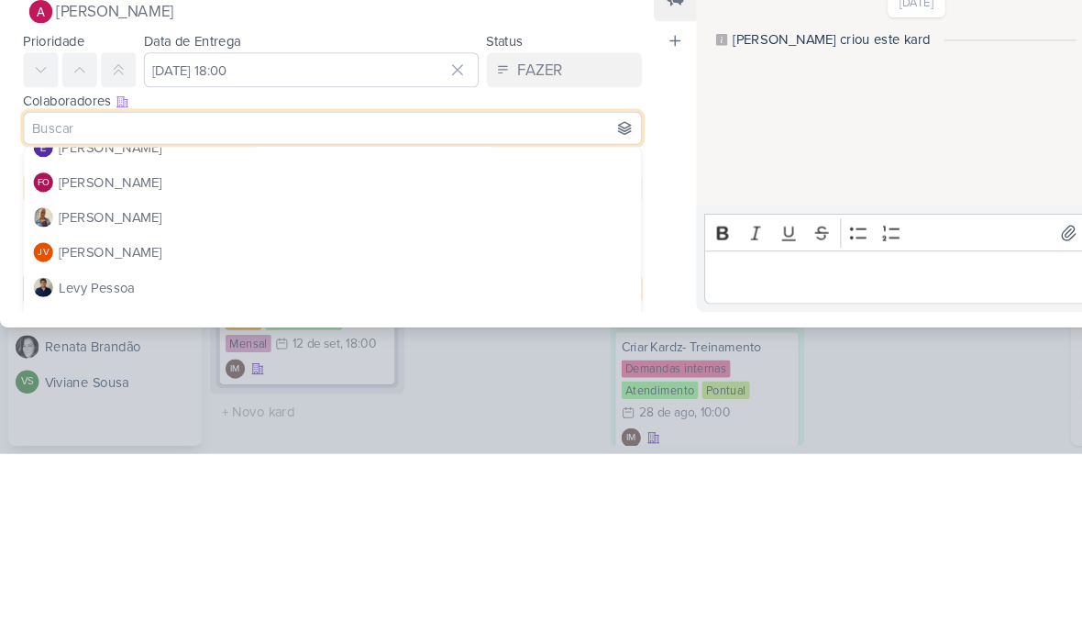
scroll to position [157, 0]
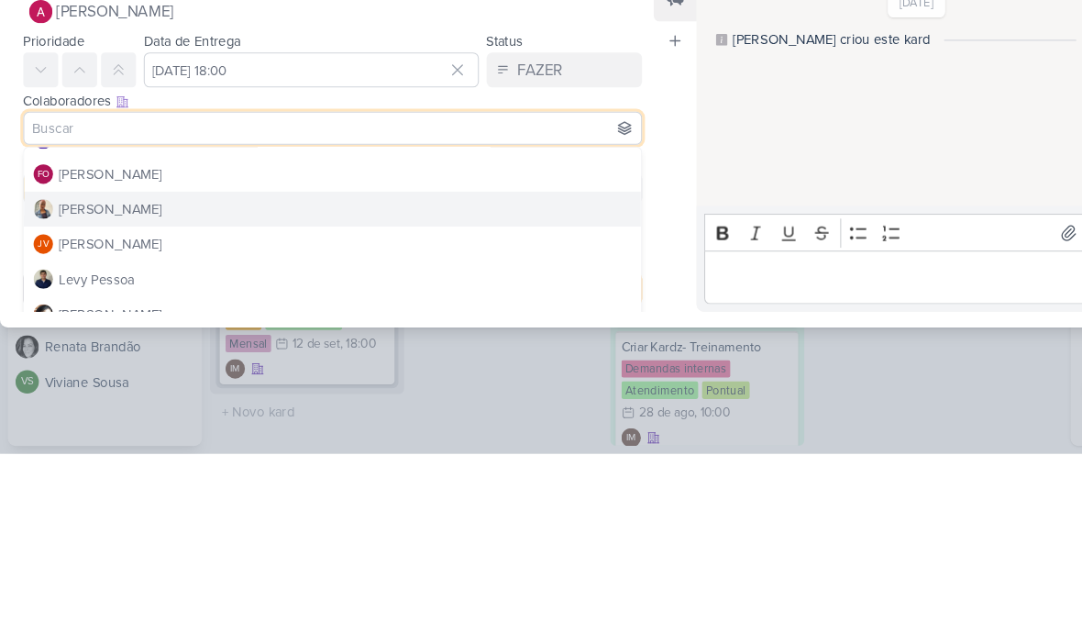
click at [211, 396] on button "[PERSON_NAME]" at bounding box center [314, 412] width 582 height 33
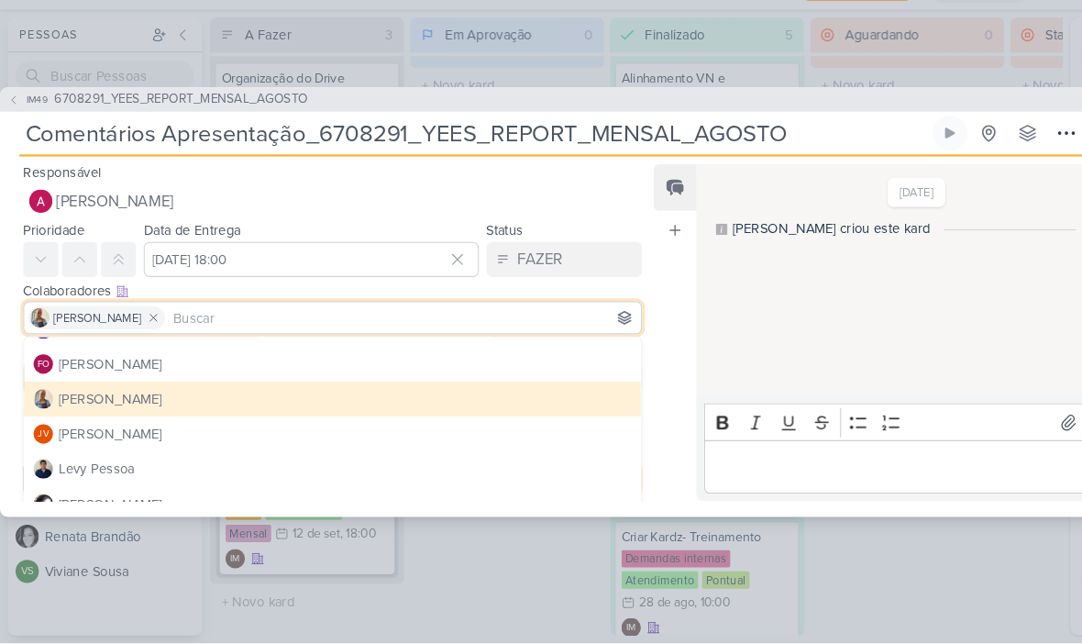
click at [223, 326] on input at bounding box center [381, 337] width 442 height 22
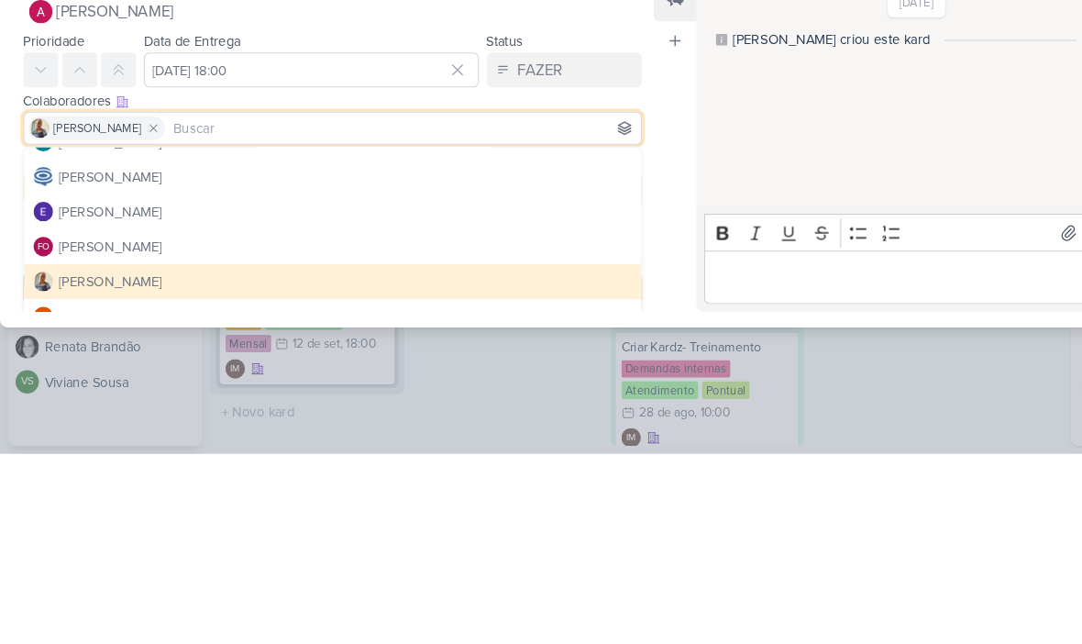
scroll to position [85, 0]
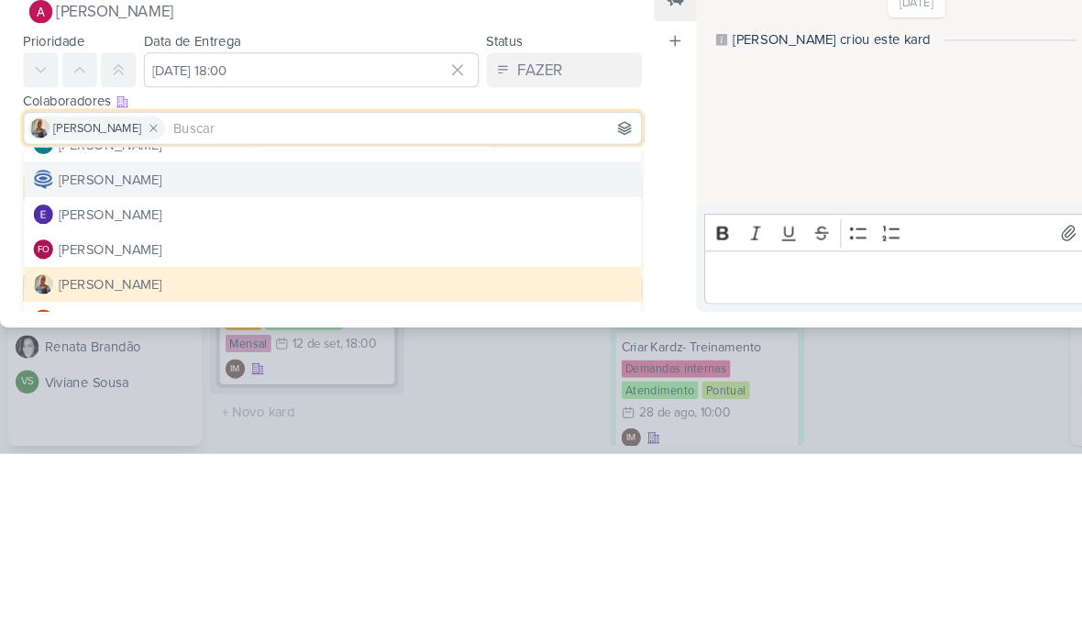
click at [299, 369] on button "[PERSON_NAME]" at bounding box center [314, 385] width 582 height 33
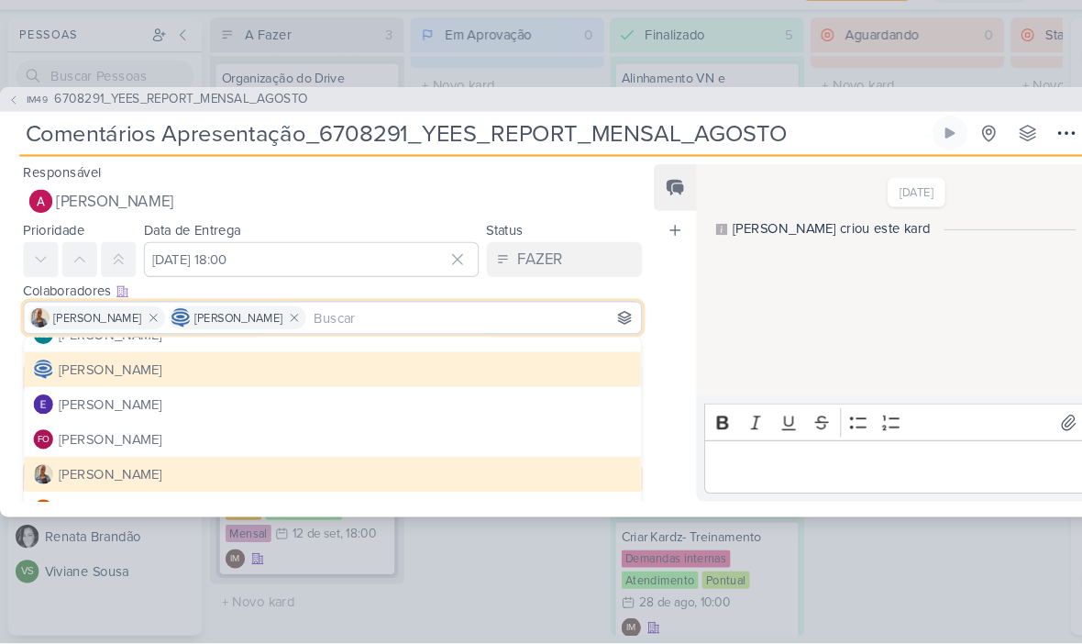
click at [624, 435] on div "Feed Atrelar email Solte o email para atrelar ao kard" at bounding box center [637, 351] width 40 height 318
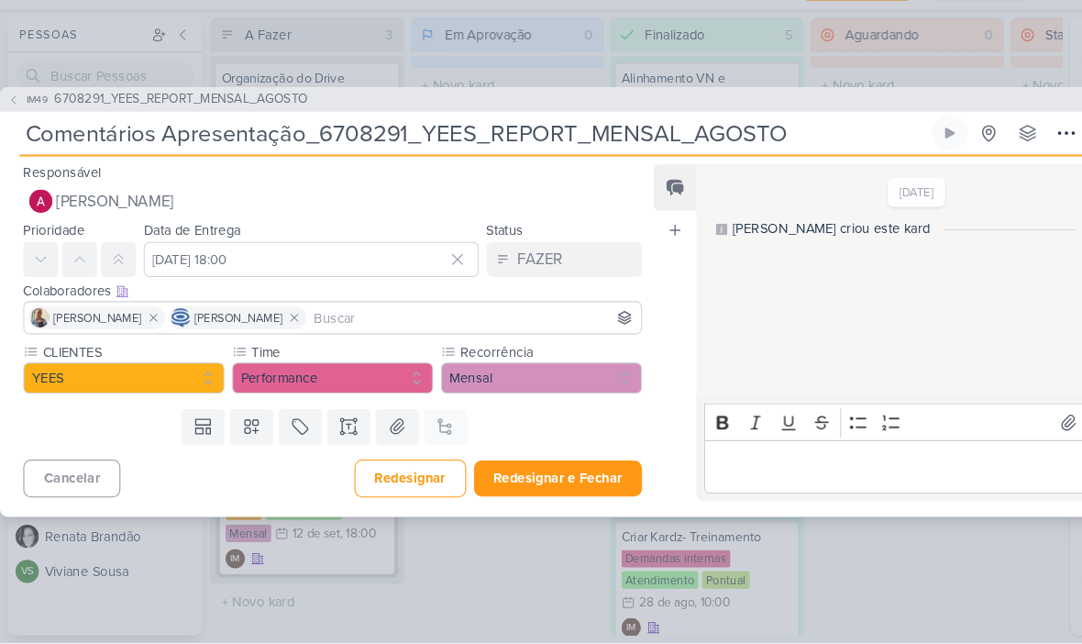
click at [551, 471] on button "Redesignar e Fechar" at bounding box center [527, 488] width 159 height 34
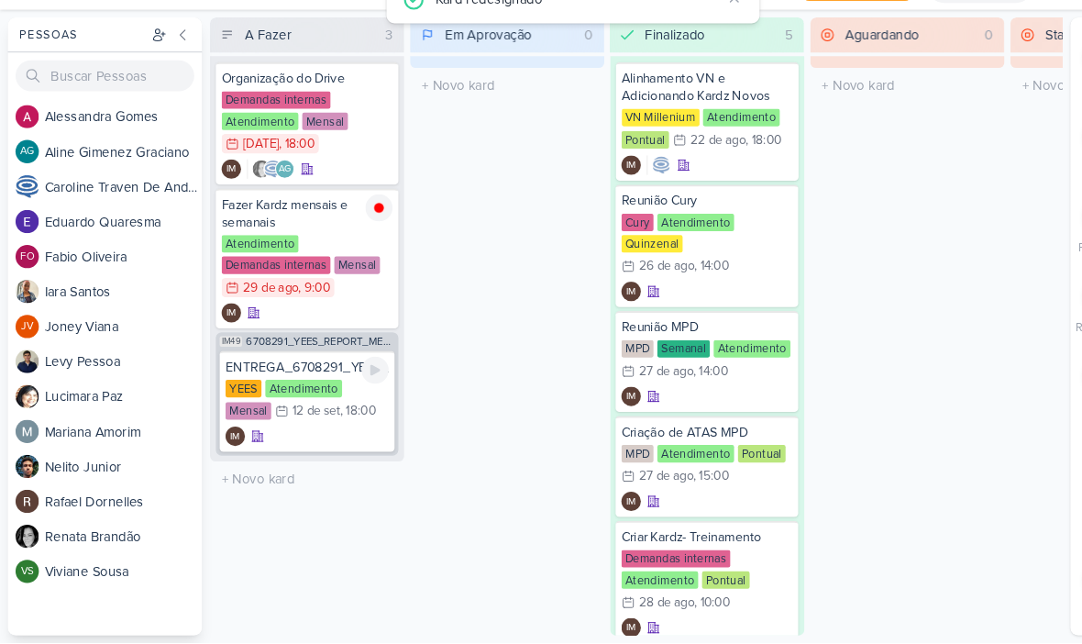
click at [310, 439] on div "IM" at bounding box center [290, 448] width 154 height 18
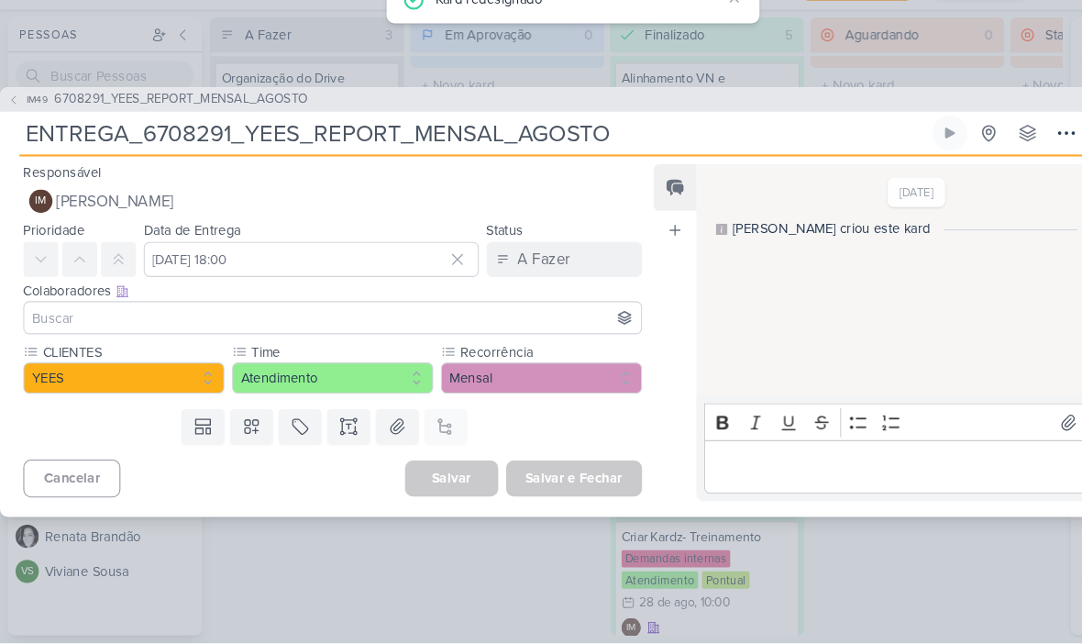
click at [244, 210] on button "IM [PERSON_NAME]" at bounding box center [314, 226] width 584 height 33
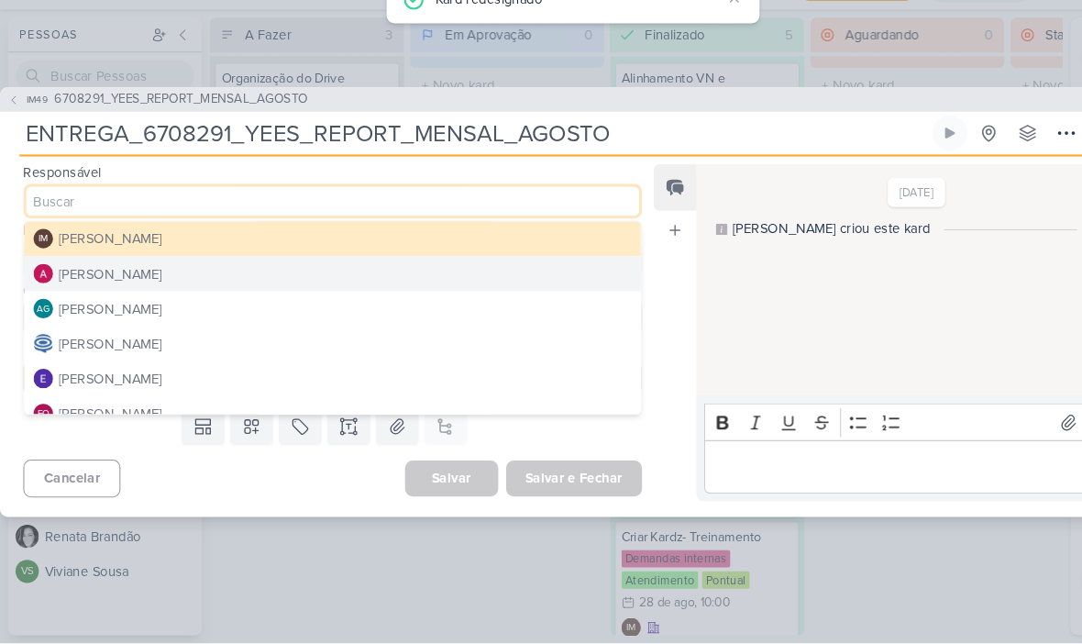
click at [131, 352] on div "[PERSON_NAME]" at bounding box center [104, 361] width 97 height 19
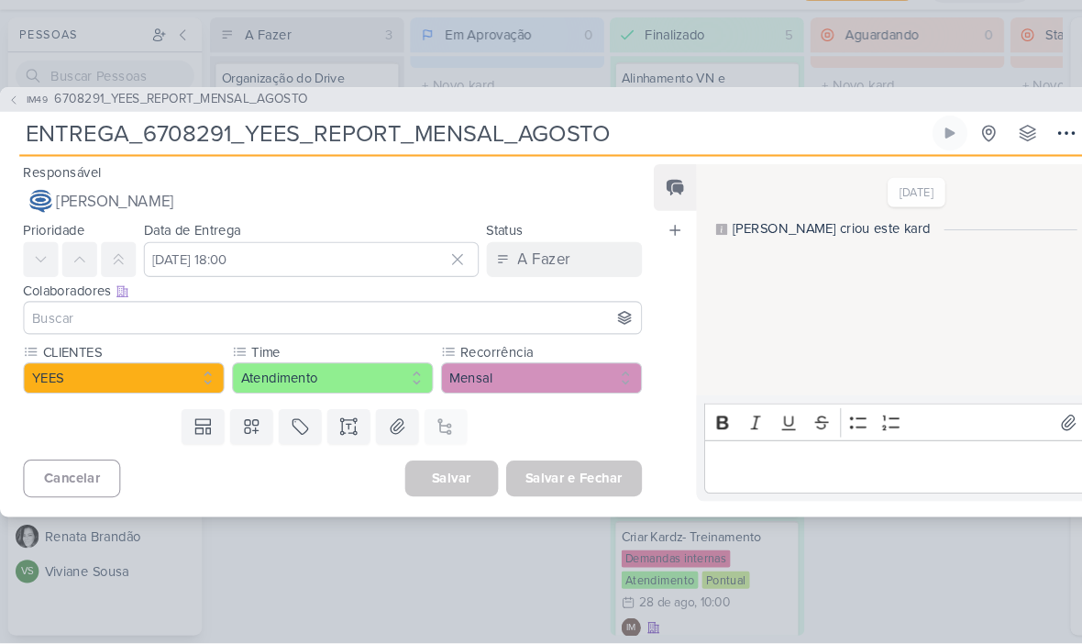
click at [168, 326] on input at bounding box center [314, 337] width 575 height 22
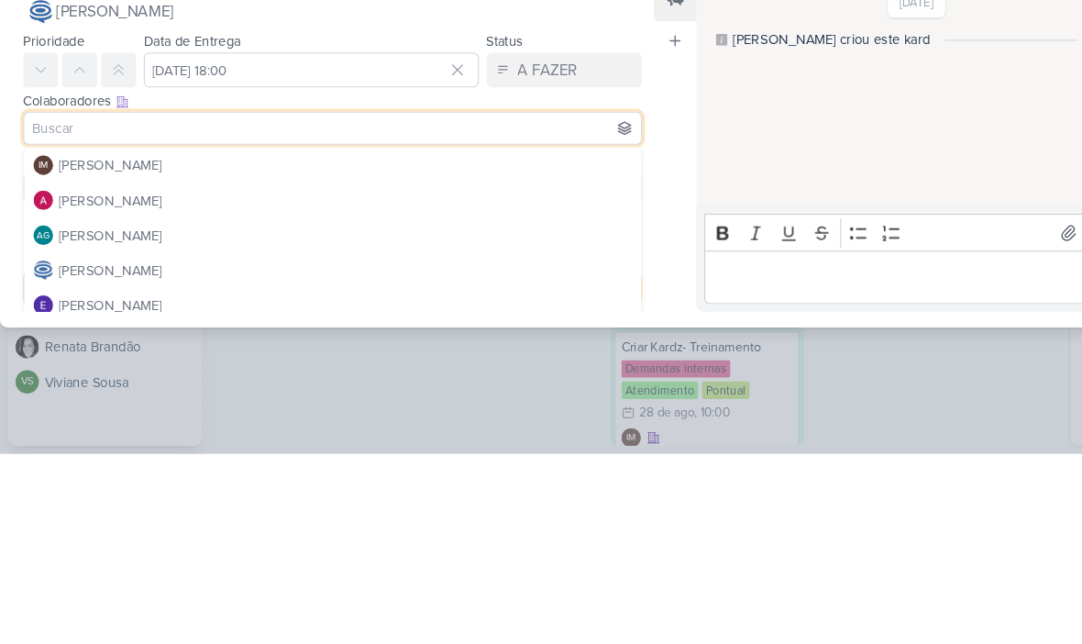
scroll to position [0, 0]
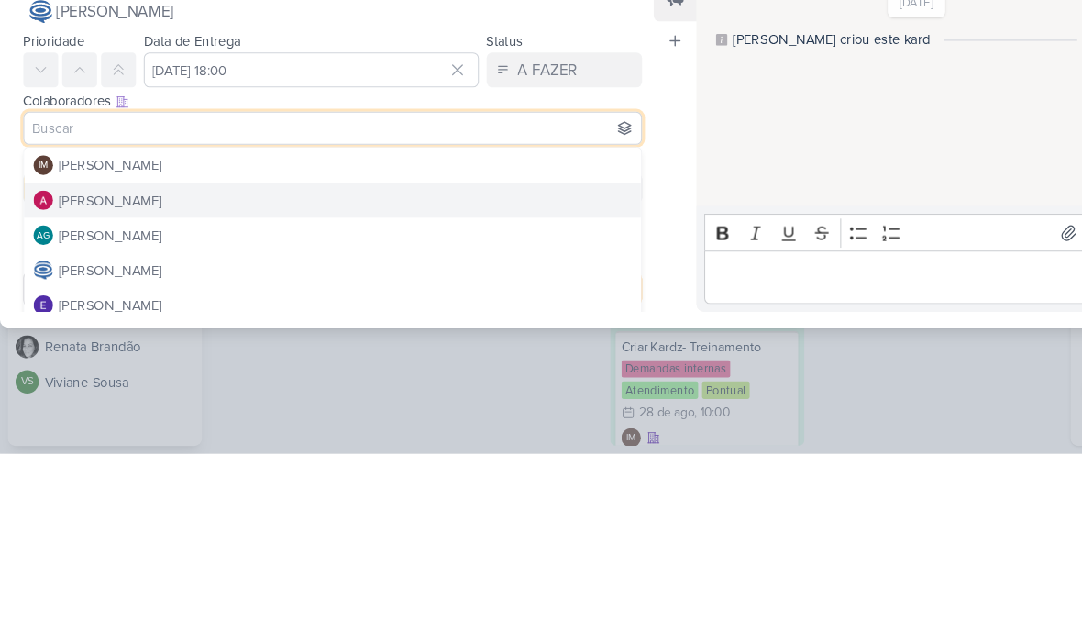
click at [275, 388] on button "[PERSON_NAME]" at bounding box center [314, 404] width 582 height 33
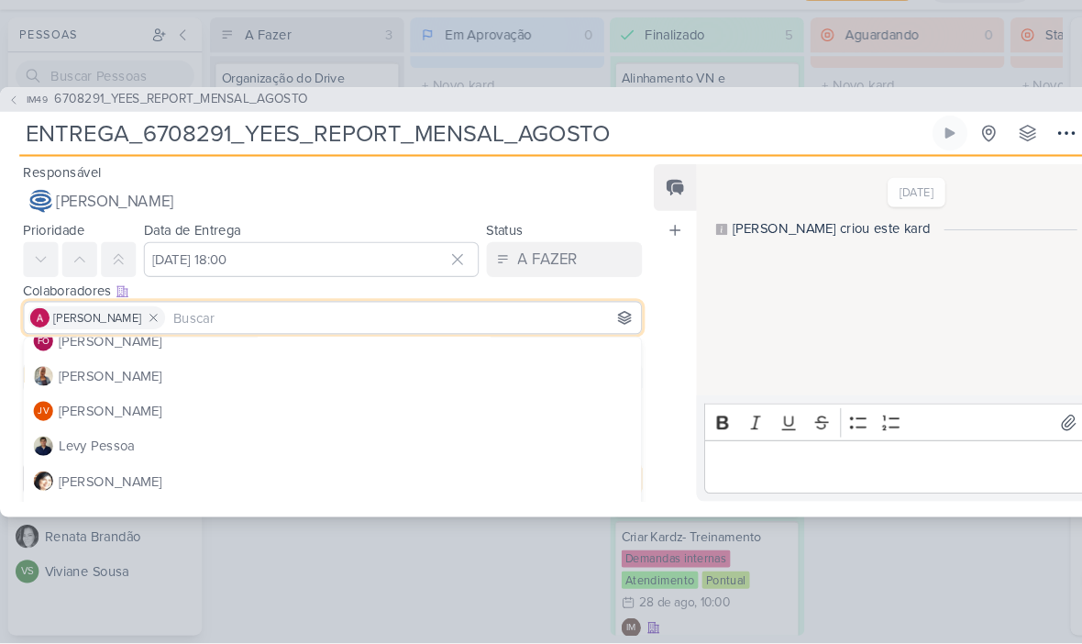
scroll to position [179, 0]
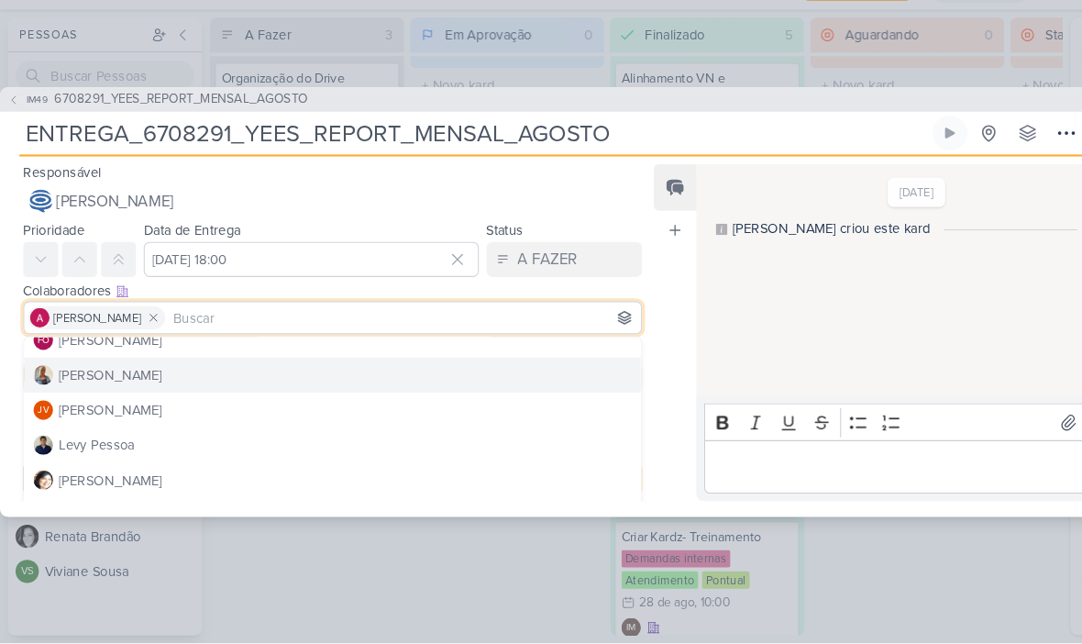
click at [201, 374] on button "[PERSON_NAME]" at bounding box center [314, 390] width 582 height 33
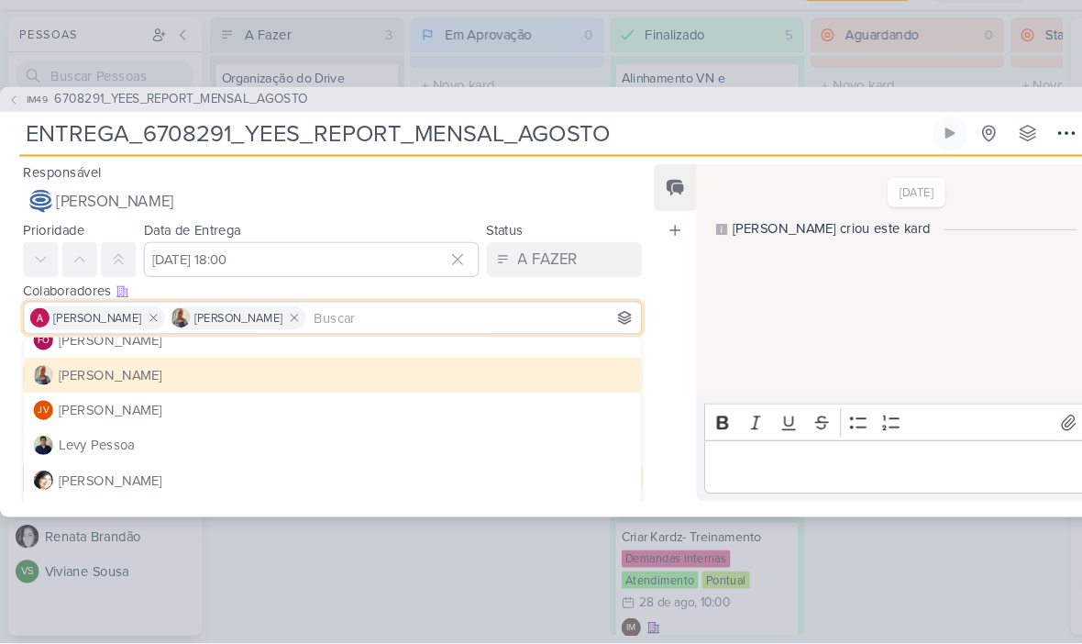
click at [615, 292] on div "Responsável [PERSON_NAME] IM [PERSON_NAME] [PERSON_NAME] AG [PERSON_NAME] [PERS…" at bounding box center [541, 354] width 1082 height 340
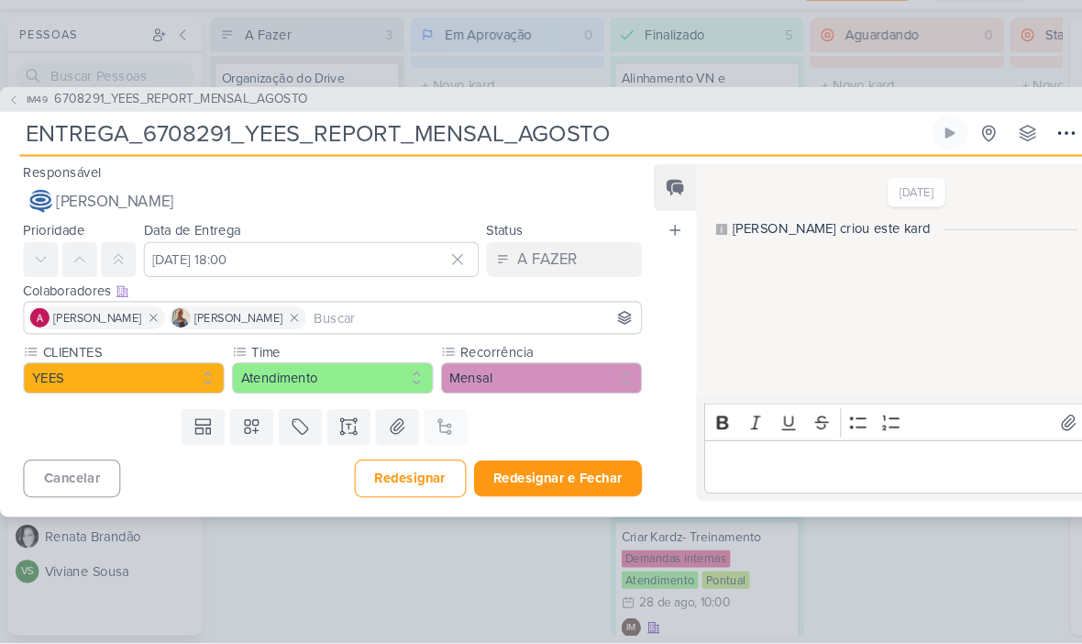
click at [551, 471] on button "Redesignar e Fechar" at bounding box center [527, 488] width 159 height 34
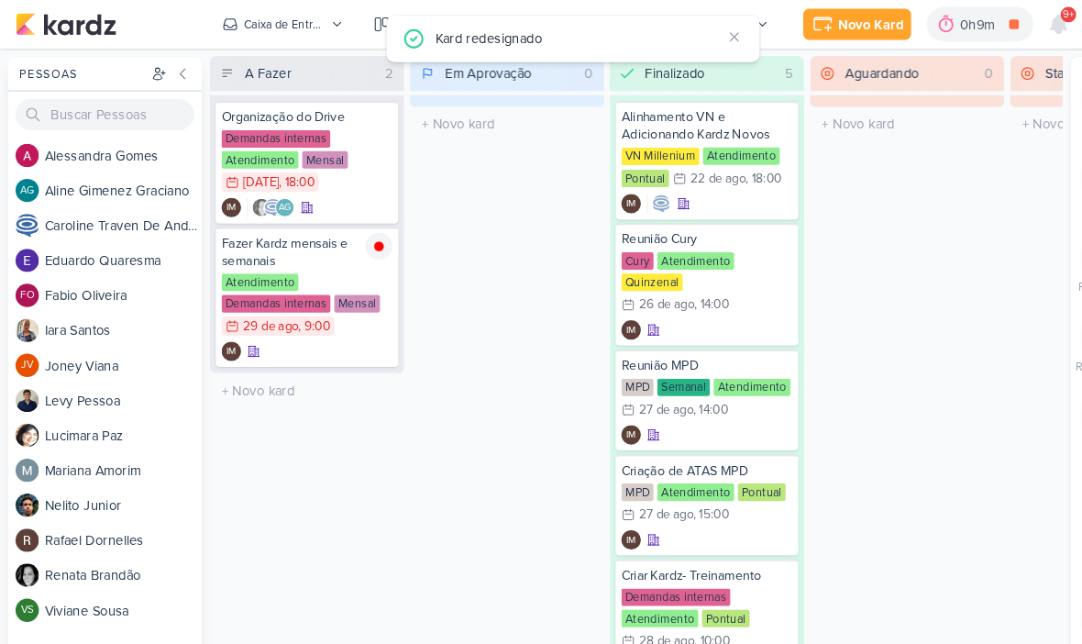
click at [283, 28] on div "Caixa de Entrada" at bounding box center [268, 23] width 77 height 17
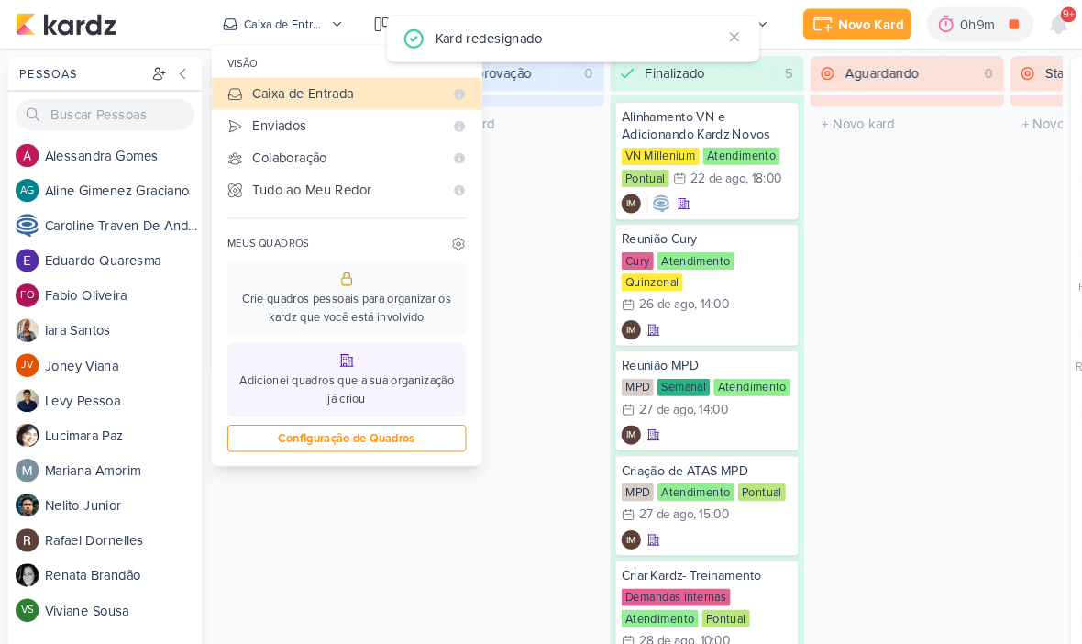
click at [300, 111] on div "Enviados" at bounding box center [328, 118] width 180 height 19
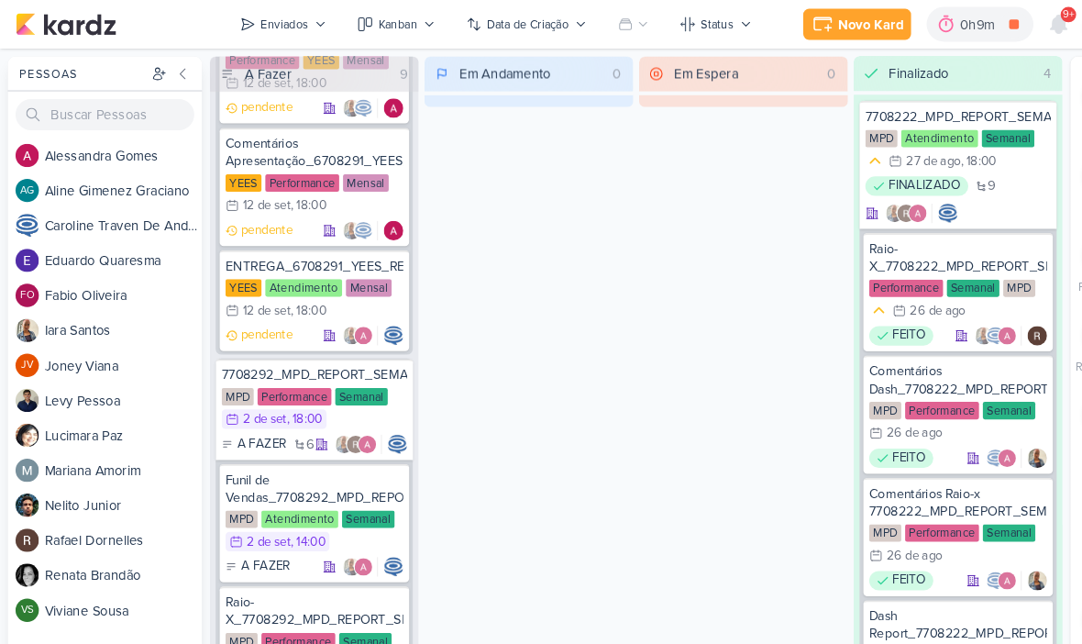
scroll to position [2224, 0]
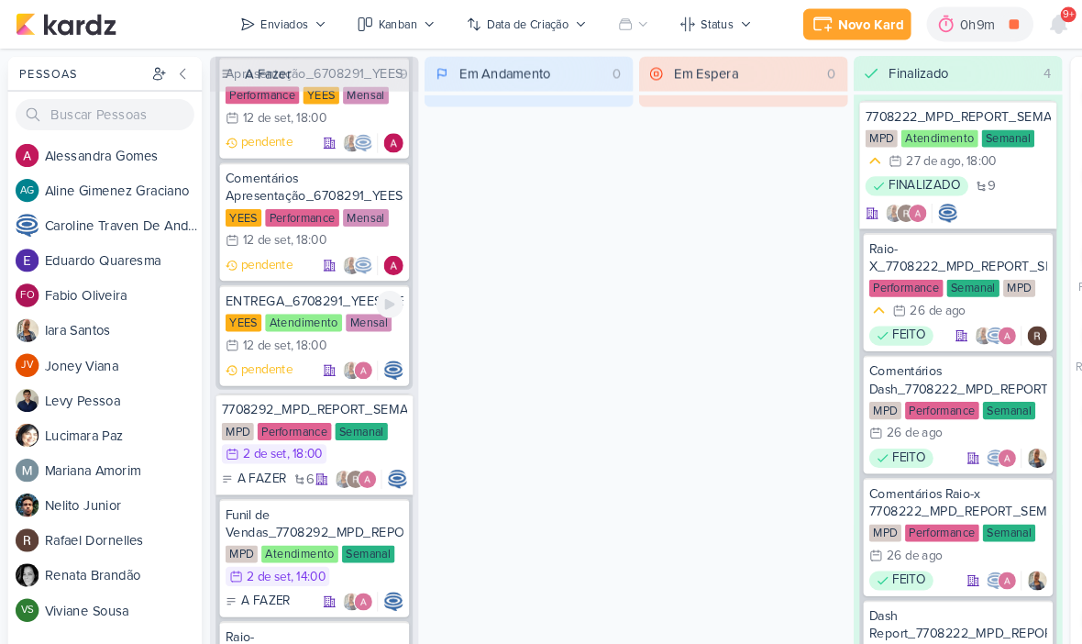
click at [263, 349] on p "pendente" at bounding box center [251, 349] width 49 height 18
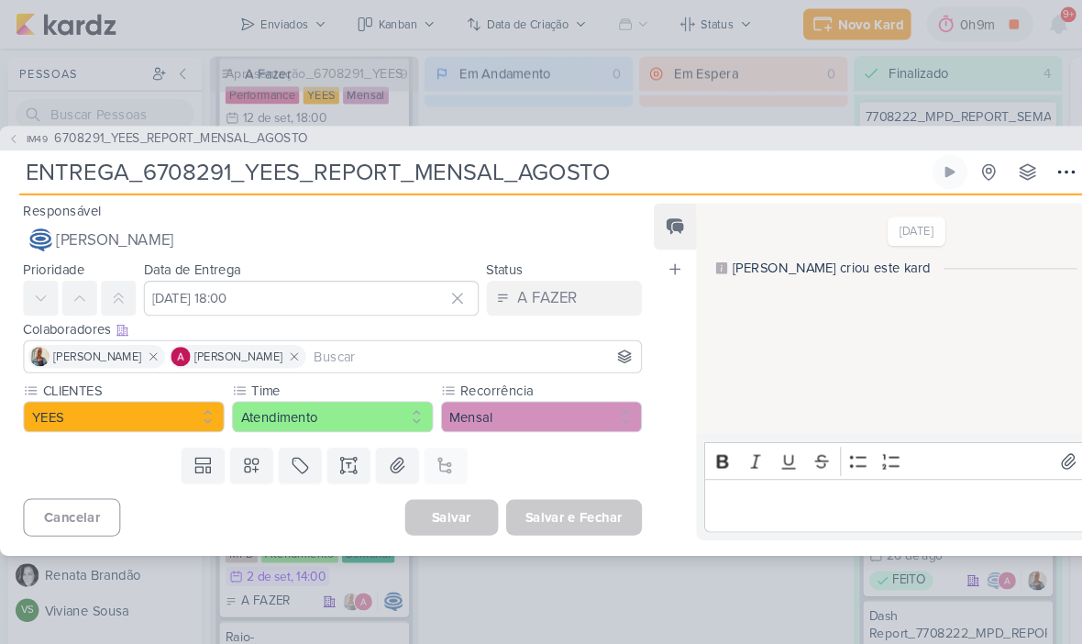
click at [347, 333] on input at bounding box center [447, 337] width 309 height 22
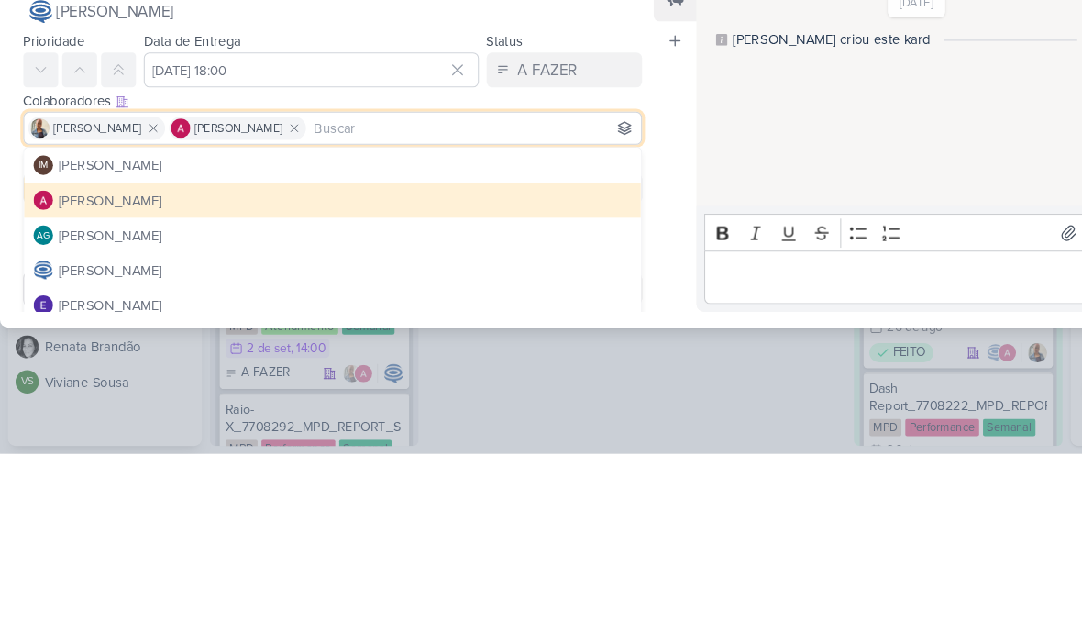
scroll to position [0, 0]
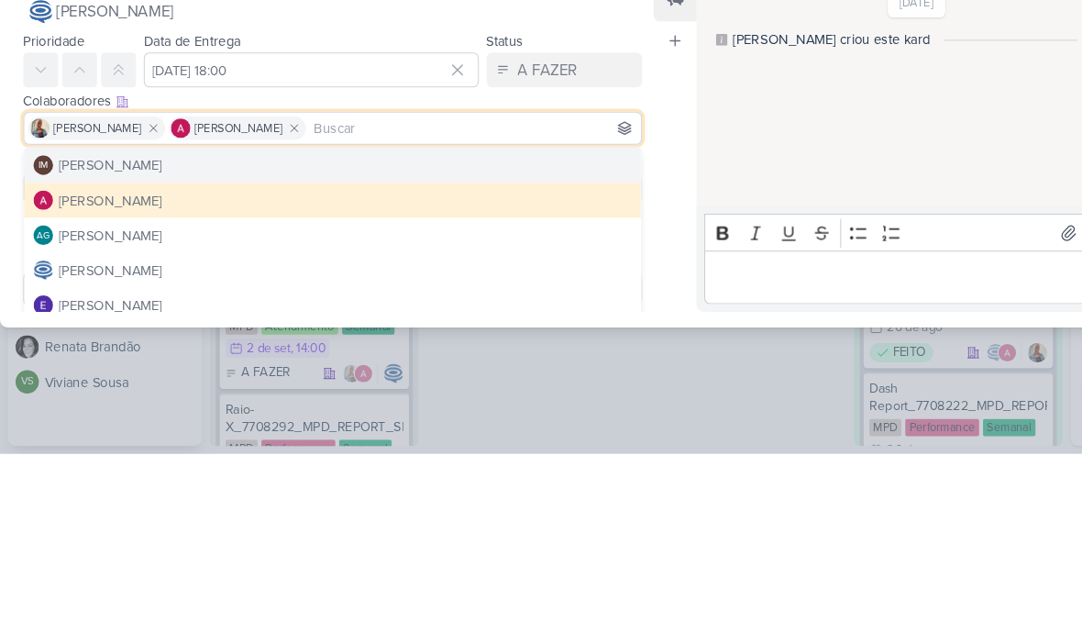
click at [361, 355] on button "IM [PERSON_NAME]" at bounding box center [314, 371] width 582 height 33
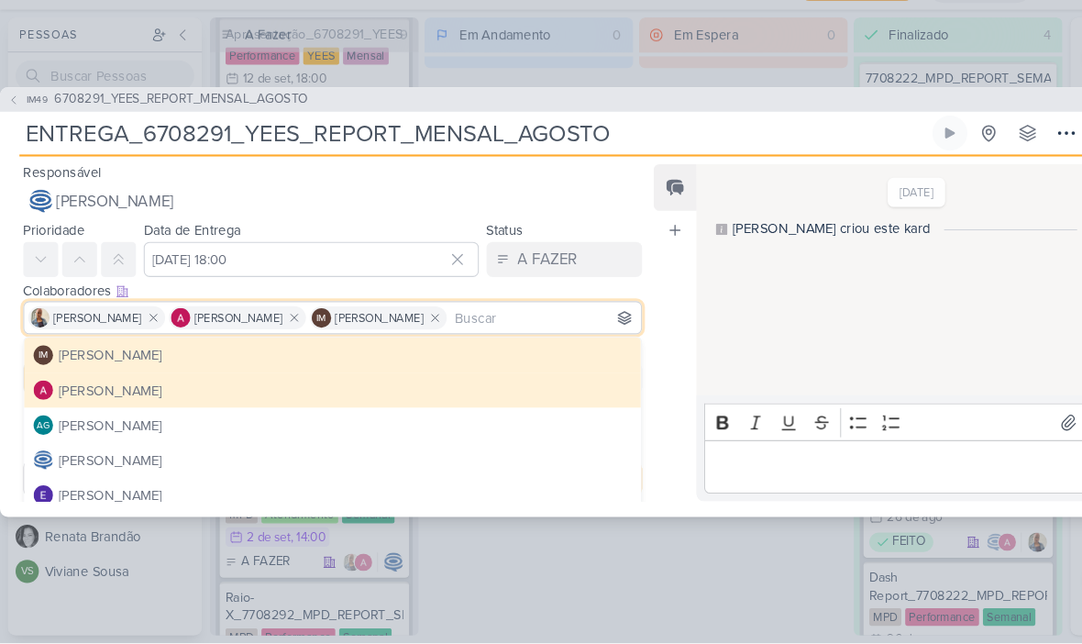
click at [636, 414] on div "Feed Atrelar email Solte o email para atrelar ao kard" at bounding box center [637, 351] width 40 height 318
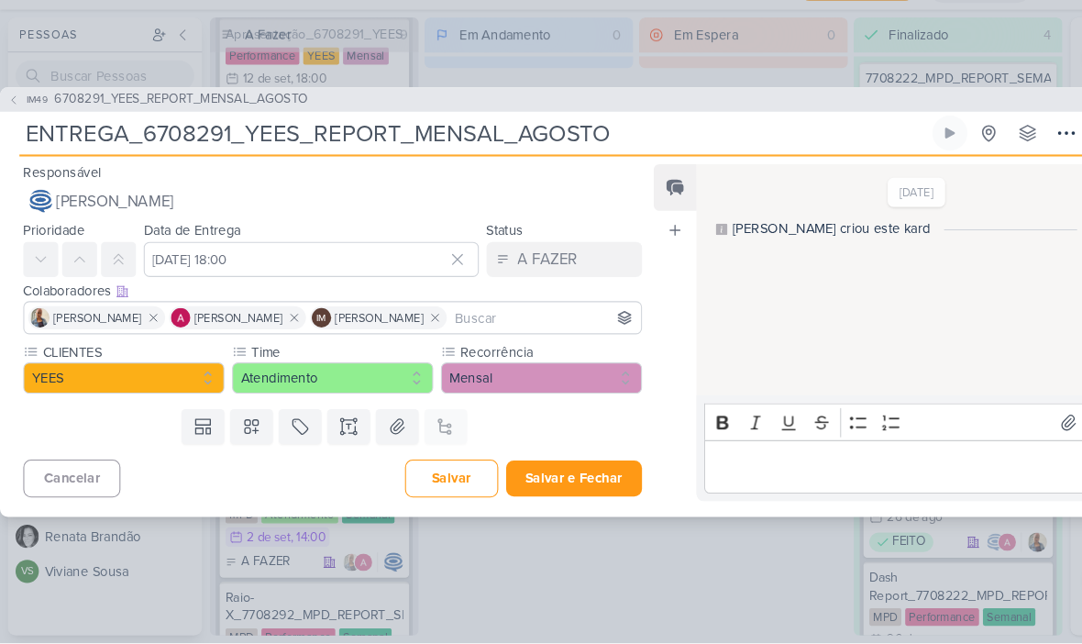
click at [551, 471] on button "Salvar e Fechar" at bounding box center [542, 488] width 128 height 34
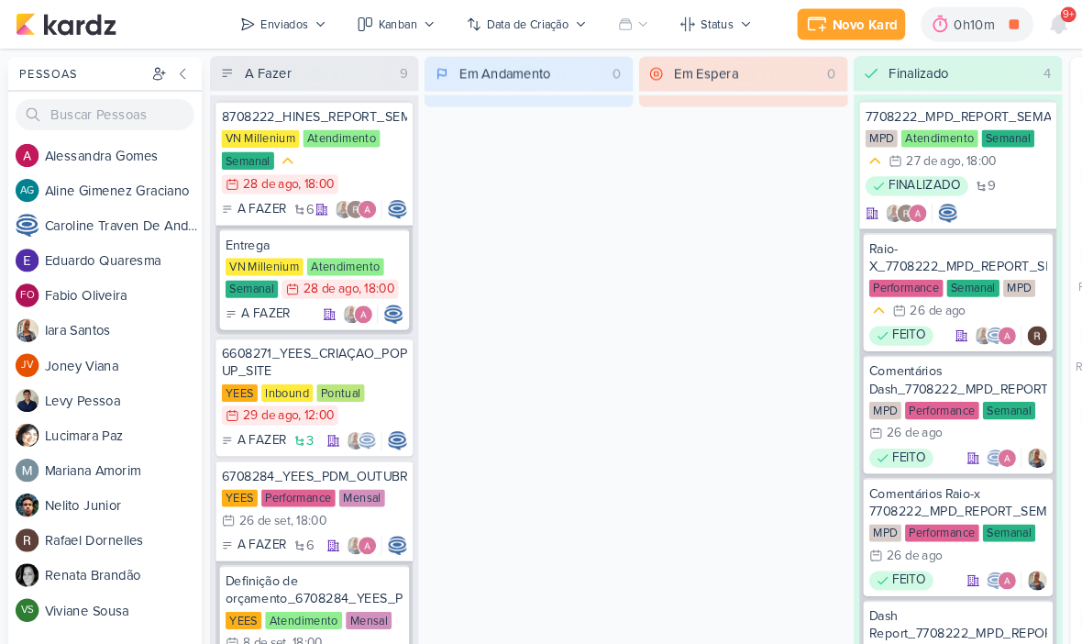
click at [992, 31] on icon at bounding box center [1000, 23] width 22 height 22
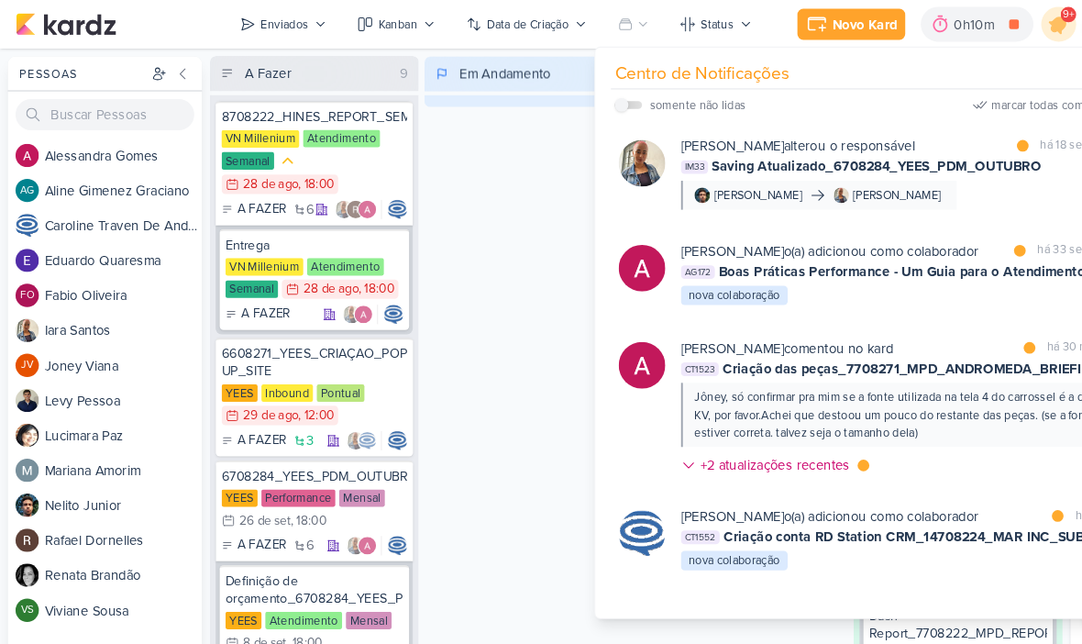
click at [788, 288] on div "[PERSON_NAME] o(a) adicionou como colaborador marcar como lida há 33 segundos A…" at bounding box center [851, 258] width 416 height 62
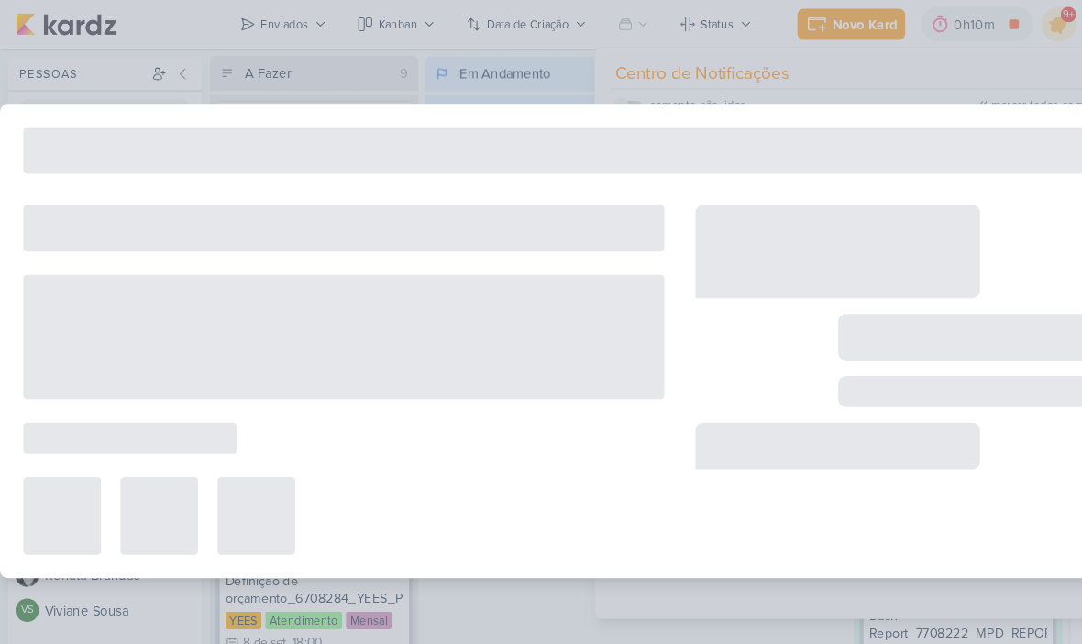
type input "Boas Práticas Performance - Um Guia para o Atendimento"
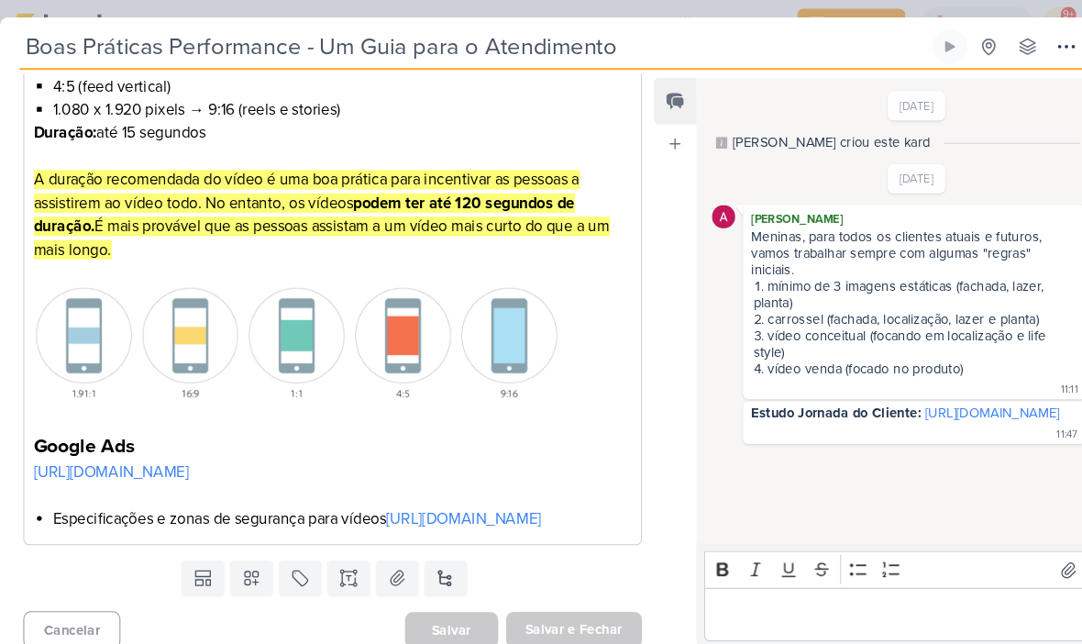
scroll to position [522, 0]
